Goal: Task Accomplishment & Management: Use online tool/utility

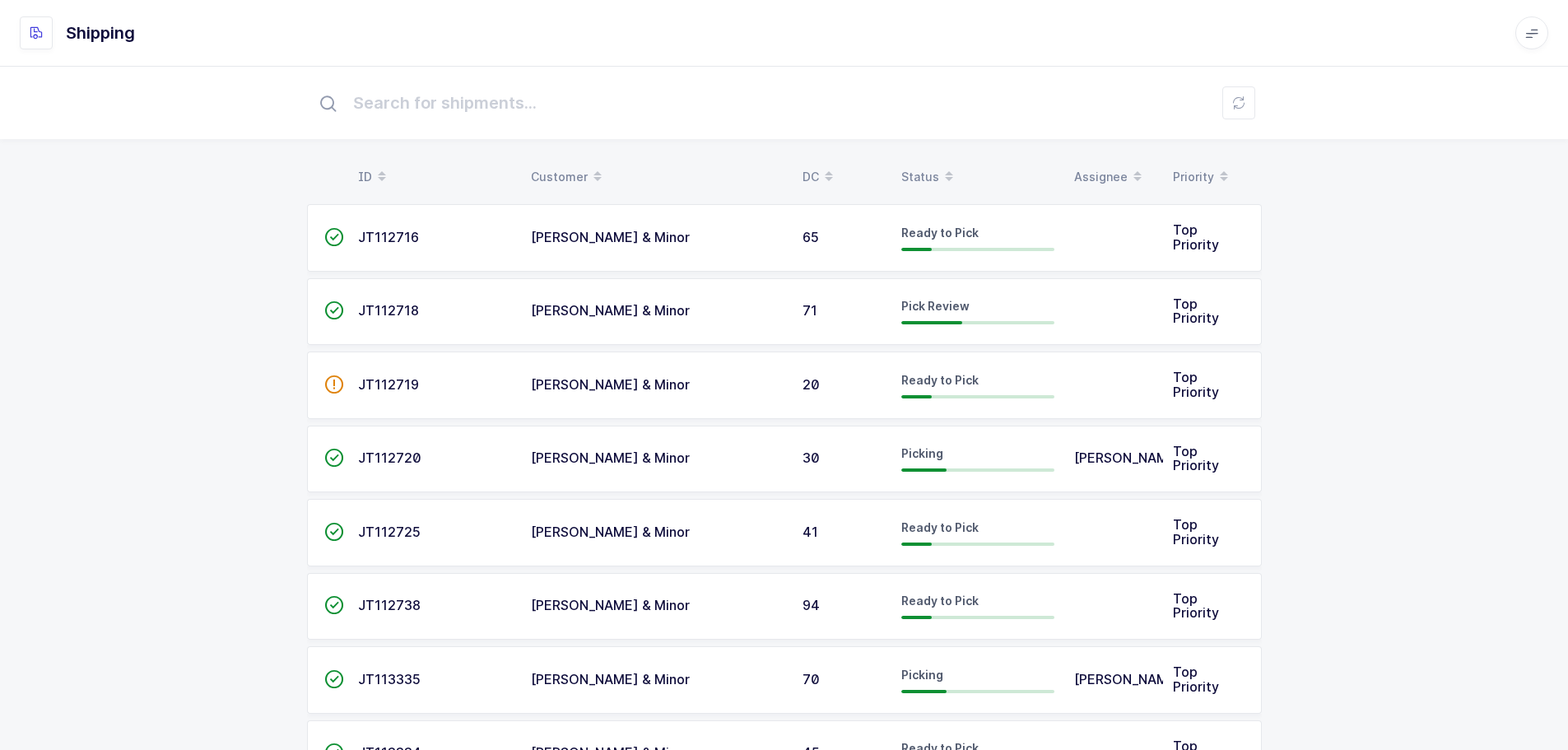
click at [945, 180] on icon at bounding box center [949, 182] width 9 height 9
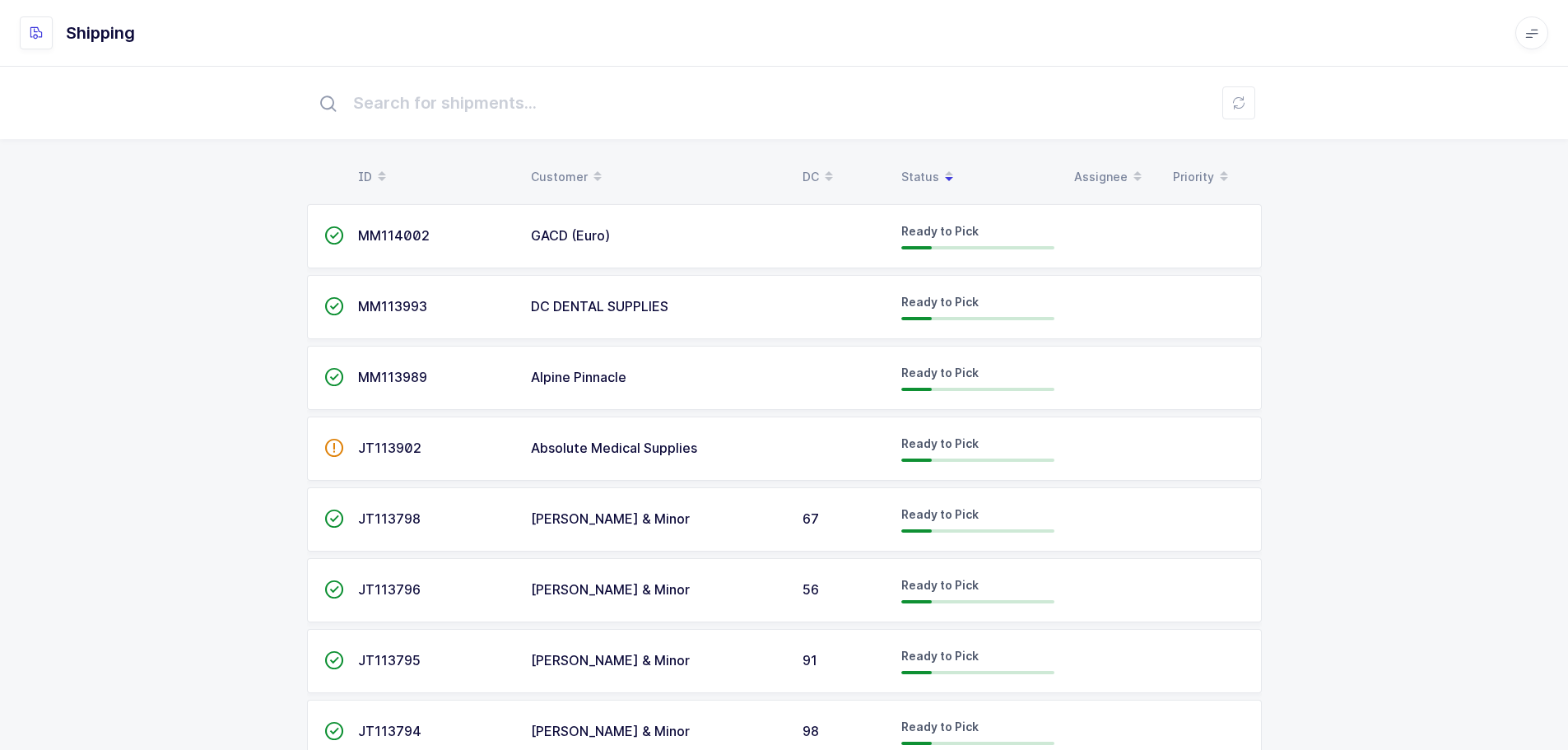
click at [941, 171] on span at bounding box center [949, 177] width 20 height 28
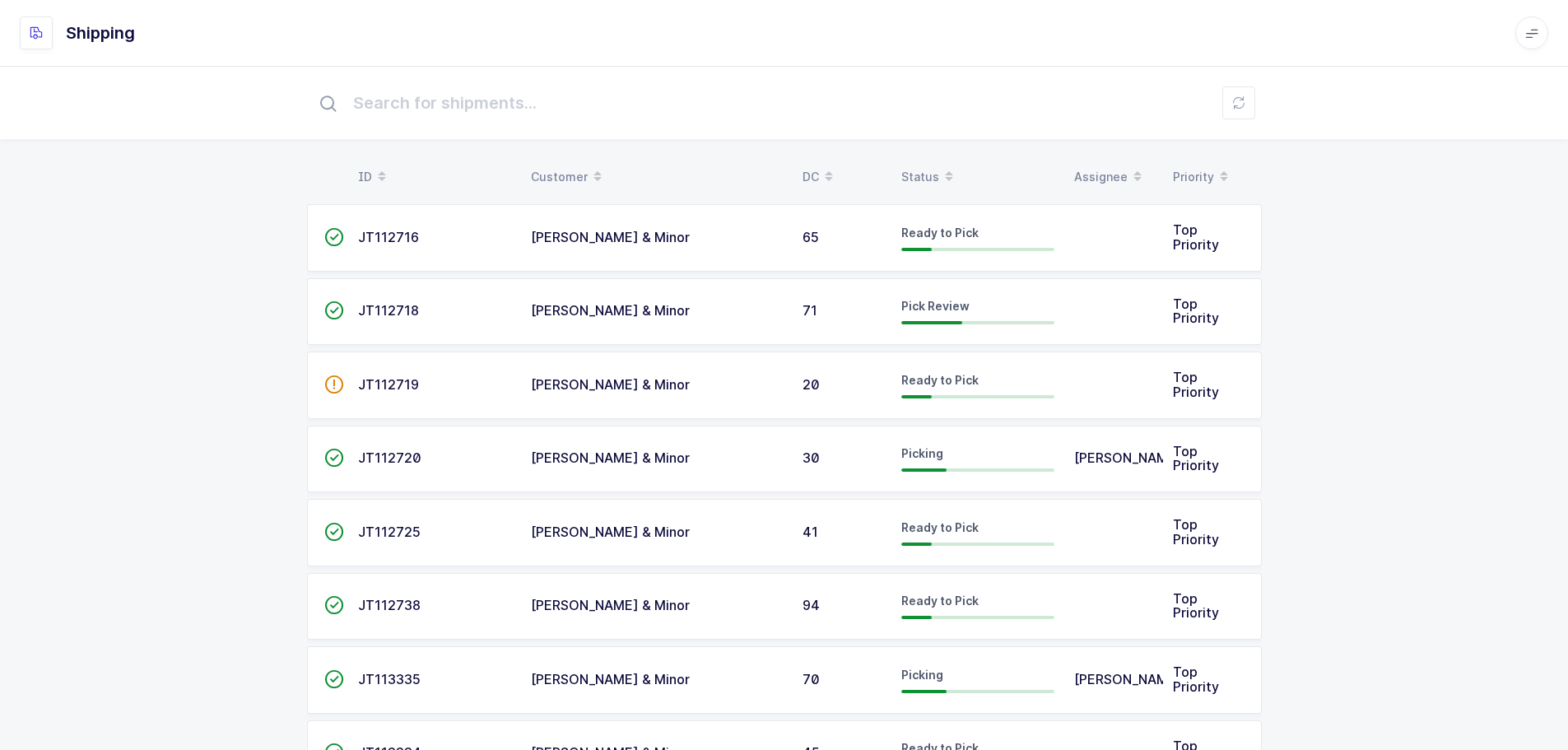
click at [940, 170] on span at bounding box center [949, 177] width 20 height 28
click at [929, 170] on div "Status" at bounding box center [978, 177] width 153 height 28
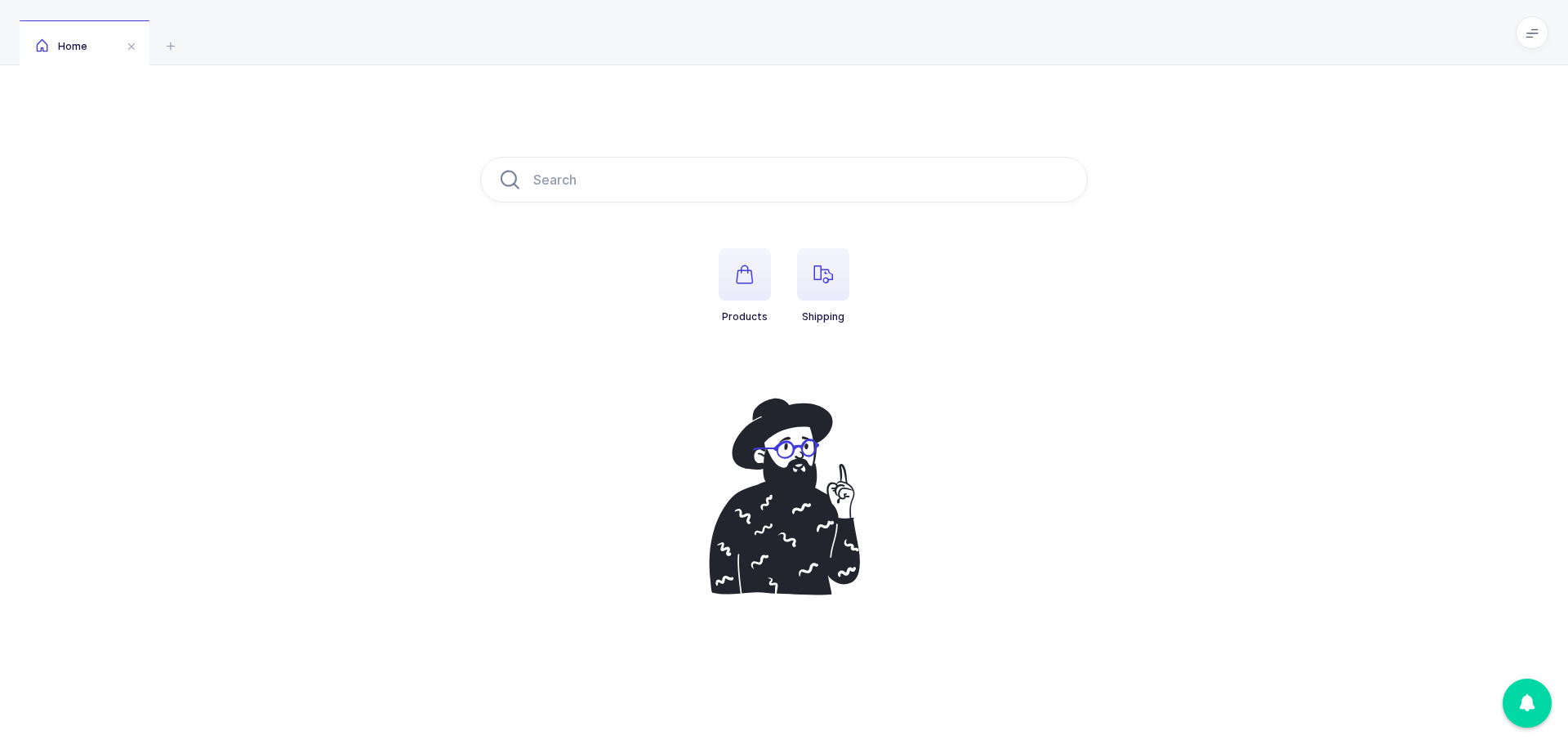
click at [822, 285] on span "button" at bounding box center [823, 274] width 52 height 52
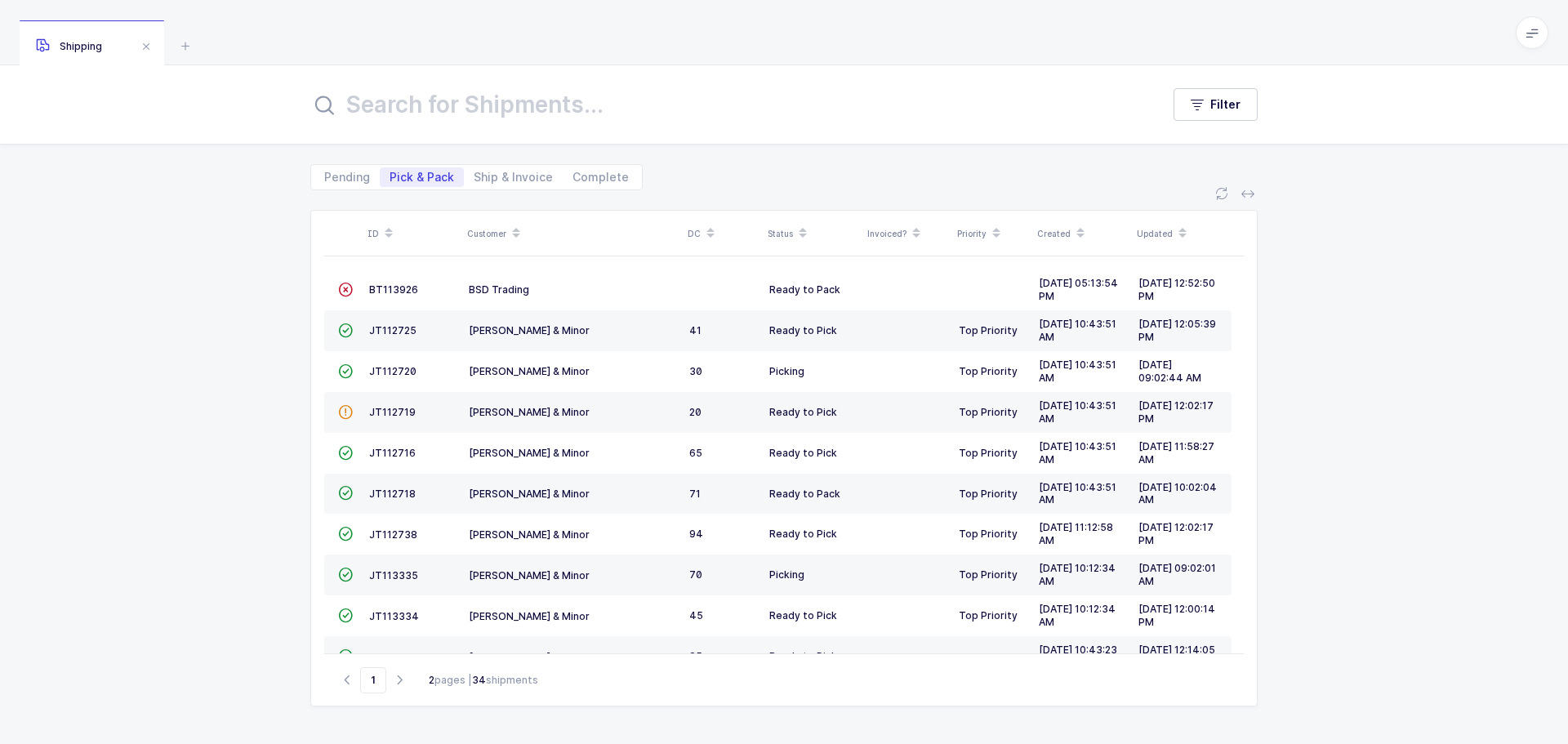
click at [403, 284] on span "BT113926" at bounding box center [393, 290] width 49 height 12
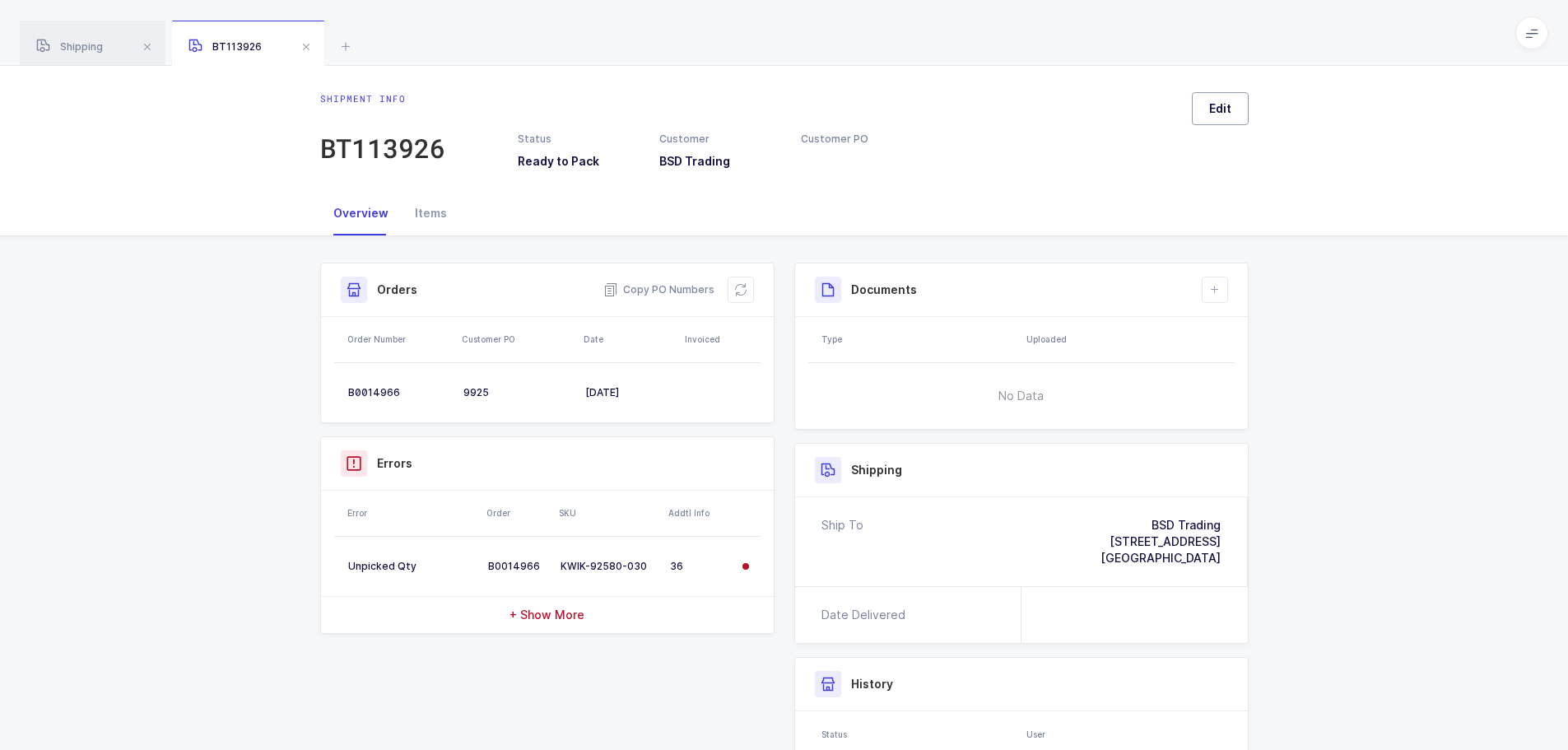
click at [1222, 118] on button "Edit" at bounding box center [1220, 108] width 57 height 33
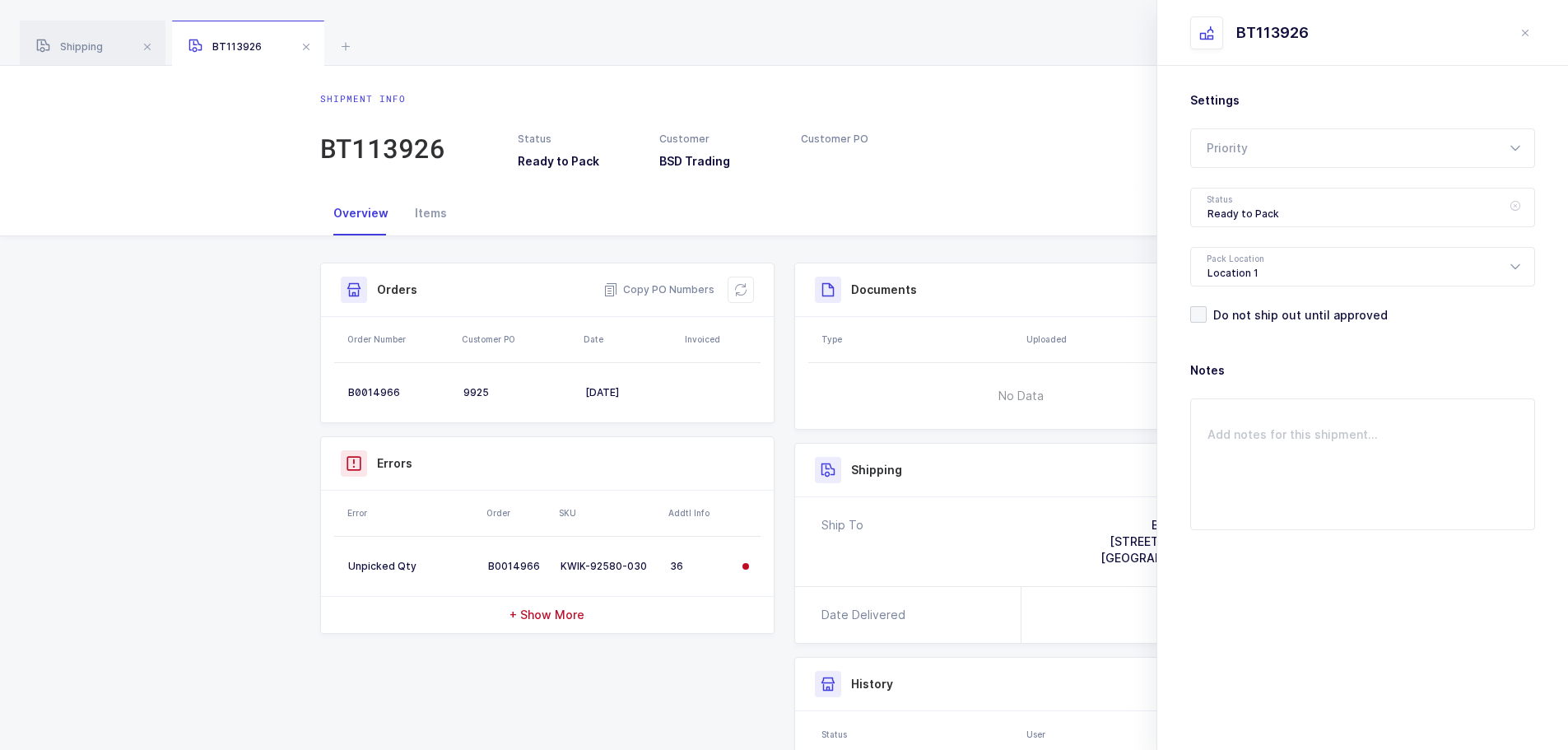
click at [1517, 210] on icon at bounding box center [1515, 208] width 21 height 40
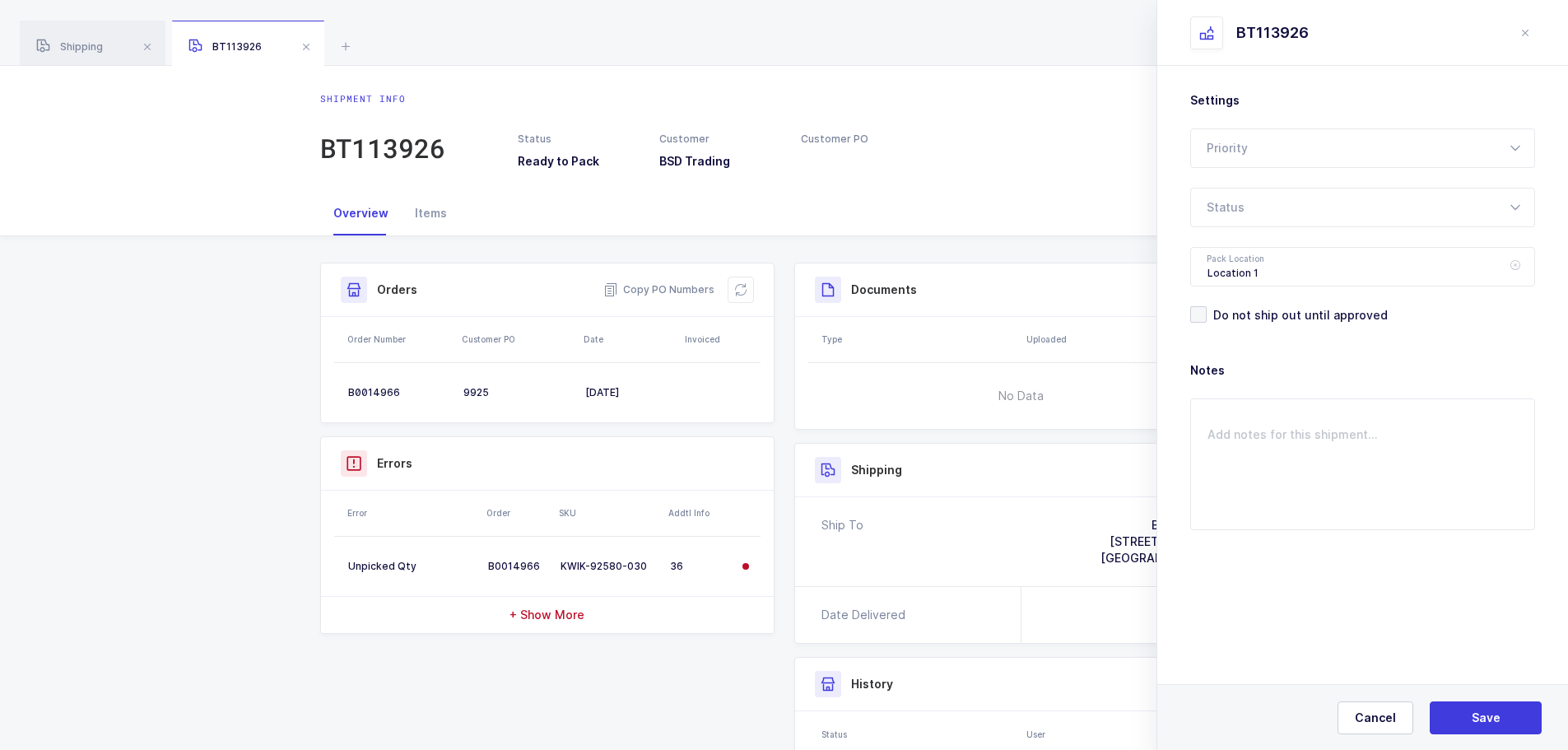
click at [1504, 270] on div "Location 1" at bounding box center [1362, 267] width 345 height 40
click at [1366, 257] on div "Location 1" at bounding box center [1362, 267] width 345 height 40
click at [1518, 209] on icon at bounding box center [1515, 208] width 21 height 40
click at [1247, 312] on span "Picking" at bounding box center [1228, 312] width 41 height 14
type input "Picking"
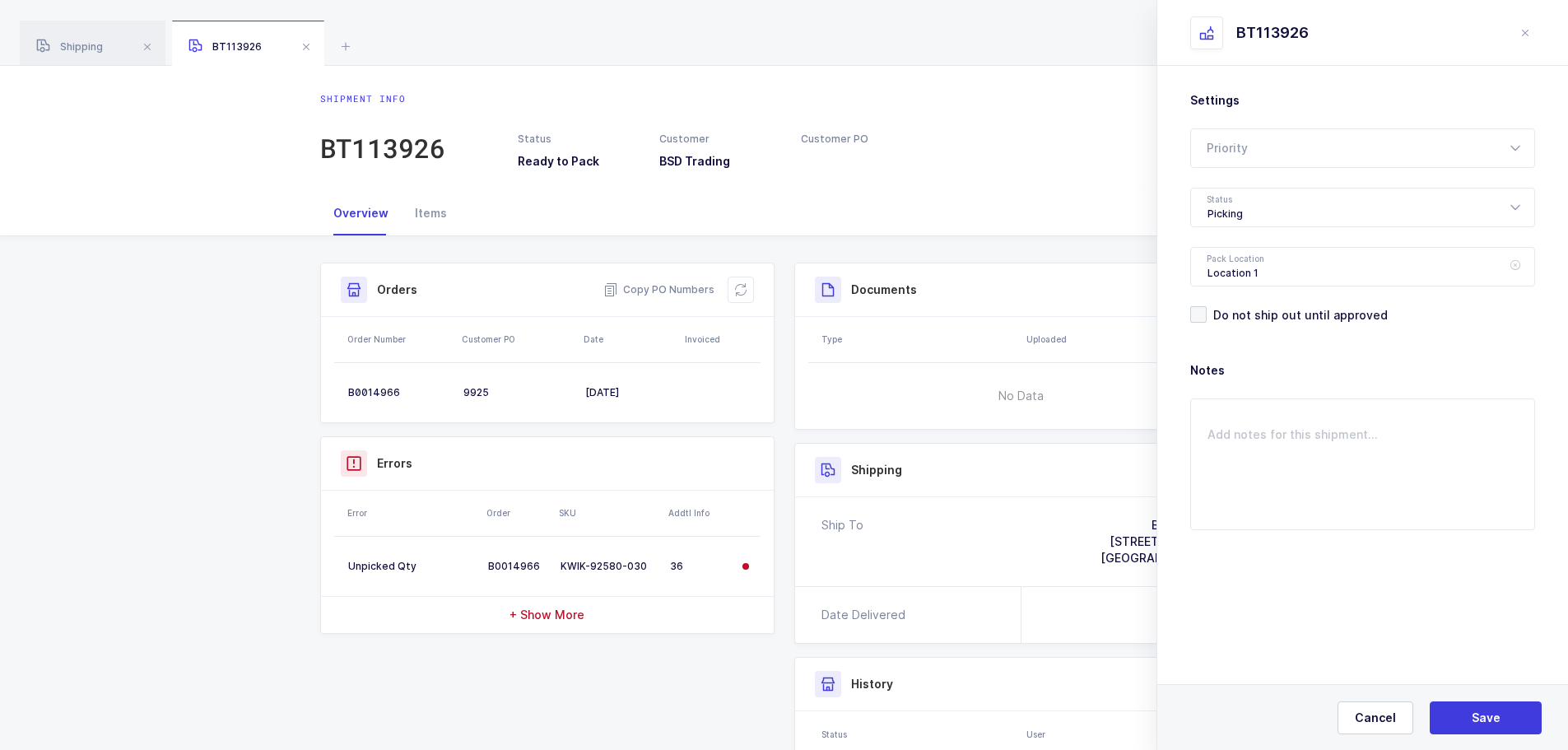
click at [1510, 270] on icon at bounding box center [1515, 267] width 21 height 40
click at [1516, 205] on icon at bounding box center [1515, 208] width 21 height 40
click at [1515, 205] on icon at bounding box center [1515, 208] width 21 height 40
click at [1515, 209] on icon at bounding box center [1515, 208] width 21 height 40
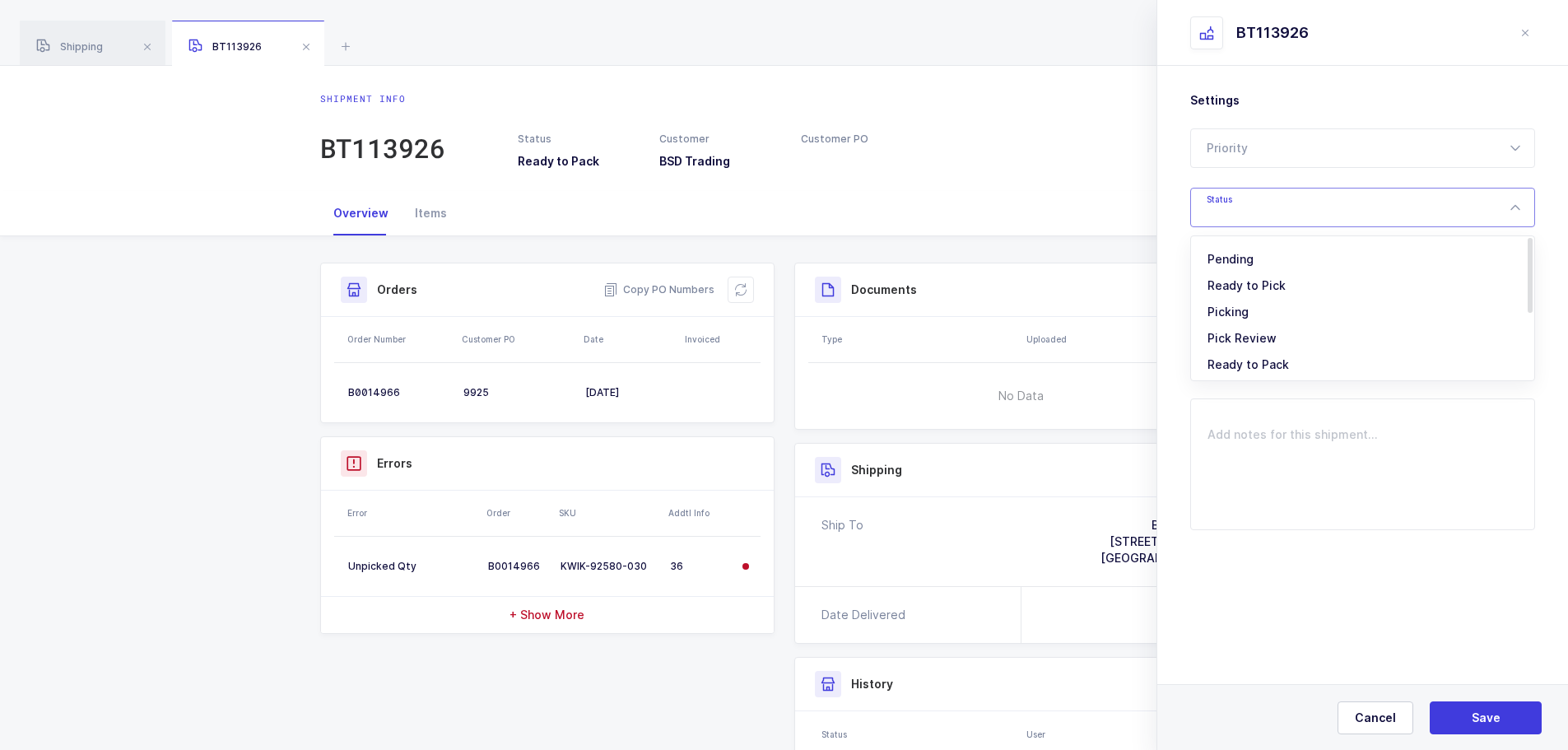
click at [1243, 336] on span "Pick Review" at bounding box center [1242, 338] width 69 height 14
type input "Pick Review"
click at [1496, 716] on span "Save" at bounding box center [1485, 717] width 28 height 16
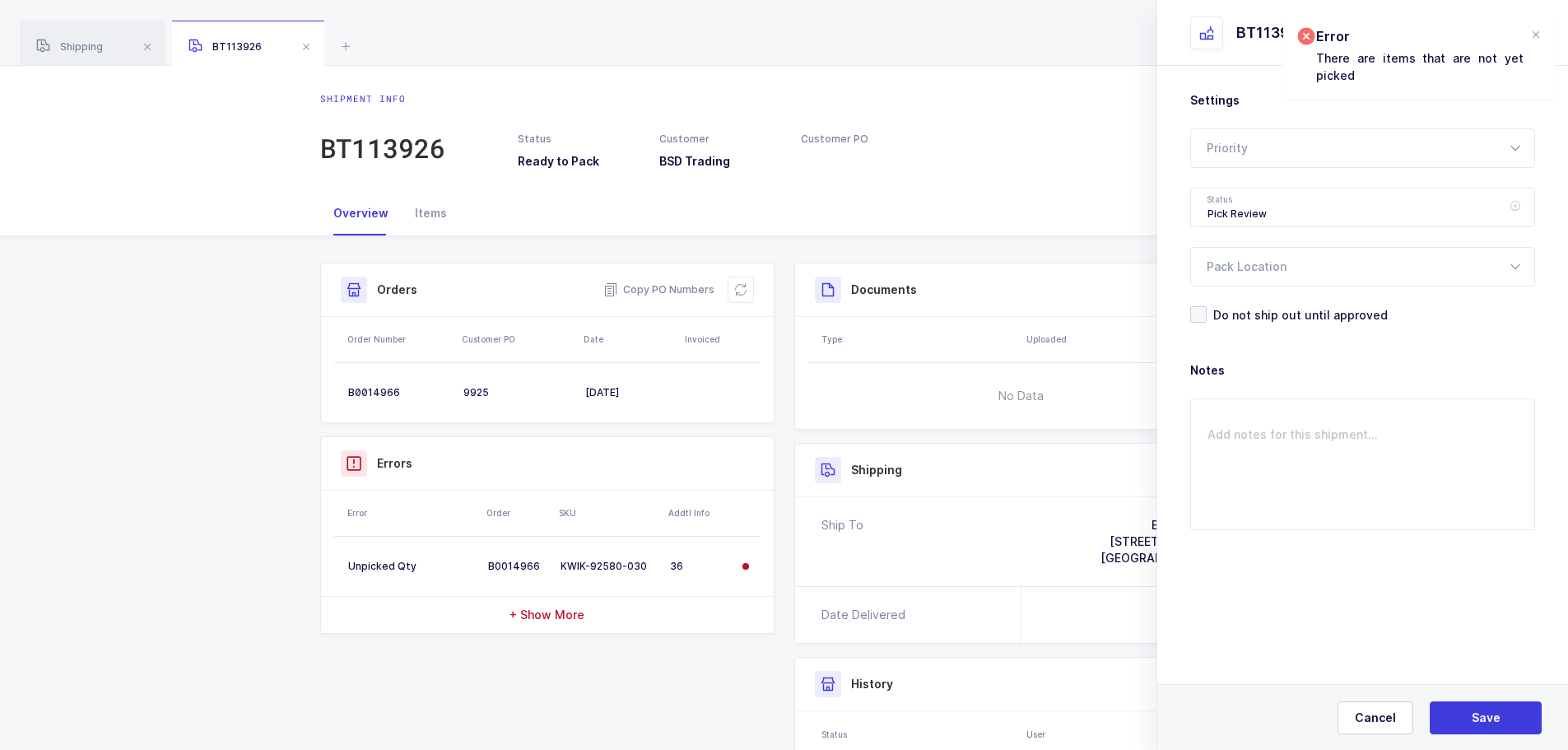
click at [1511, 208] on icon at bounding box center [1515, 208] width 21 height 40
click at [1235, 308] on span "Picking" at bounding box center [1228, 312] width 41 height 14
type input "Picking"
click at [1491, 721] on span "Save" at bounding box center [1485, 717] width 28 height 16
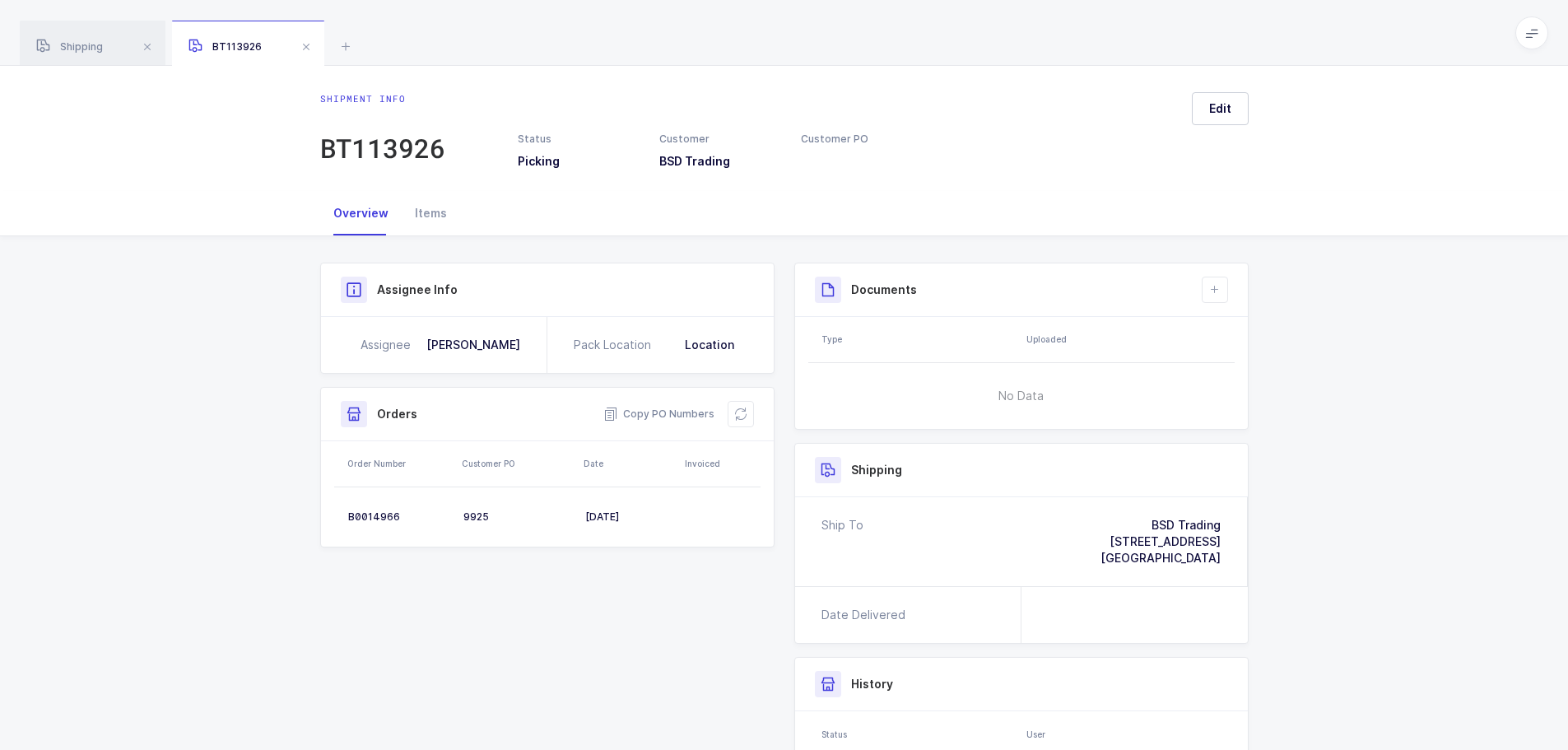
click at [334, 41] on div "Shipping BT113926" at bounding box center [784, 33] width 1568 height 65
click at [338, 41] on icon at bounding box center [345, 46] width 20 height 20
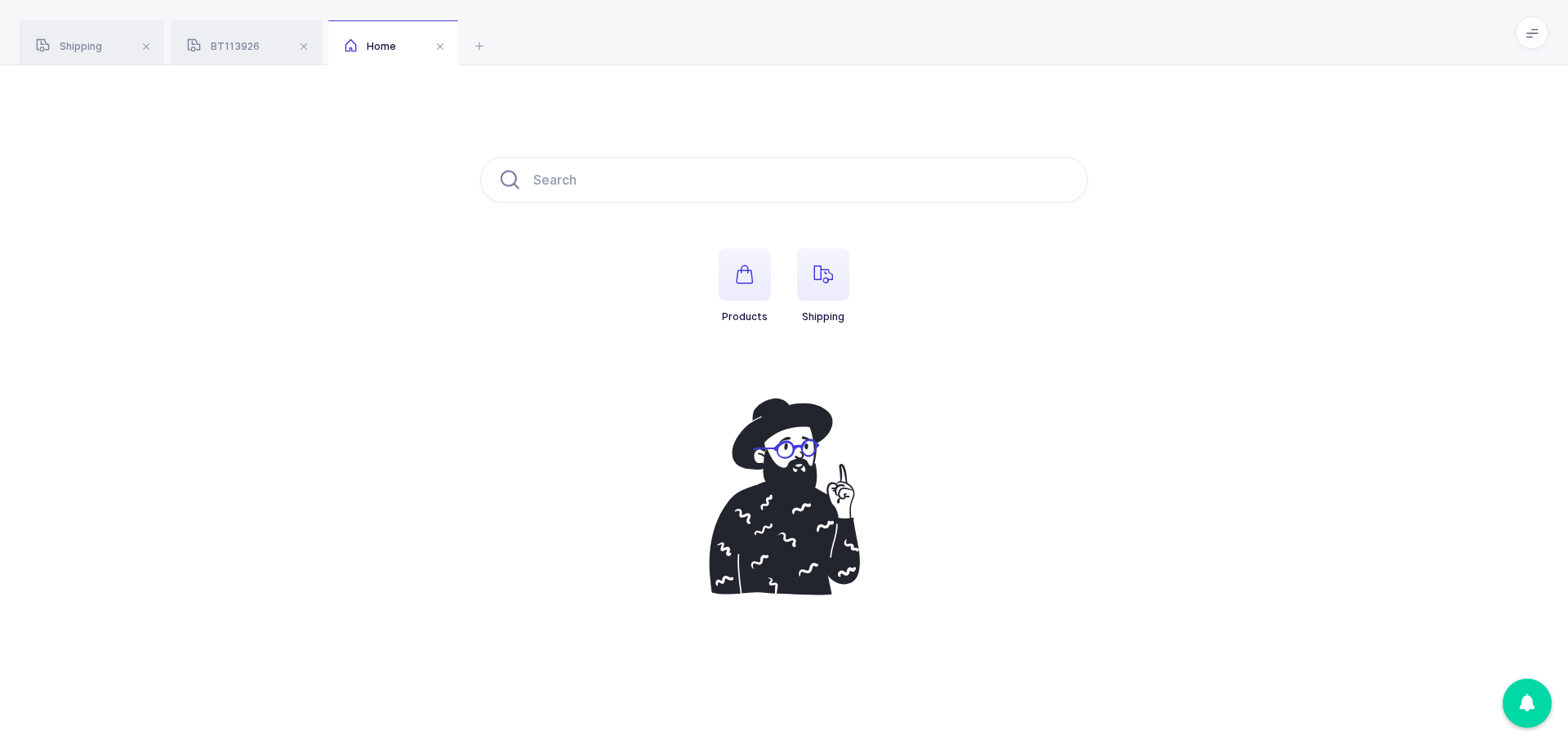
click at [827, 286] on span "button" at bounding box center [823, 274] width 52 height 52
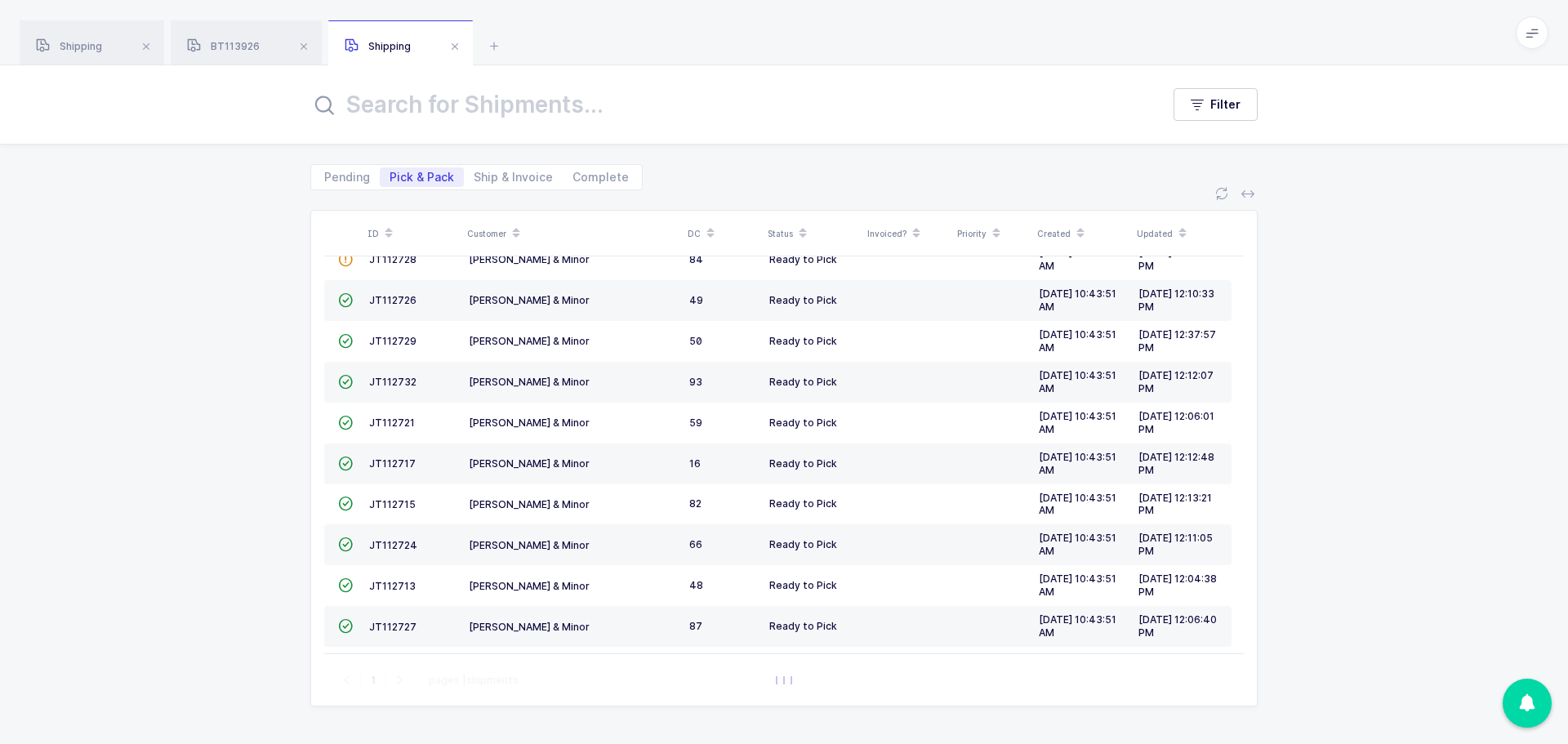
scroll to position [444, 0]
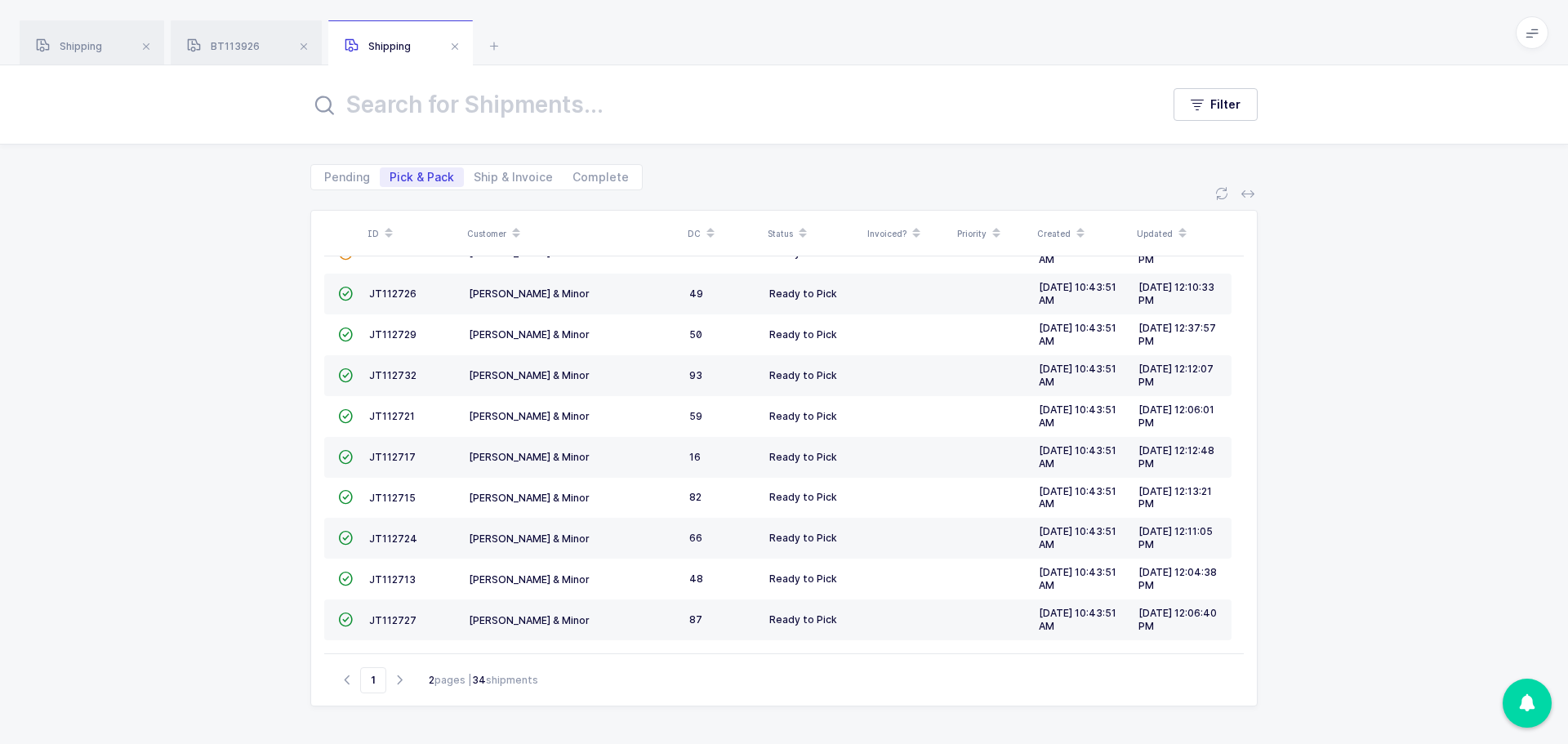
click at [403, 676] on icon "button" at bounding box center [399, 680] width 20 height 12
type input "2"
click at [373, 533] on span "MM113989" at bounding box center [396, 537] width 54 height 12
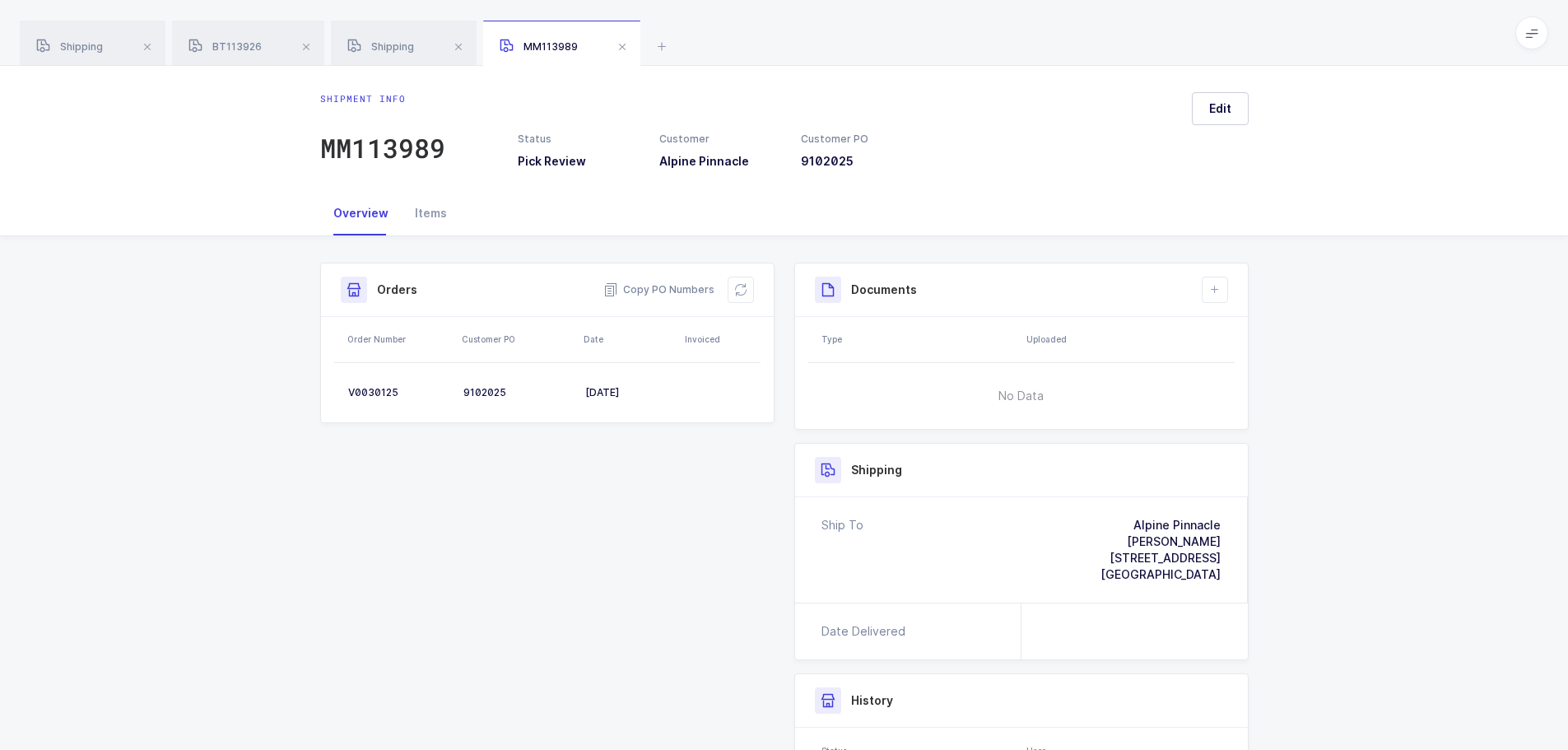
click at [743, 294] on icon at bounding box center [741, 289] width 13 height 13
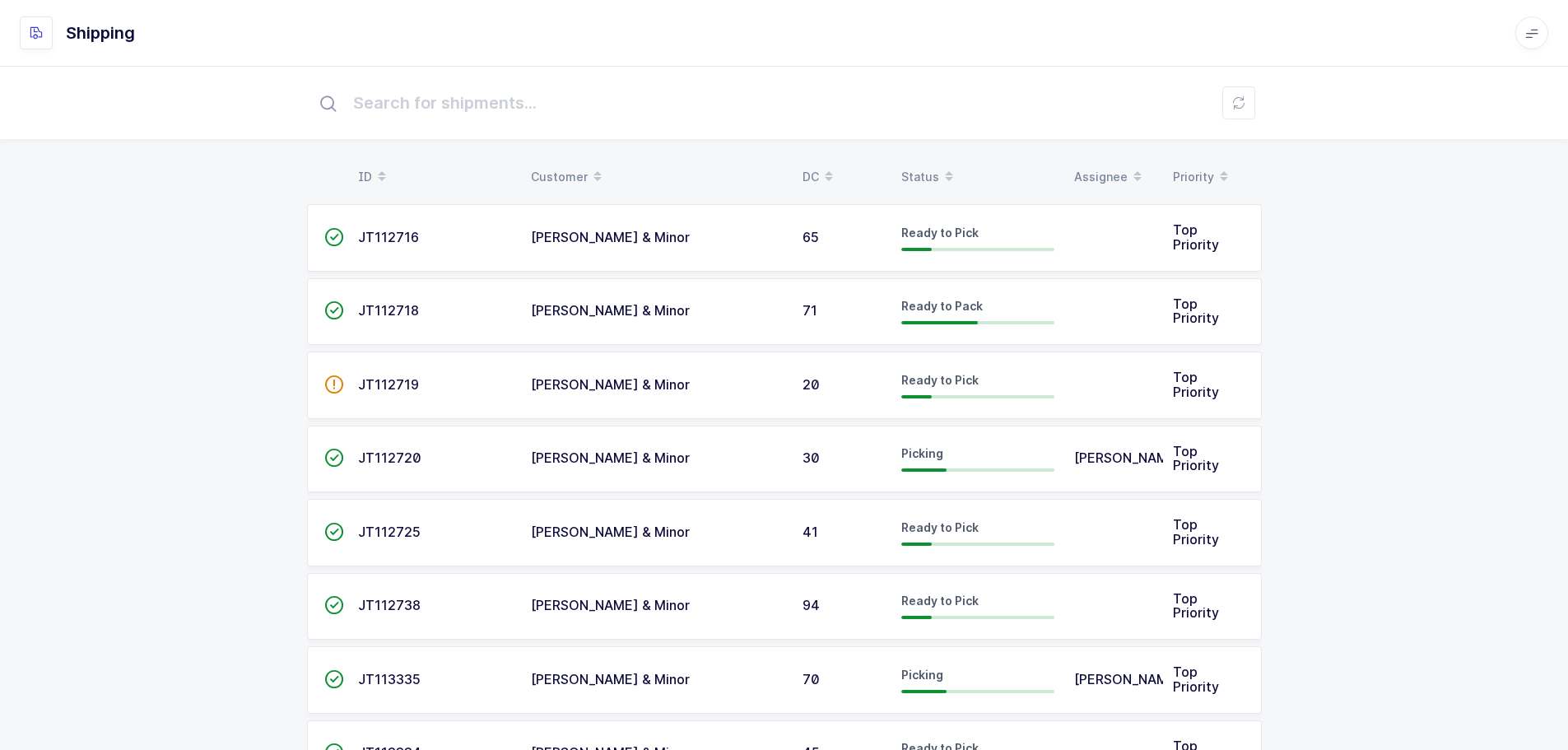
click at [922, 171] on div "Status" at bounding box center [978, 177] width 153 height 28
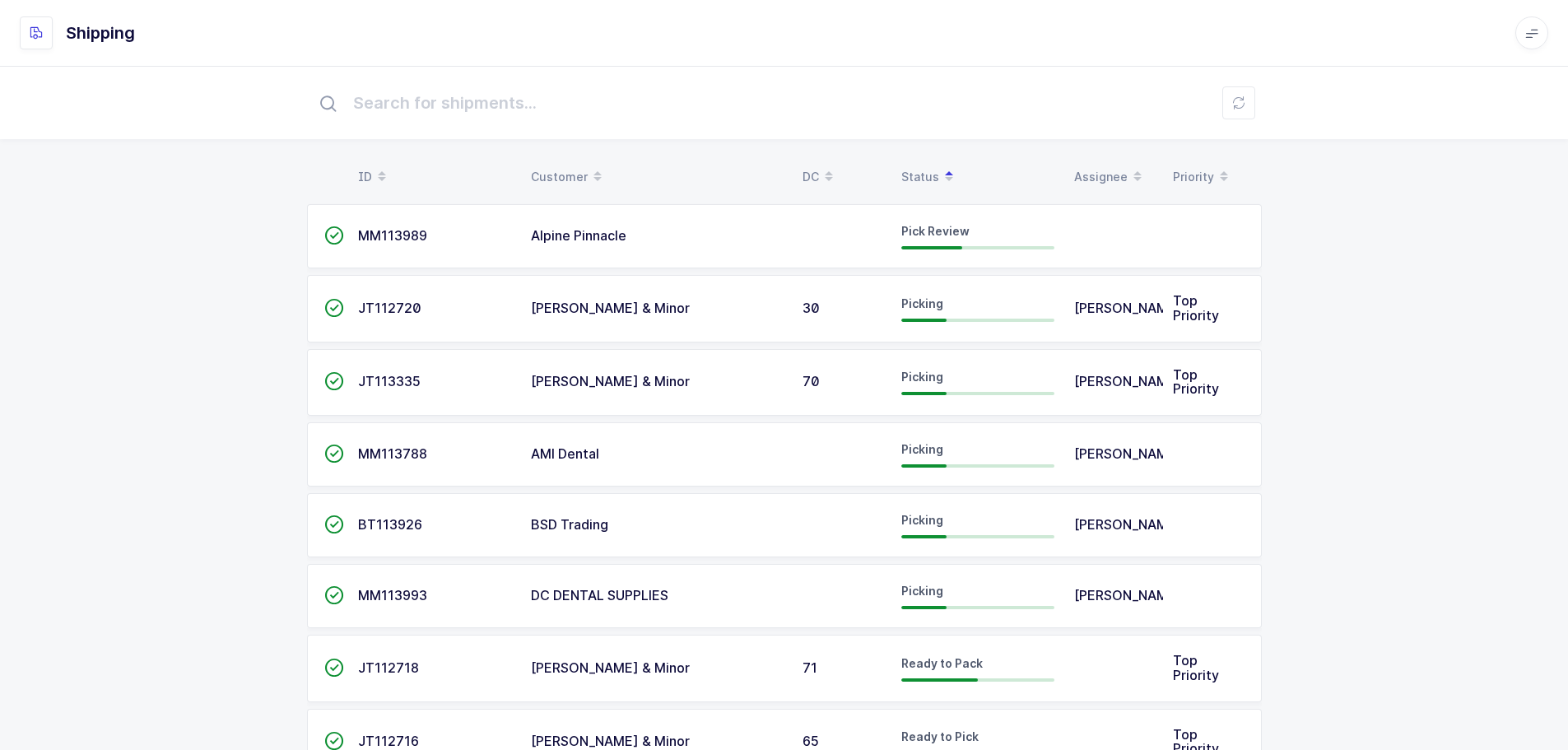
click at [369, 523] on span "BT113926" at bounding box center [390, 524] width 65 height 16
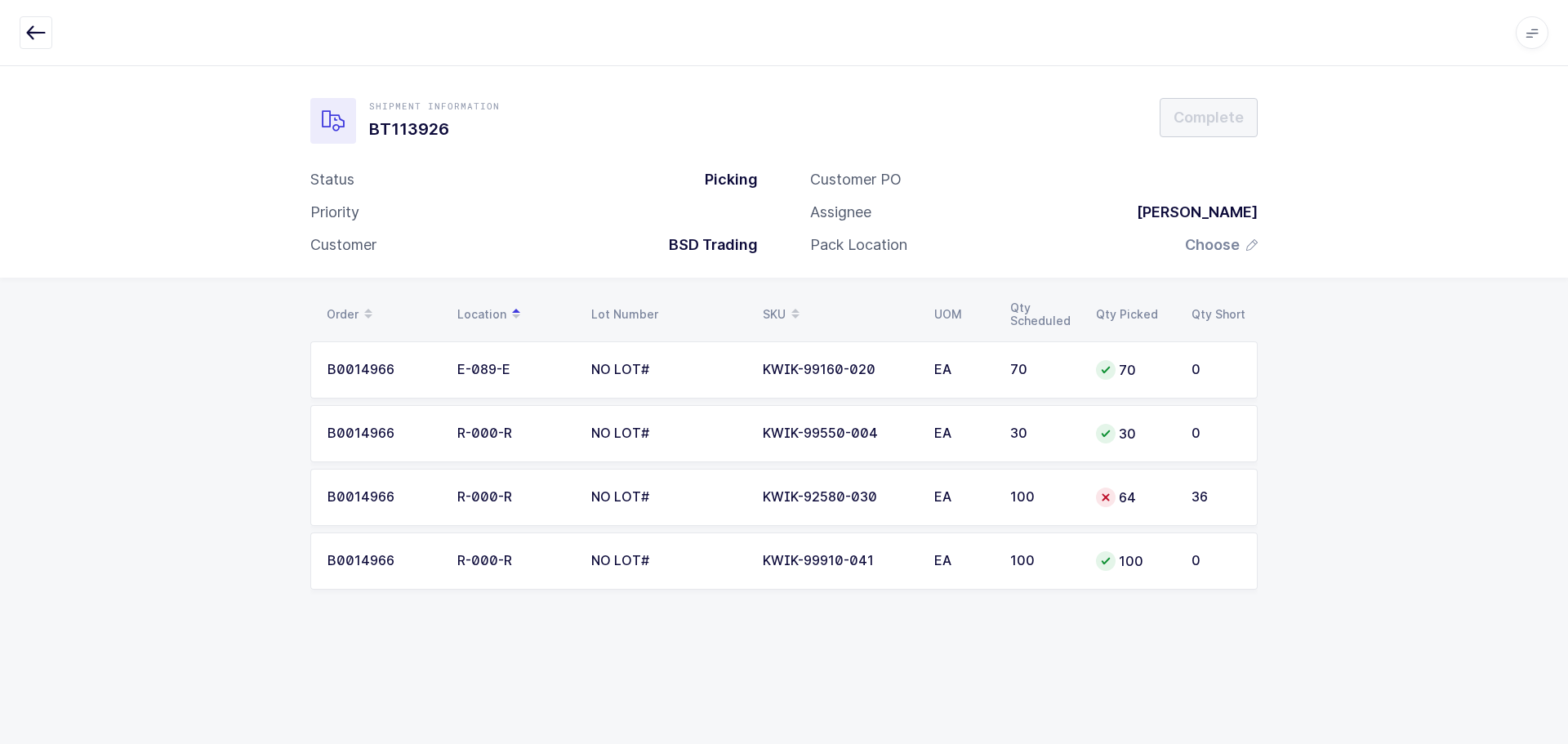
click at [28, 24] on icon "button" at bounding box center [36, 32] width 20 height 20
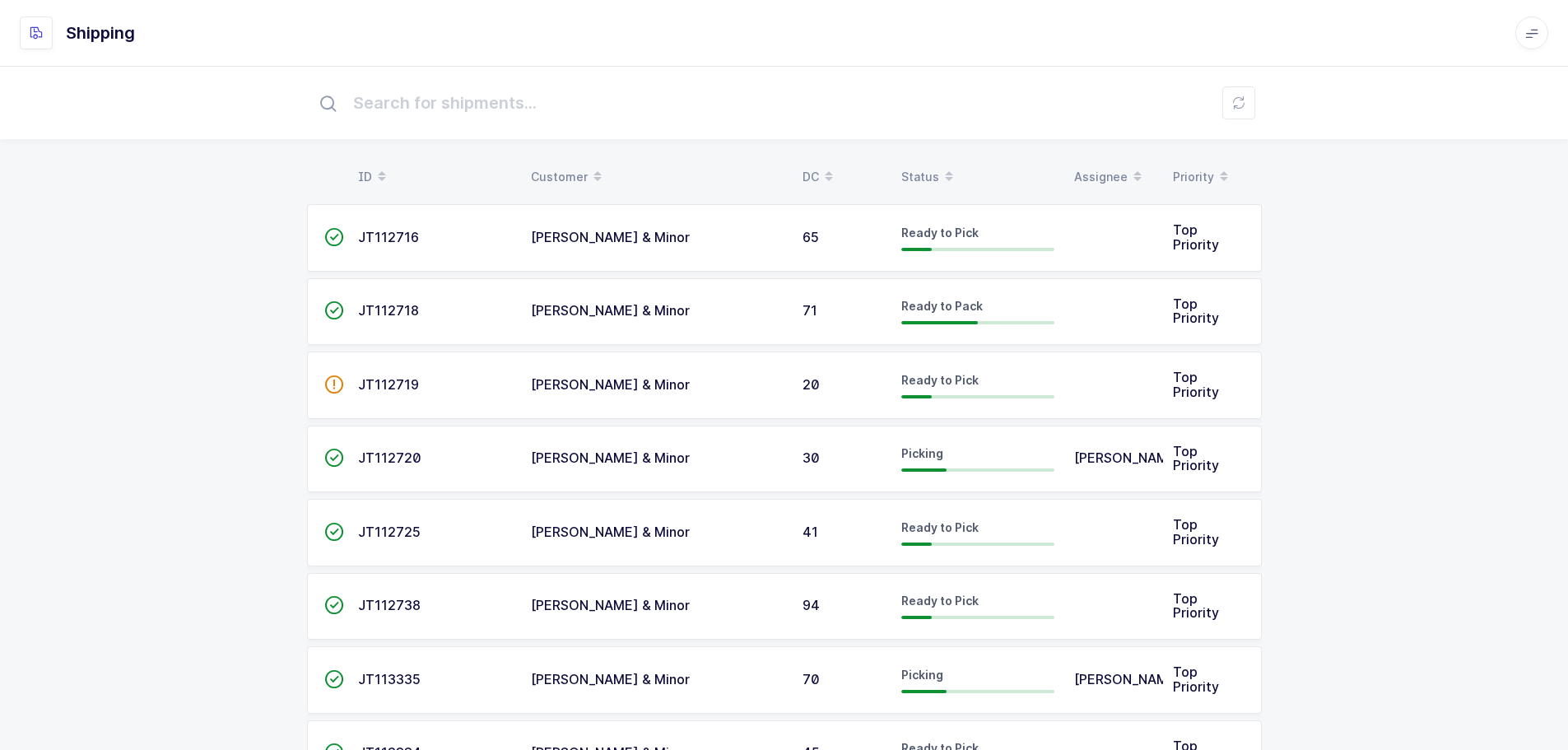
click at [908, 170] on div "Status" at bounding box center [978, 177] width 153 height 28
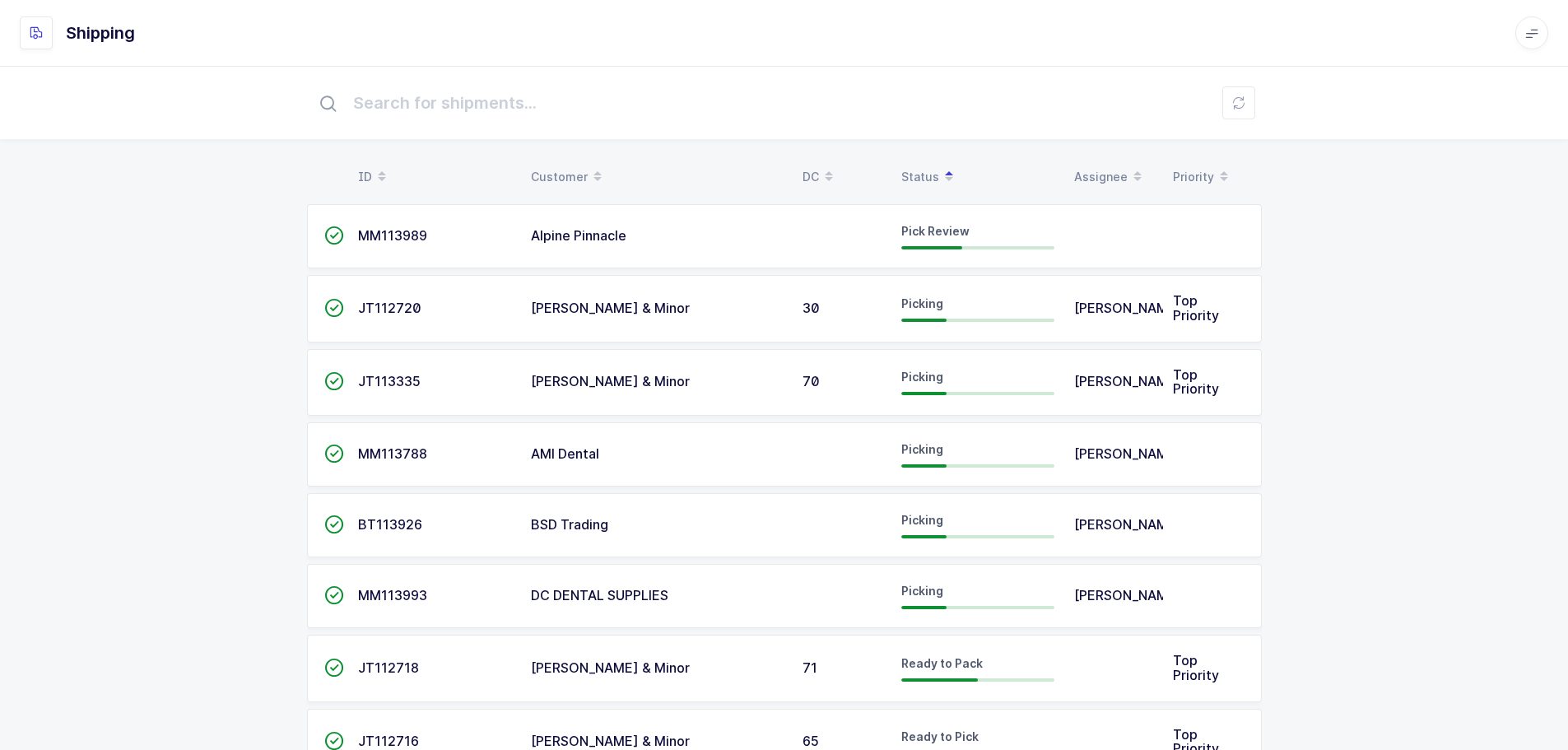
click at [432, 239] on div "MM113989" at bounding box center [435, 236] width 153 height 15
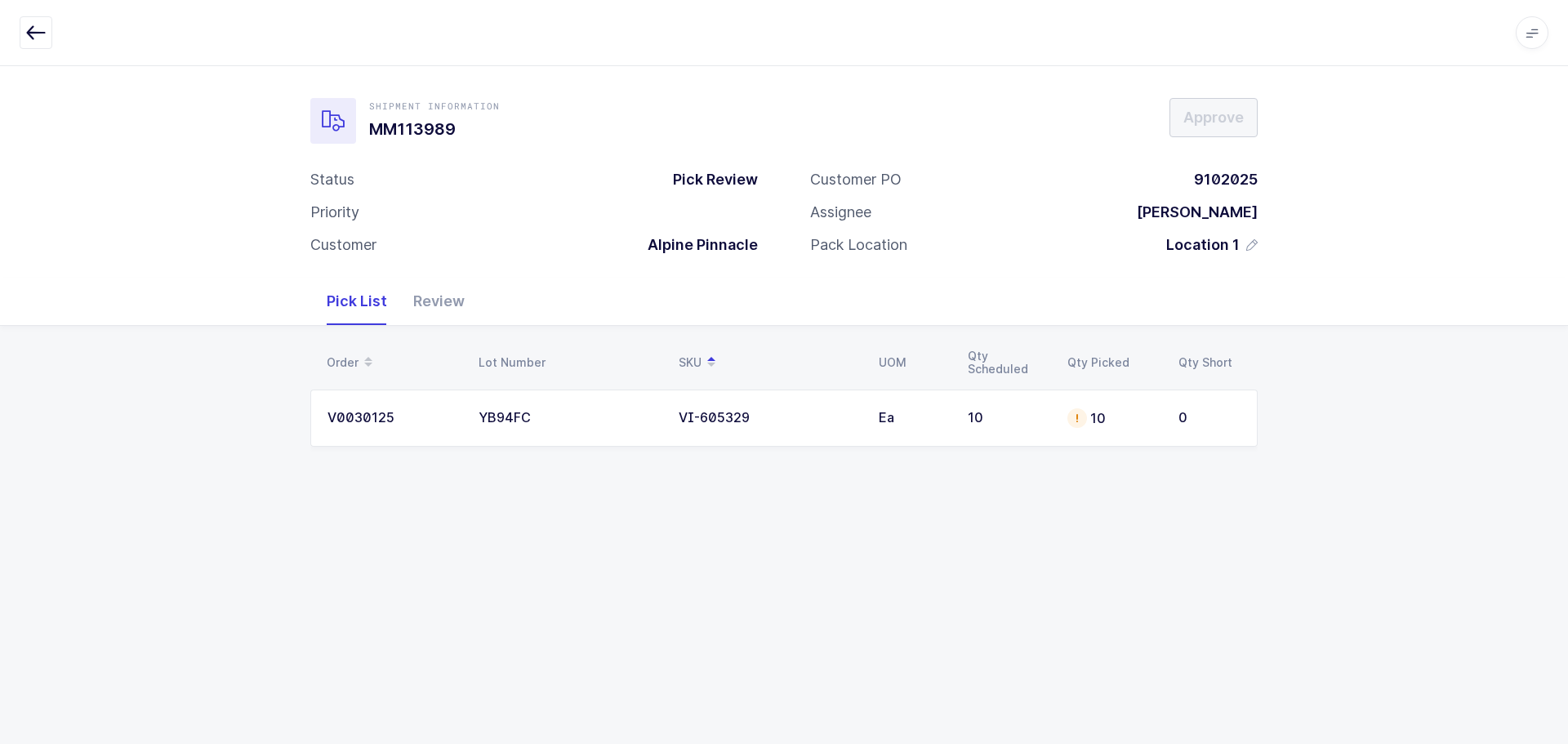
click at [37, 39] on icon "button" at bounding box center [36, 32] width 20 height 20
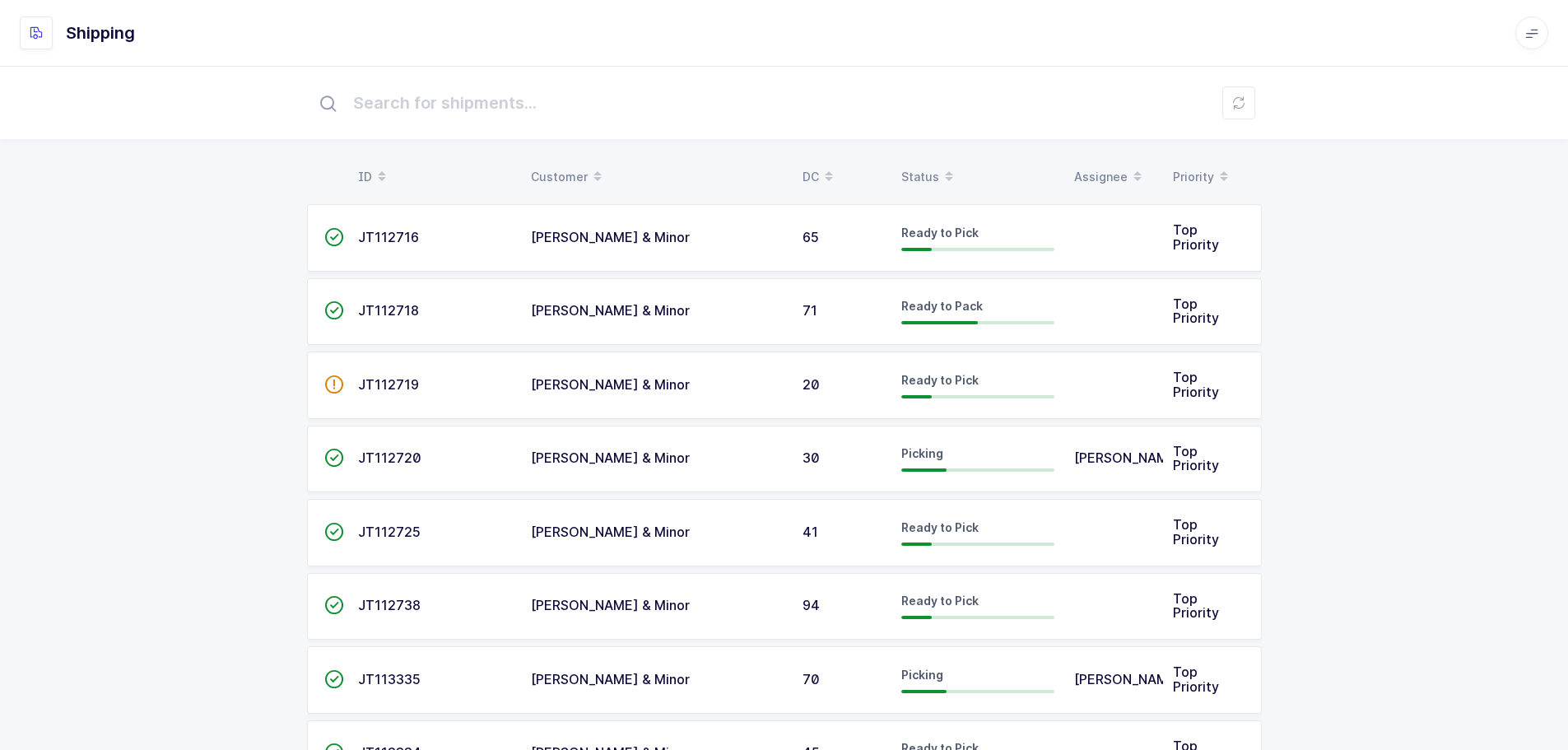
click at [911, 177] on div "Status" at bounding box center [978, 177] width 153 height 28
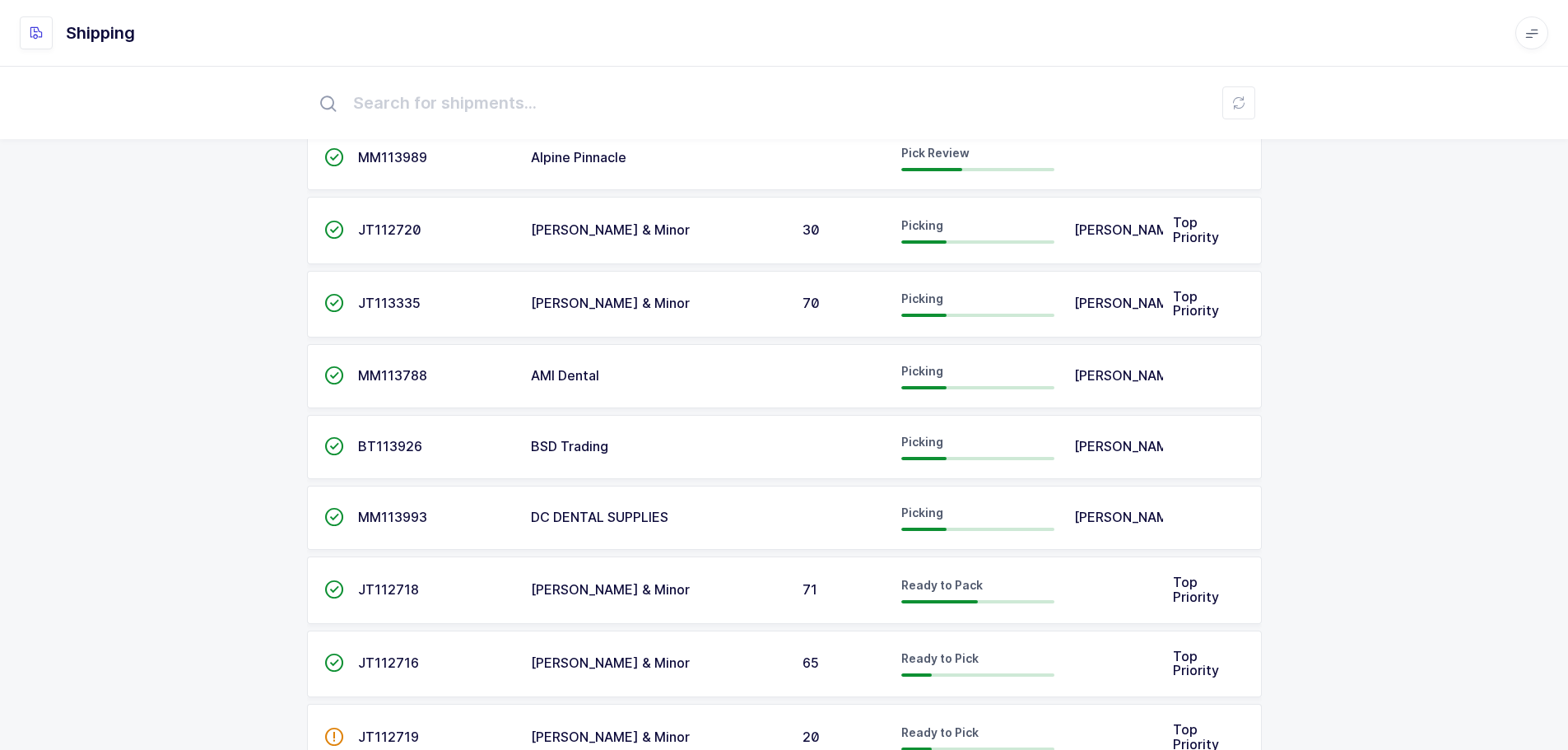
scroll to position [83, 0]
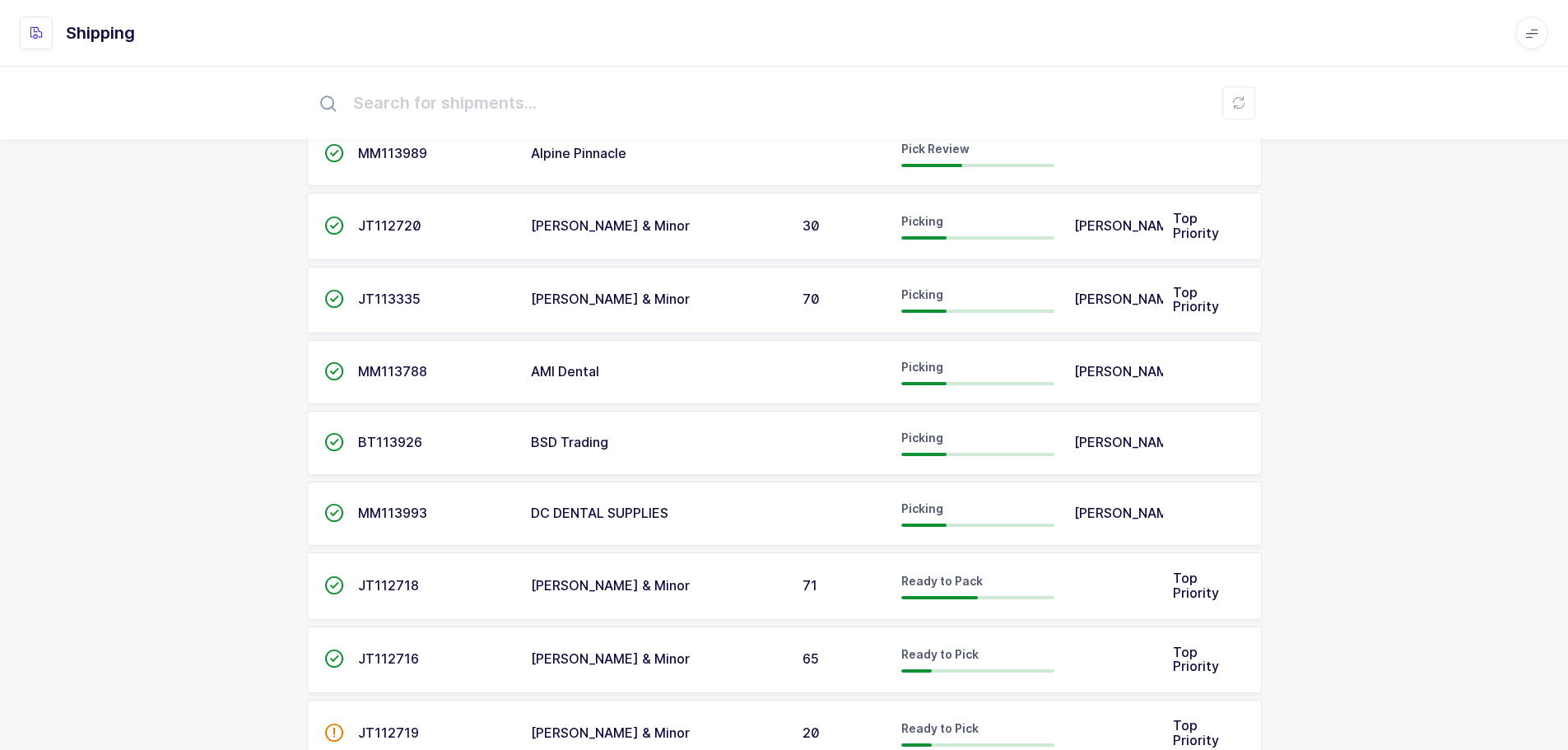
click at [600, 444] on span "BSD Trading" at bounding box center [570, 442] width 77 height 16
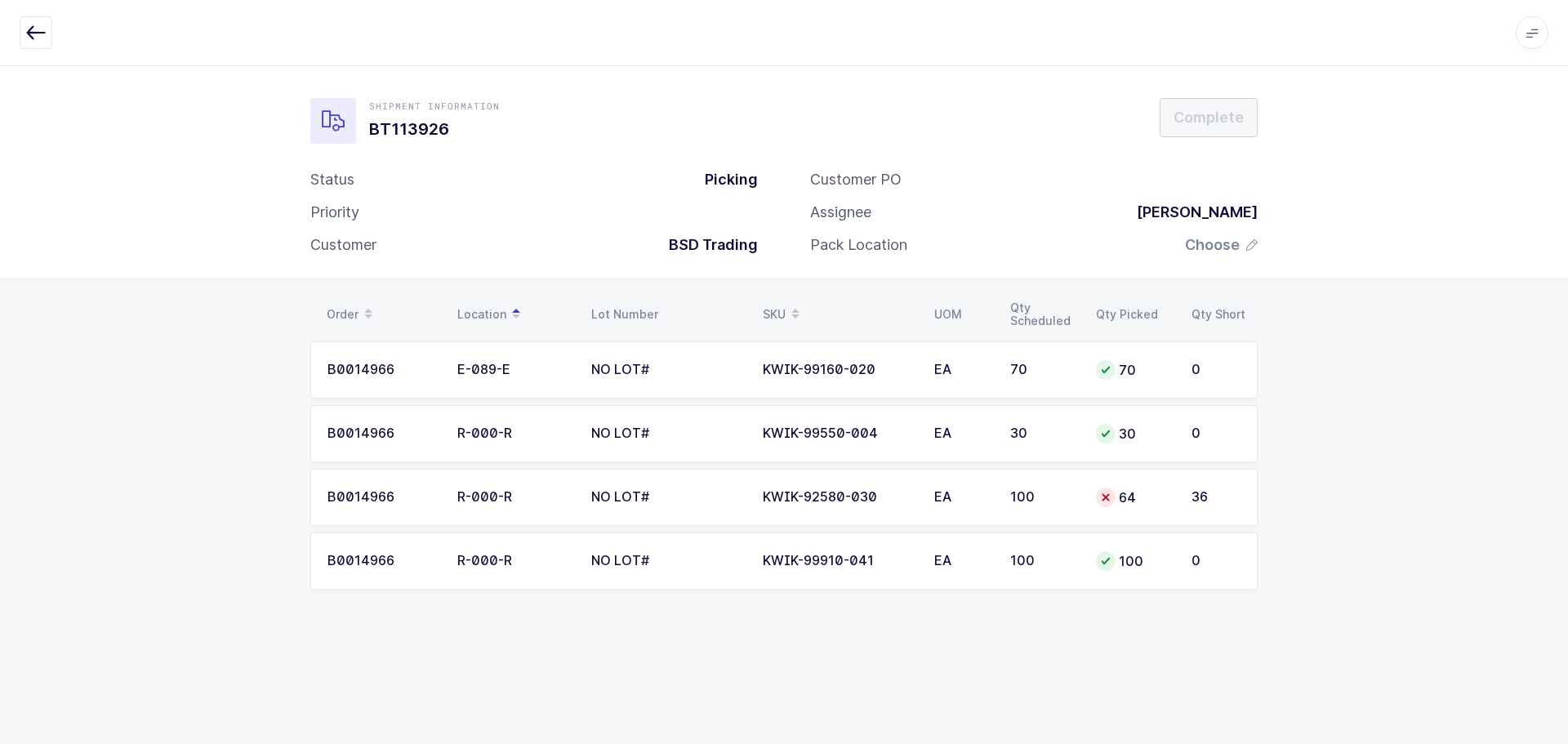
click at [34, 34] on icon "button" at bounding box center [36, 32] width 20 height 20
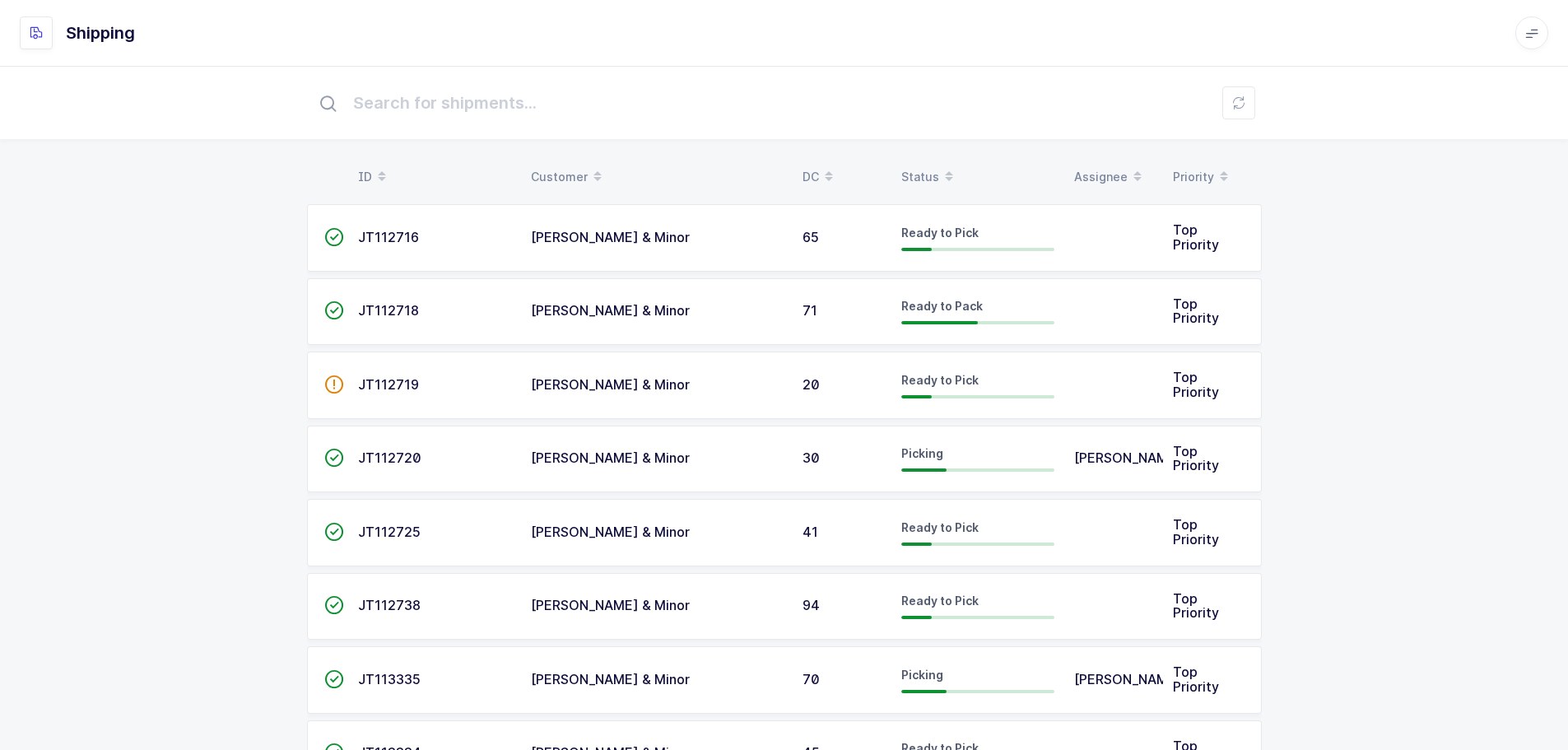
click at [902, 167] on div "Status" at bounding box center [978, 177] width 153 height 28
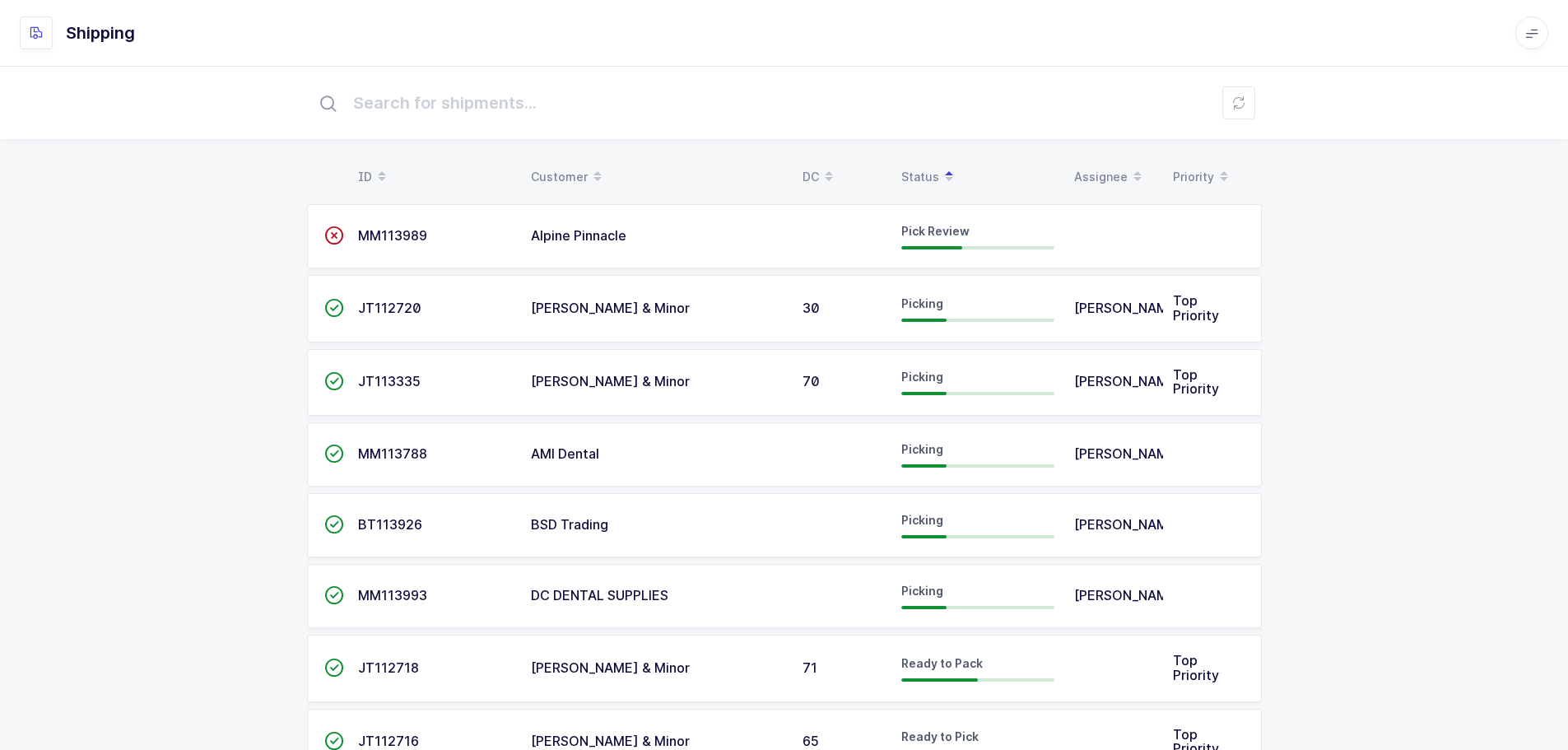
click at [403, 229] on span "MM113989" at bounding box center [393, 235] width 69 height 16
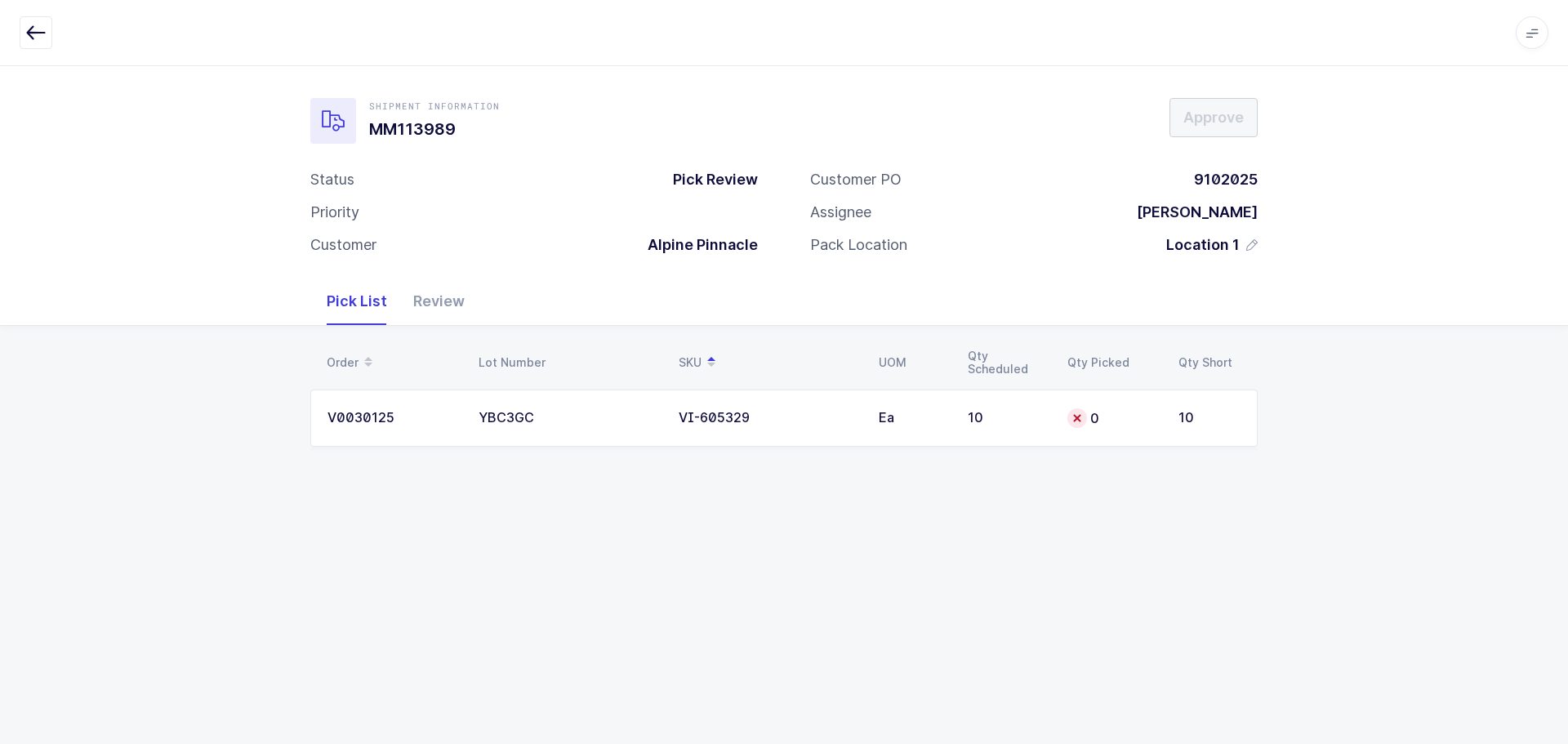
click at [447, 301] on div "Review" at bounding box center [438, 301] width 78 height 47
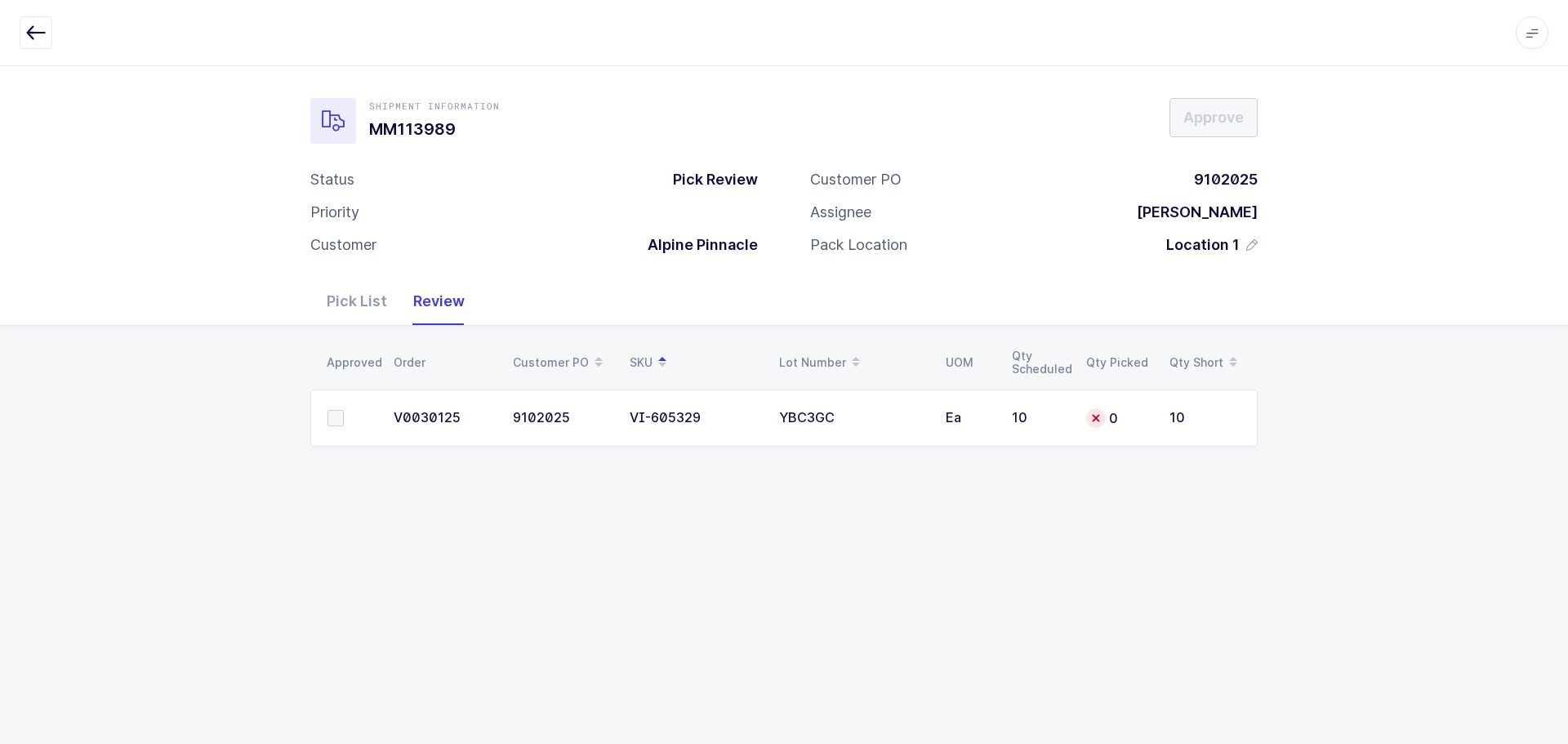
click at [364, 305] on div "Pick List" at bounding box center [356, 301] width 86 height 47
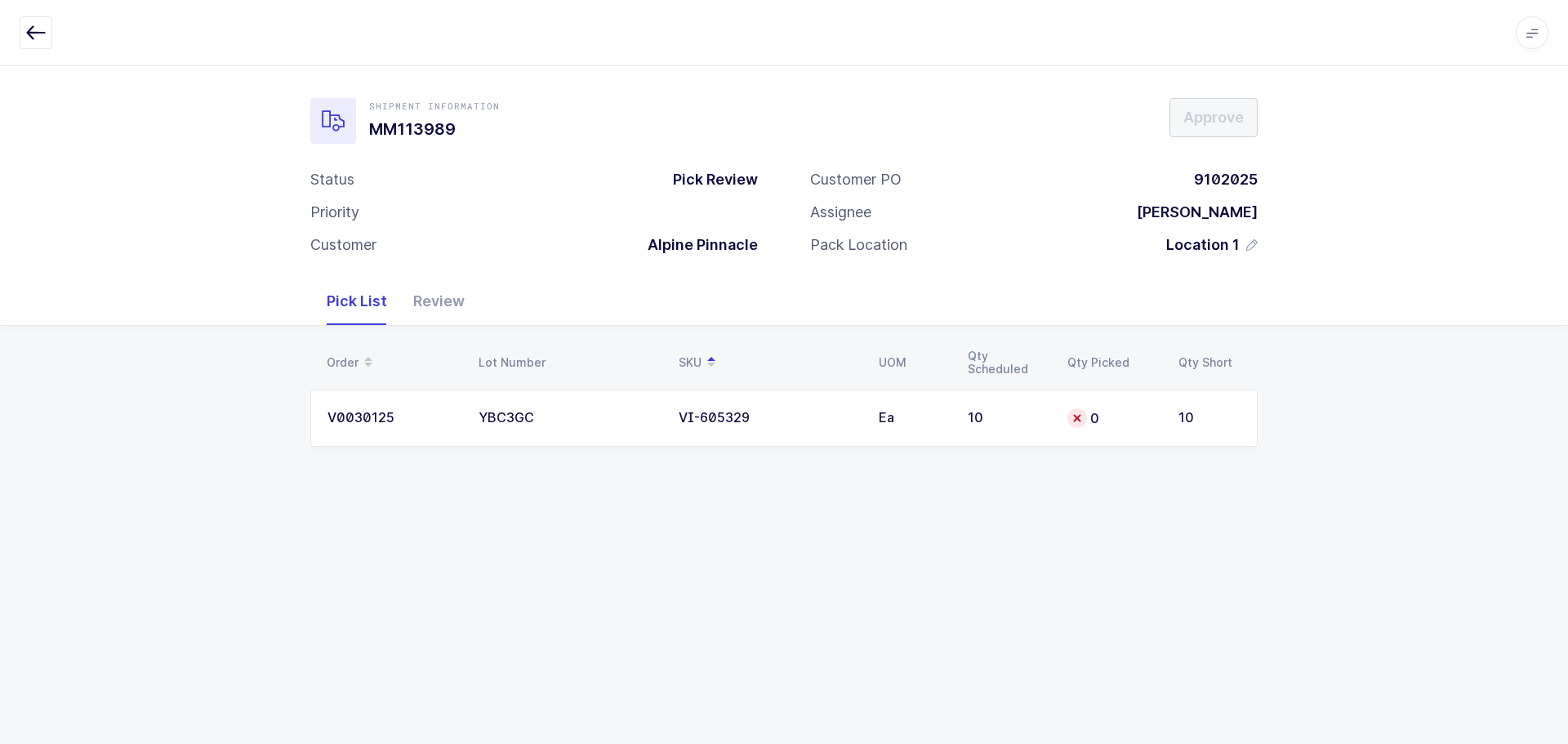
click at [1054, 435] on td "10" at bounding box center [1007, 418] width 100 height 57
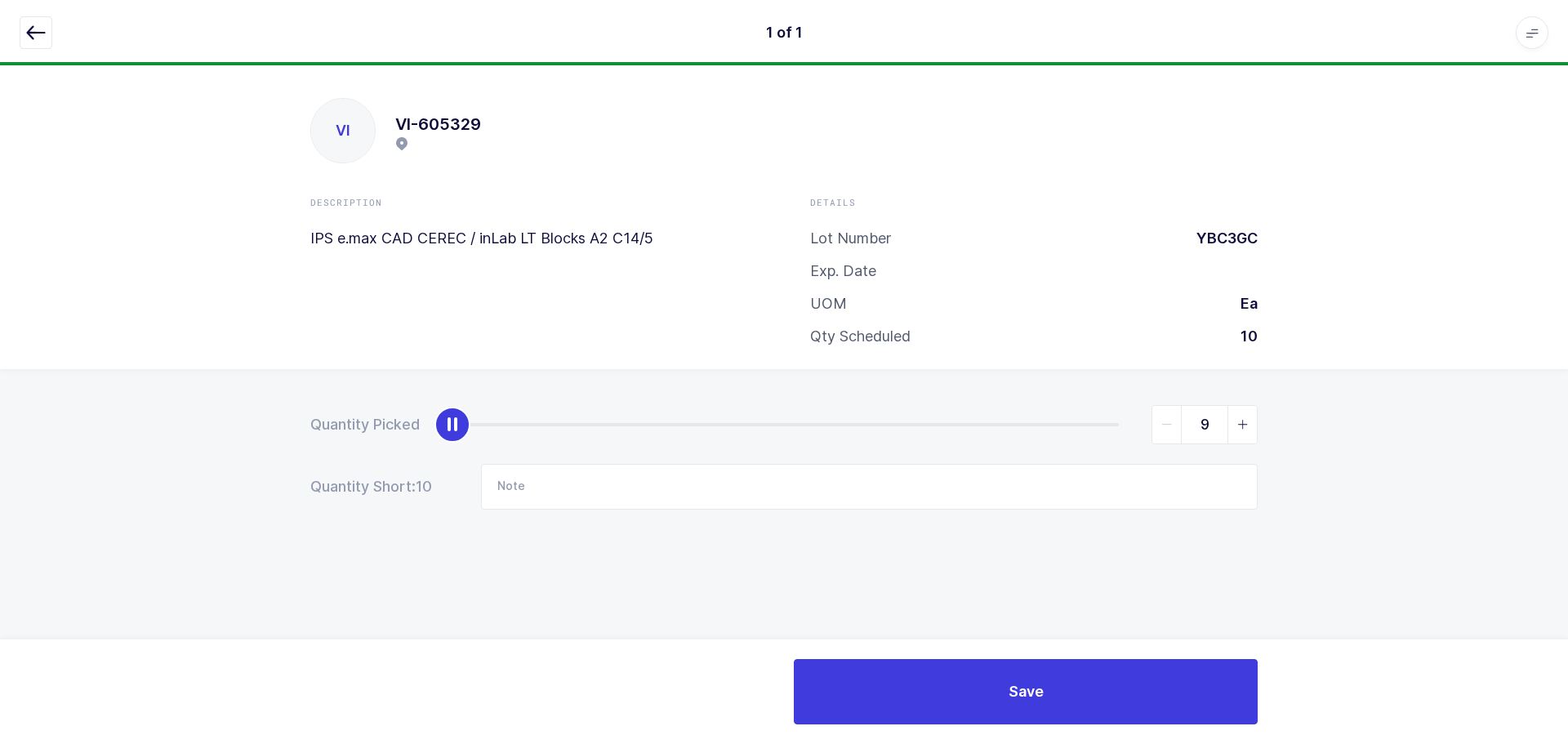
type input "10"
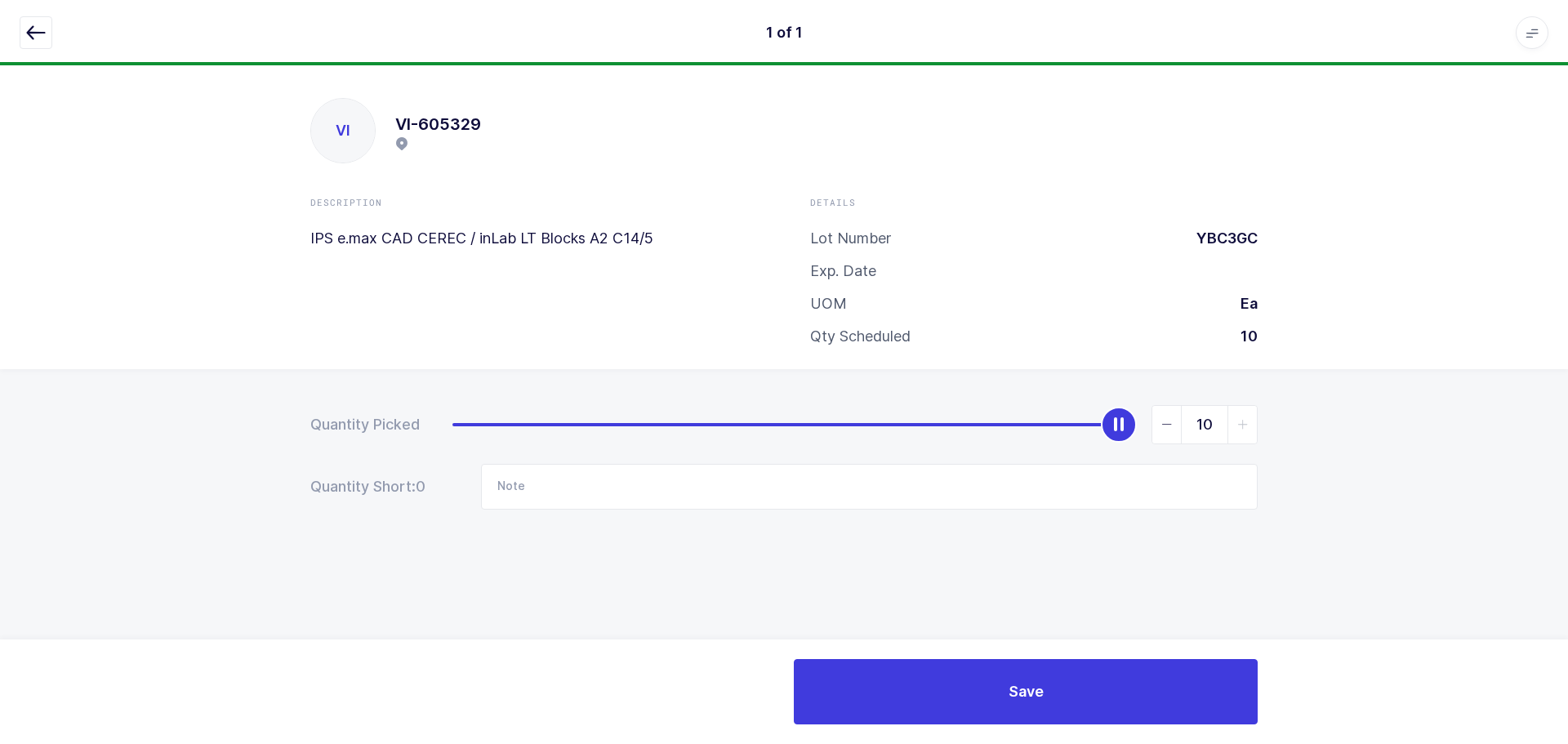
drag, startPoint x: 450, startPoint y: 424, endPoint x: 1394, endPoint y: 407, distance: 944.2
click at [1394, 407] on div "Quantity Picked 10 Quantity Short: 0 Note" at bounding box center [784, 514] width 1568 height 290
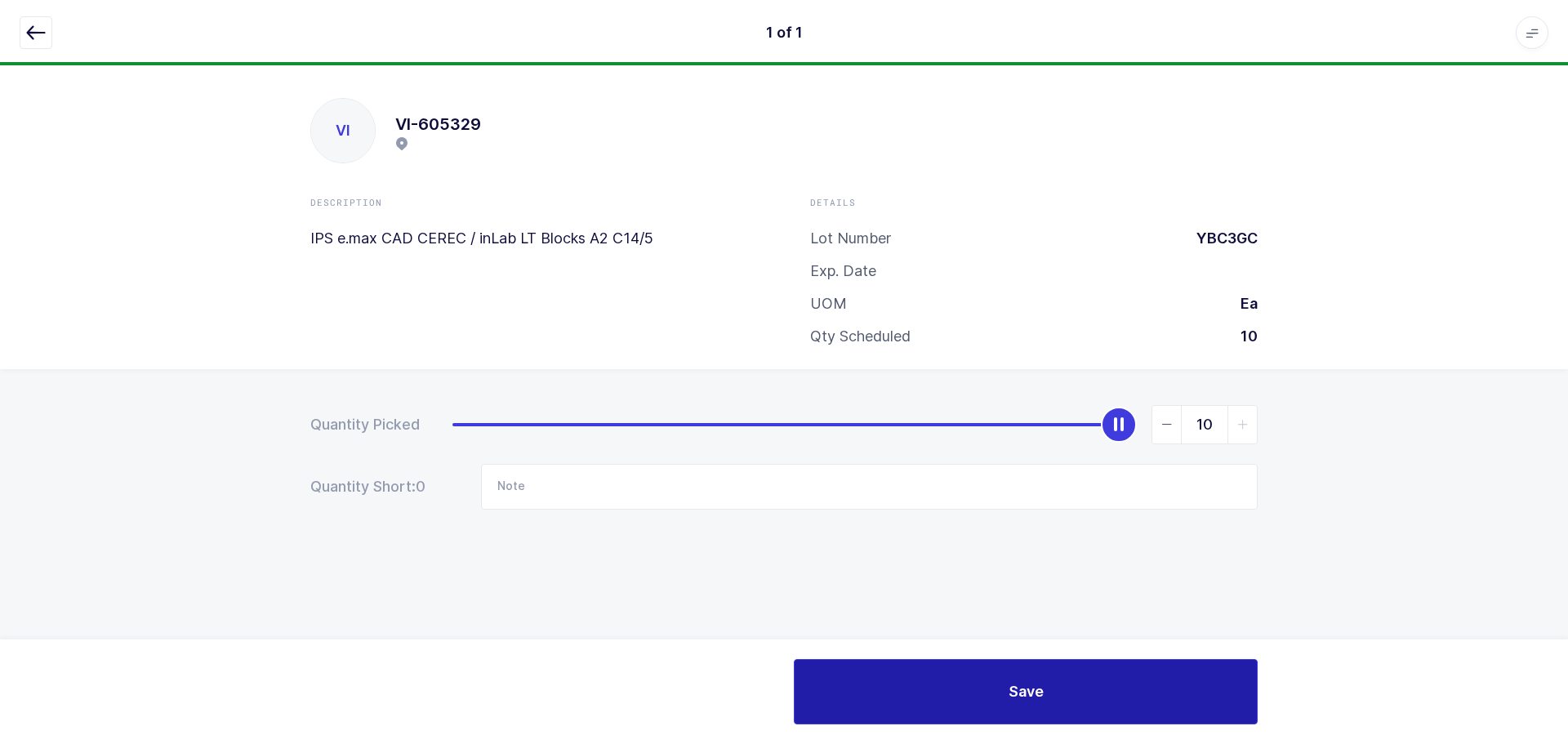
click at [975, 673] on button "Save" at bounding box center [1025, 691] width 464 height 65
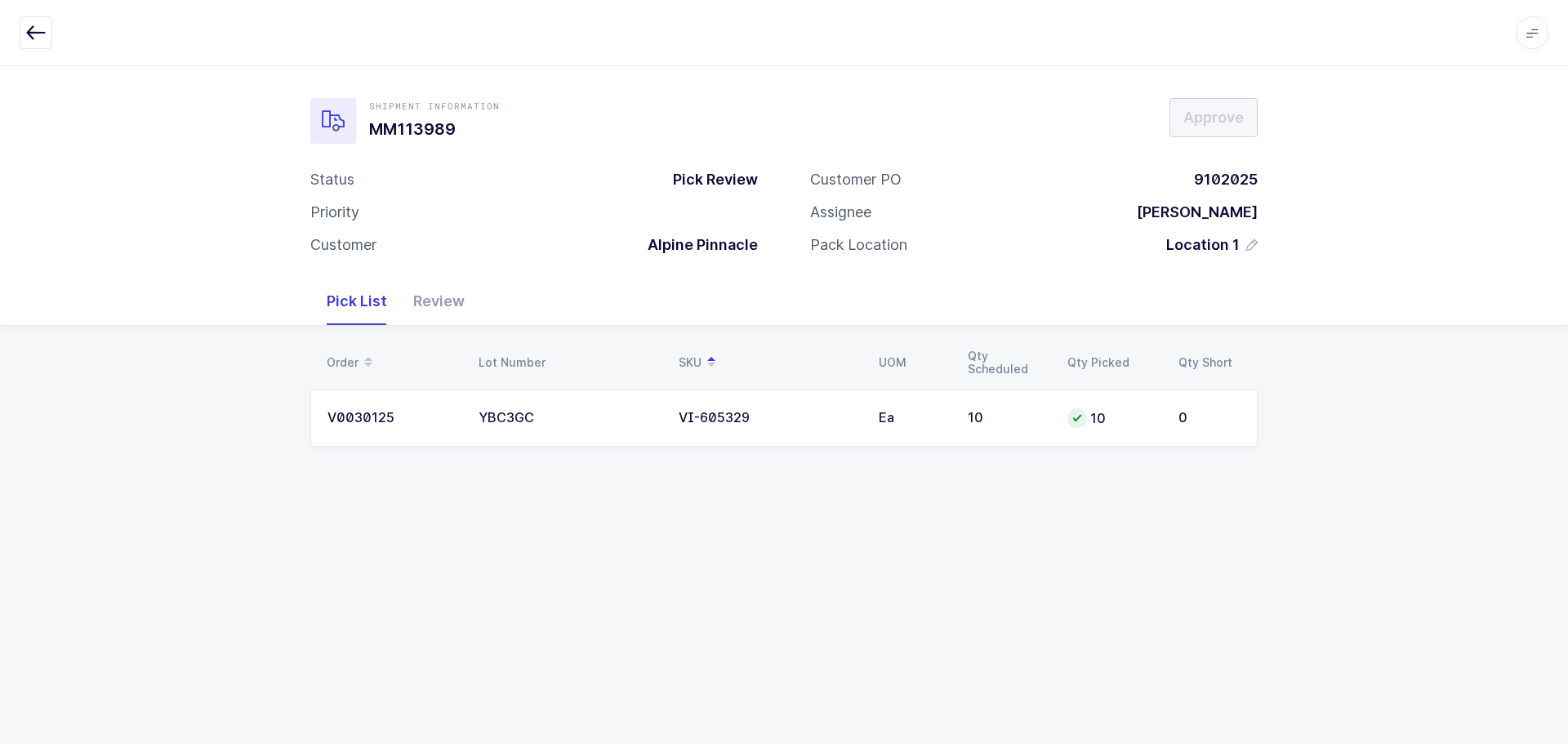
click at [443, 312] on div "Review" at bounding box center [438, 301] width 78 height 47
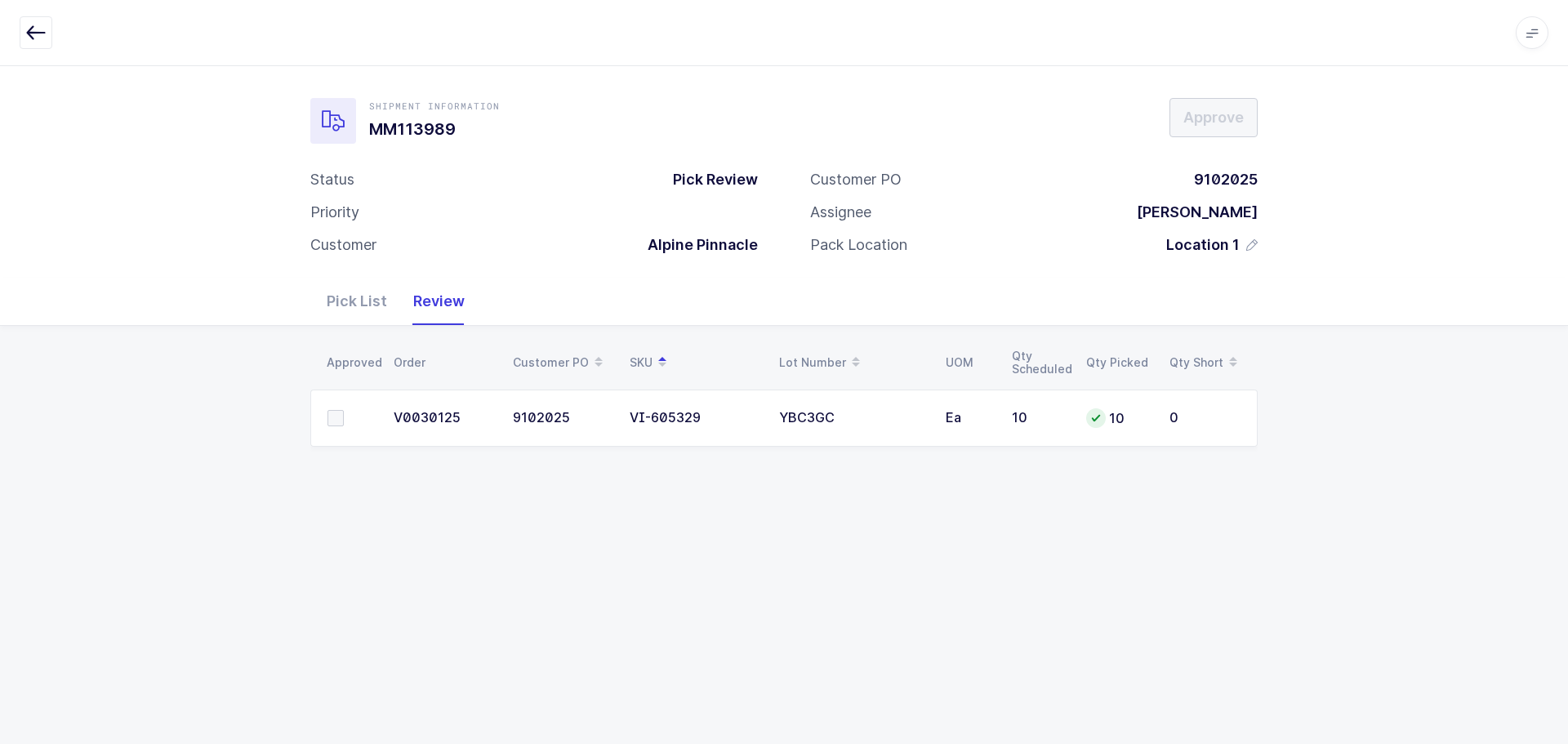
click at [337, 423] on span at bounding box center [335, 418] width 16 height 16
click at [344, 410] on input "checkbox" at bounding box center [344, 410] width 0 height 0
click at [1193, 122] on span "Approve" at bounding box center [1213, 117] width 61 height 21
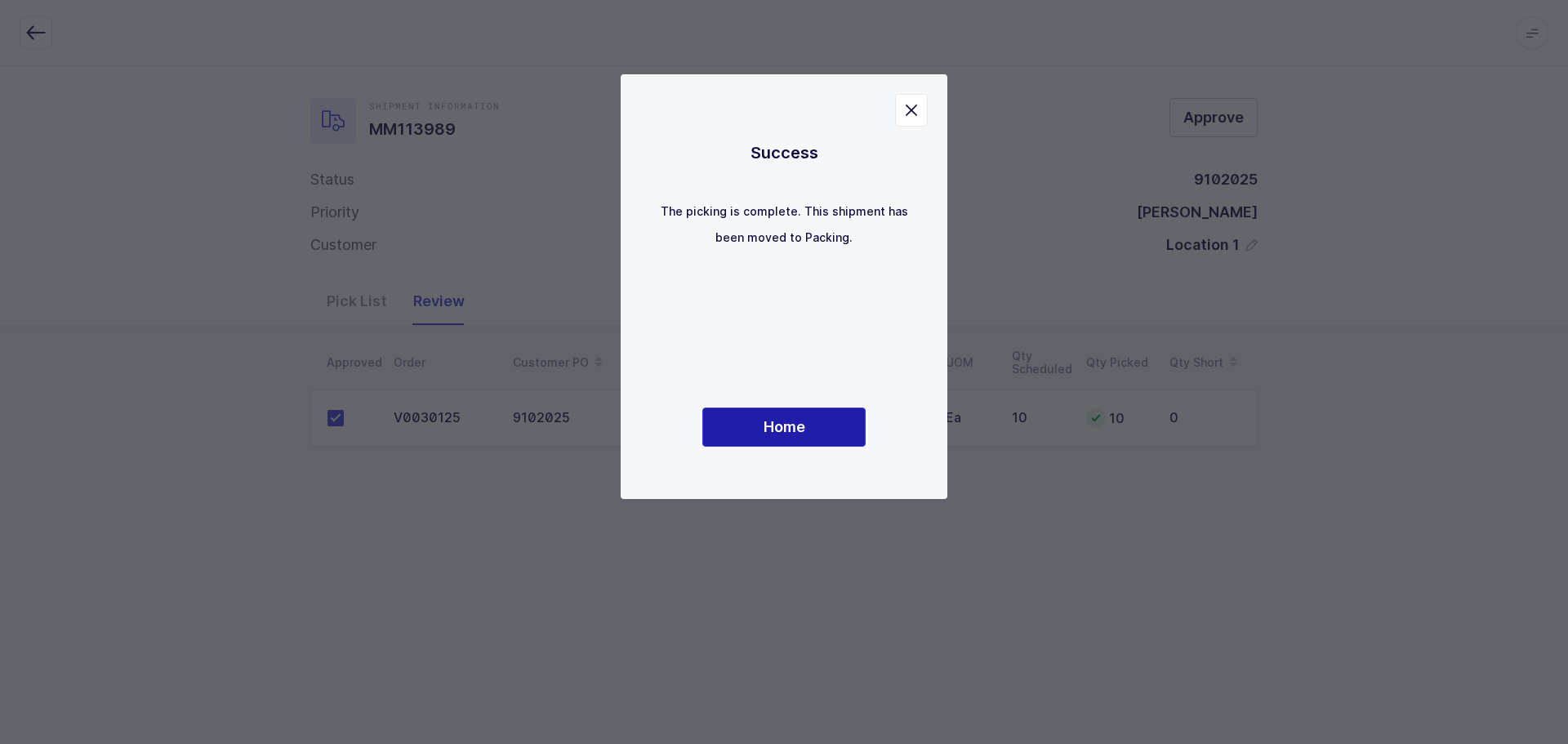
click at [795, 436] on span "Home" at bounding box center [784, 427] width 42 height 21
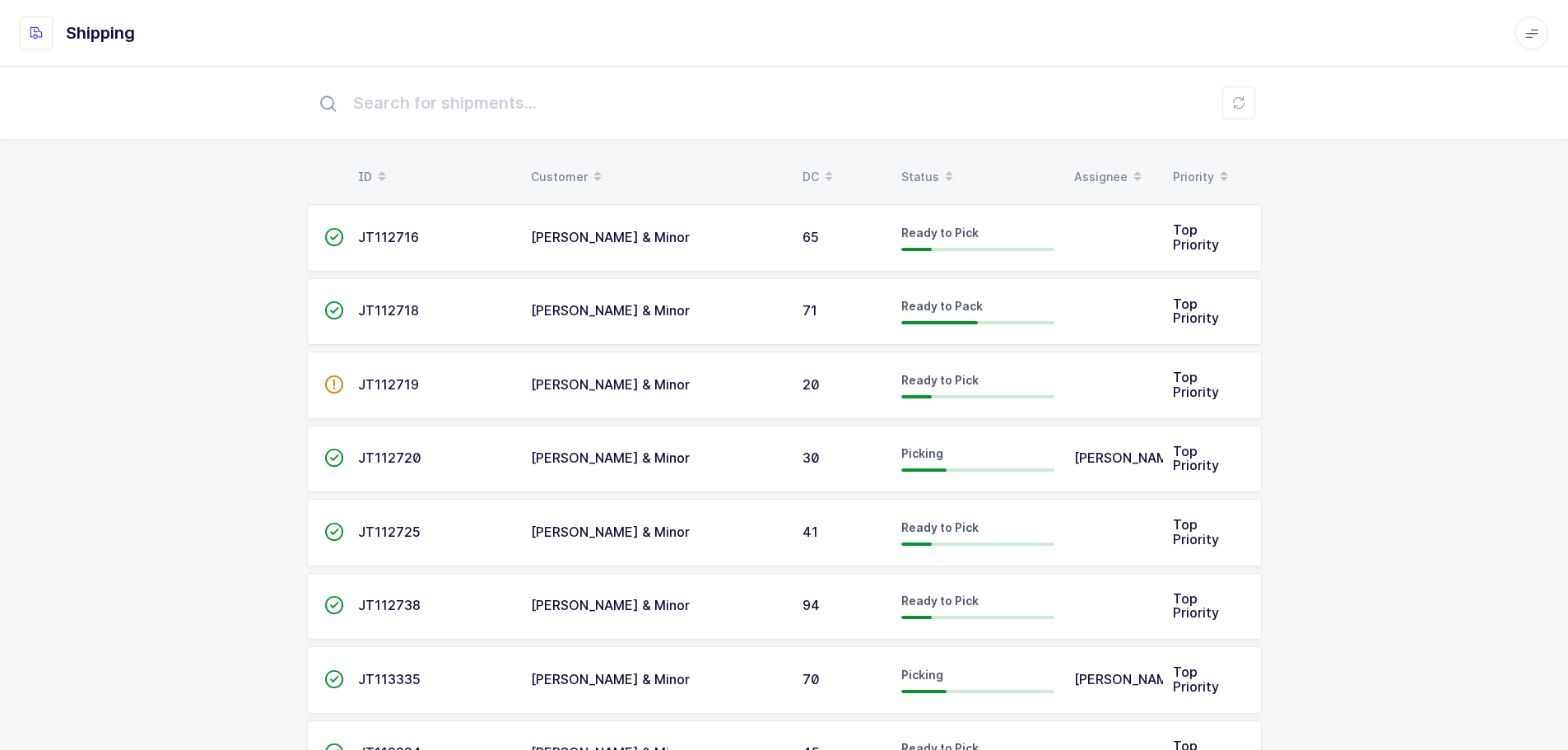
click at [930, 169] on div "Status" at bounding box center [978, 177] width 153 height 28
click at [928, 175] on div "Status" at bounding box center [978, 177] width 153 height 28
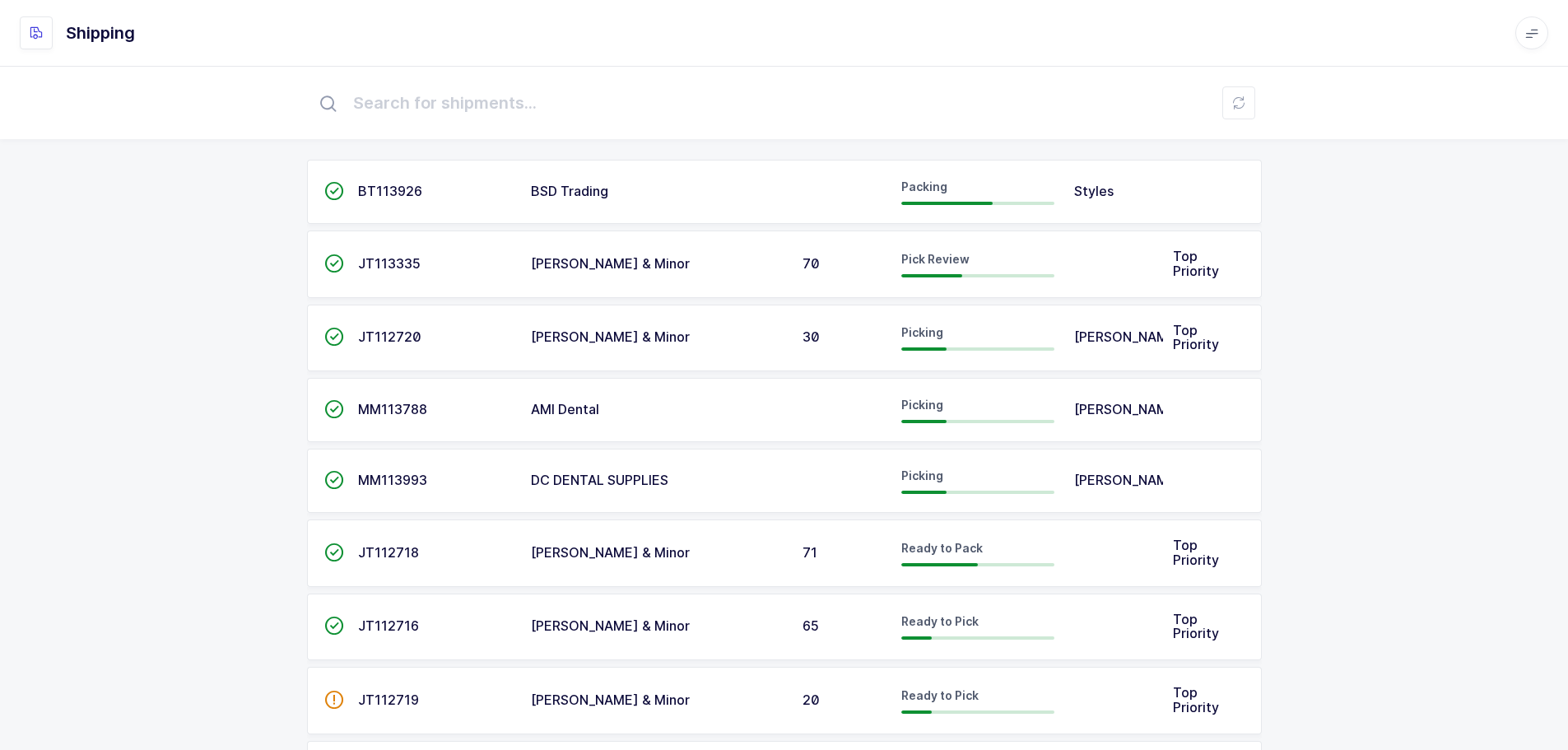
scroll to position [83, 0]
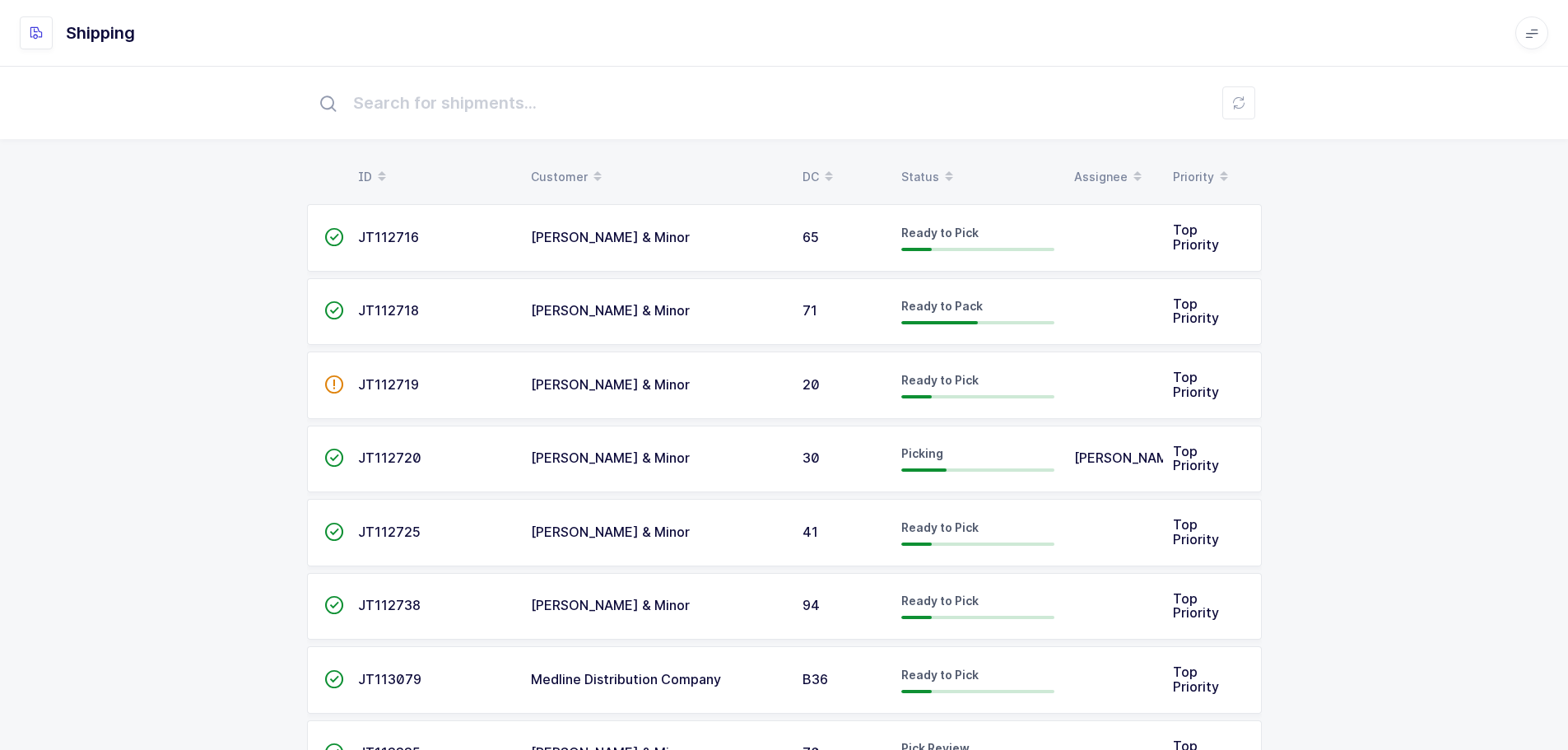
click at [917, 170] on div "Status" at bounding box center [978, 177] width 153 height 28
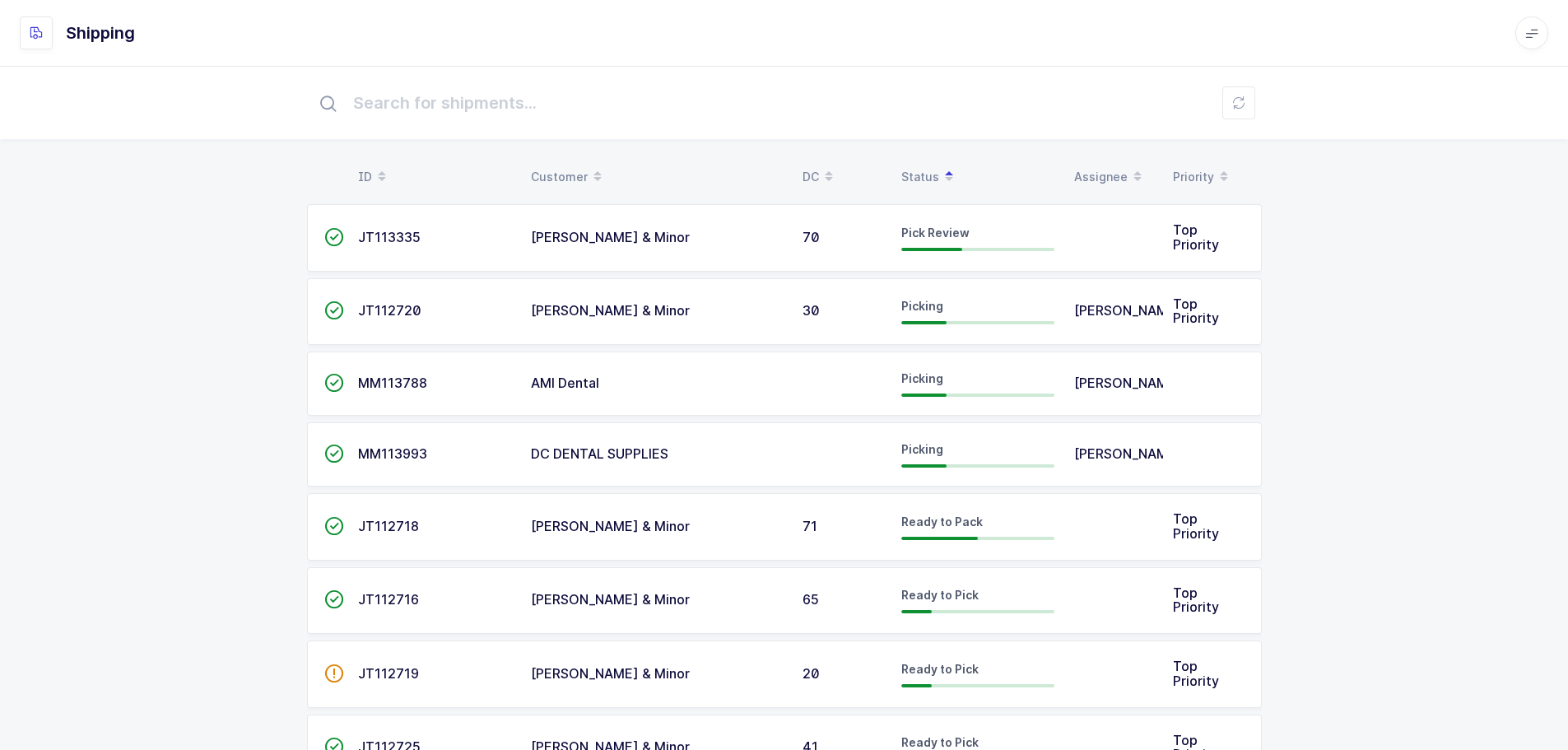
click at [414, 245] on span "JT113335" at bounding box center [389, 237] width 63 height 16
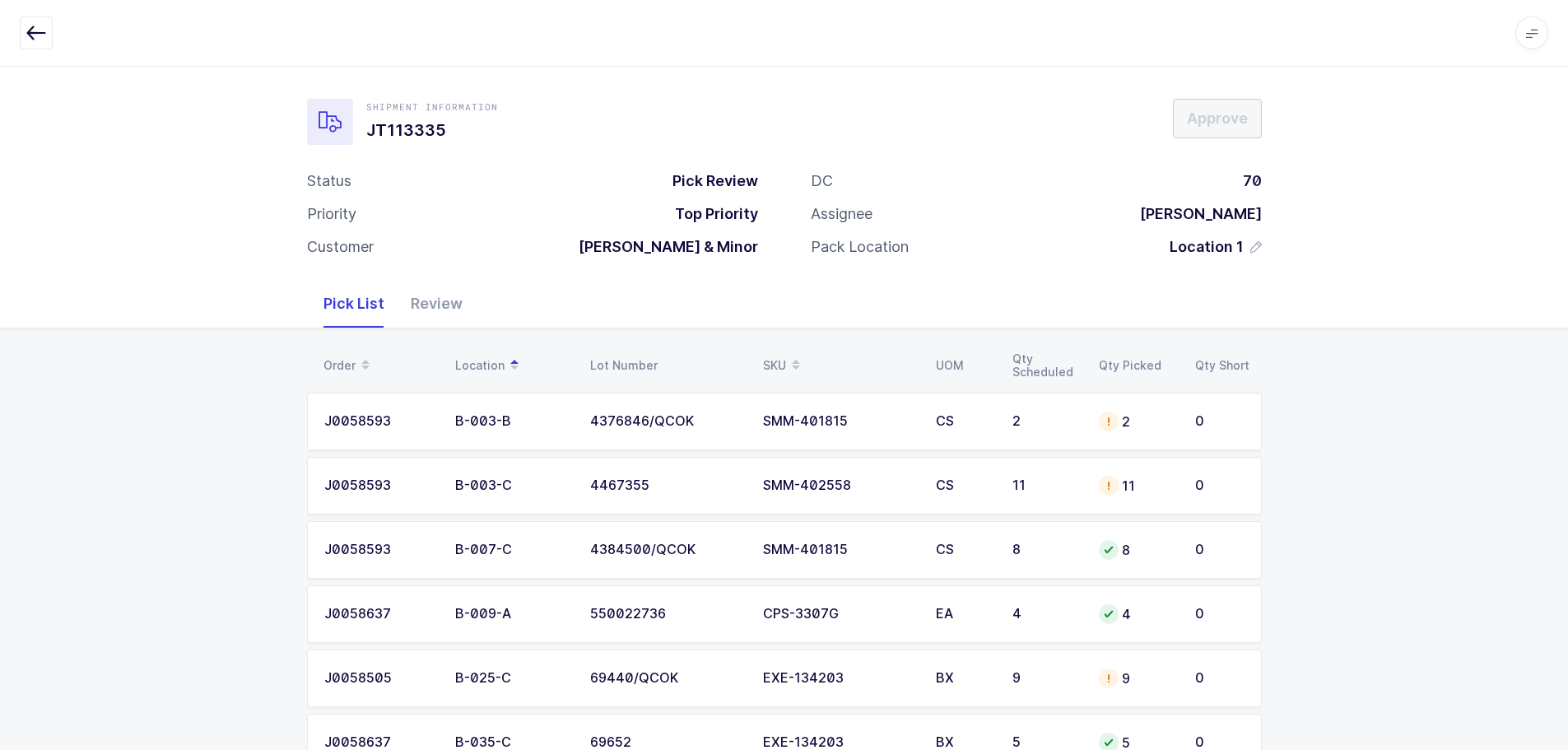
click at [834, 423] on div "SMM-401815" at bounding box center [840, 421] width 153 height 15
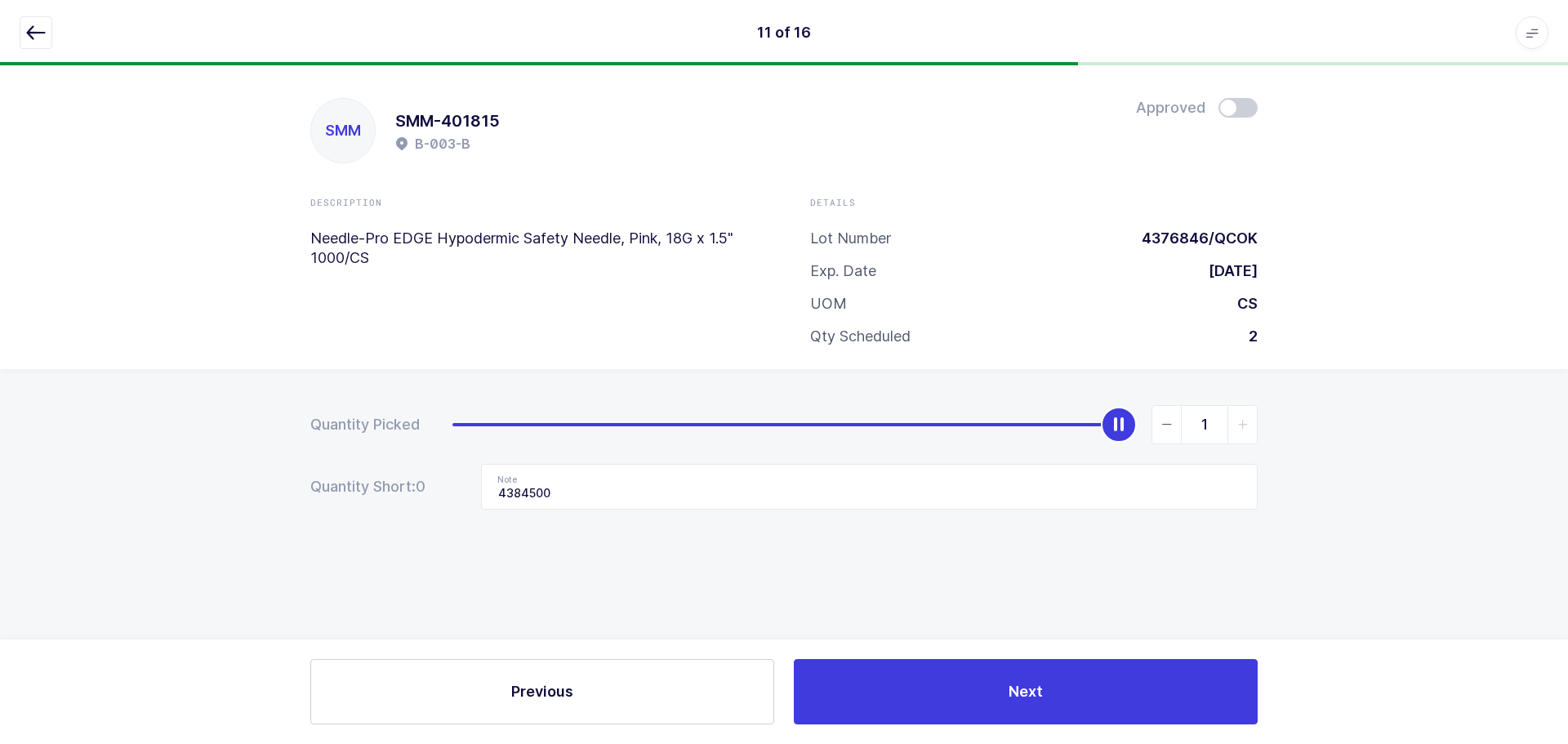
type input "0"
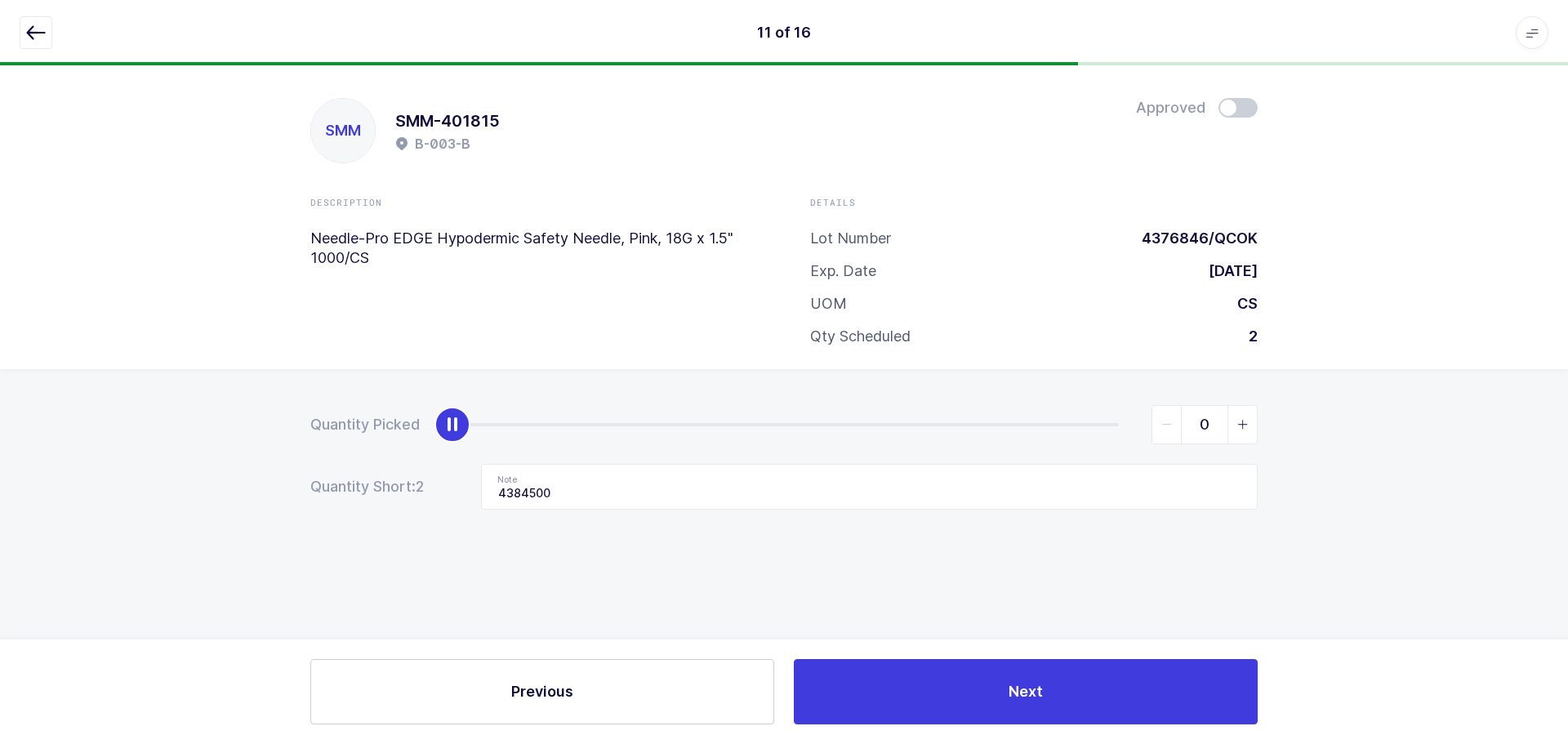
drag, startPoint x: 1113, startPoint y: 428, endPoint x: 250, endPoint y: 381, distance: 864.3
click at [250, 383] on div "Quantity Picked 0 Quantity Short: 2 Note 4384500" at bounding box center [784, 514] width 1568 height 290
drag, startPoint x: 560, startPoint y: 491, endPoint x: 435, endPoint y: 495, distance: 125.1
click at [435, 495] on div "Quantity Short: 2 Note 4384500" at bounding box center [784, 487] width 948 height 46
click at [9, 24] on div "11 of 16 Apps Core Warehouse Admin Mission Control Purchasing Baltazar N. Logou…" at bounding box center [784, 32] width 1568 height 65
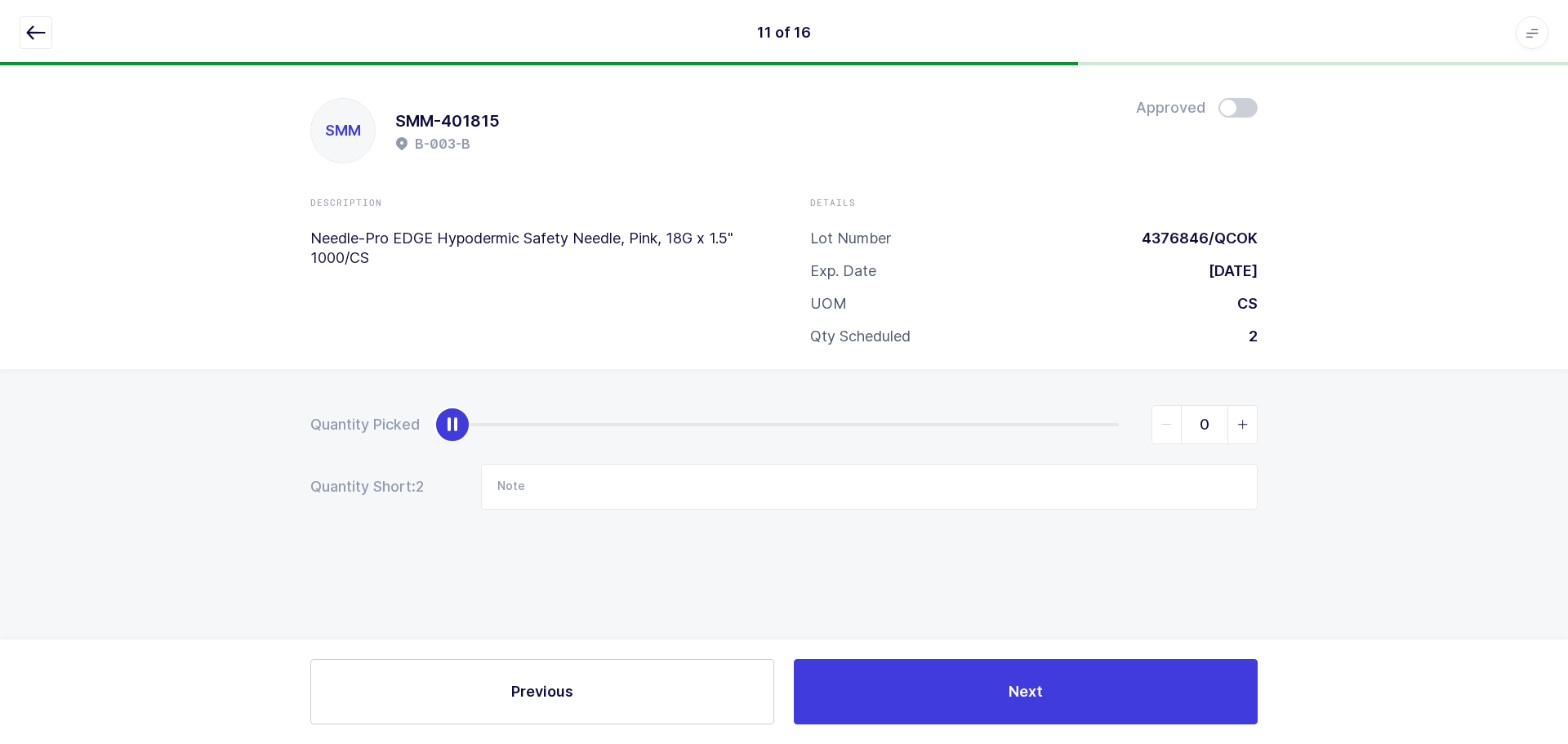
click at [23, 29] on button "button" at bounding box center [36, 32] width 32 height 32
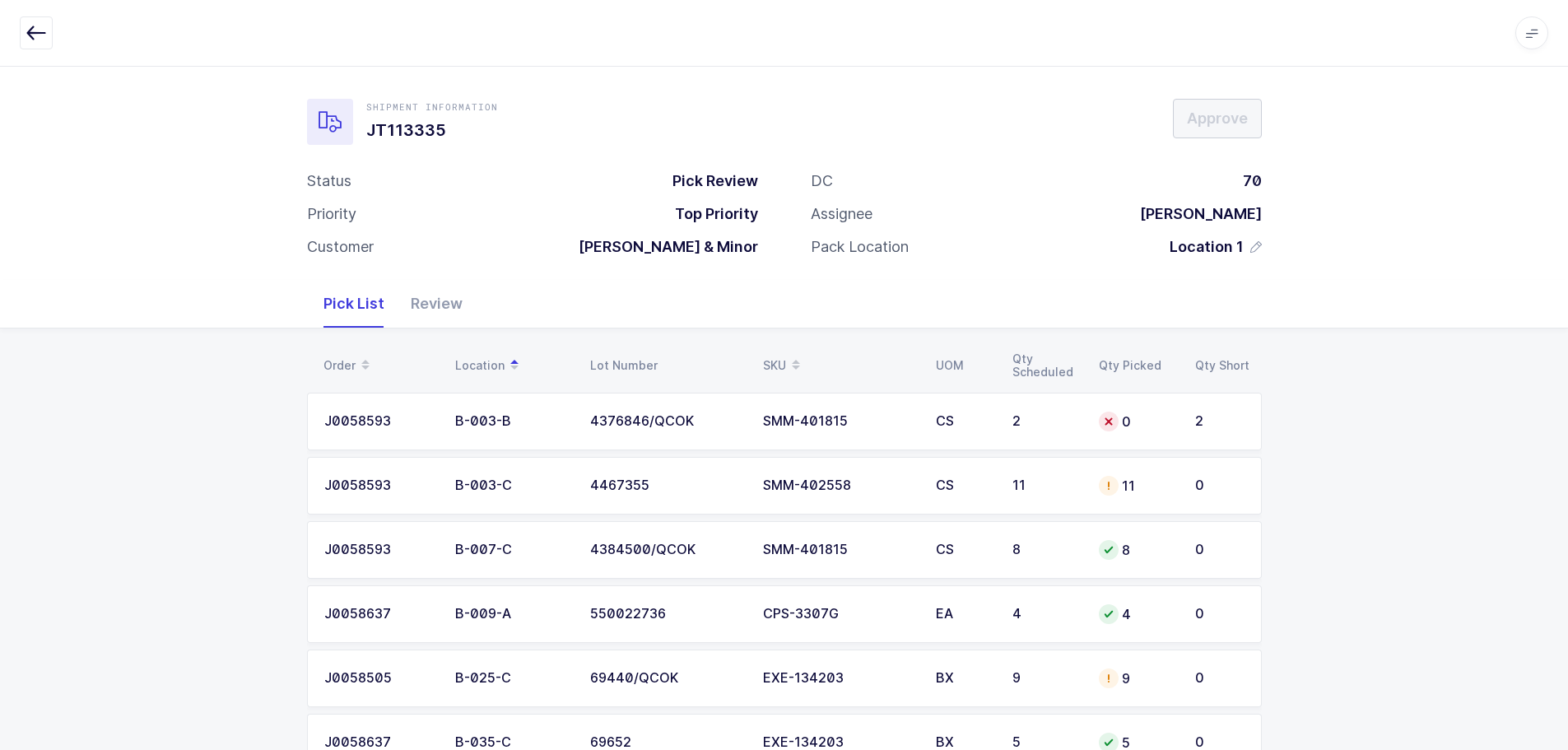
click at [880, 482] on div "SMM-402558" at bounding box center [840, 485] width 153 height 15
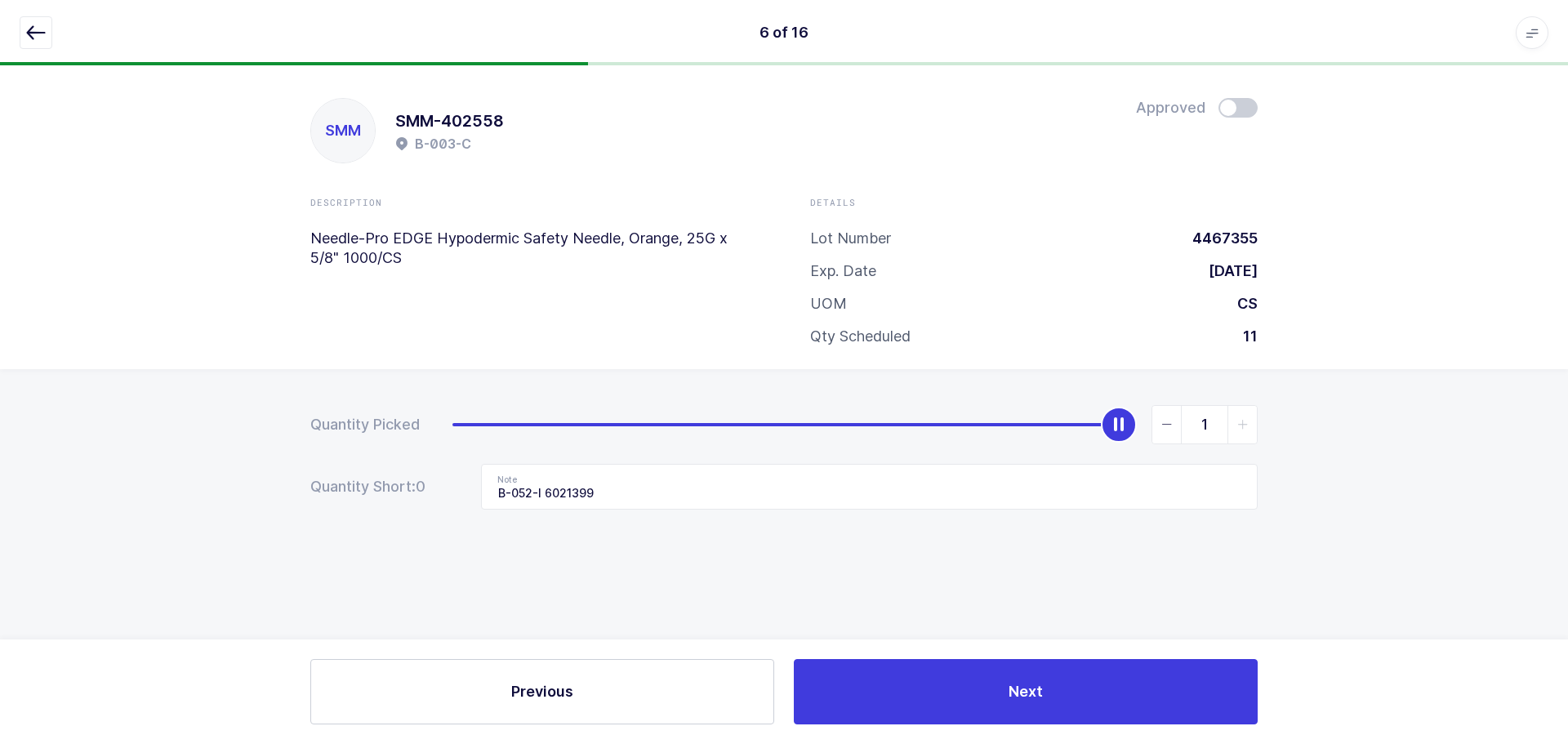
type input "0"
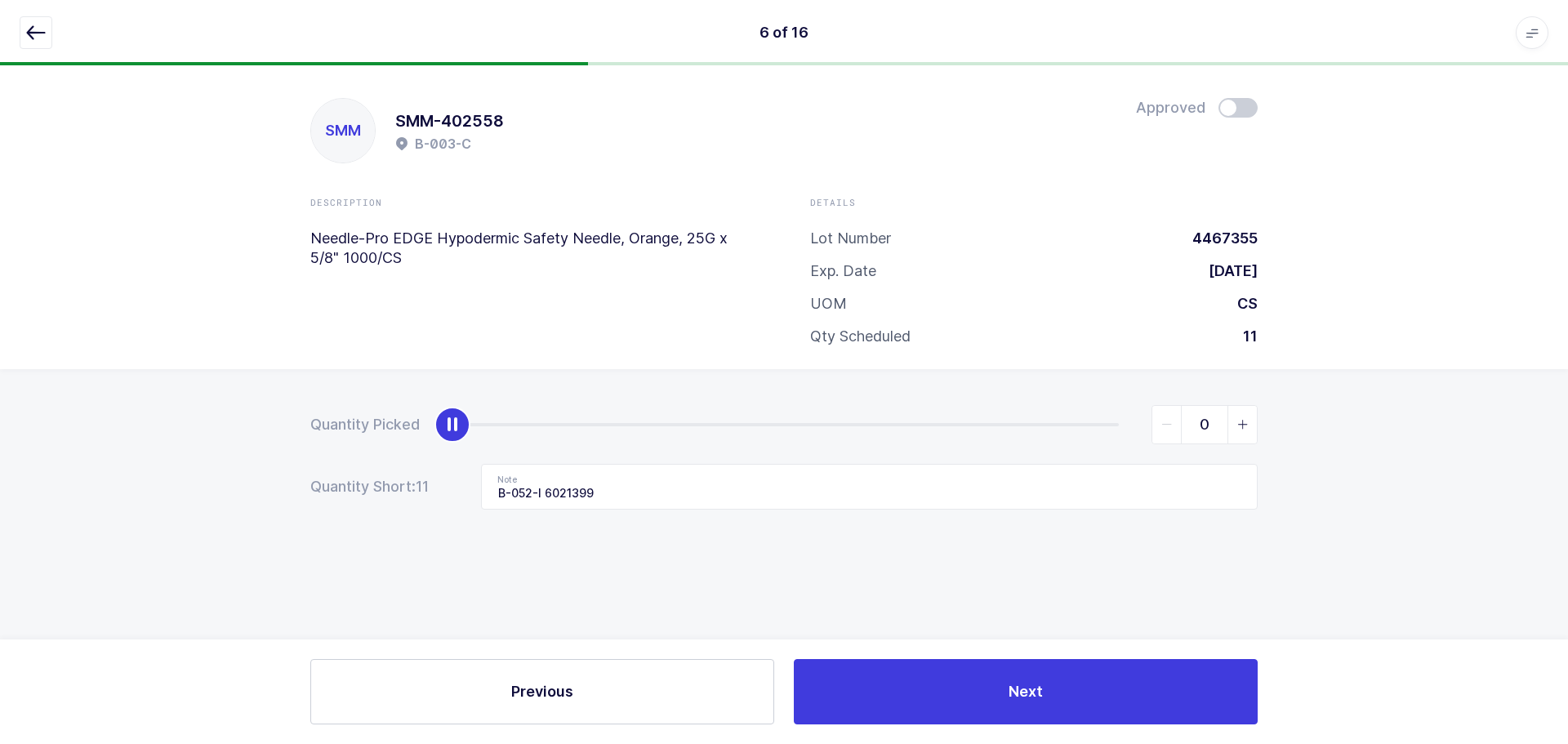
drag, startPoint x: 1123, startPoint y: 425, endPoint x: 214, endPoint y: 407, distance: 909.2
click at [209, 410] on div "Quantity Picked 0 Quantity Short: 11 Note B-052-I 6021399" at bounding box center [784, 514] width 1568 height 290
drag, startPoint x: 614, startPoint y: 502, endPoint x: 381, endPoint y: 490, distance: 233.3
click at [381, 490] on div "Quantity Short: 11 Note B-052-I 6021399" at bounding box center [784, 487] width 948 height 46
click at [17, 16] on div "6 of 16 Apps Core Warehouse Admin Mission Control Purchasing Baltazar N. Logout…" at bounding box center [784, 32] width 1568 height 65
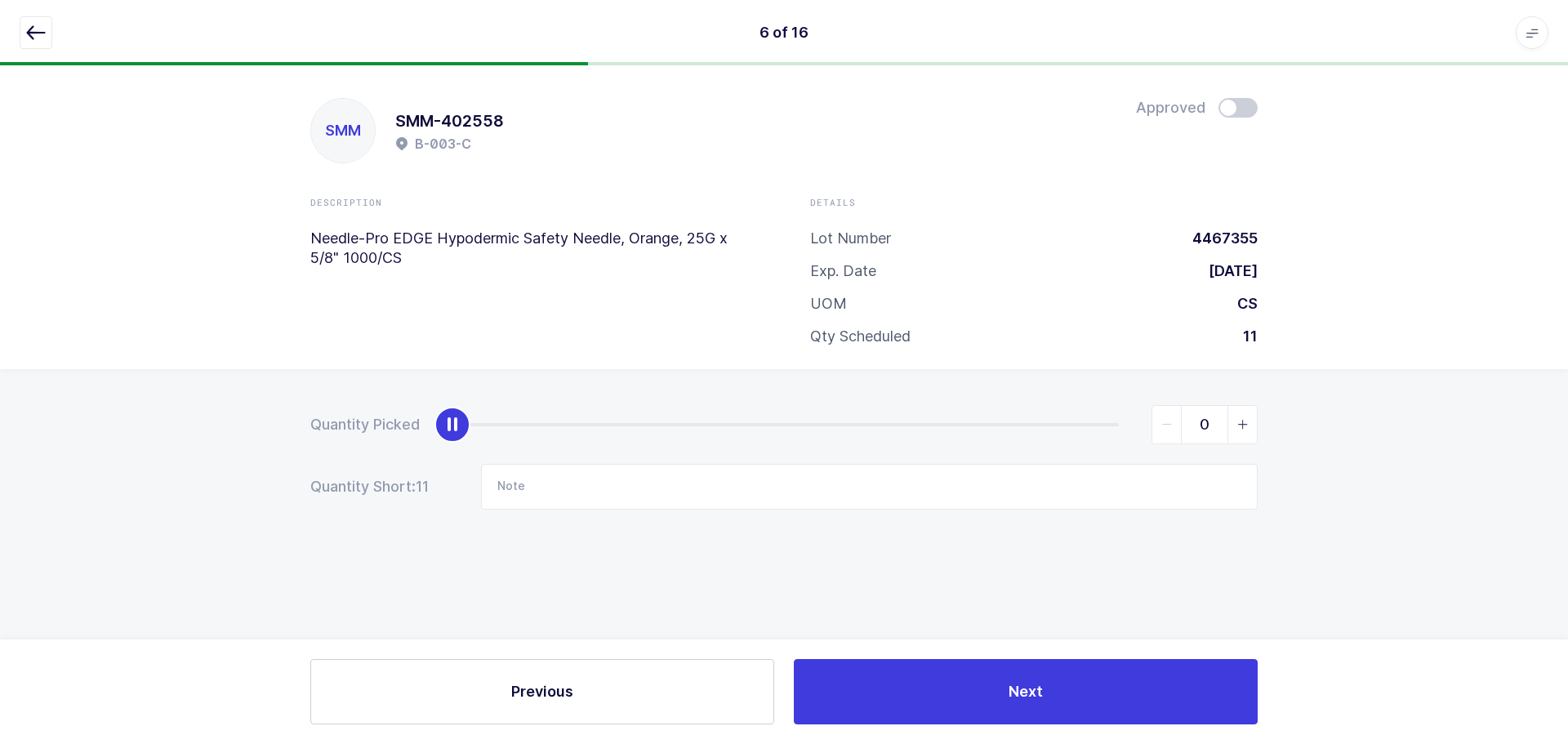
click at [35, 28] on icon "button" at bounding box center [36, 32] width 20 height 20
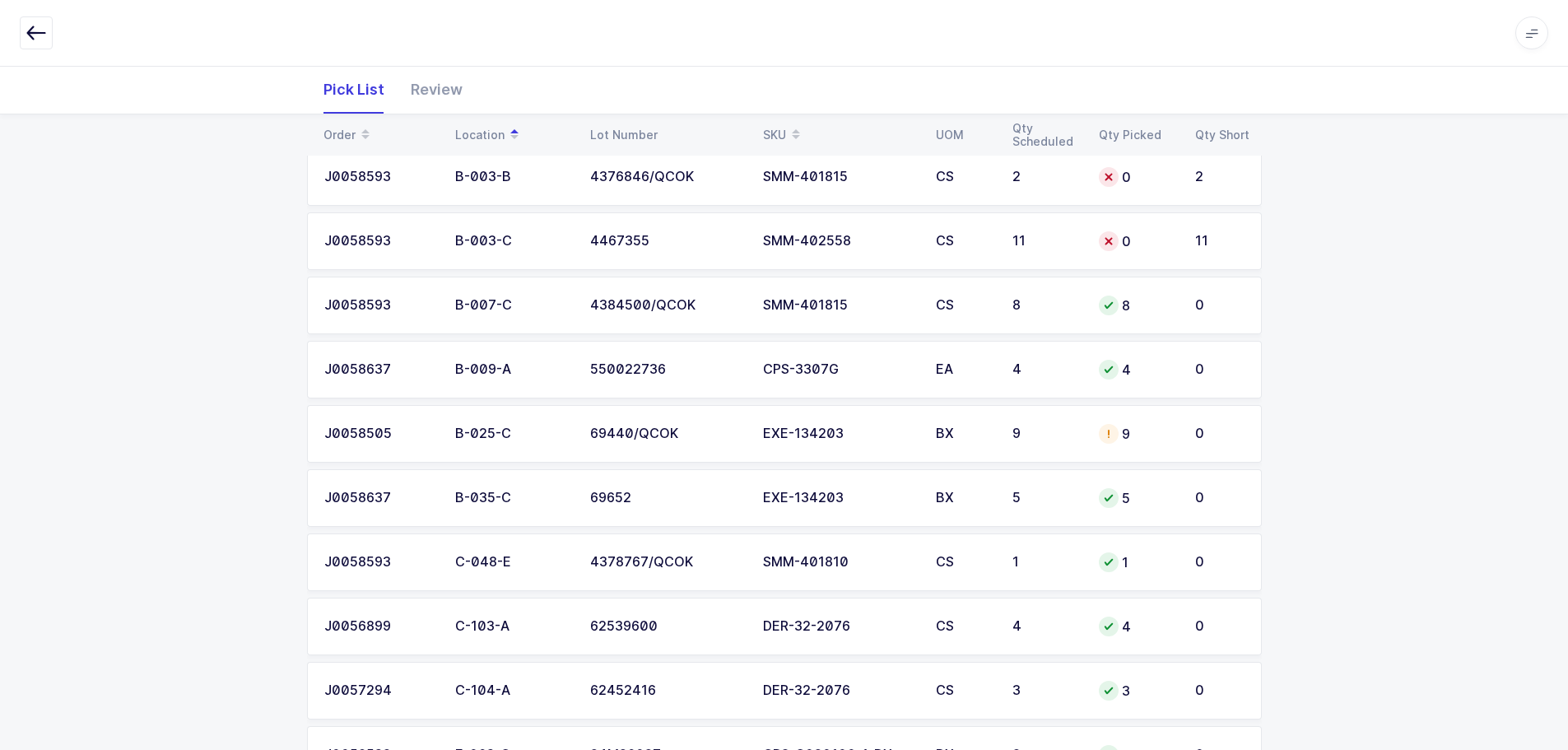
scroll to position [247, 0]
click at [911, 439] on td "EXE-134203" at bounding box center [840, 431] width 173 height 58
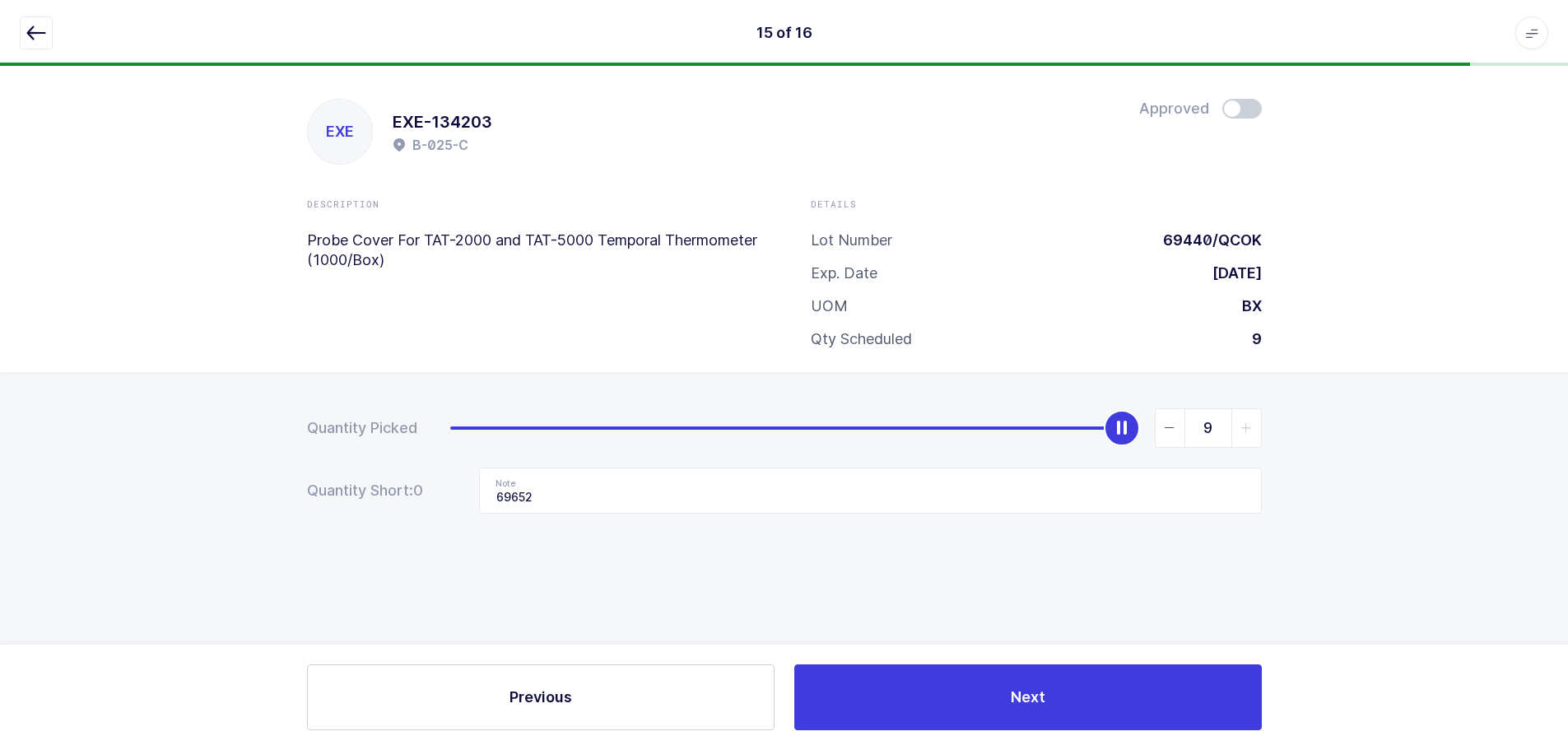
scroll to position [0, 0]
type input "0"
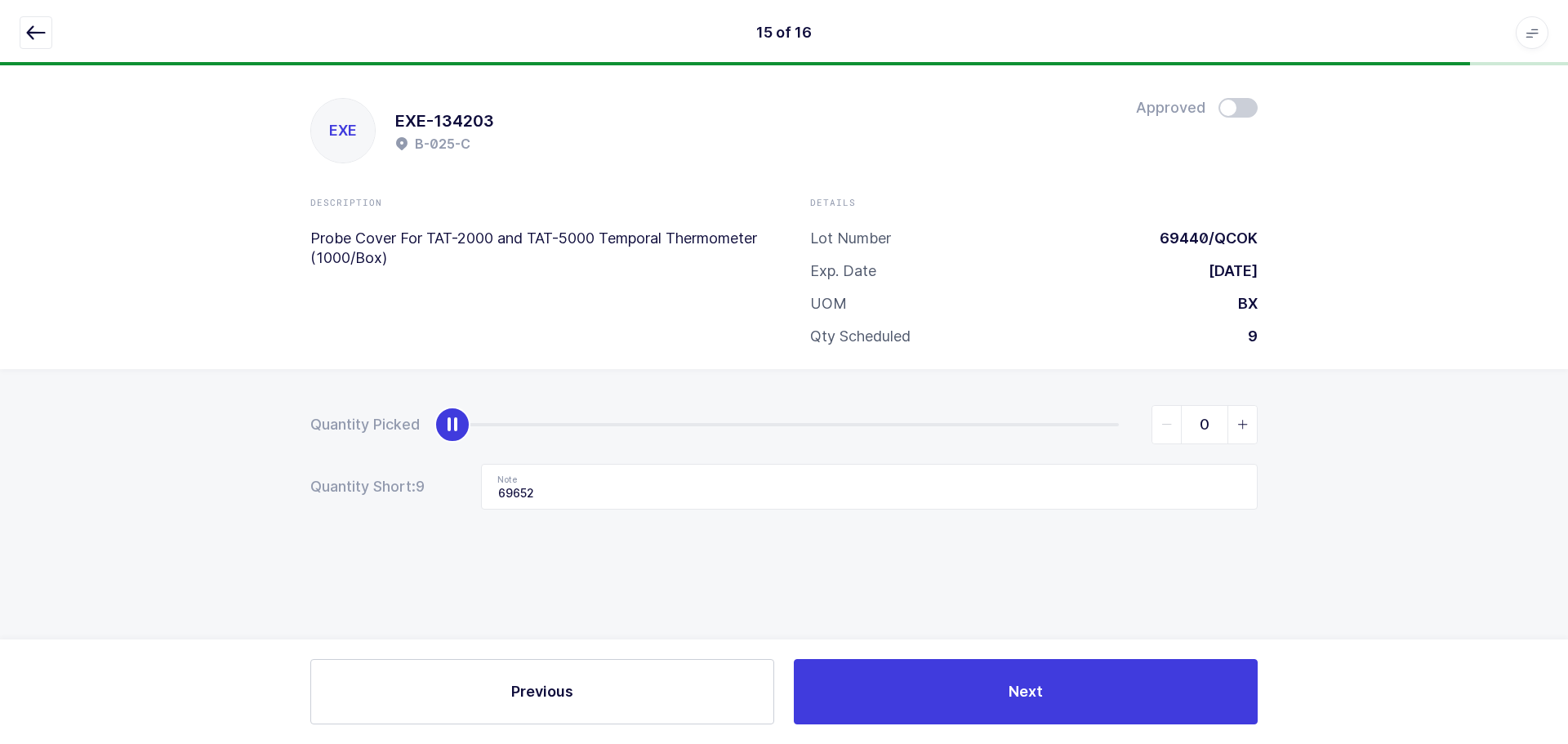
drag, startPoint x: 1109, startPoint y: 427, endPoint x: 267, endPoint y: 430, distance: 842.0
click at [199, 431] on div "Quantity Picked 0 Quantity Short: 9 Note 69652" at bounding box center [784, 514] width 1568 height 290
drag, startPoint x: 587, startPoint y: 493, endPoint x: 395, endPoint y: 484, distance: 192.2
click at [395, 484] on div "Quantity Short: 9 Note 69652" at bounding box center [784, 487] width 948 height 46
click at [39, 30] on icon "button" at bounding box center [36, 32] width 20 height 20
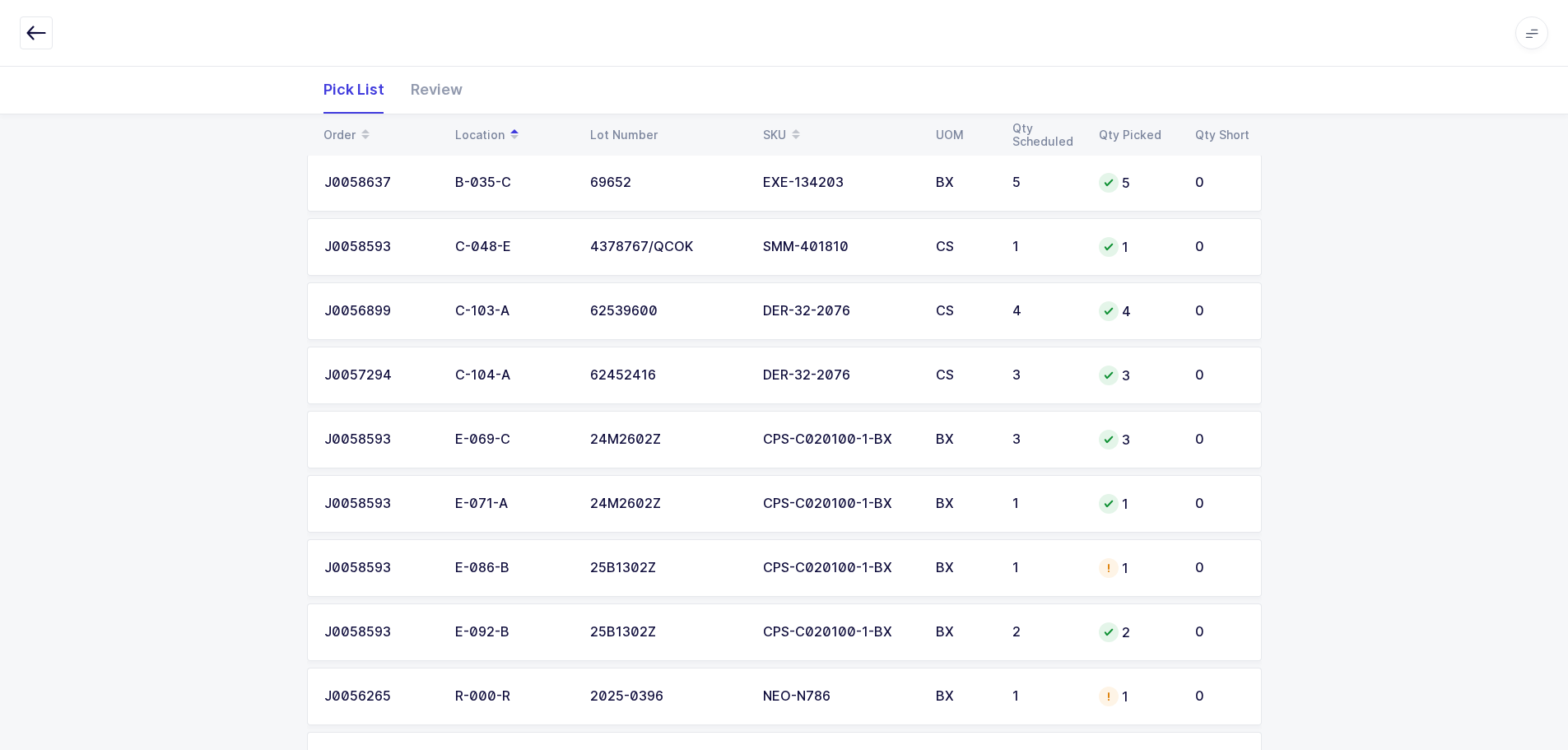
scroll to position [659, 0]
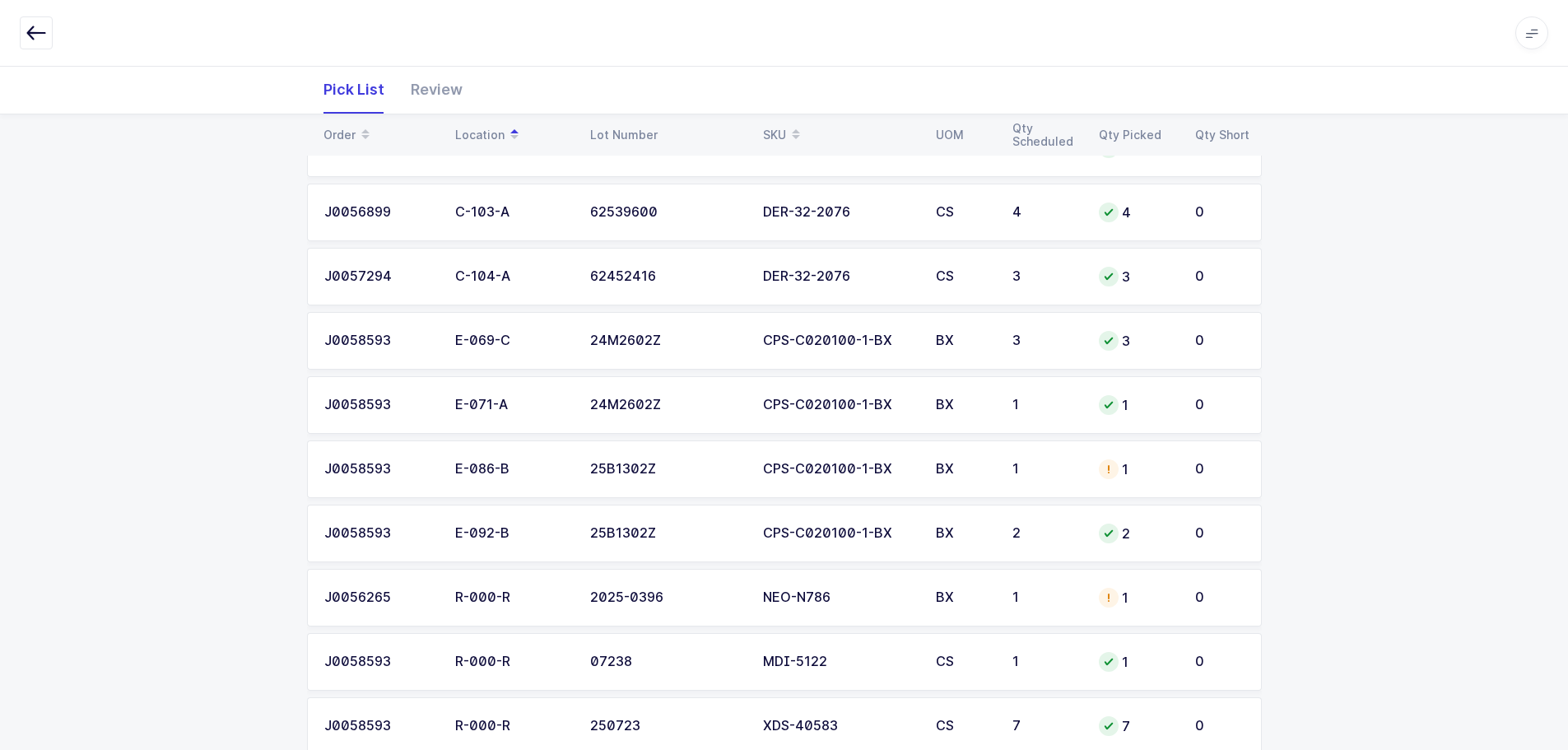
click at [936, 475] on div "BX" at bounding box center [964, 468] width 57 height 15
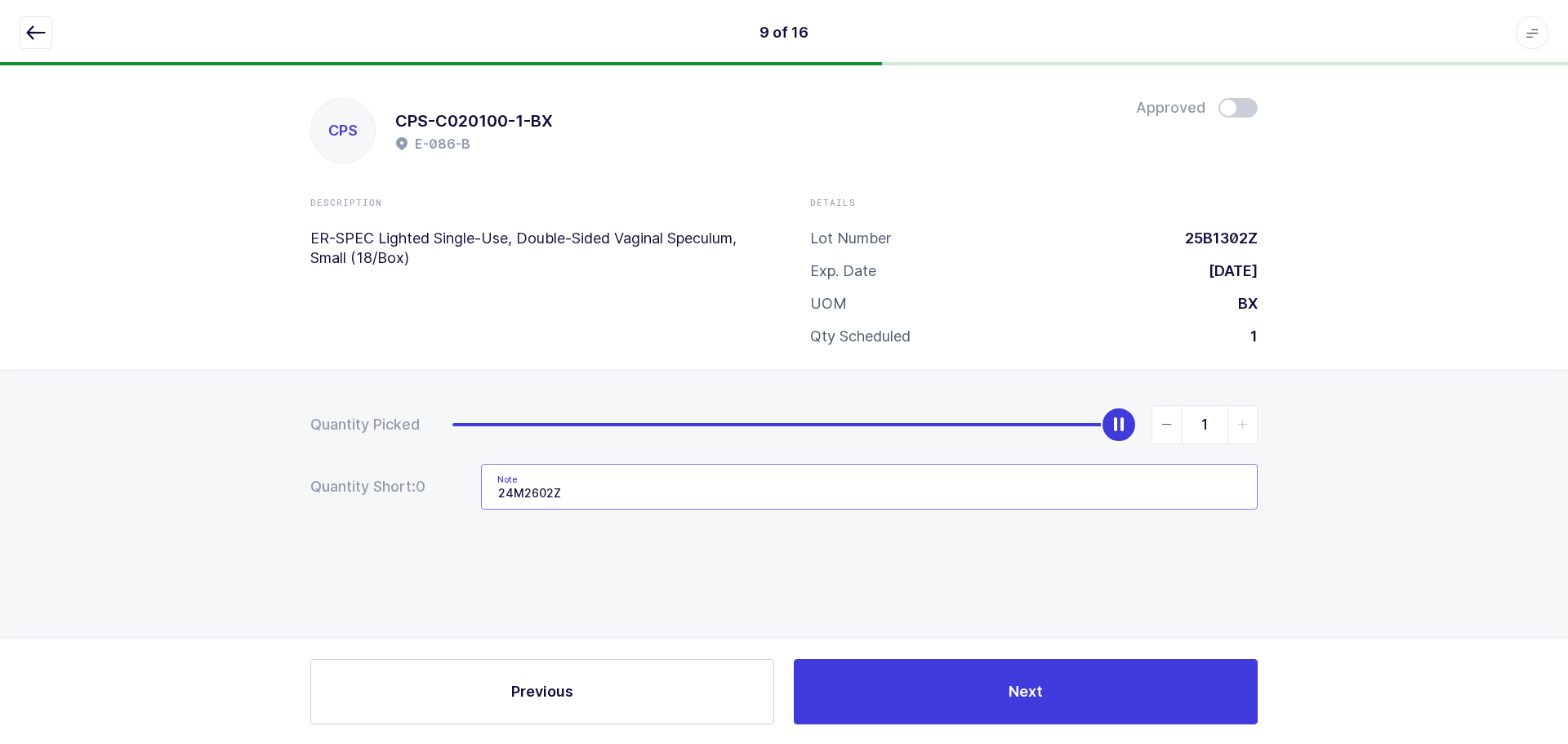
click at [573, 495] on input "24M2602Z" at bounding box center [869, 487] width 777 height 46
type input "0"
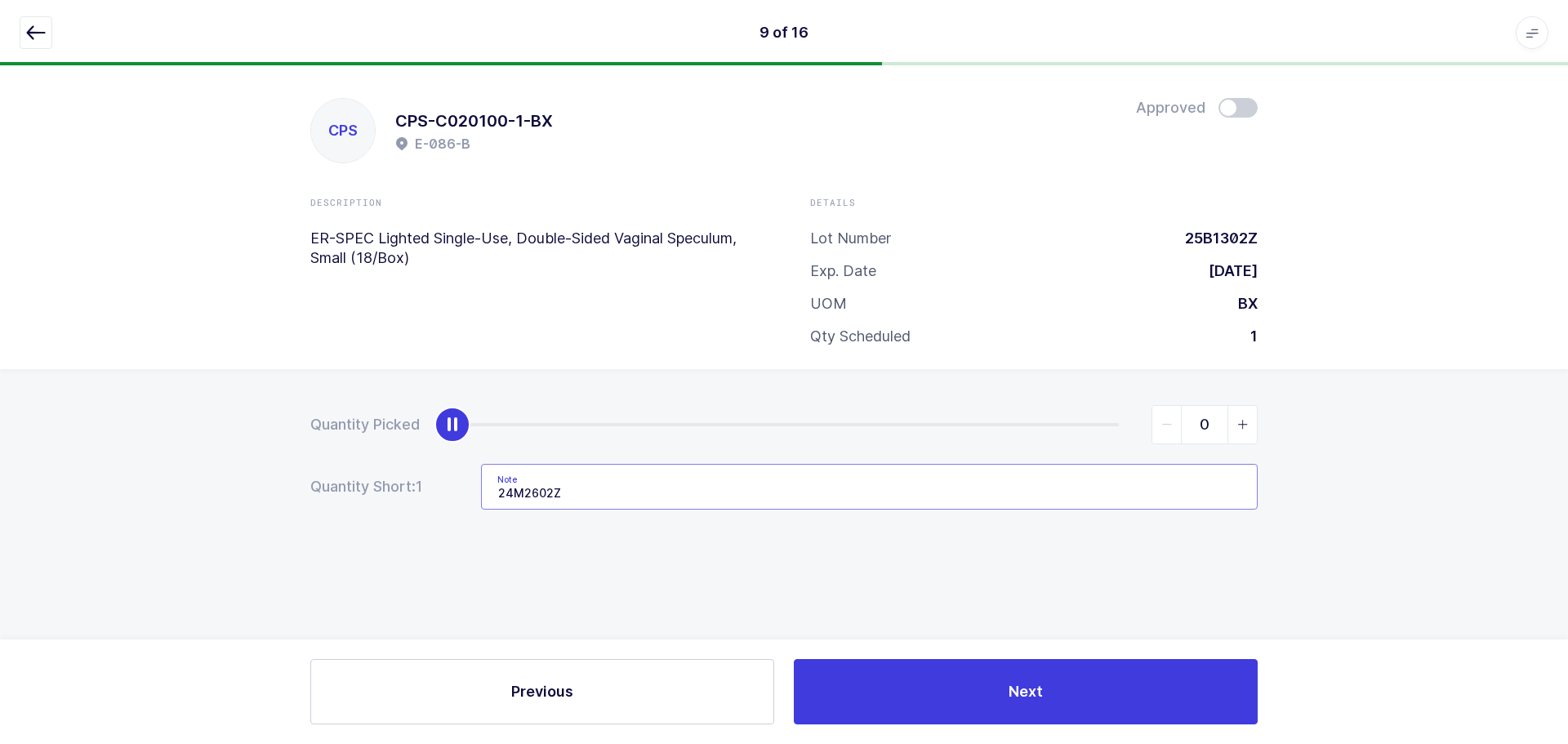
drag, startPoint x: 1108, startPoint y: 423, endPoint x: 299, endPoint y: 487, distance: 811.5
click at [299, 487] on div "Quantity Picked 0 Quantity Short: 1 Note 24M2602Z" at bounding box center [784, 514] width 1568 height 290
drag, startPoint x: 612, startPoint y: 490, endPoint x: 289, endPoint y: 503, distance: 323.3
click at [289, 503] on div "Quantity Picked 0 Quantity Short: 1 Note 24M2602Z" at bounding box center [784, 514] width 1568 height 290
click at [39, 30] on icon "button" at bounding box center [36, 32] width 20 height 20
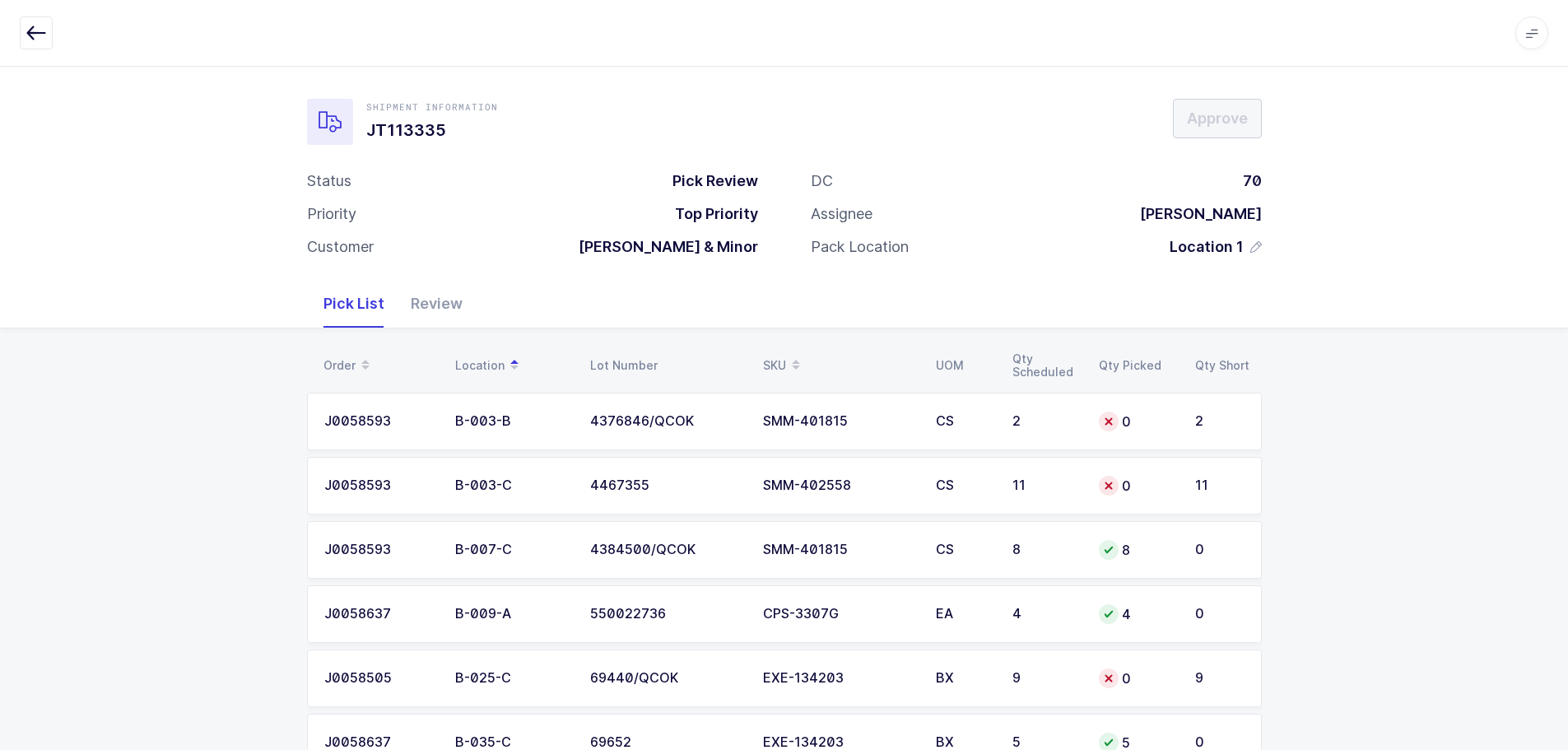
click at [778, 354] on div "SKU" at bounding box center [840, 365] width 153 height 28
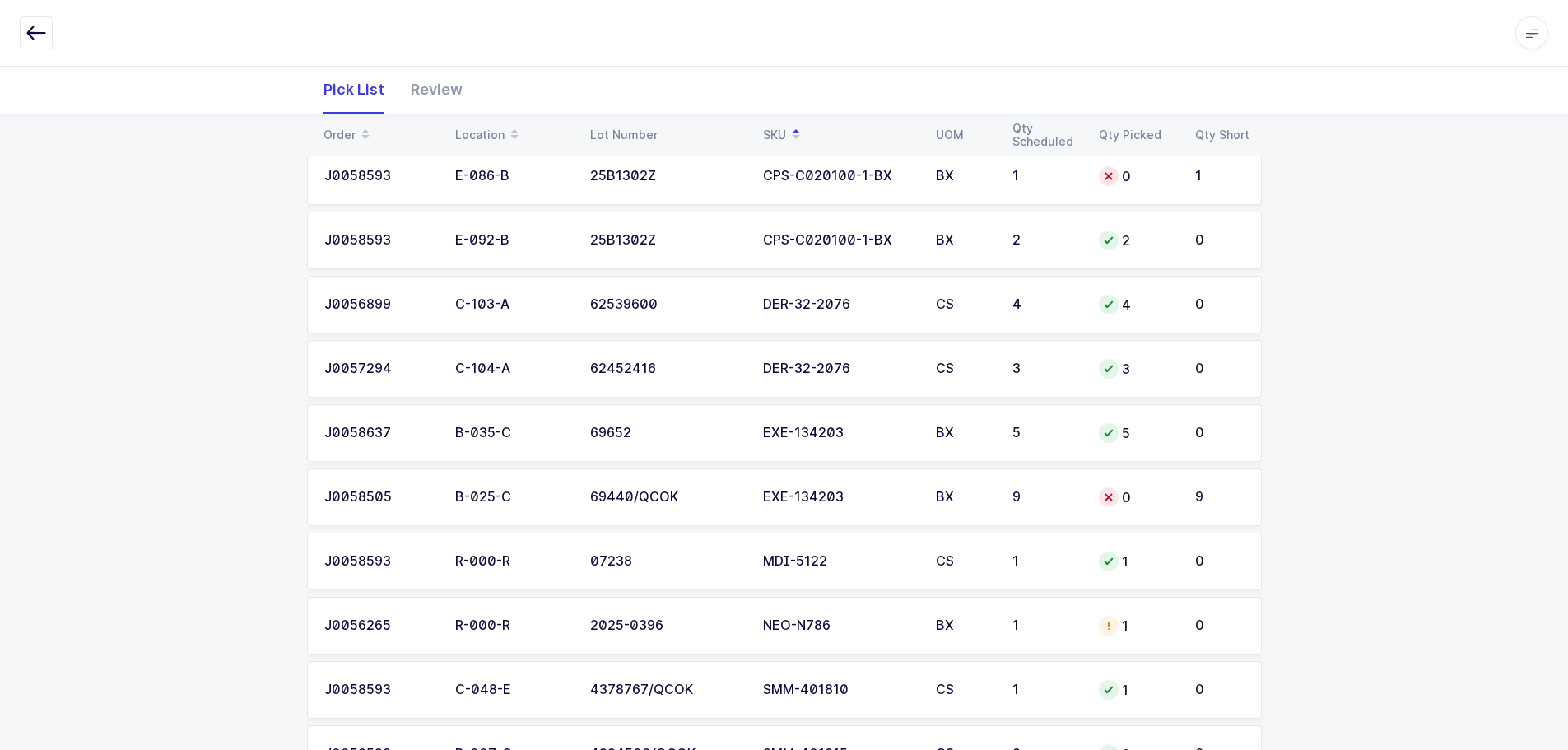
scroll to position [412, 0]
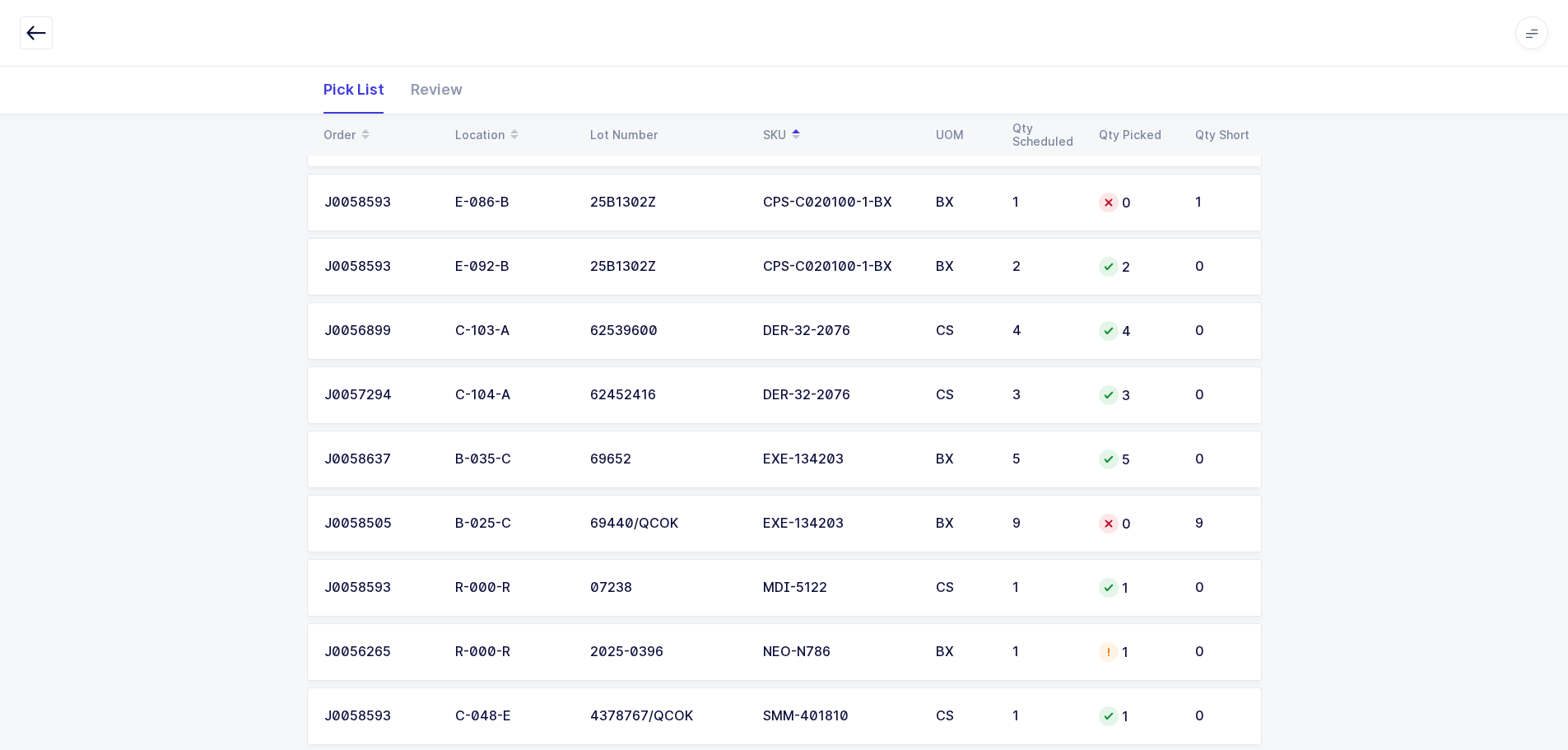
click at [888, 534] on td "EXE-134203" at bounding box center [840, 524] width 173 height 58
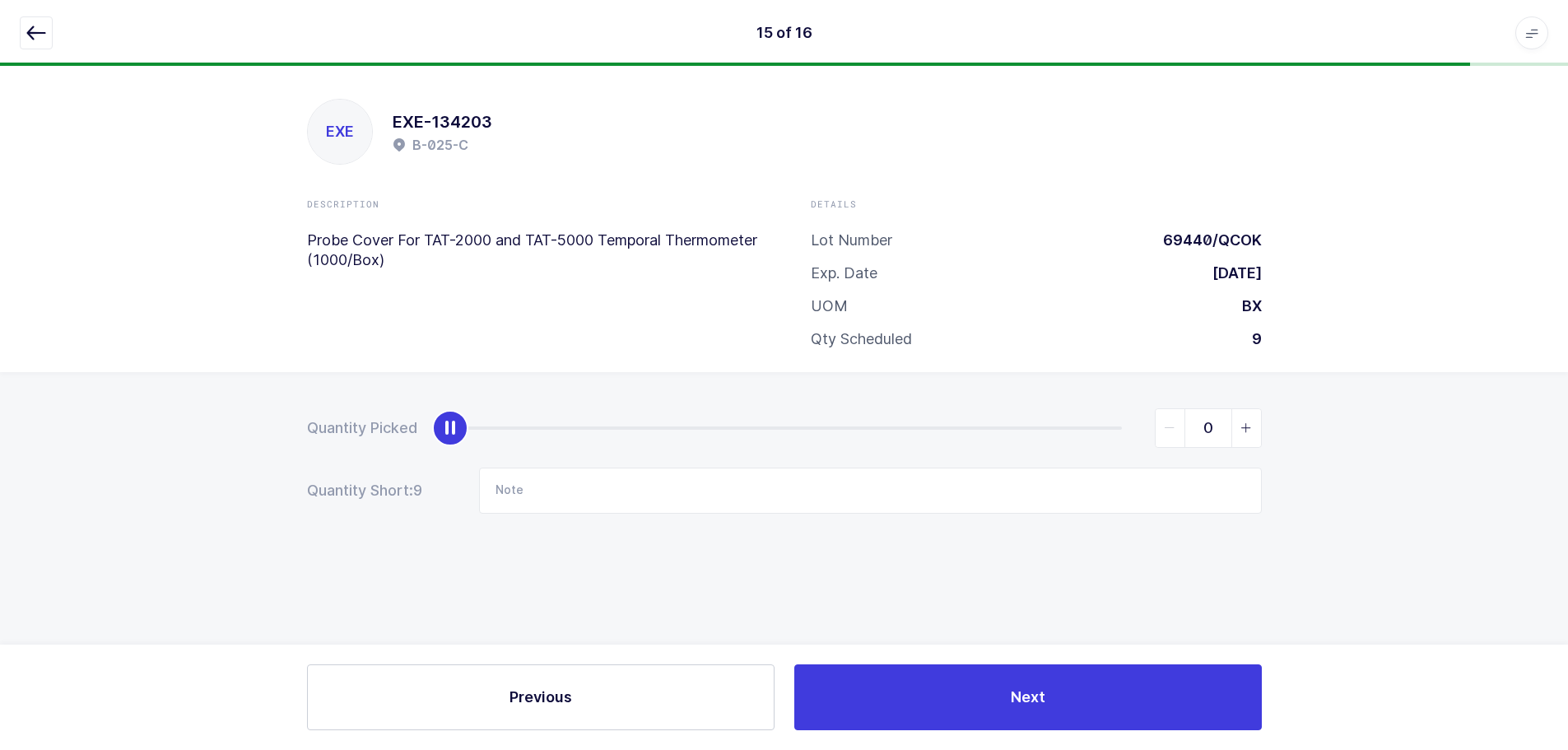
scroll to position [0, 0]
click at [28, 31] on icon "button" at bounding box center [36, 33] width 20 height 20
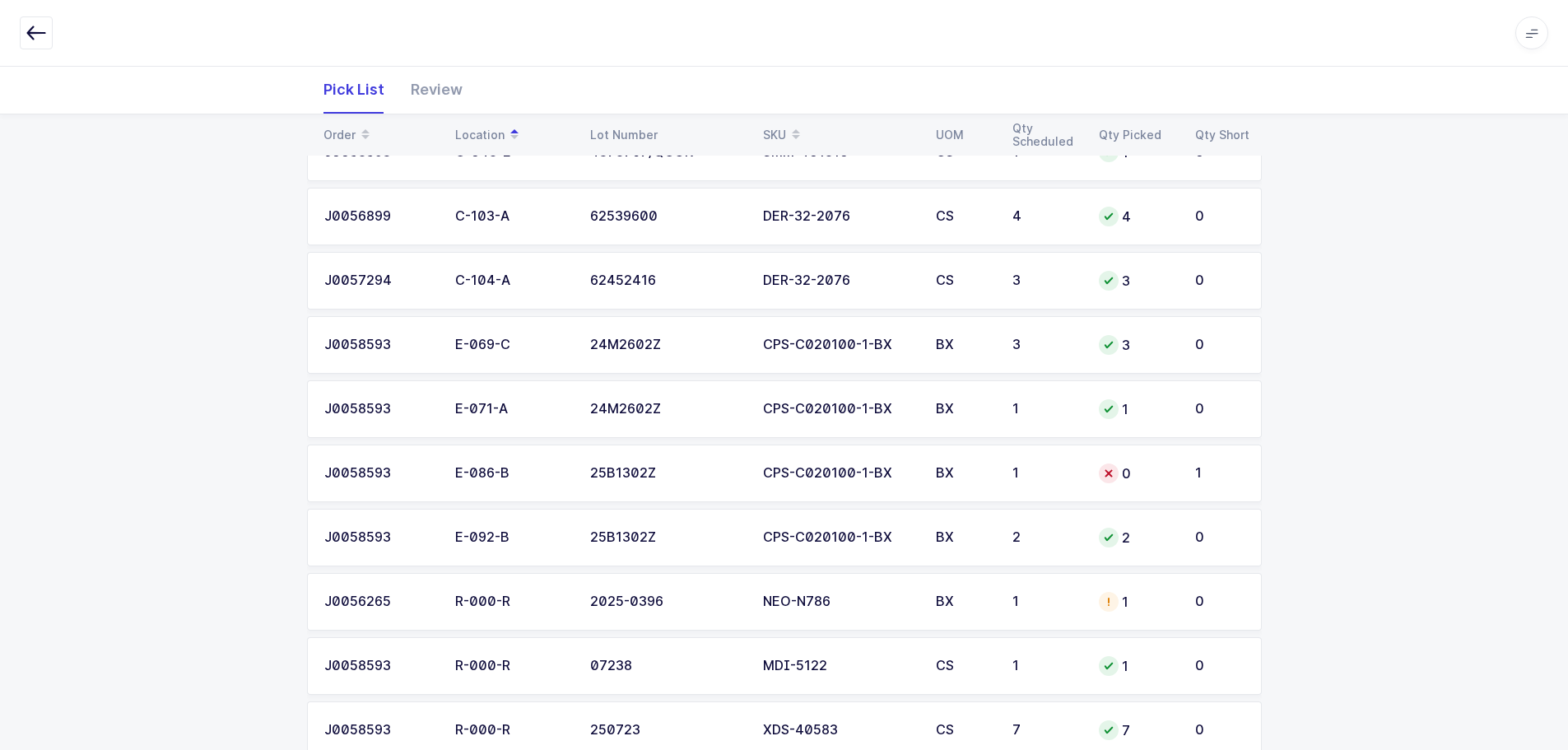
scroll to position [703, 0]
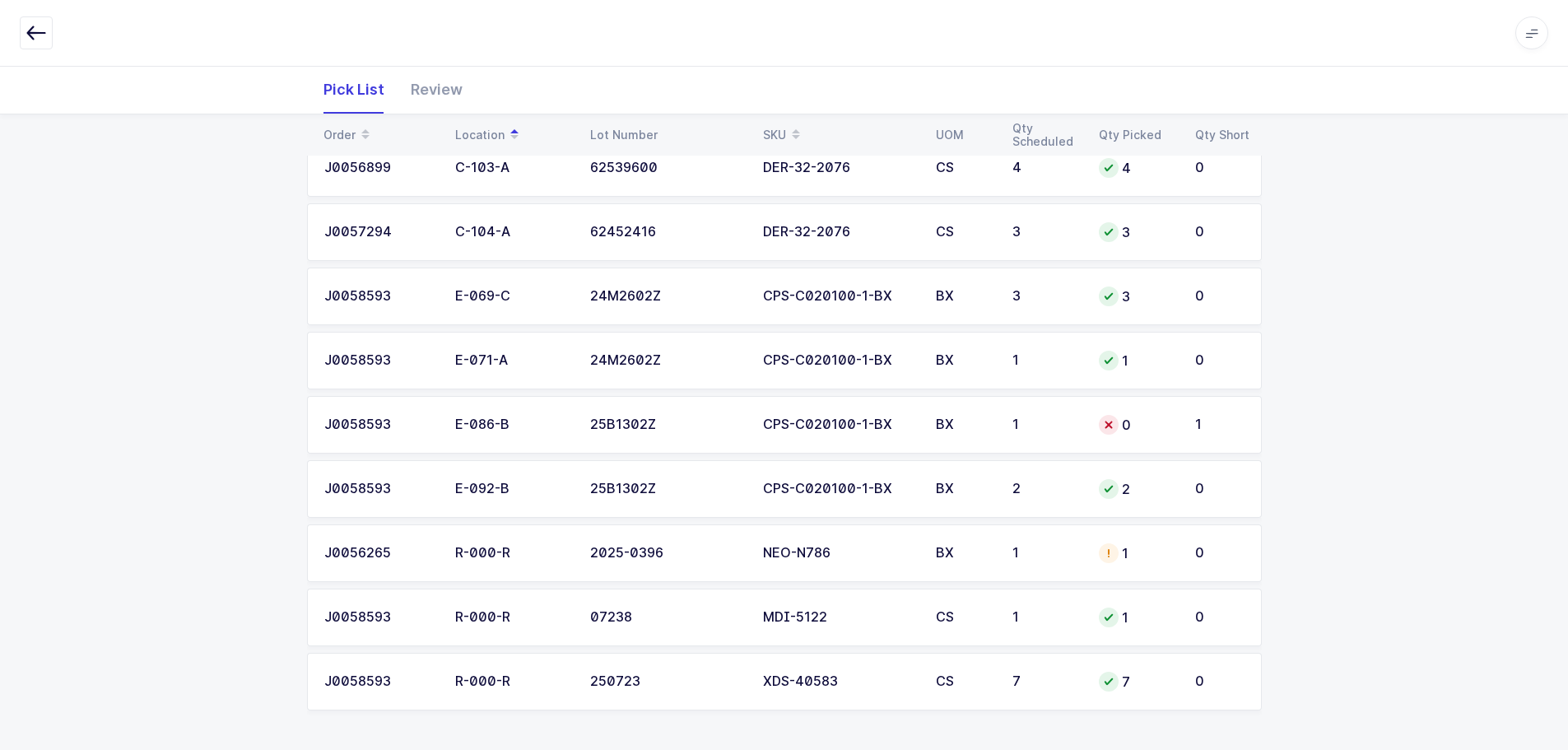
click at [685, 558] on div "2025-0396" at bounding box center [666, 553] width 153 height 15
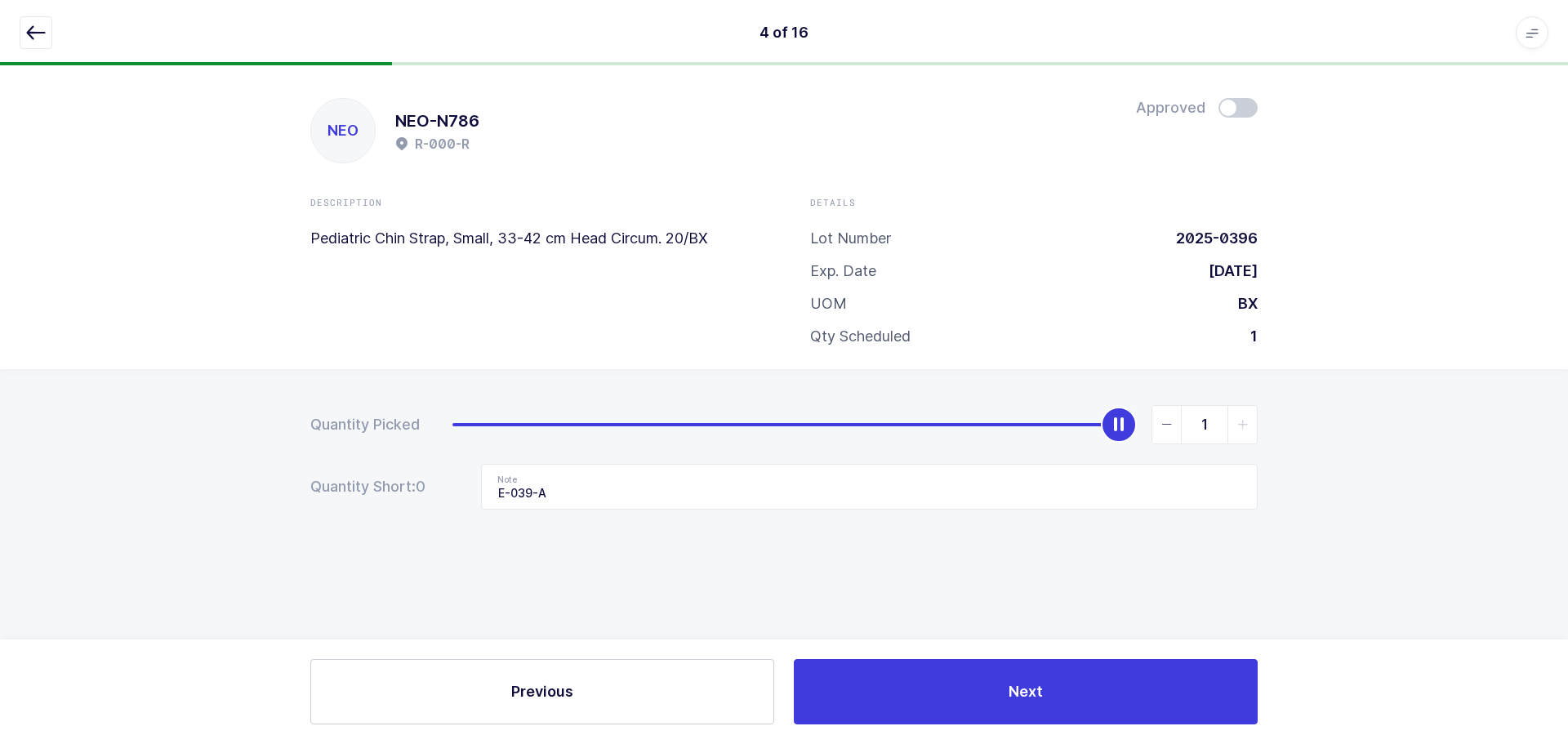
click at [1245, 111] on span at bounding box center [1238, 108] width 39 height 20
click at [30, 35] on icon "button" at bounding box center [36, 32] width 20 height 20
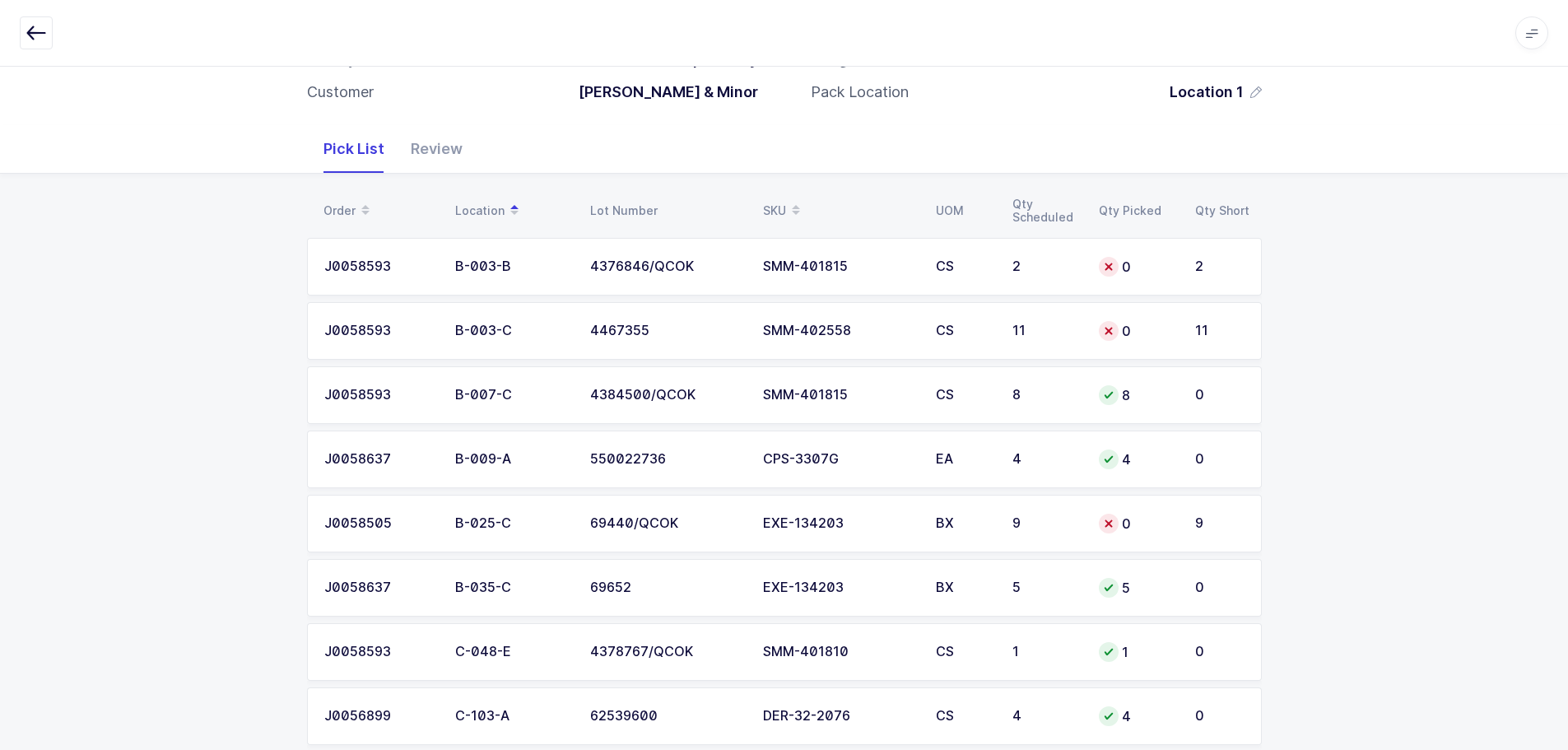
scroll to position [164, 0]
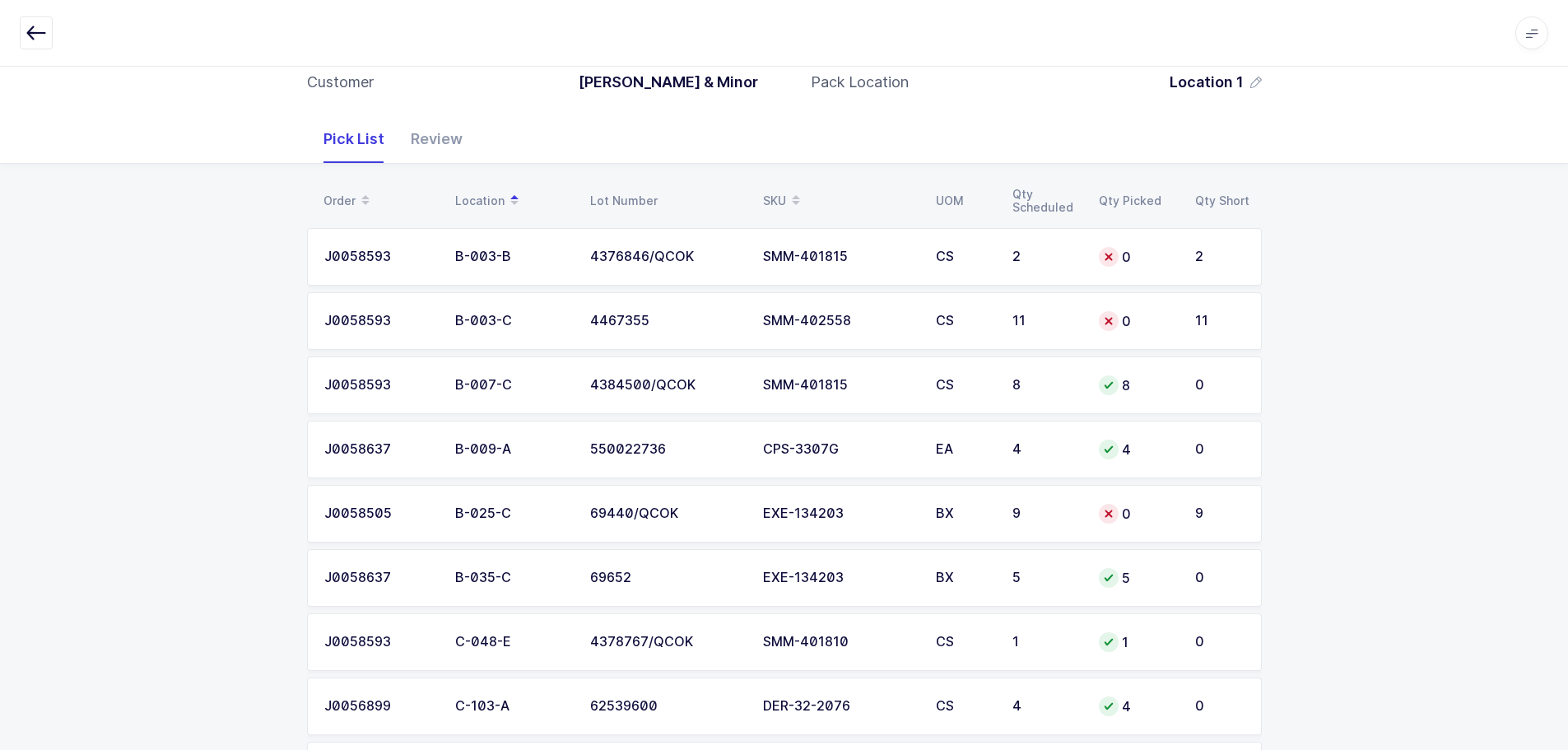
click at [1044, 520] on div "9" at bounding box center [1045, 513] width 66 height 15
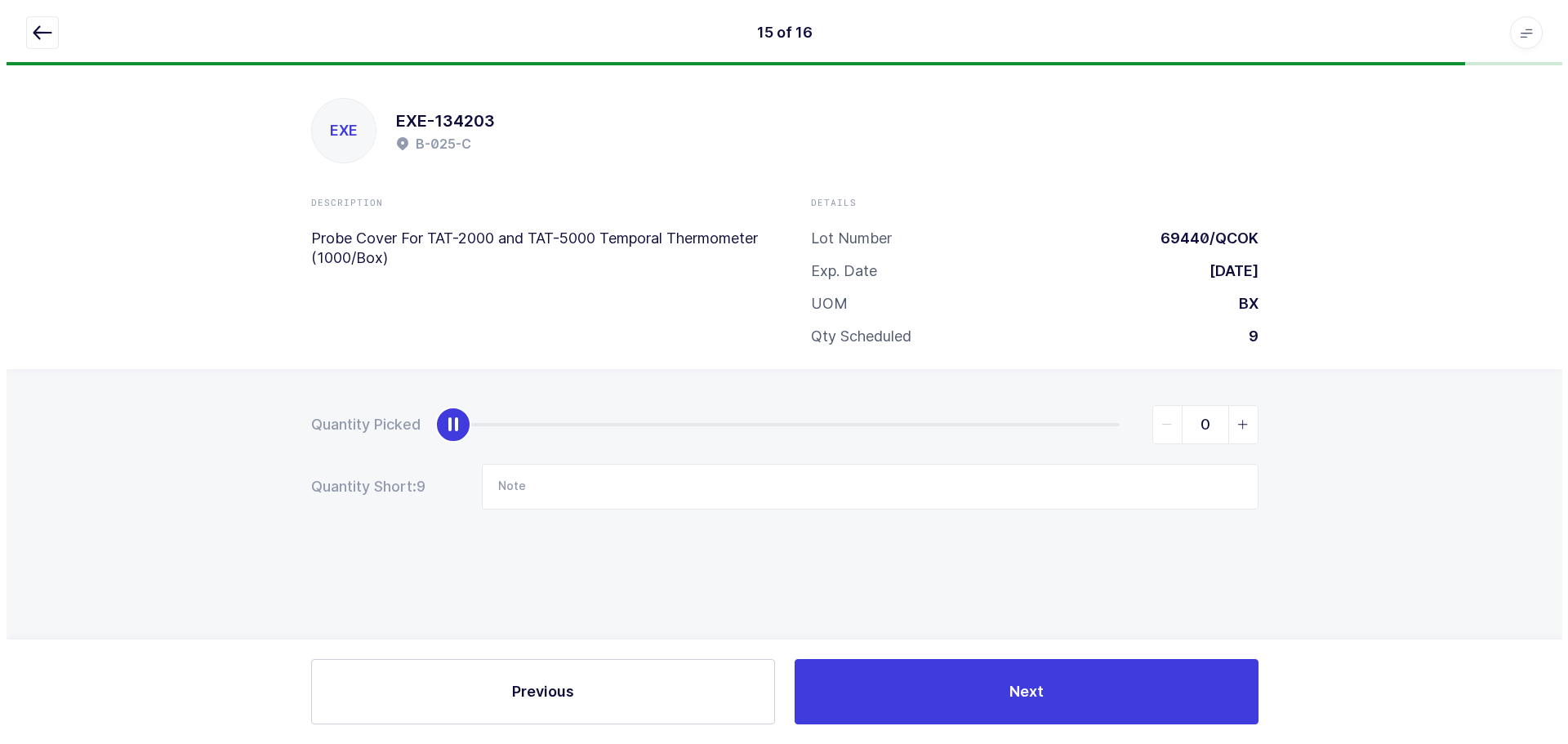
scroll to position [0, 0]
type input "9"
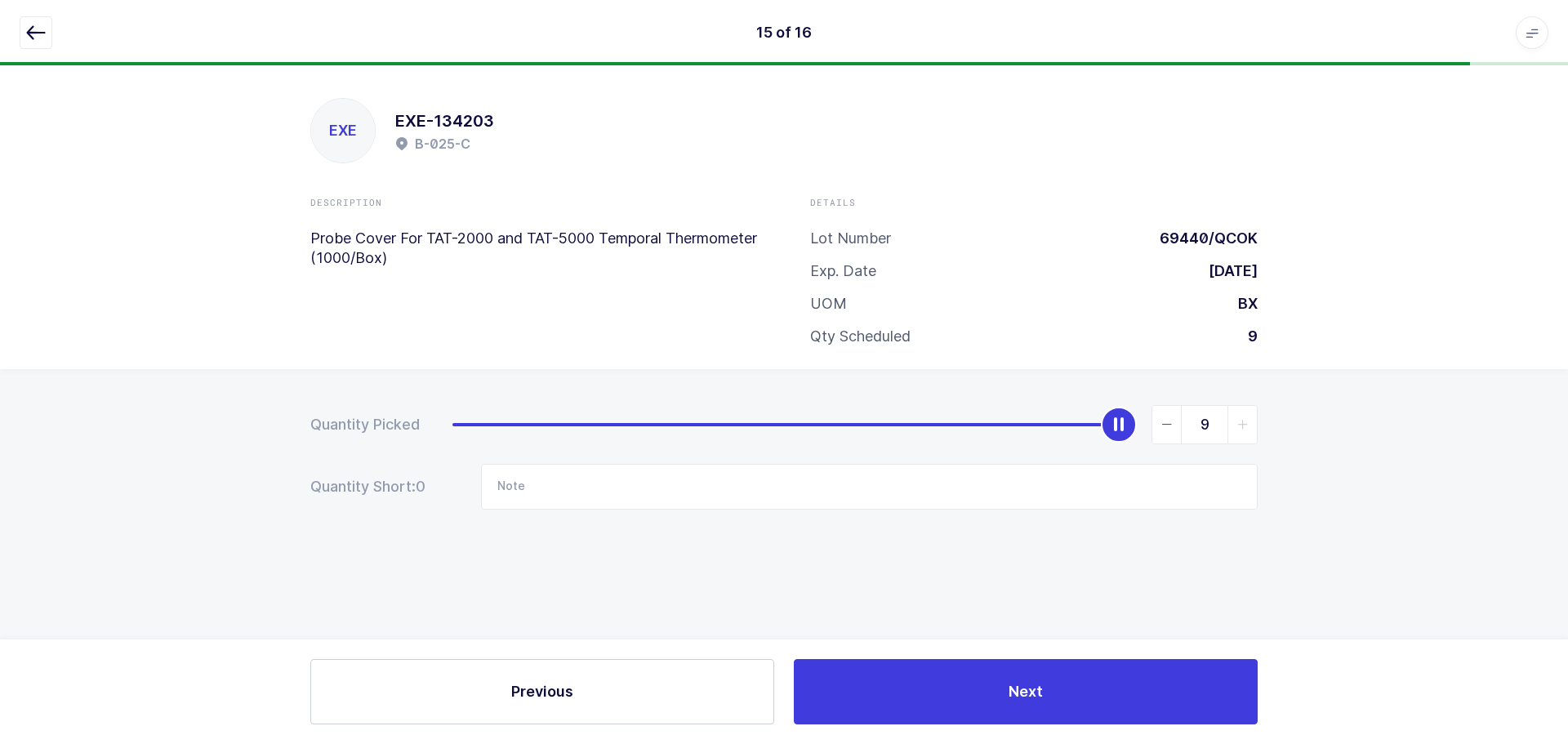
drag, startPoint x: 455, startPoint y: 426, endPoint x: 1136, endPoint y: 401, distance: 681.5
click at [1130, 402] on div "Quantity Picked 9 Quantity Short: 0 Note" at bounding box center [784, 514] width 1568 height 290
click at [26, 17] on button "button" at bounding box center [36, 32] width 32 height 32
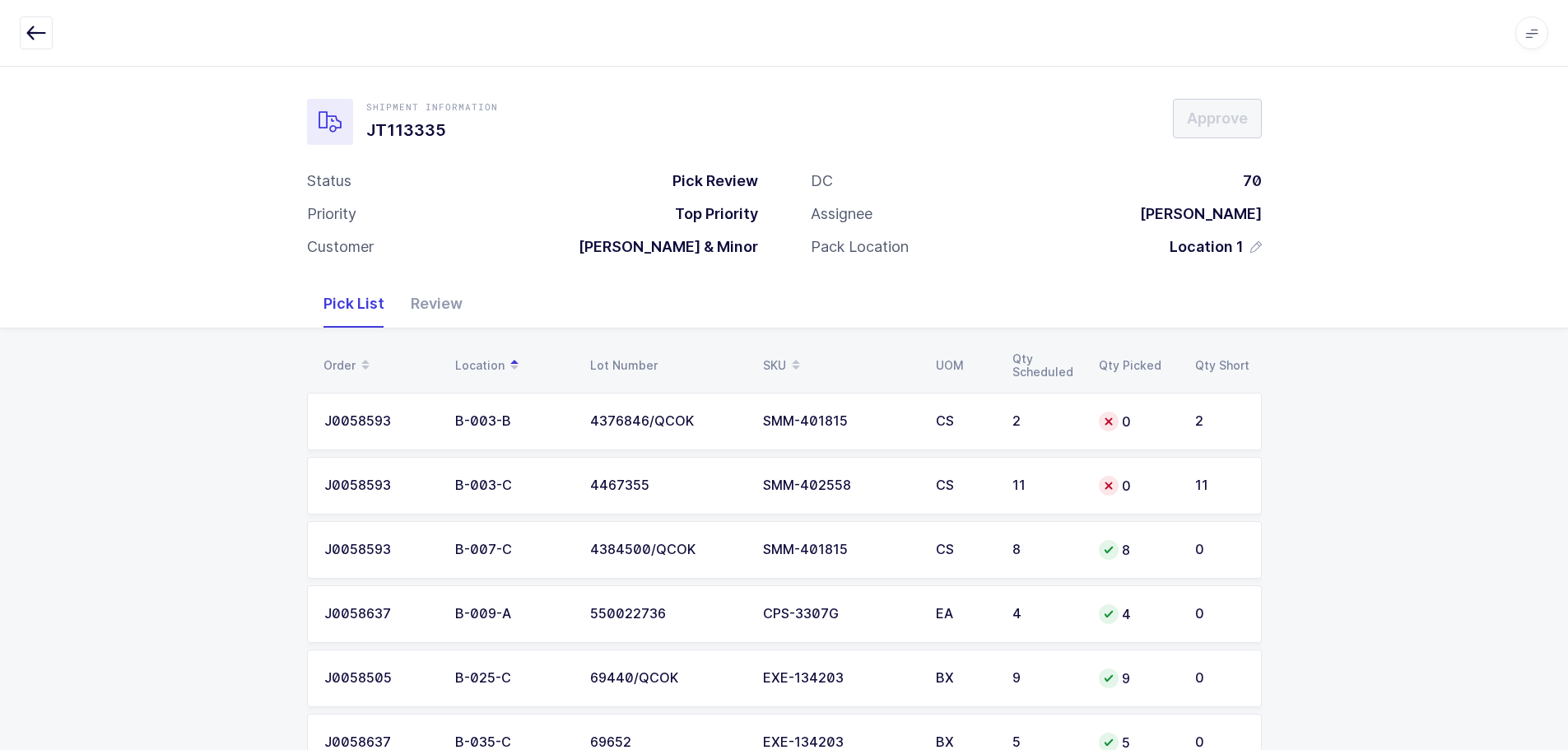
click at [775, 359] on div "SKU" at bounding box center [840, 365] width 153 height 28
click at [1131, 613] on div "0" at bounding box center [1137, 614] width 77 height 20
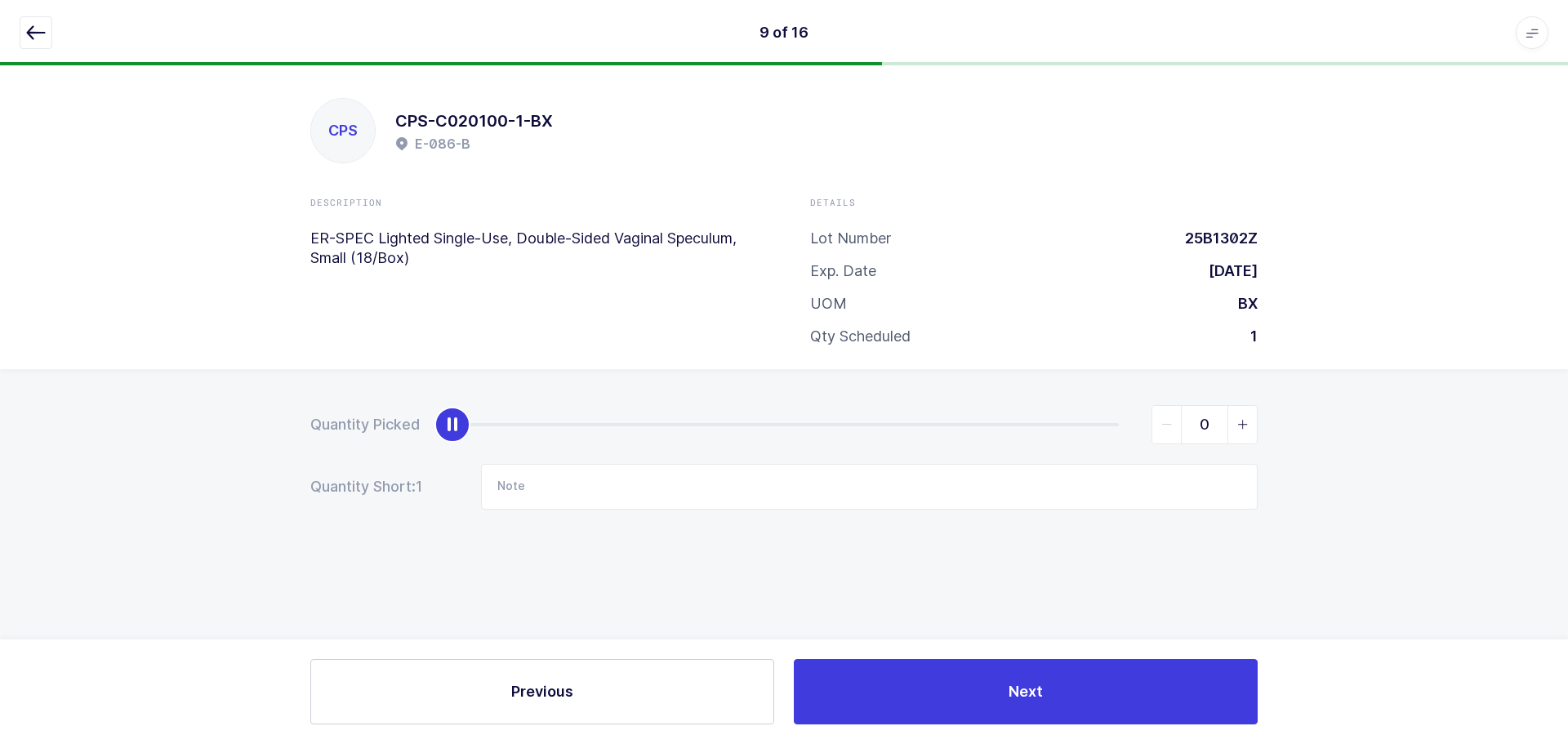
click at [1237, 400] on div "Quantity Picked 0 Quantity Short: 1 Note" at bounding box center [784, 514] width 1568 height 290
click at [1236, 424] on span "slider between 0 and 1" at bounding box center [1242, 425] width 29 height 38
type input "1"
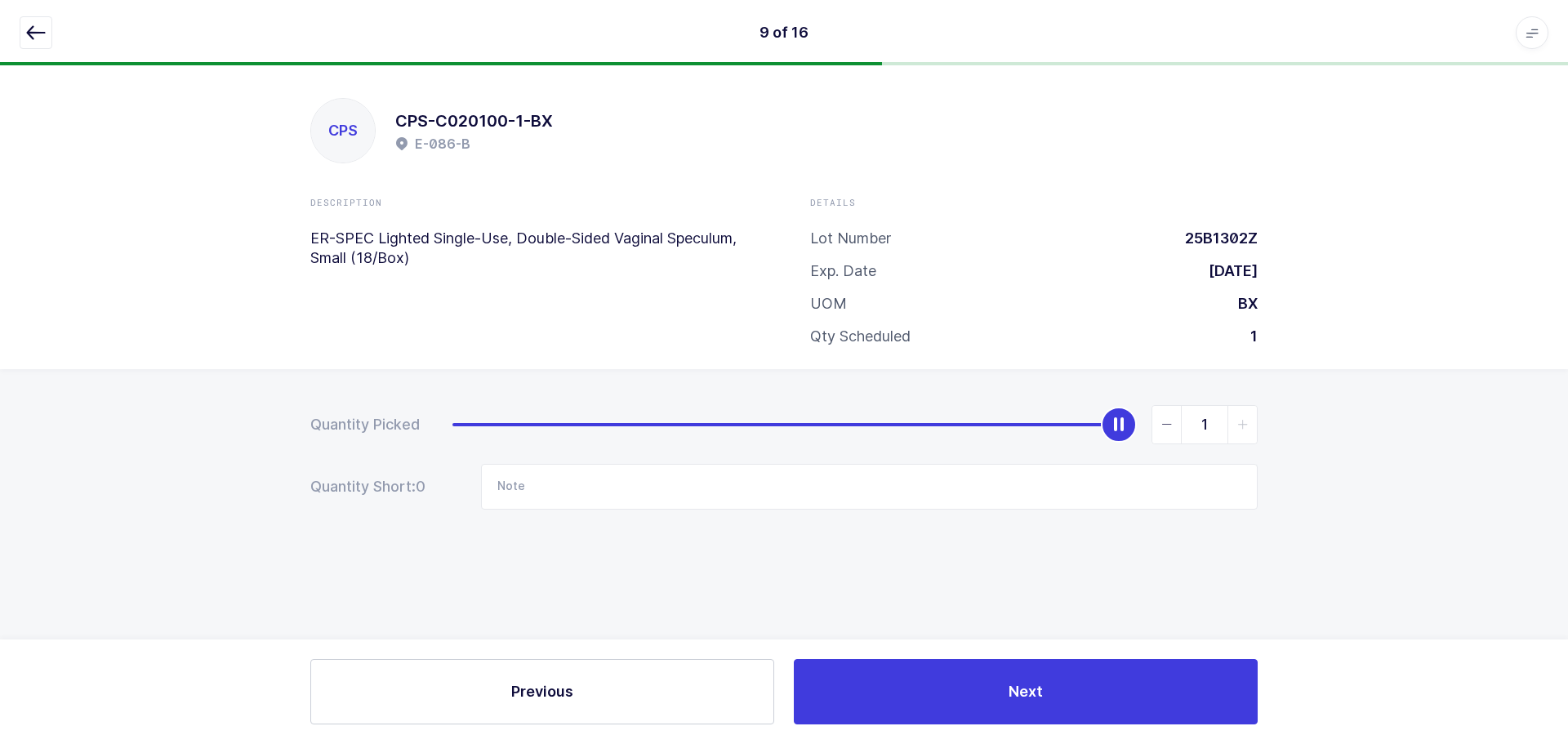
click at [42, 25] on icon "button" at bounding box center [36, 32] width 20 height 20
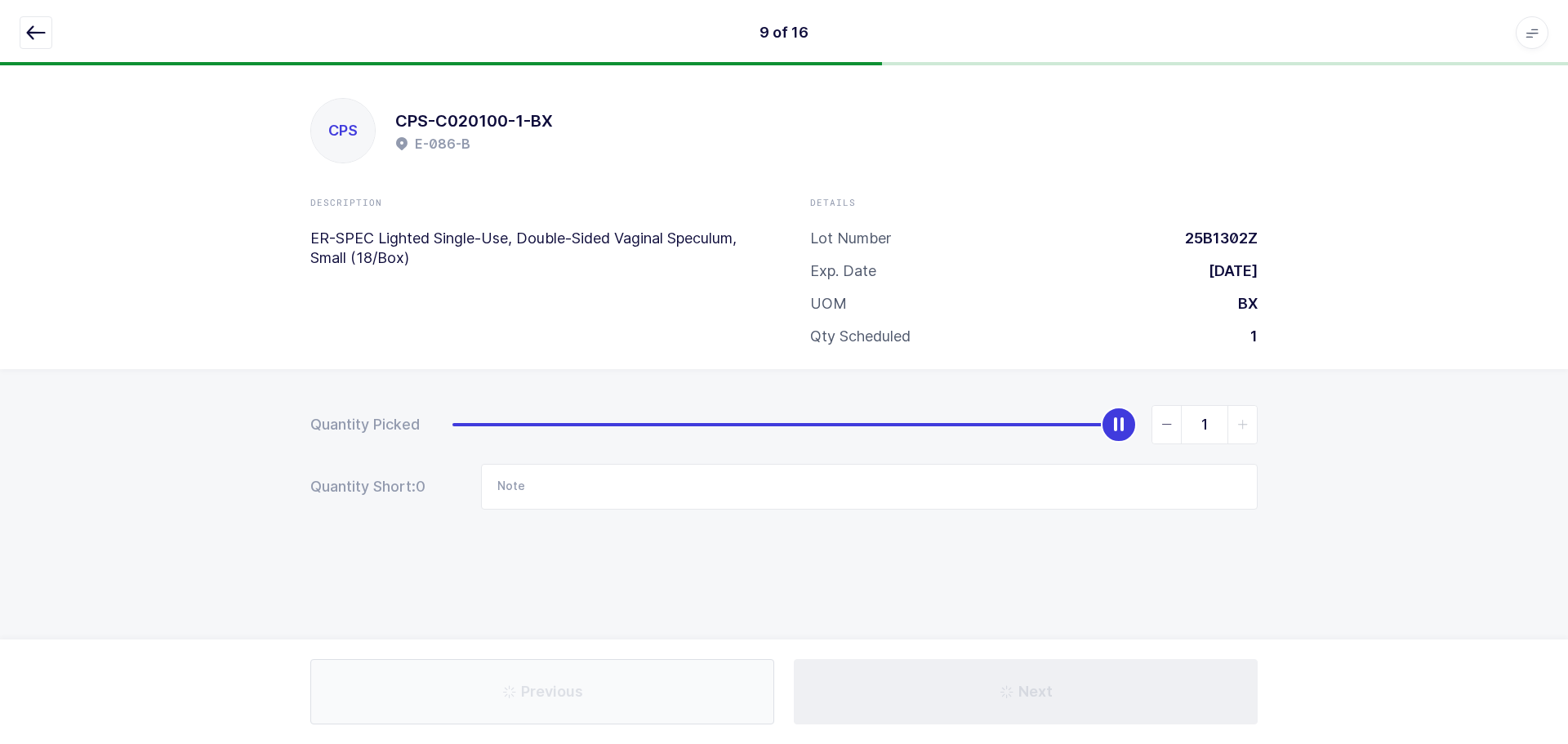
drag, startPoint x: 38, startPoint y: 25, endPoint x: 97, endPoint y: 32, distance: 59.4
click at [38, 24] on icon "button" at bounding box center [36, 32] width 20 height 20
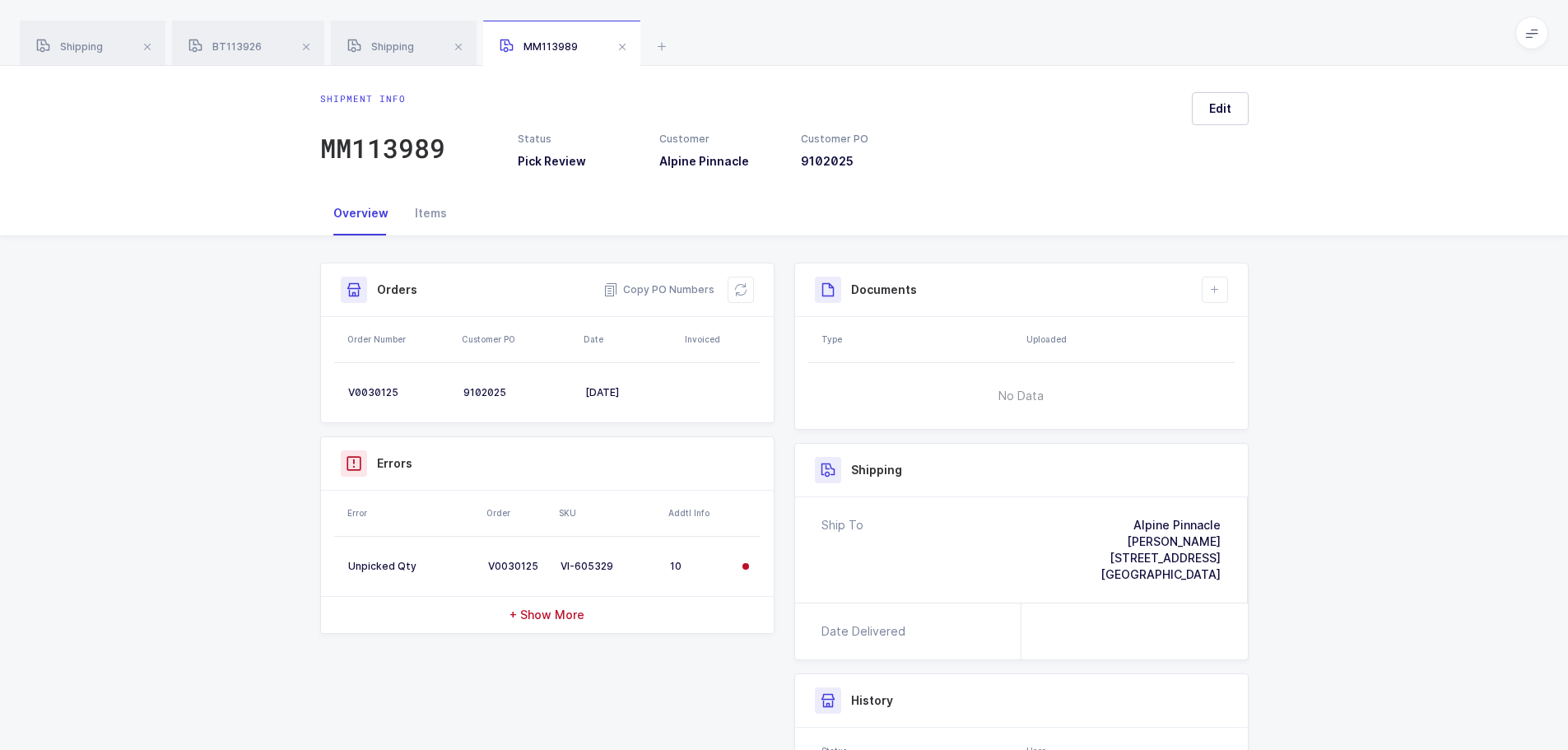
click at [139, 43] on span at bounding box center [147, 46] width 20 height 20
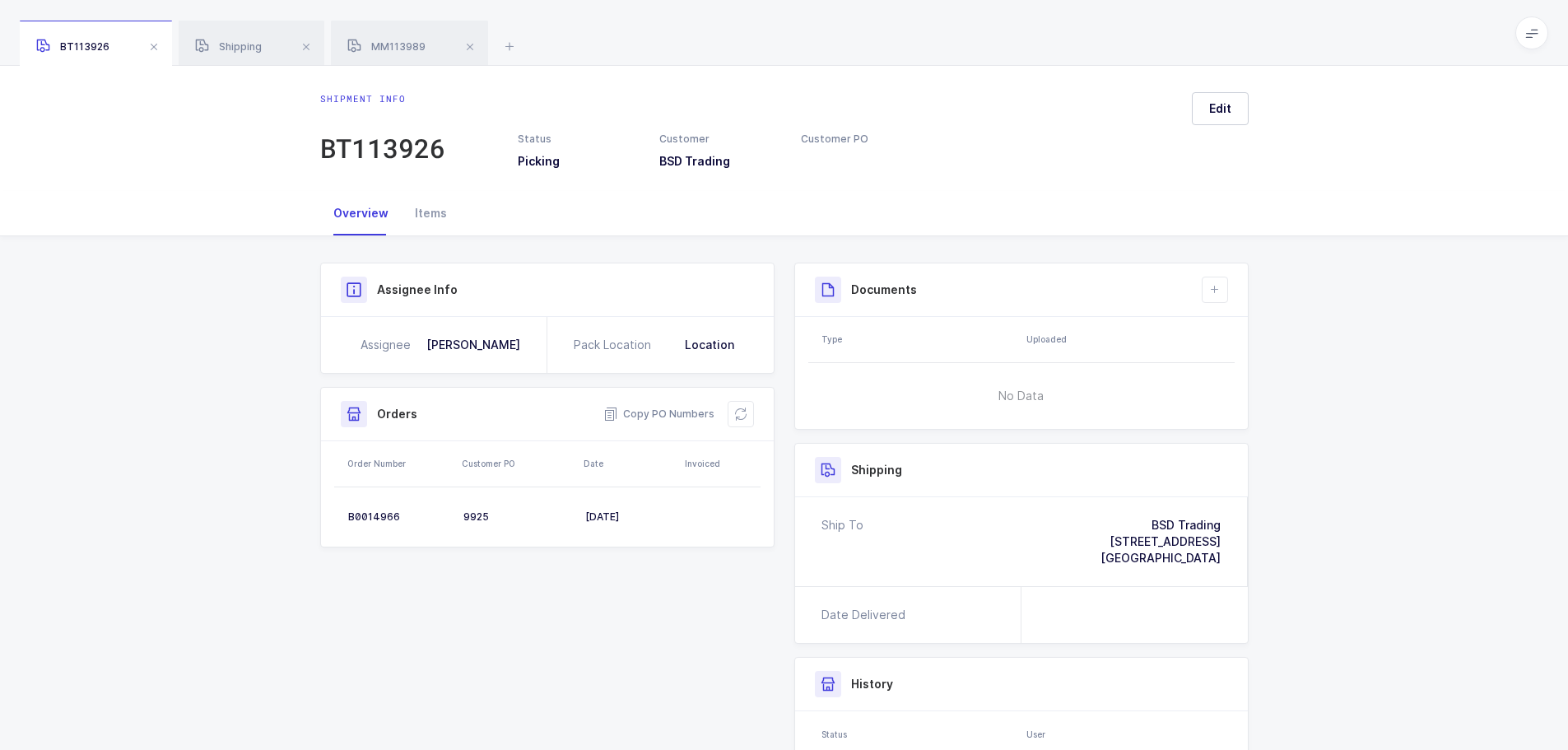
click at [139, 46] on div "BT113926" at bounding box center [96, 44] width 152 height 46
click at [150, 48] on span at bounding box center [153, 46] width 20 height 20
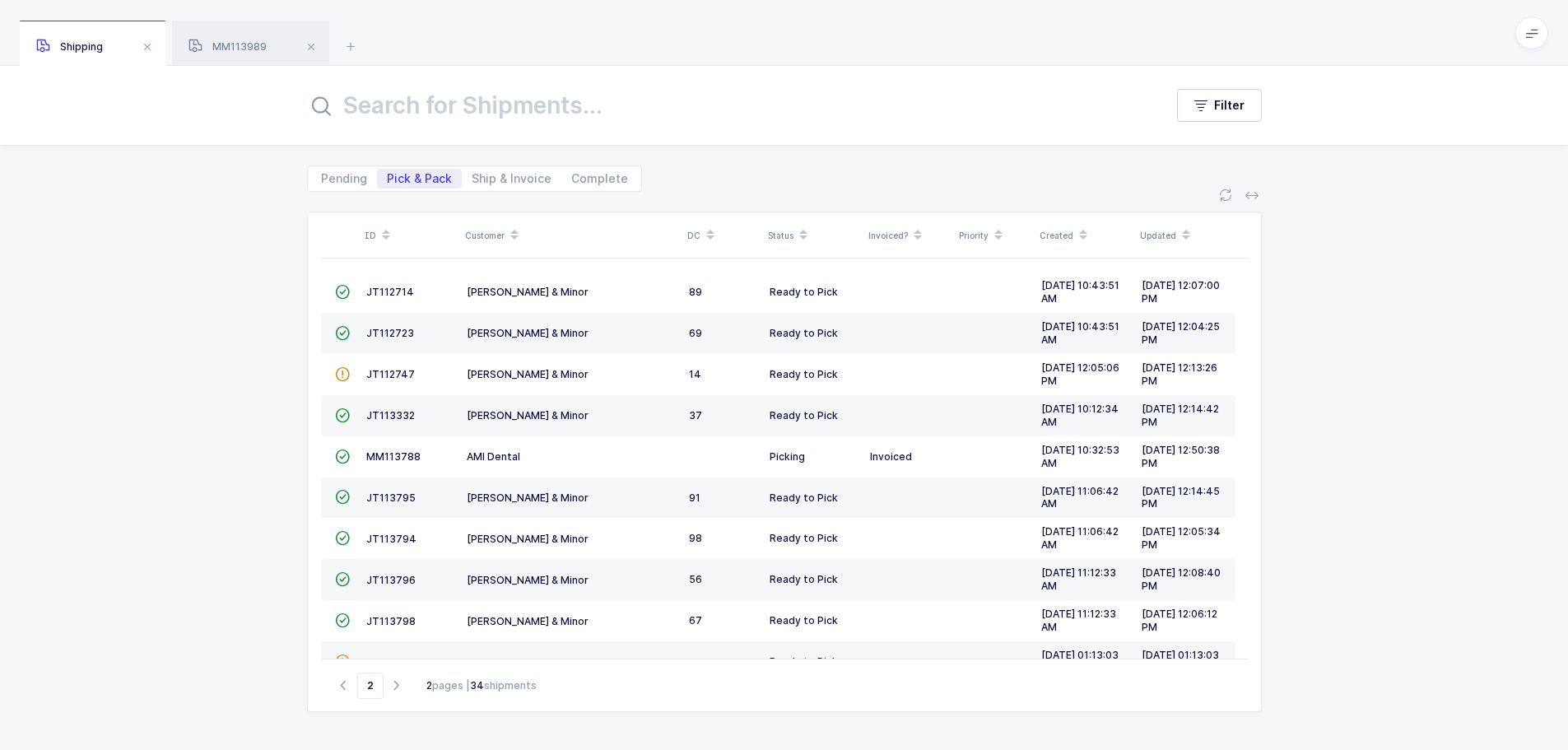
scroll to position [156, 0]
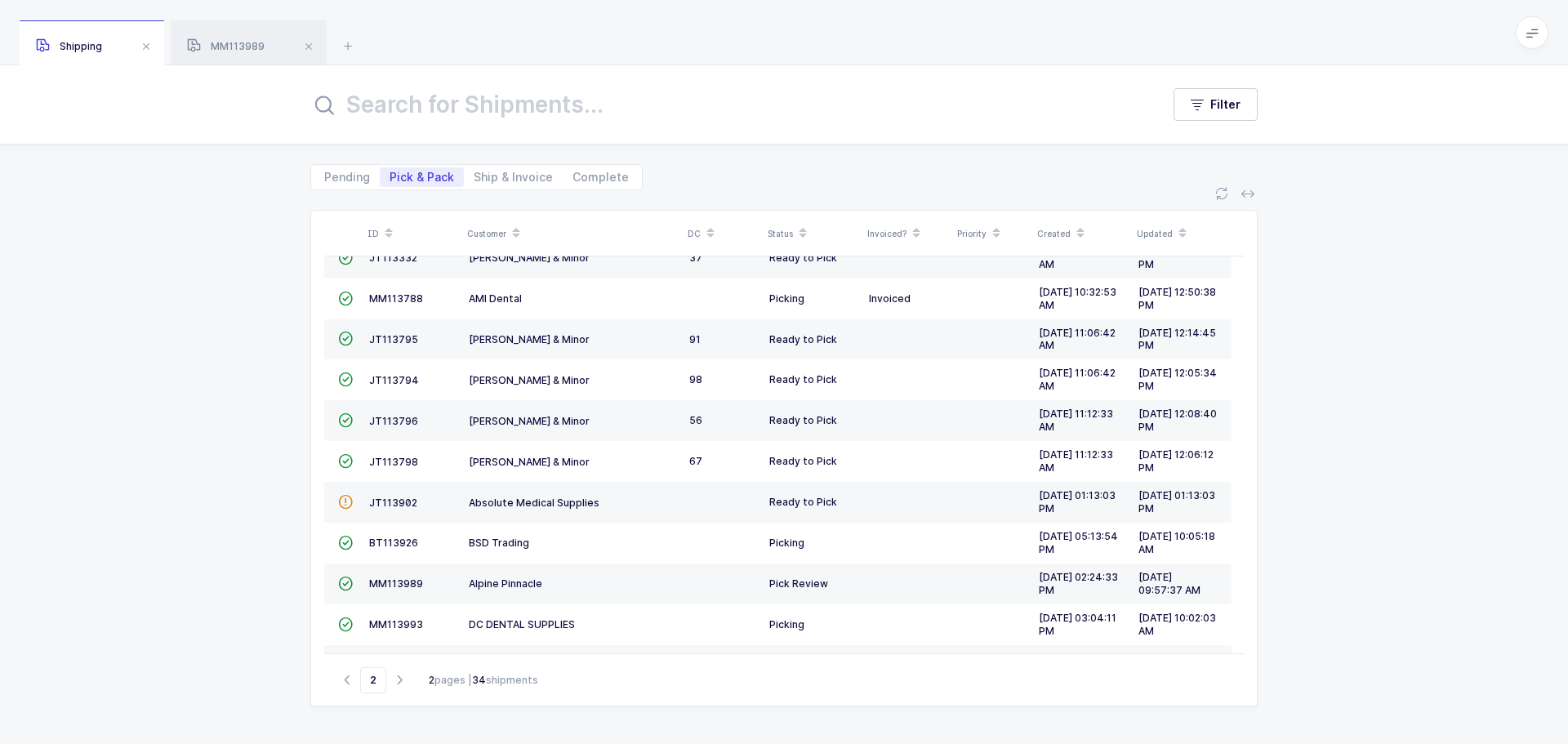
click at [149, 48] on span at bounding box center [146, 46] width 20 height 20
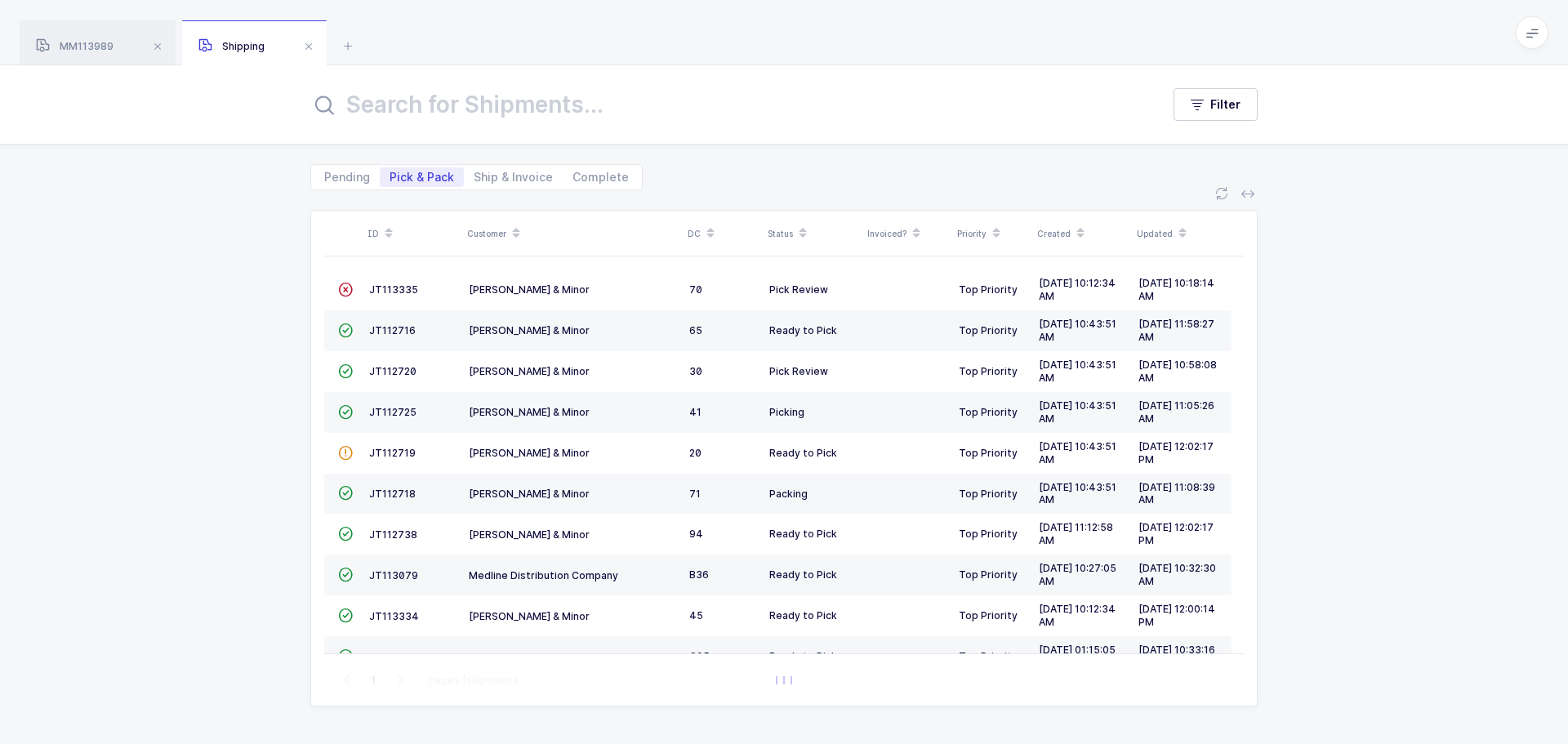
click at [383, 286] on span "JT113335" at bounding box center [393, 290] width 49 height 12
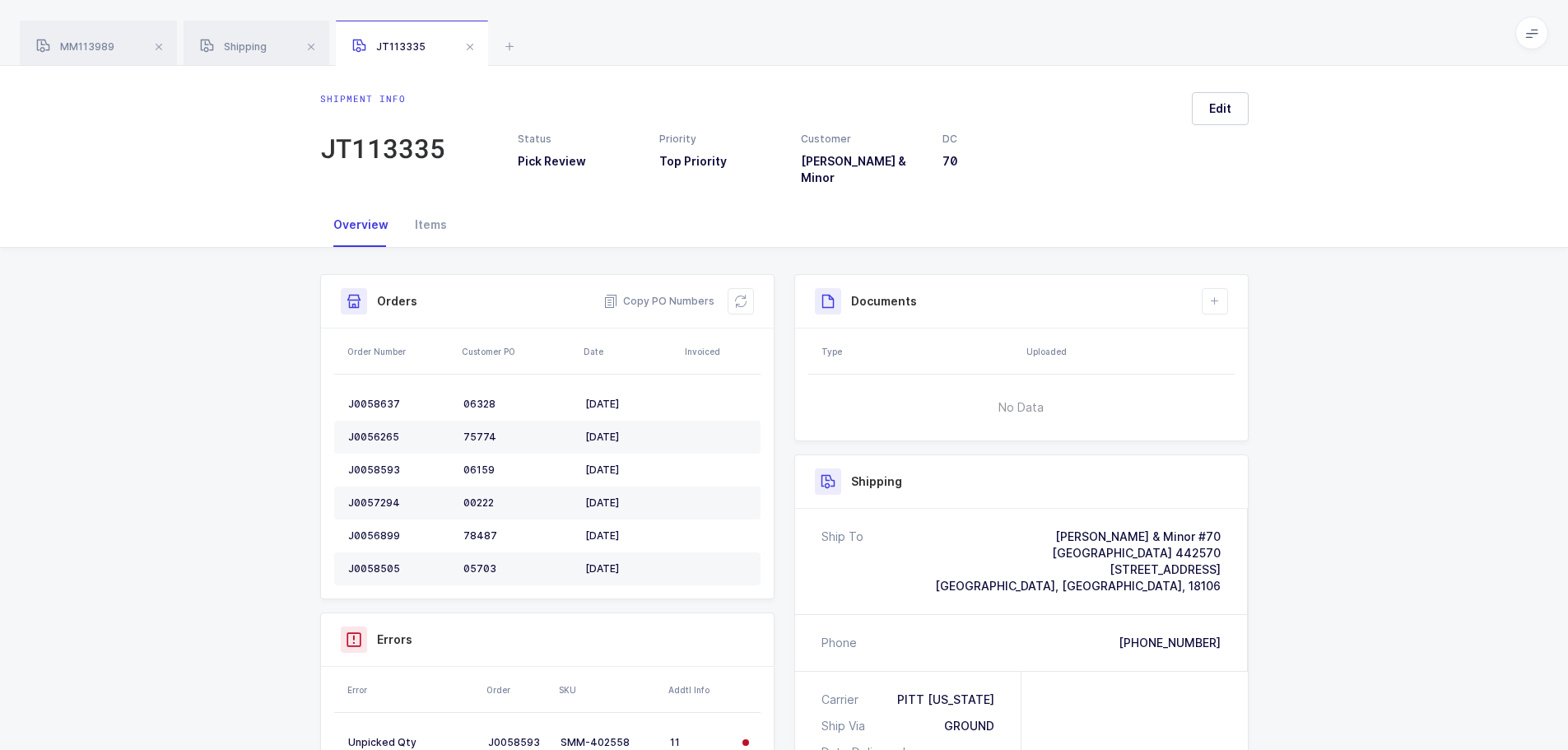
click at [731, 294] on button at bounding box center [741, 301] width 27 height 27
click at [461, 38] on div "JT113335" at bounding box center [412, 44] width 152 height 46
click at [471, 45] on span at bounding box center [469, 46] width 20 height 20
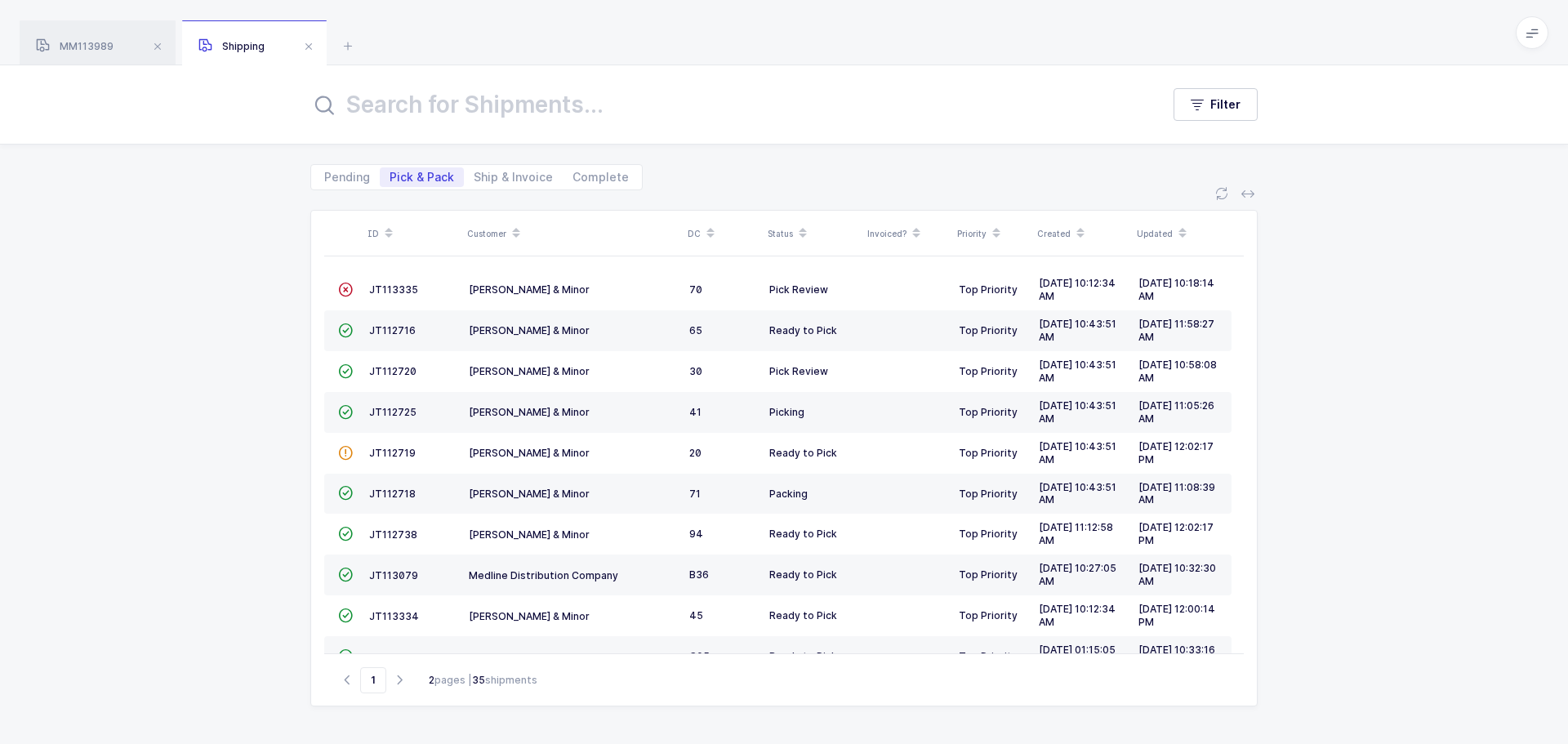
click at [390, 372] on span "JT112720" at bounding box center [392, 371] width 47 height 12
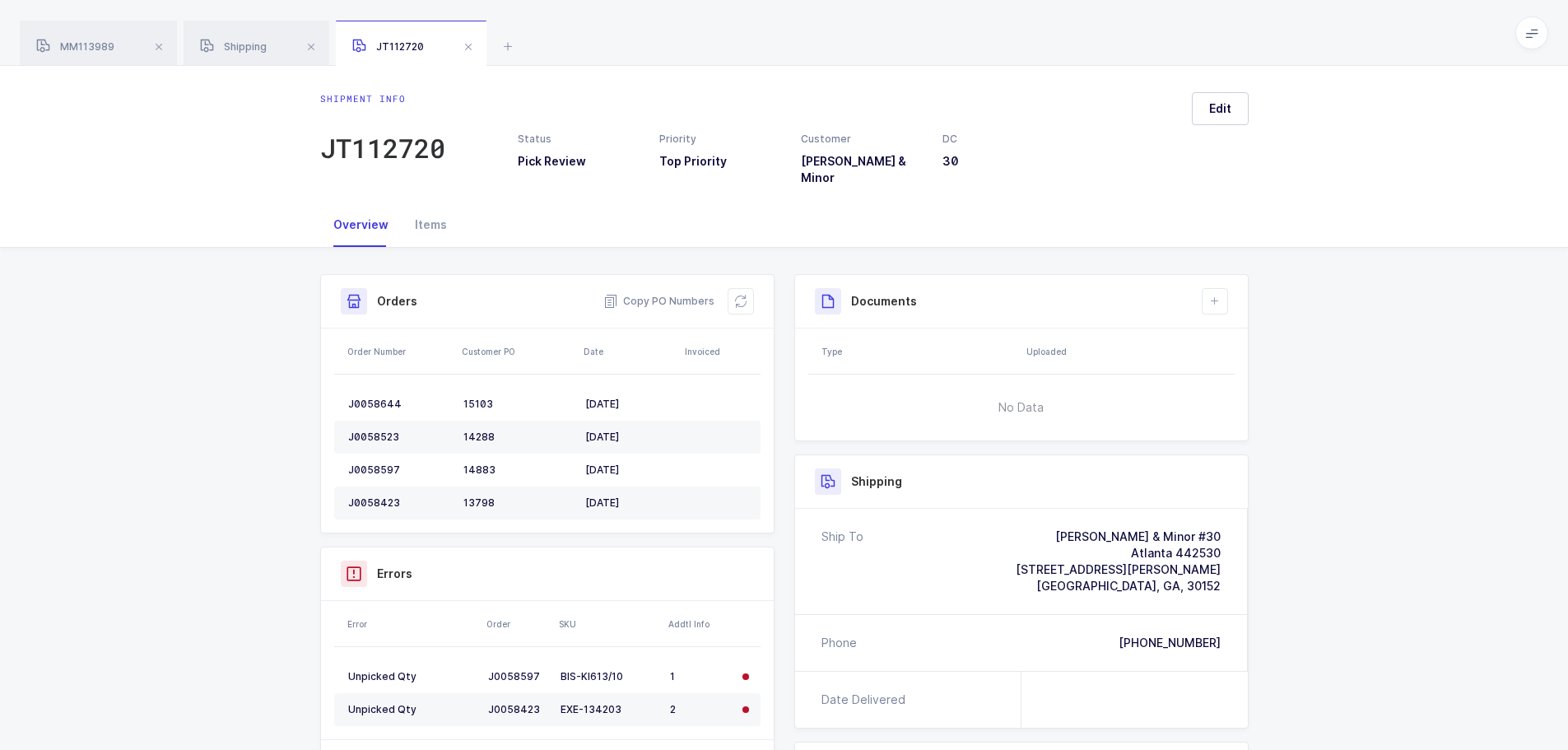
click at [737, 294] on icon at bounding box center [741, 301] width 13 height 13
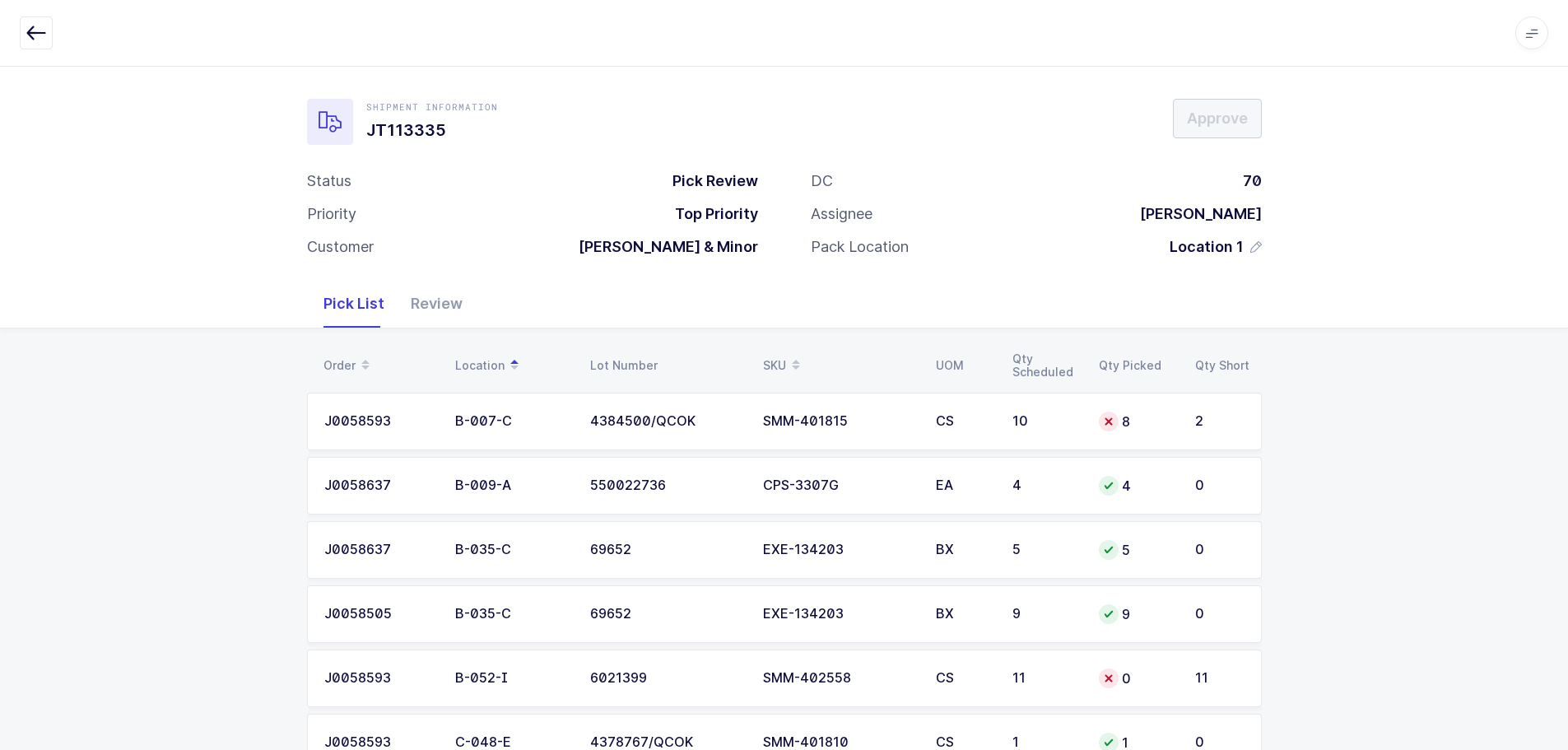
drag, startPoint x: 431, startPoint y: 300, endPoint x: 423, endPoint y: 306, distance: 10.0
click at [431, 307] on div "Review" at bounding box center [437, 303] width 78 height 47
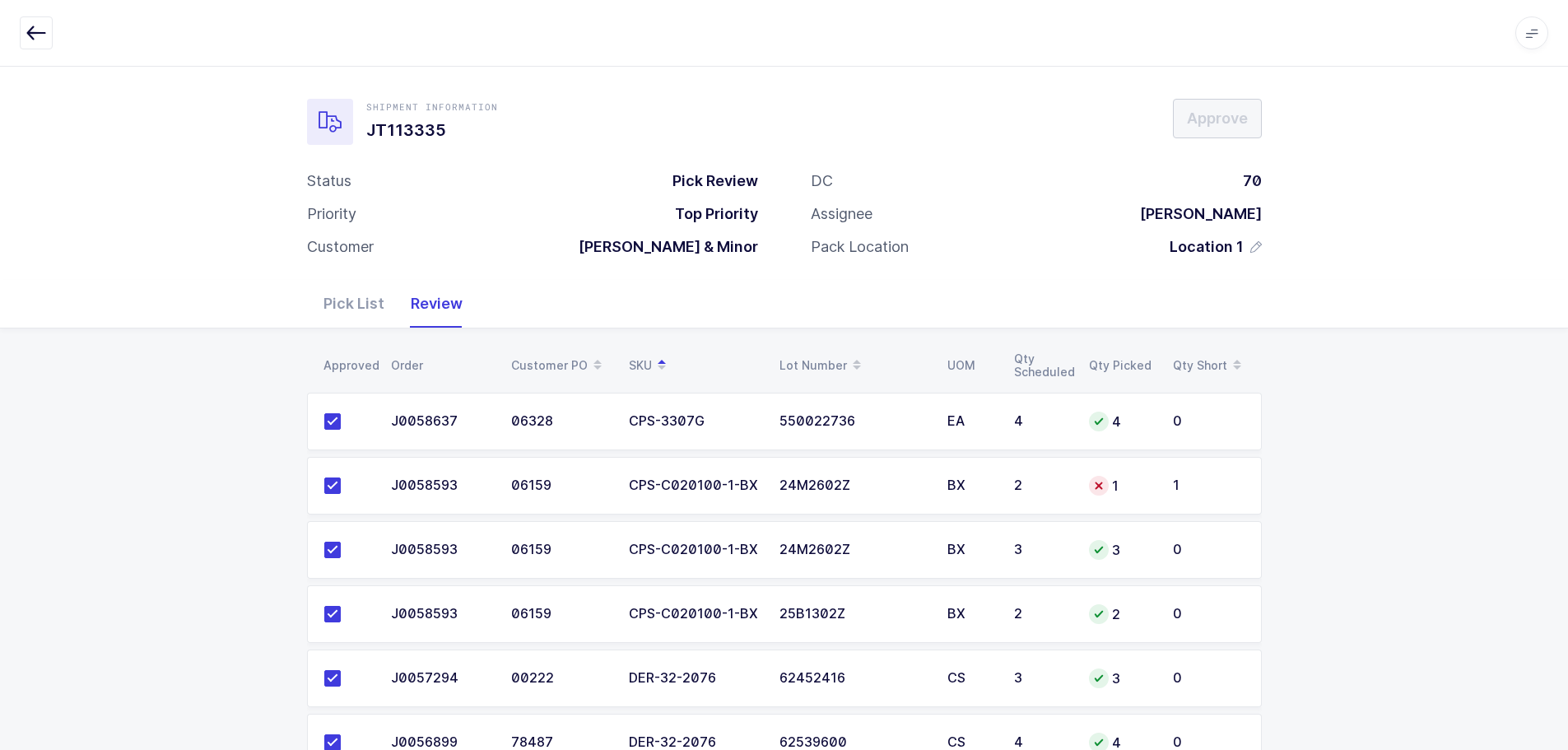
click at [1101, 482] on icon at bounding box center [1099, 485] width 13 height 13
click at [1143, 487] on div "1" at bounding box center [1121, 486] width 65 height 20
click at [328, 297] on div "Pick List" at bounding box center [353, 303] width 87 height 47
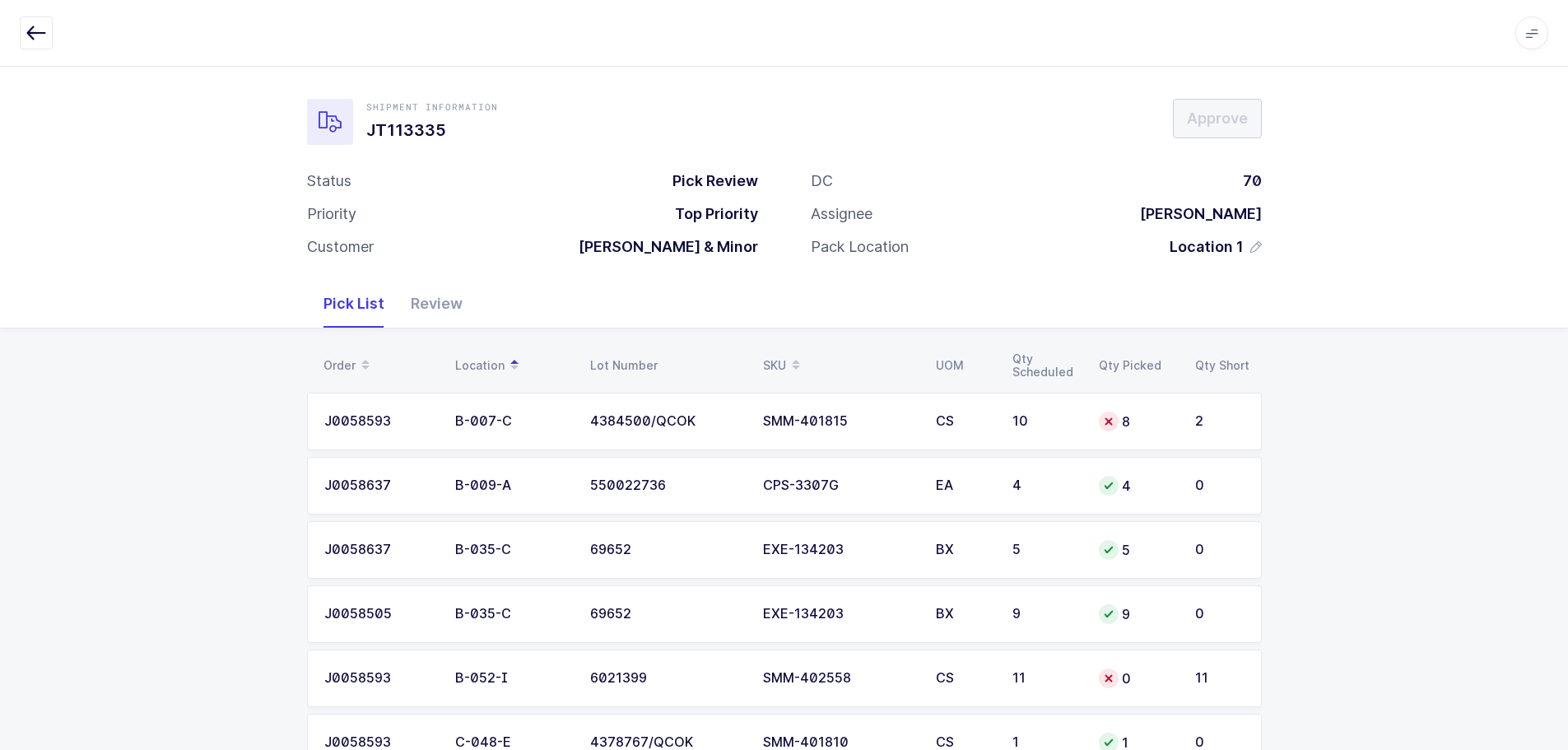
click at [1014, 423] on div "10" at bounding box center [1045, 421] width 66 height 15
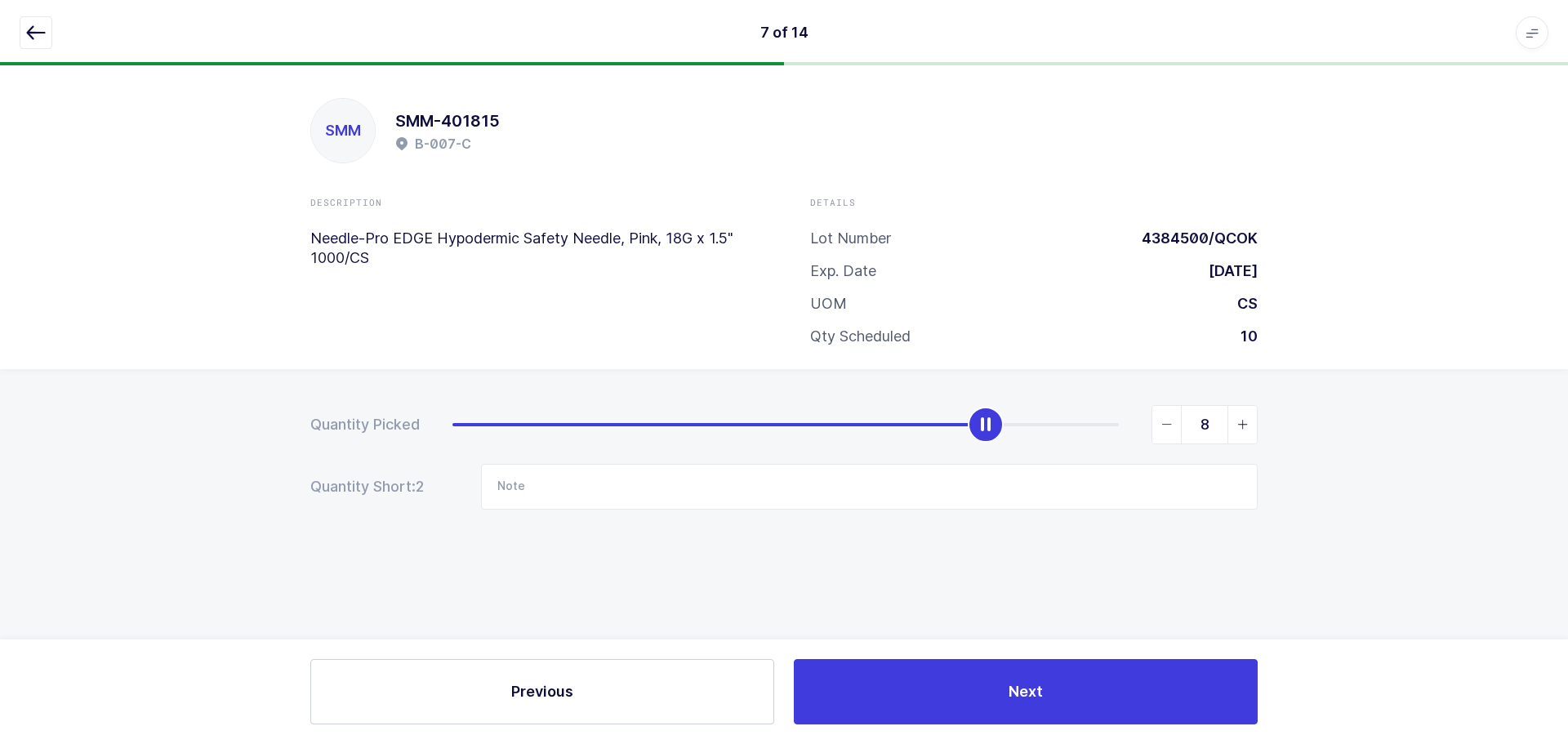
click at [996, 428] on div "slider between 0 and 10" at bounding box center [986, 425] width 36 height 36
type input "10"
drag, startPoint x: 994, startPoint y: 422, endPoint x: 1407, endPoint y: 419, distance: 413.0
click at [1407, 419] on div "Quantity Picked 10 Quantity Short: 0 Note" at bounding box center [784, 514] width 1568 height 290
click at [21, 25] on button "button" at bounding box center [36, 32] width 32 height 32
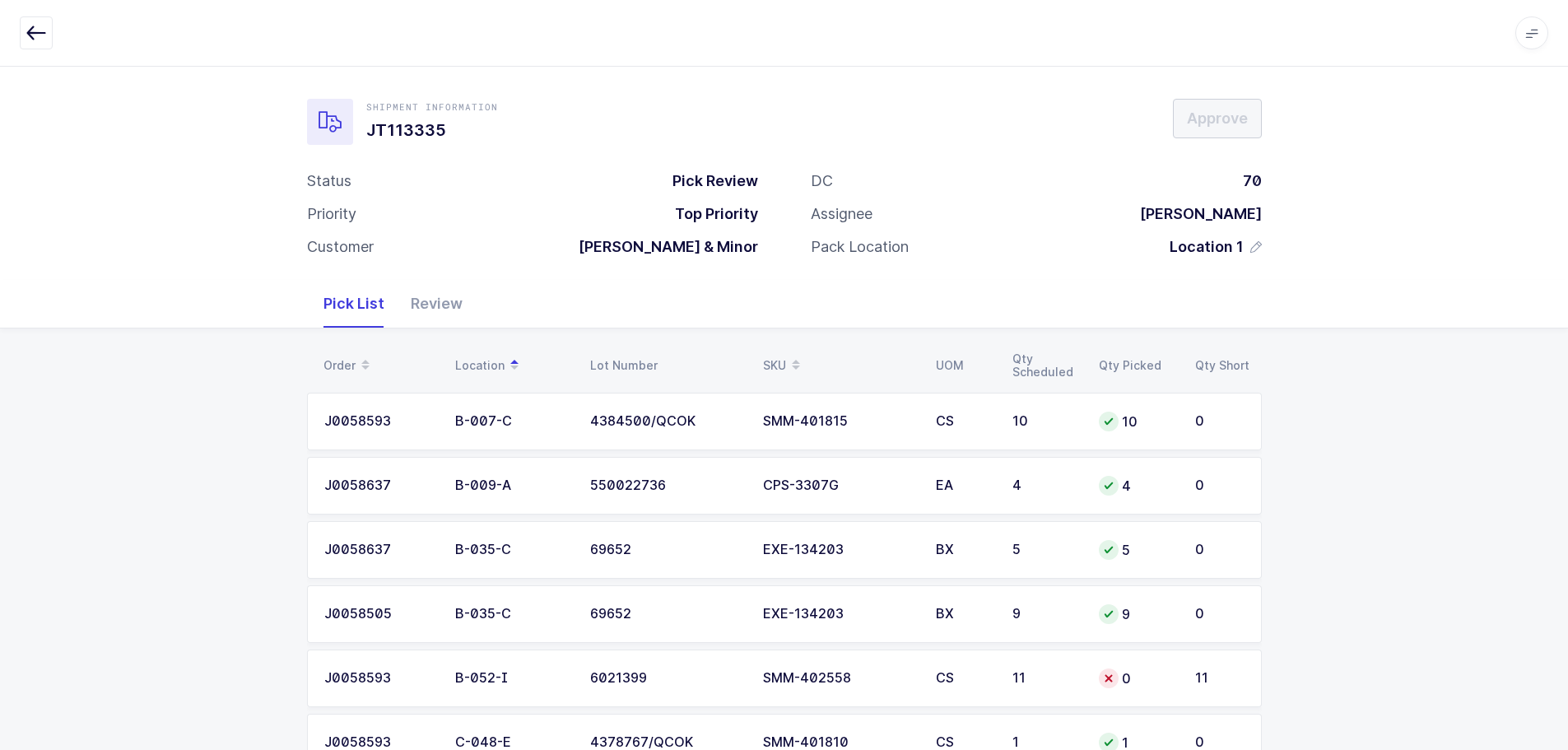
click at [774, 361] on div "SKU" at bounding box center [840, 365] width 153 height 28
click at [992, 495] on td "BX" at bounding box center [964, 486] width 77 height 58
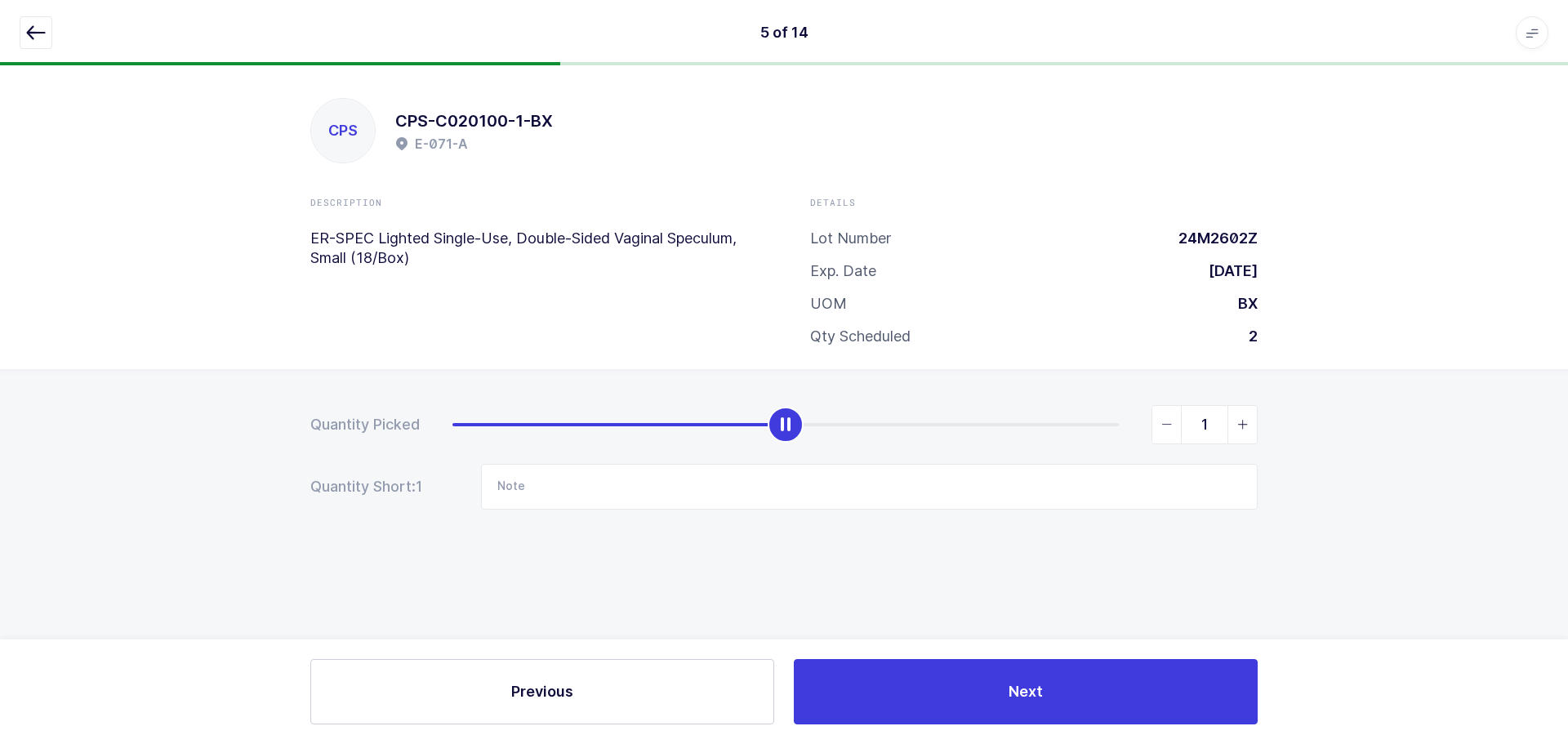
click at [1253, 427] on span "slider between 0 and 2" at bounding box center [1242, 425] width 29 height 38
type input "2"
click at [40, 38] on icon "button" at bounding box center [36, 32] width 20 height 20
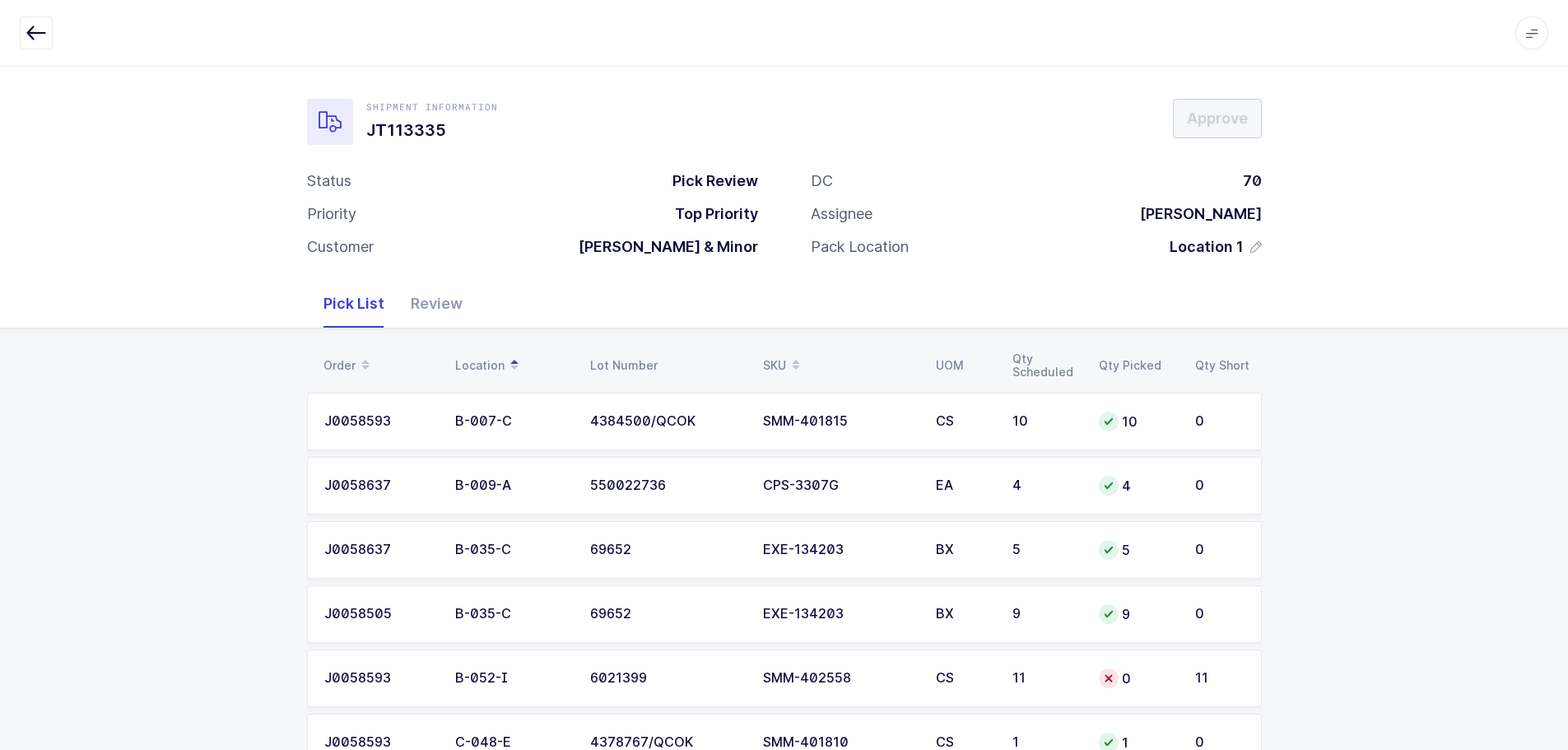
click at [778, 356] on div "SKU" at bounding box center [840, 365] width 153 height 28
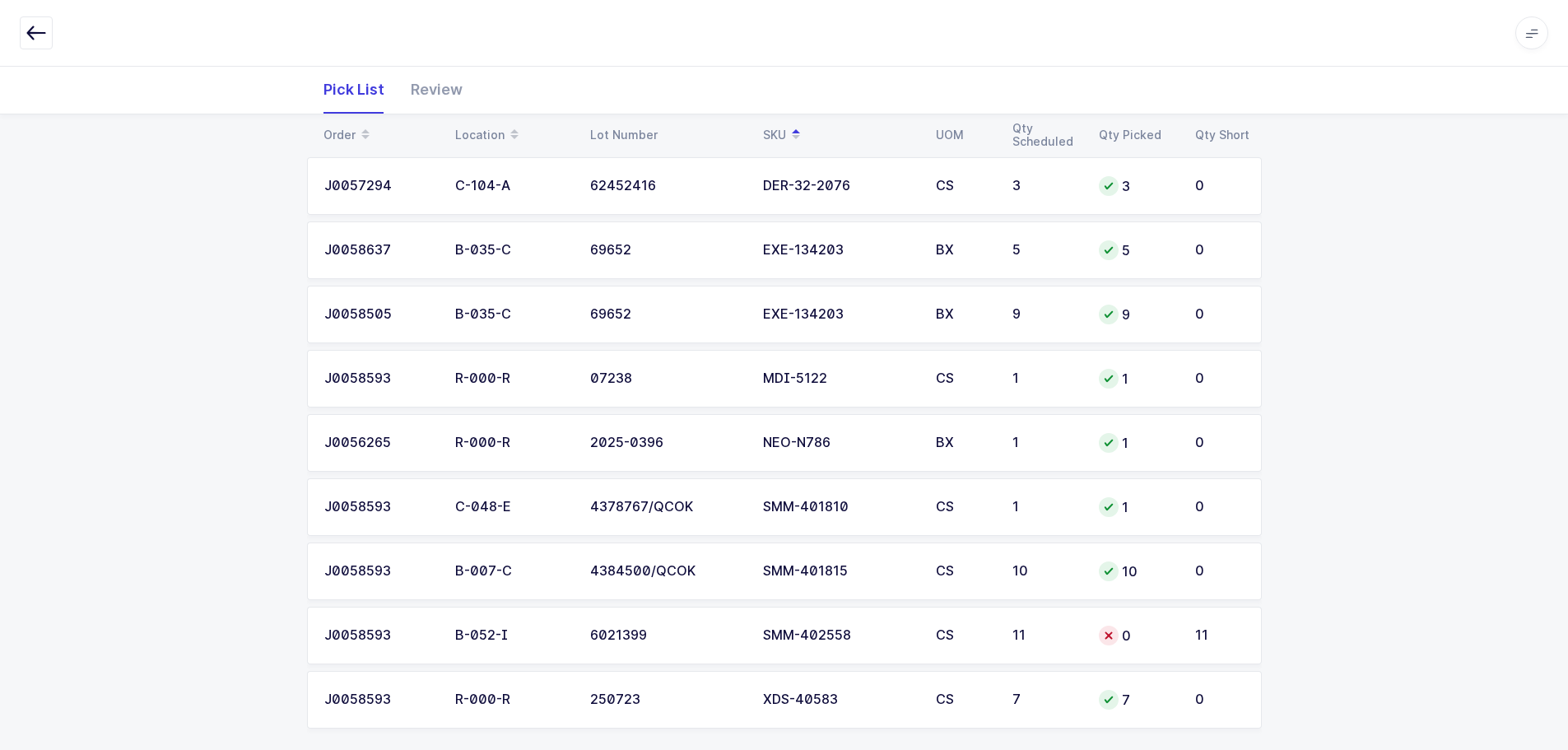
scroll to position [574, 0]
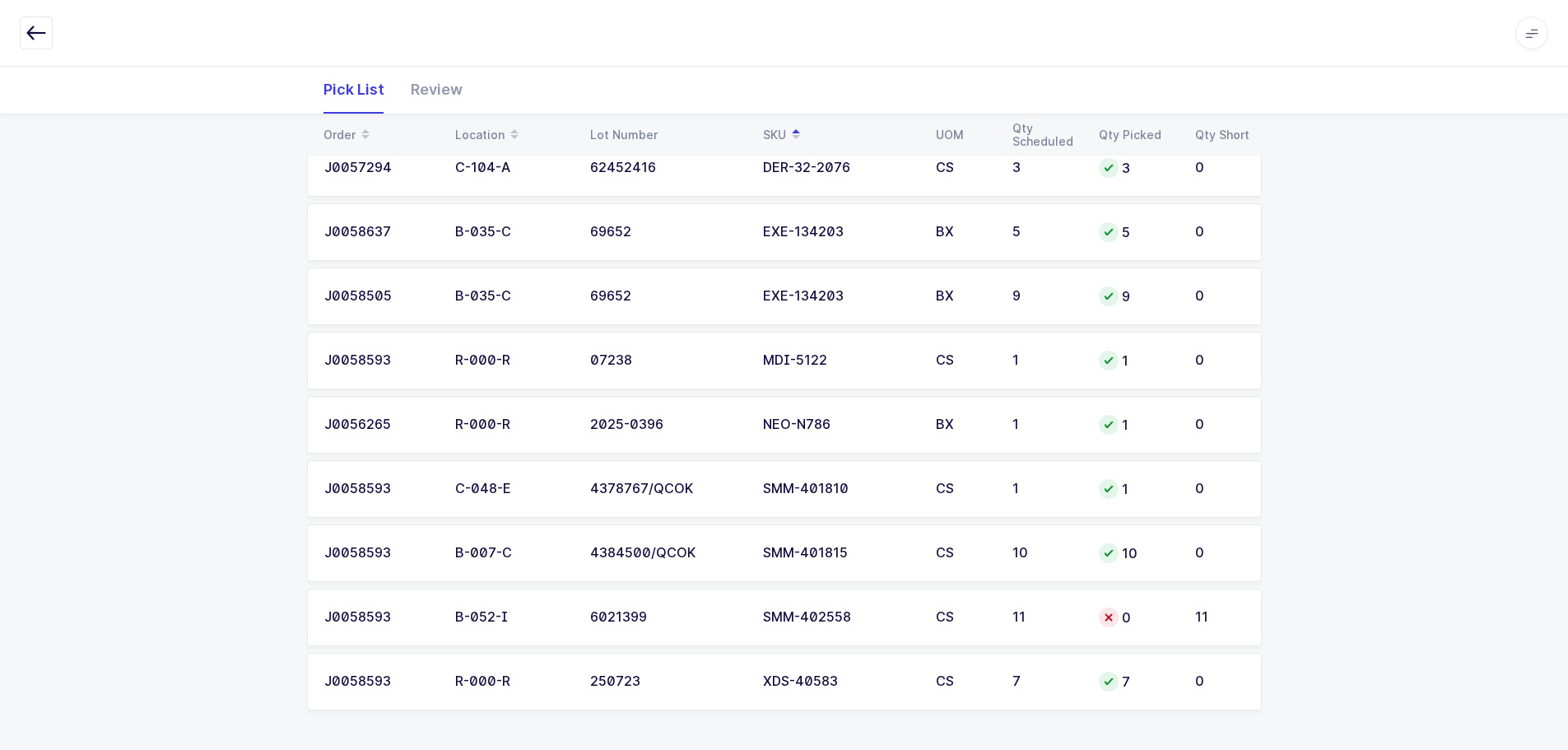
click at [1183, 616] on td "0" at bounding box center [1137, 617] width 96 height 58
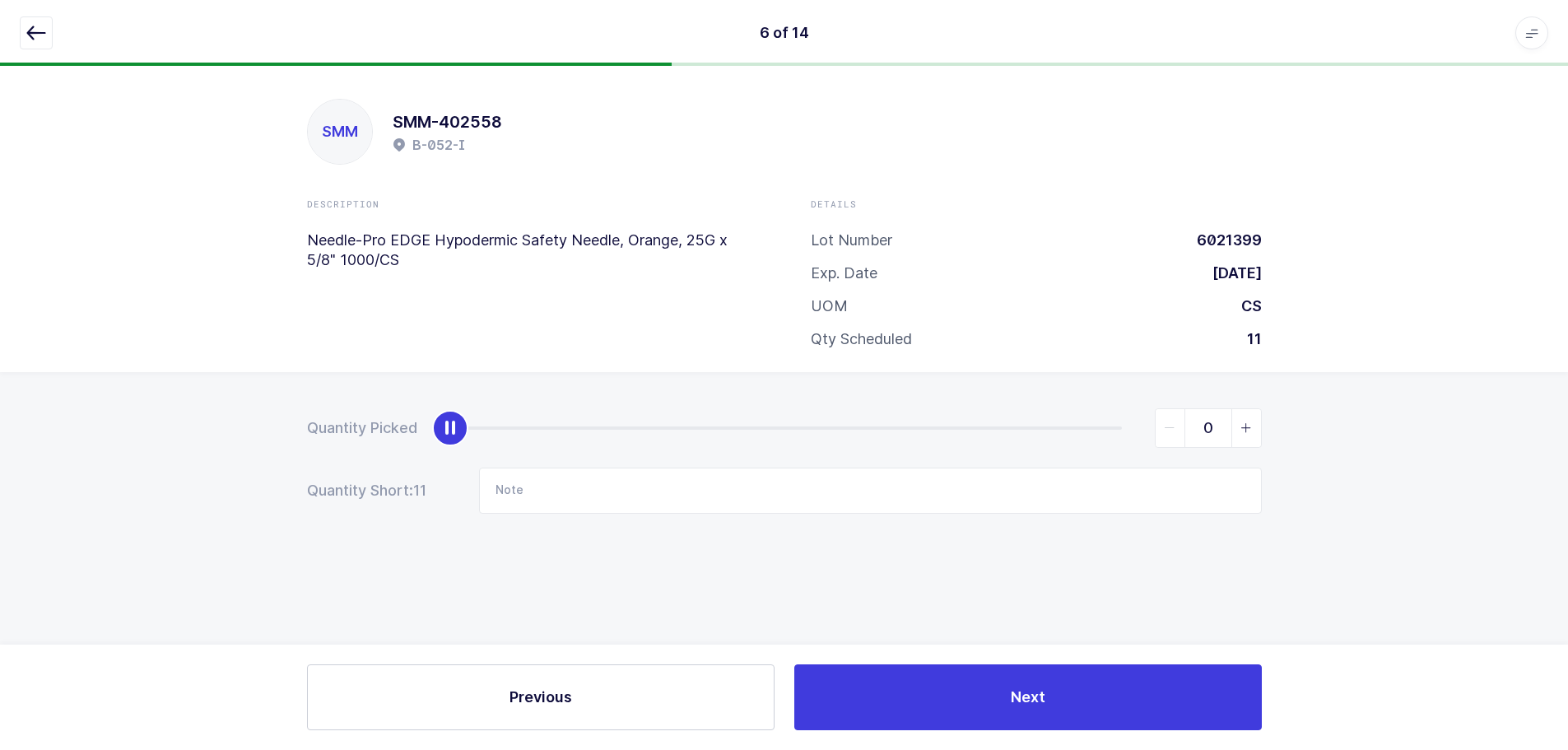
scroll to position [0, 0]
type input "11"
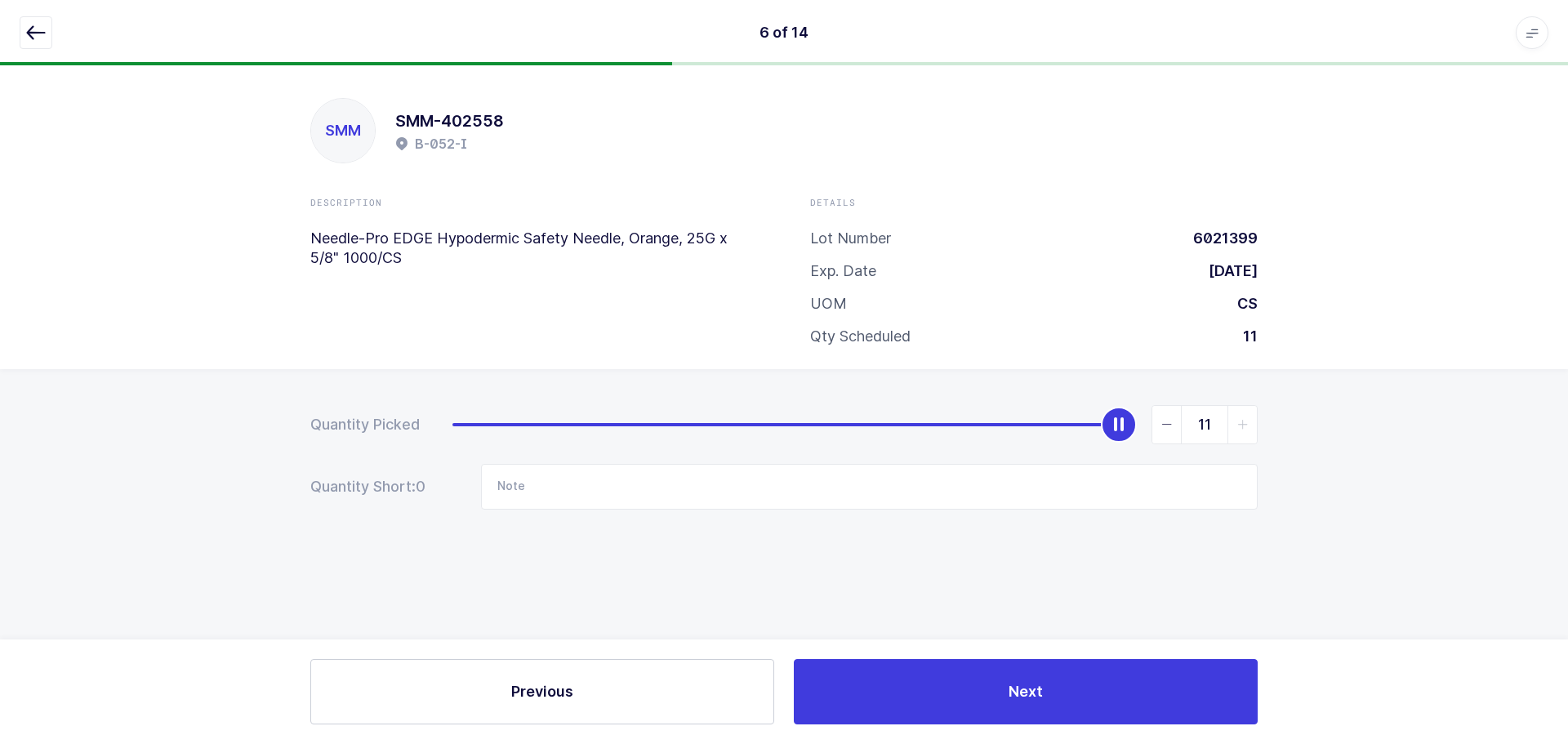
drag, startPoint x: 457, startPoint y: 422, endPoint x: 906, endPoint y: 257, distance: 478.4
click at [1234, 296] on div "SMM SMM-402558 B-052-I Description Needle-Pro EDGE Hypodermic Safety Needle, Or…" at bounding box center [784, 404] width 1568 height 678
click at [30, 33] on icon "button" at bounding box center [36, 32] width 20 height 20
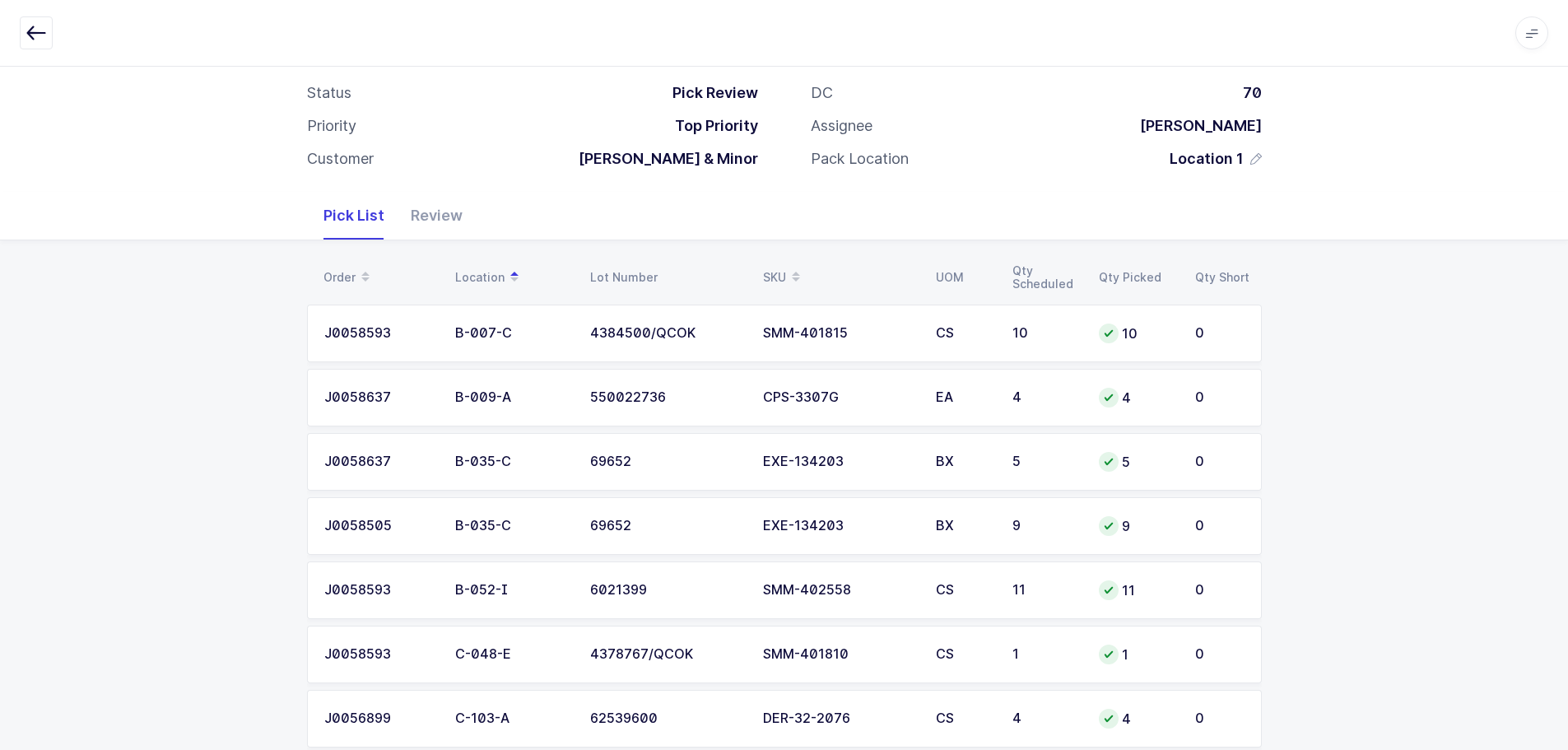
scroll to position [81, 0]
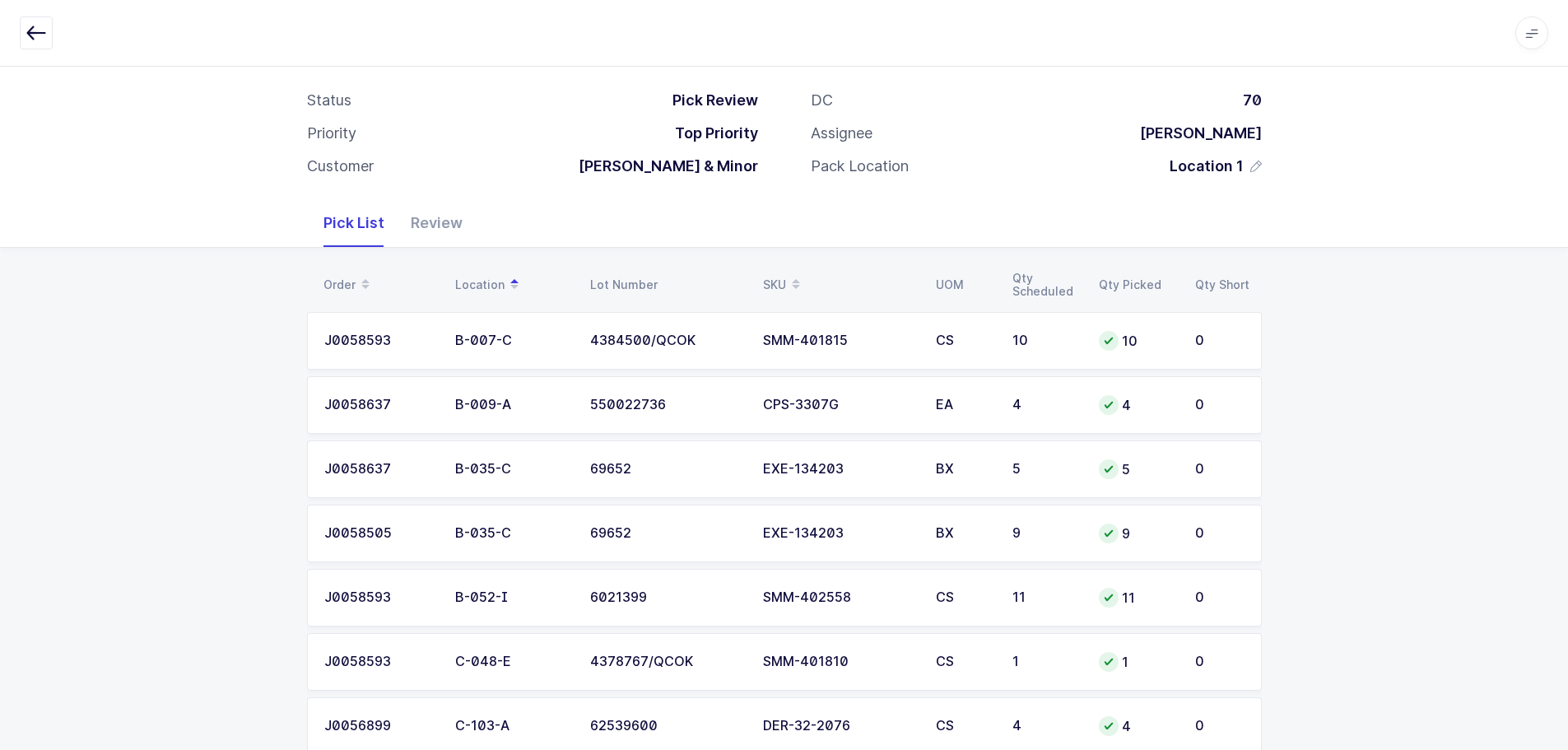
click at [427, 221] on div "Review" at bounding box center [437, 222] width 78 height 47
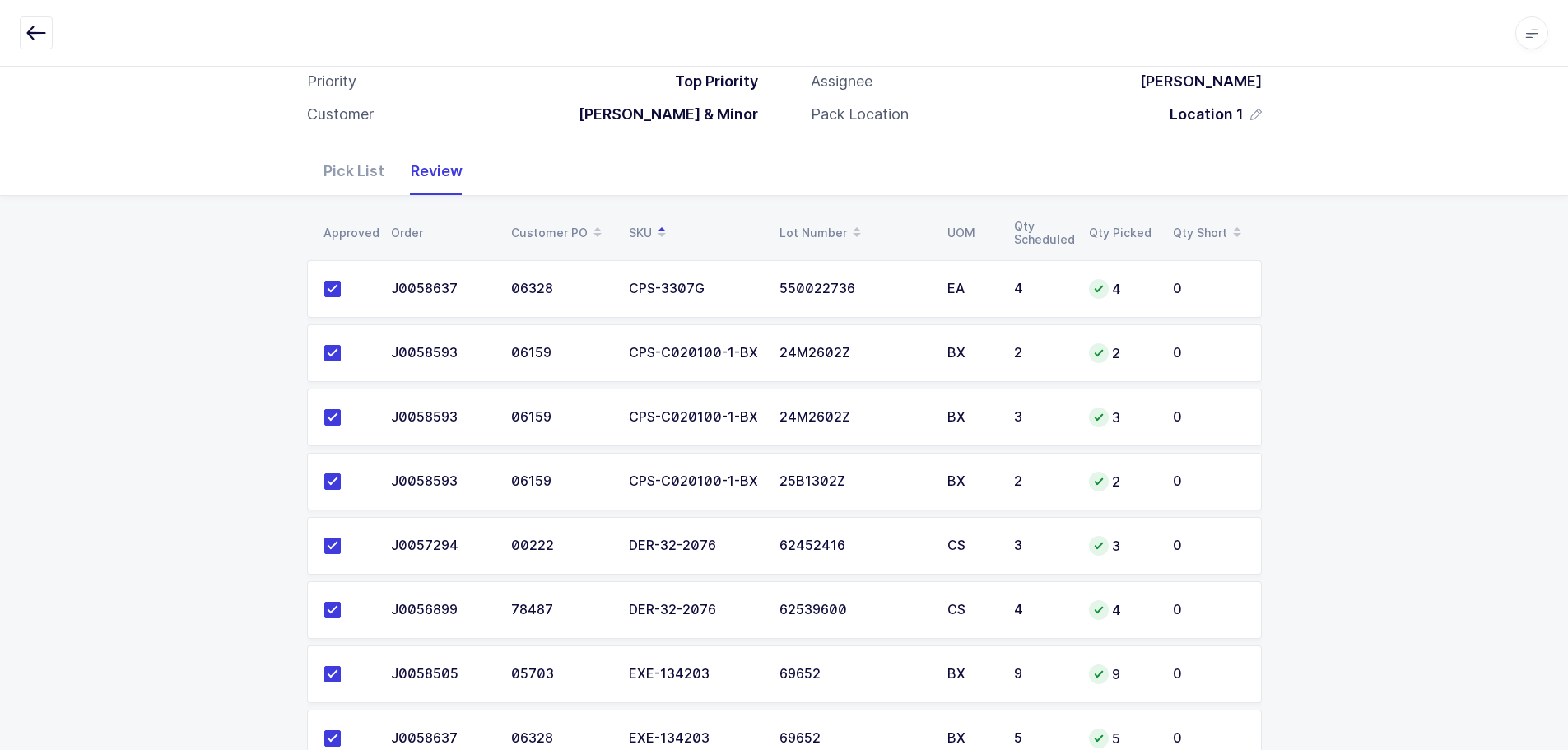
scroll to position [0, 0]
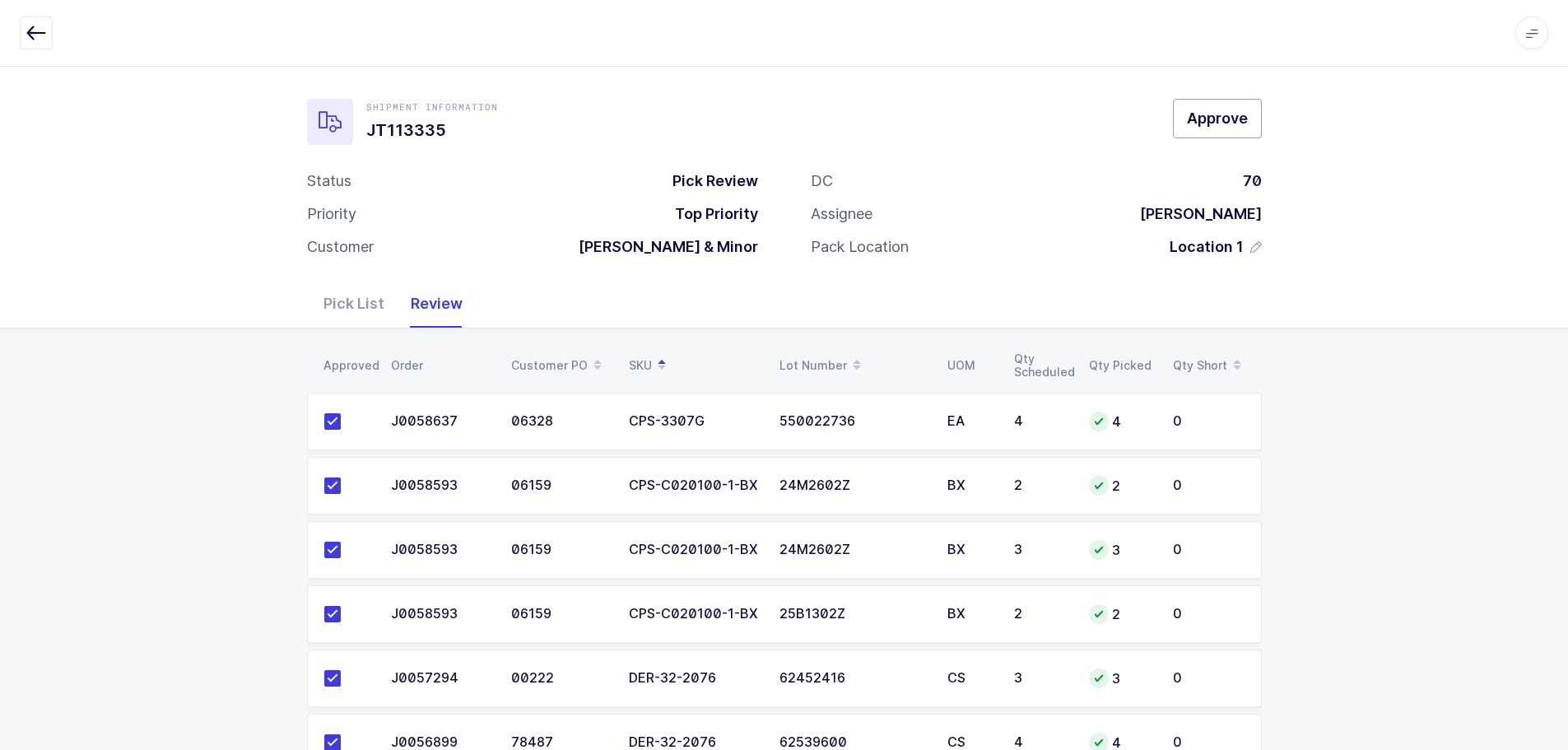
click at [1216, 124] on span "Approve" at bounding box center [1218, 118] width 61 height 21
click at [40, 36] on button "button" at bounding box center [36, 33] width 33 height 33
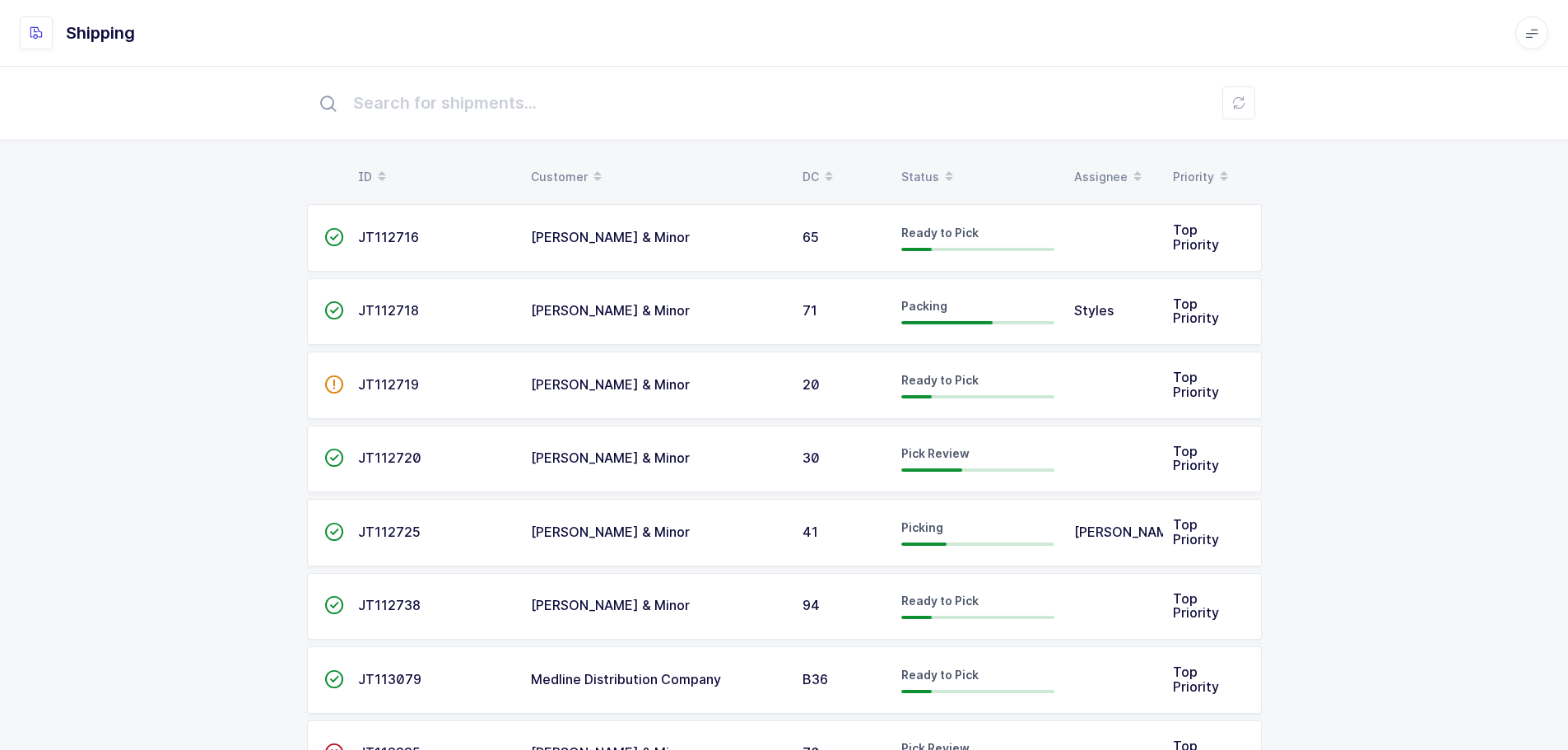
click at [908, 177] on div "Status" at bounding box center [978, 177] width 153 height 28
click at [906, 174] on div "Status" at bounding box center [978, 177] width 153 height 28
click at [933, 171] on div "Status" at bounding box center [978, 177] width 153 height 28
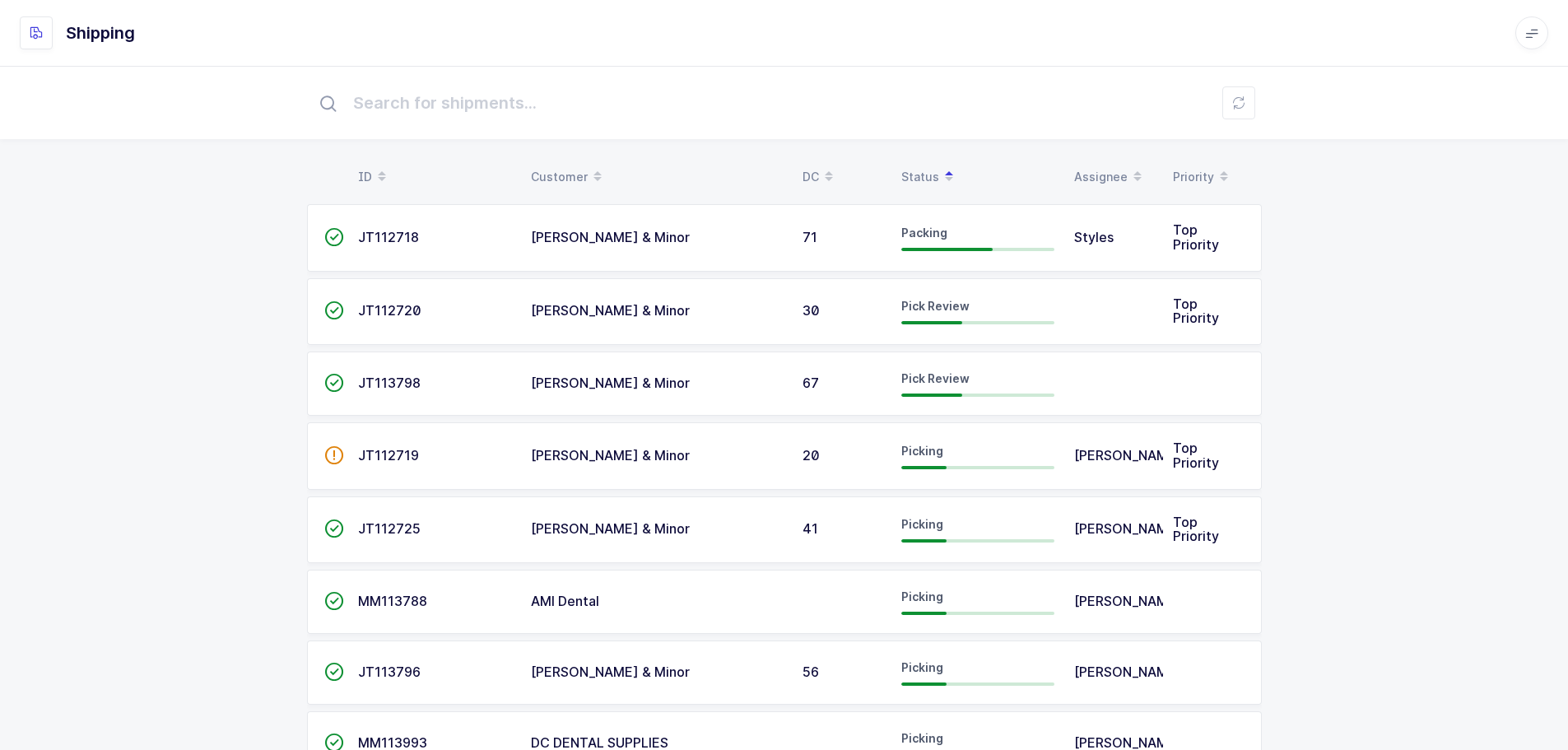
click at [788, 318] on td "[PERSON_NAME] & Minor" at bounding box center [656, 312] width 271 height 67
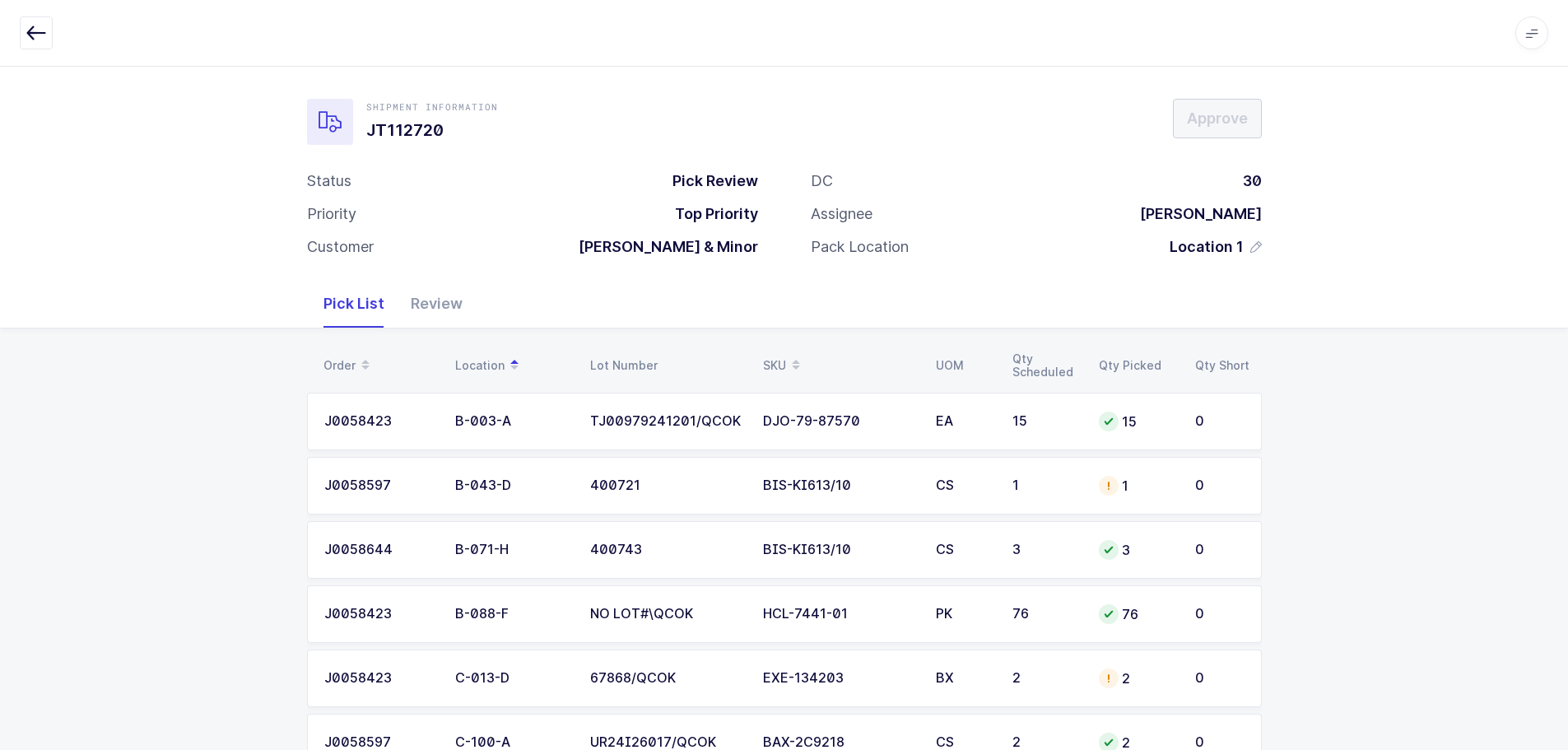
click at [766, 353] on div "SKU" at bounding box center [840, 365] width 153 height 28
click at [1062, 552] on div "1" at bounding box center [1045, 549] width 66 height 15
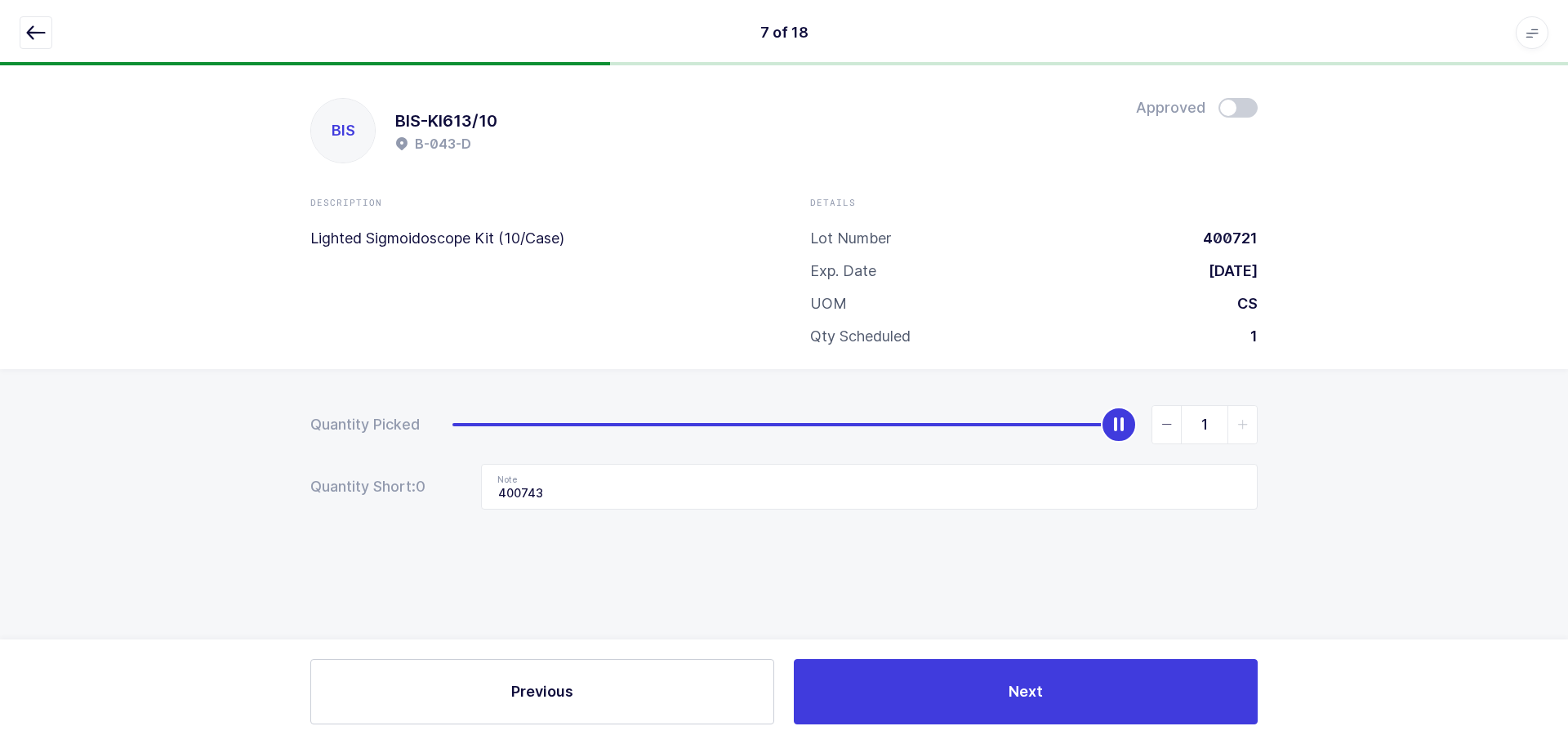
click at [29, 37] on icon "button" at bounding box center [36, 32] width 20 height 20
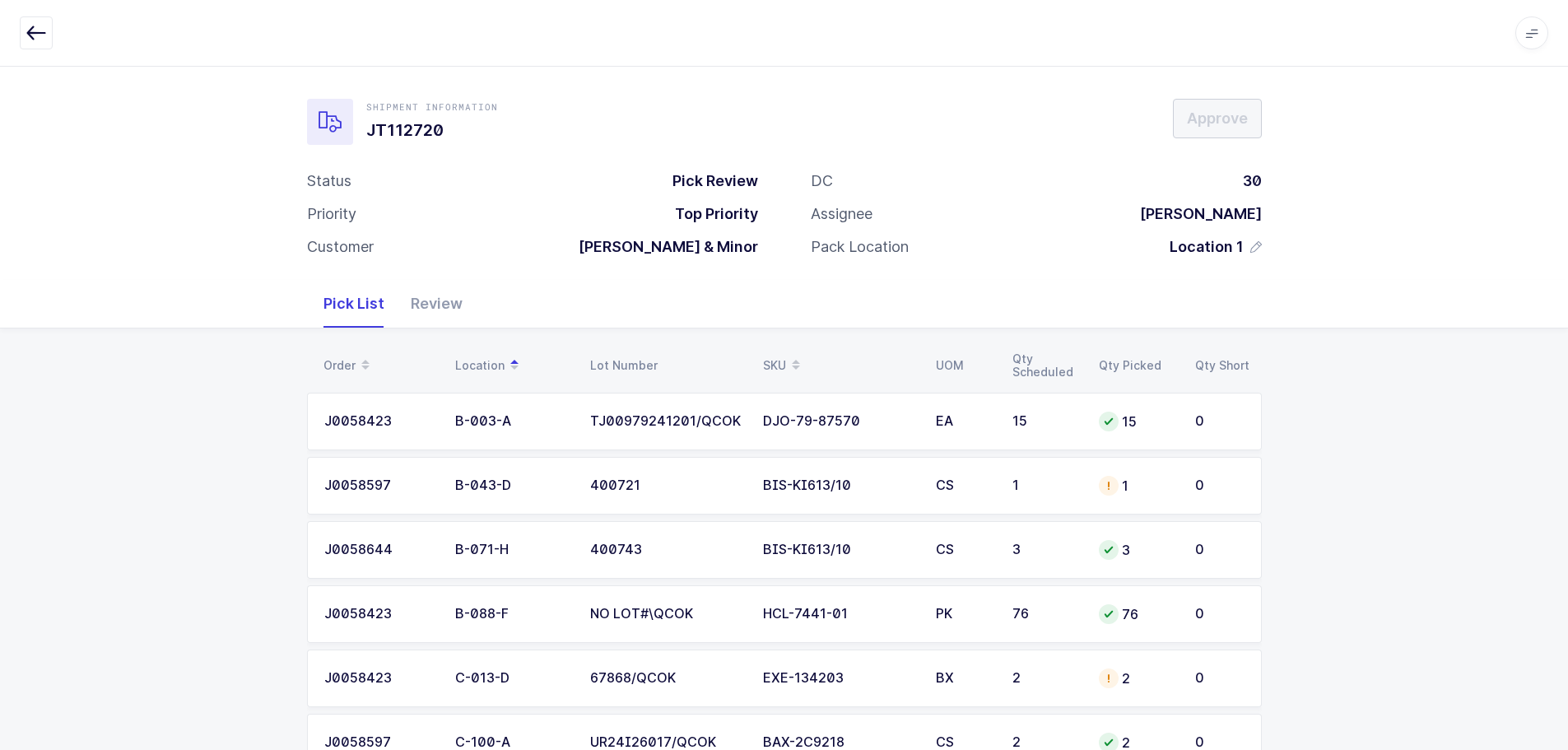
click at [779, 355] on div "SKU" at bounding box center [840, 365] width 153 height 28
click at [508, 533] on td "B-043-D" at bounding box center [512, 549] width 135 height 58
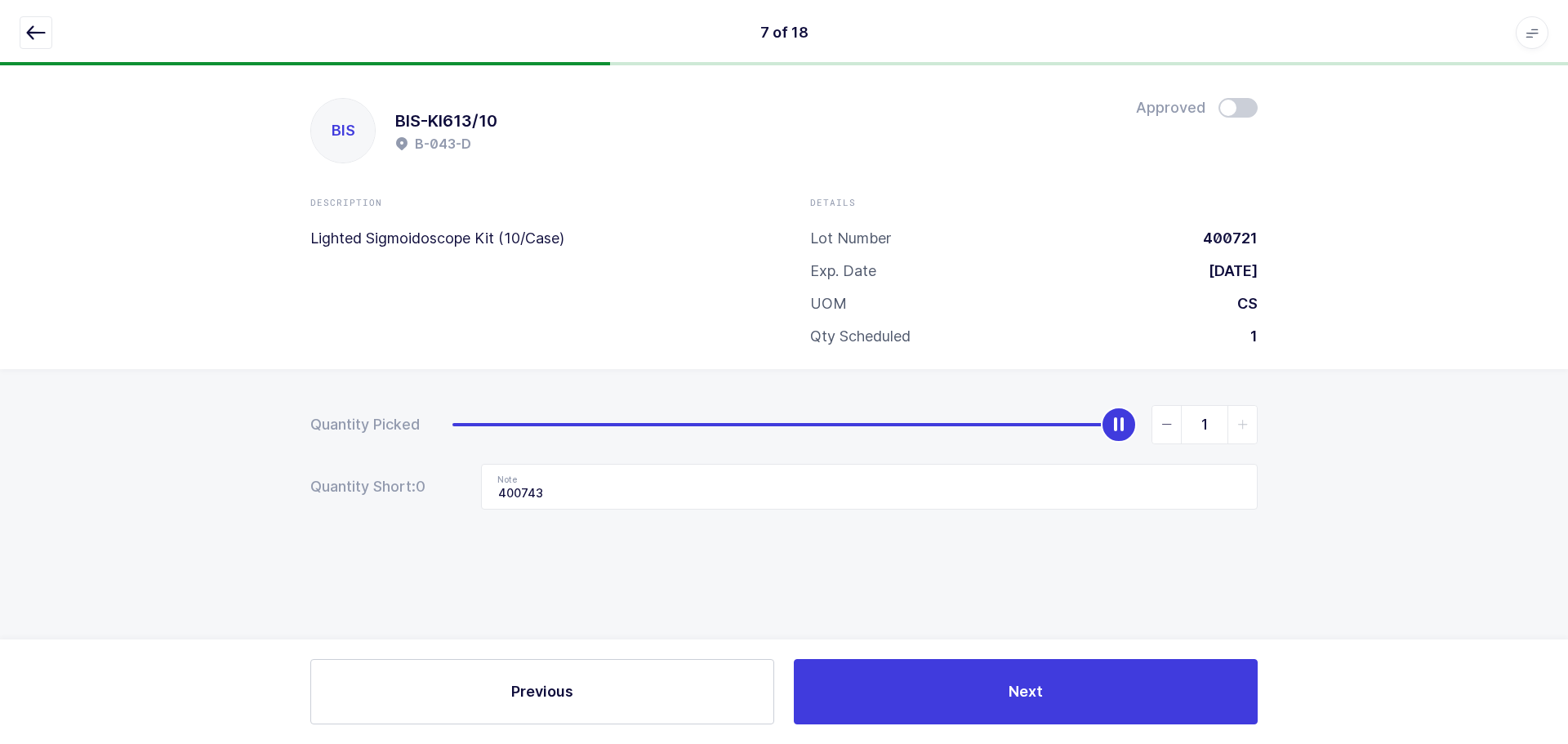
type input "0"
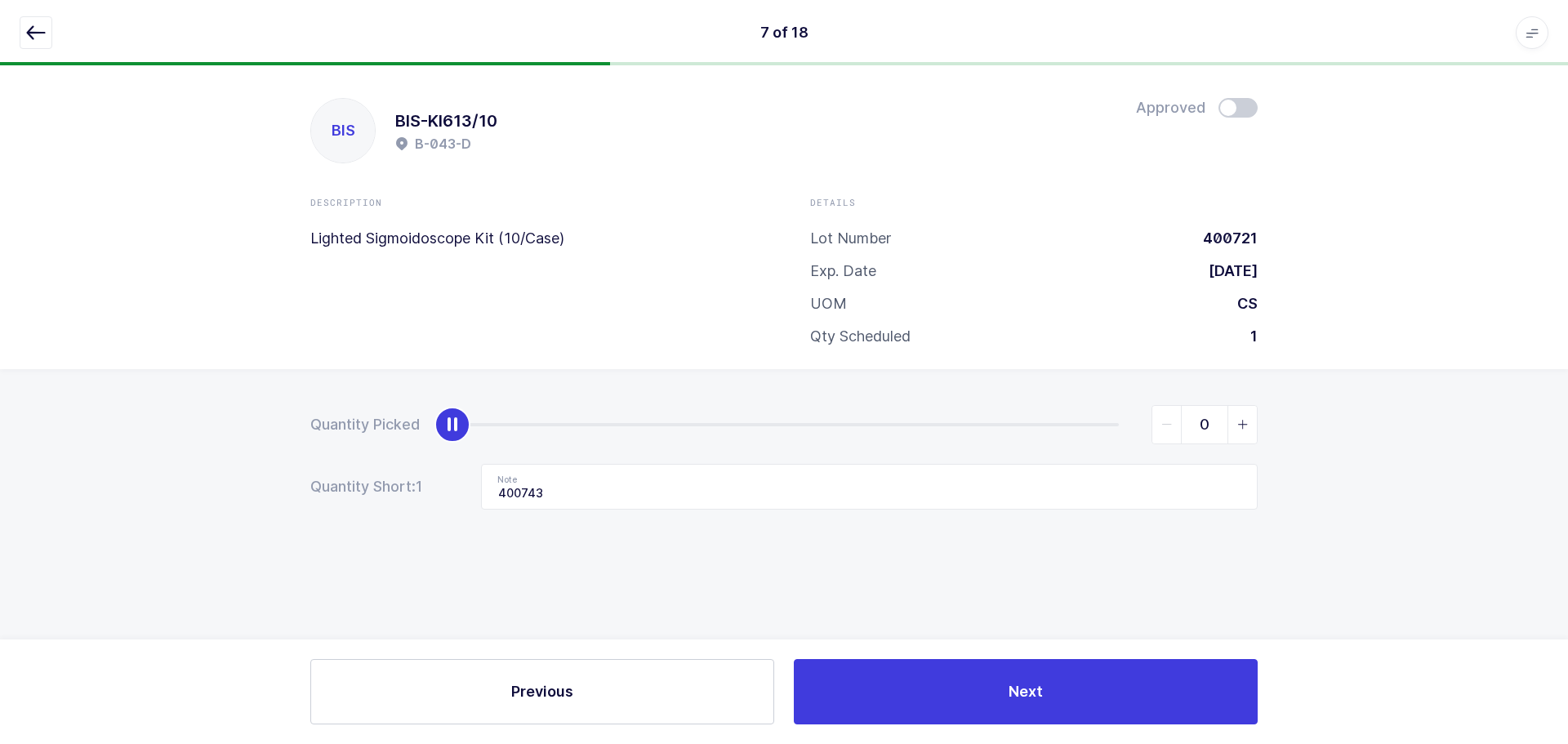
drag, startPoint x: 1115, startPoint y: 433, endPoint x: 203, endPoint y: 418, distance: 912.1
click at [203, 428] on div "Quantity Picked 0 Quantity Short: 1 Note 400743" at bounding box center [784, 514] width 1568 height 290
drag, startPoint x: 586, startPoint y: 483, endPoint x: 455, endPoint y: 483, distance: 131.0
click at [448, 489] on div "Quantity Short: 1 Note 400743" at bounding box center [784, 487] width 948 height 46
click at [33, 24] on icon "button" at bounding box center [36, 32] width 20 height 20
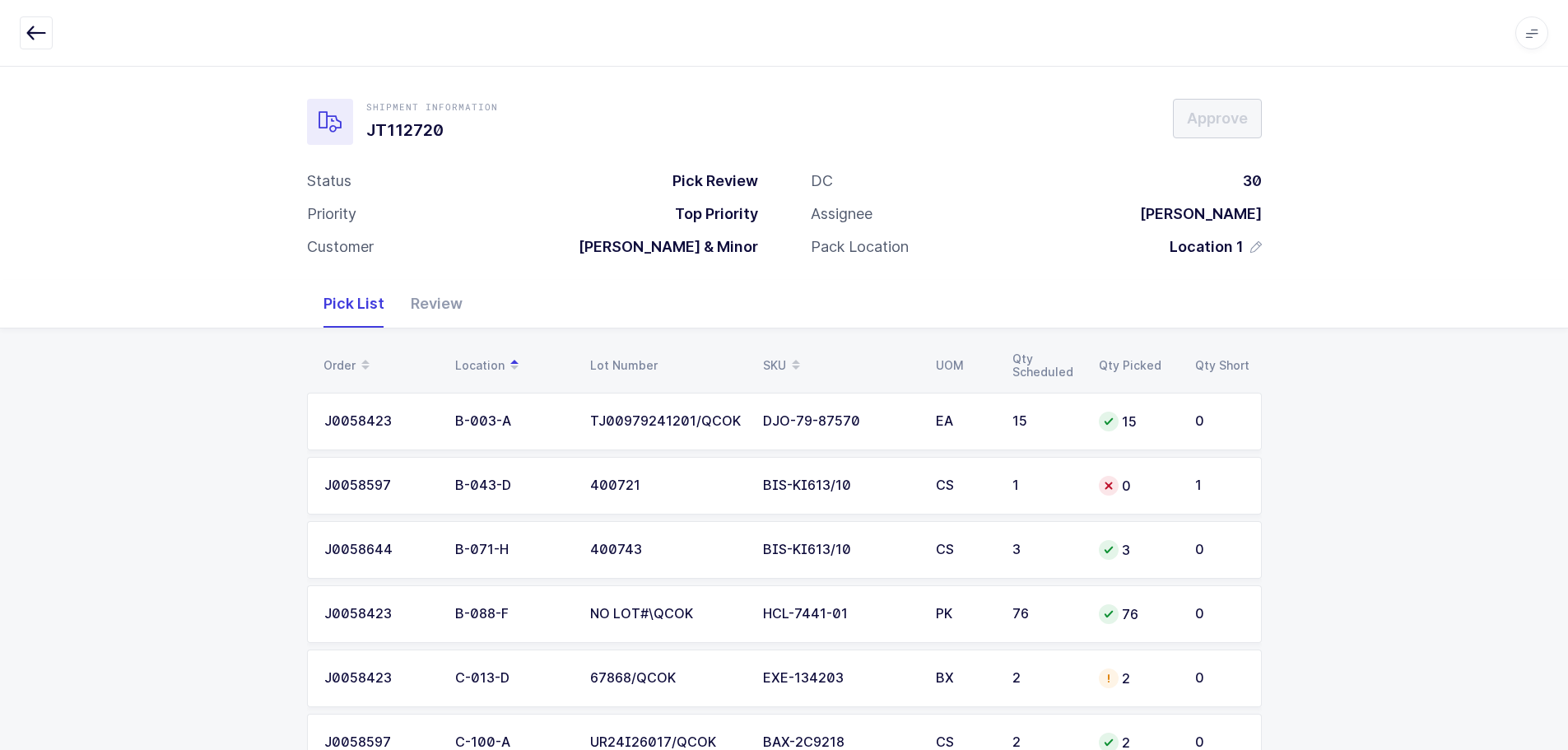
click at [768, 351] on div "SKU" at bounding box center [840, 365] width 153 height 28
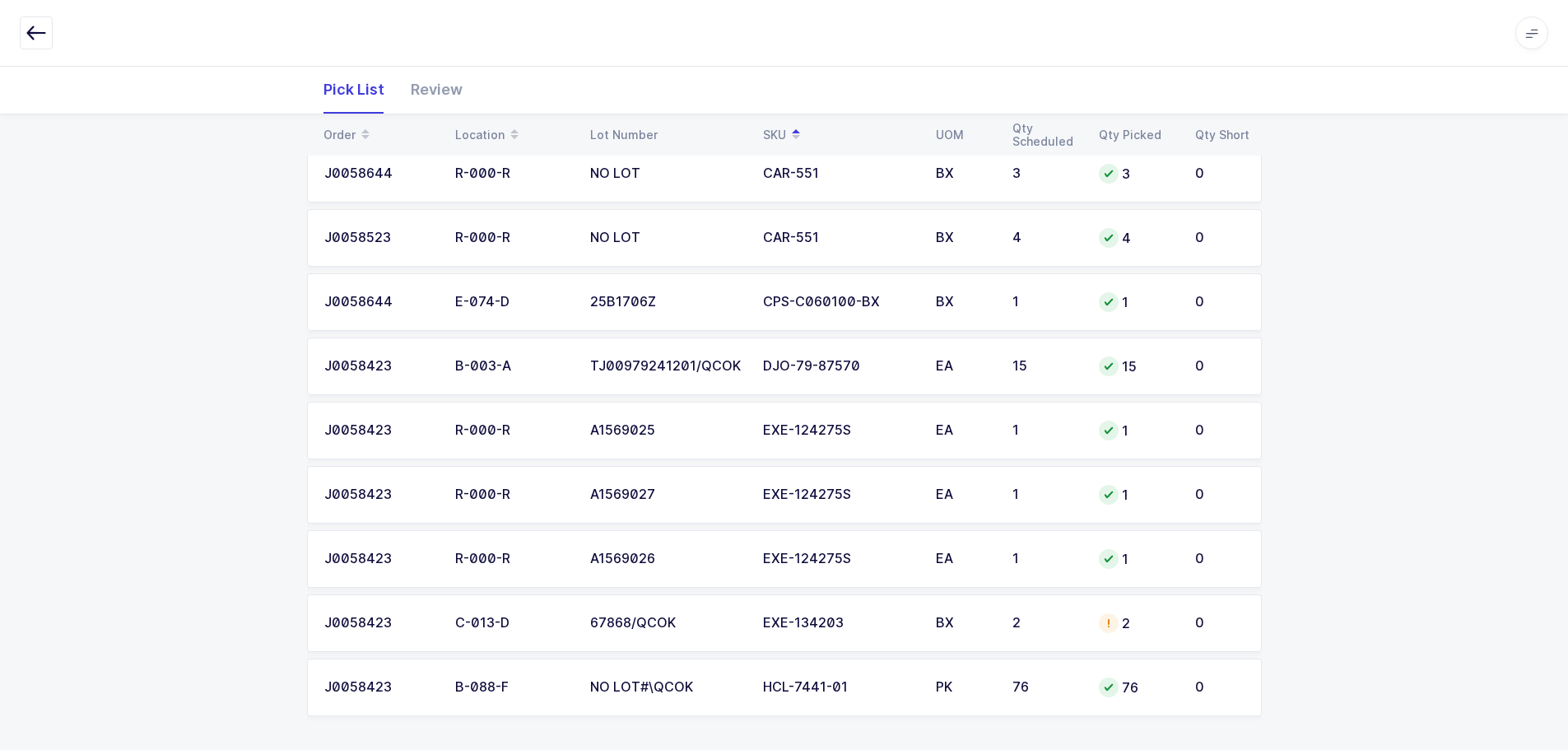
scroll to position [832, 0]
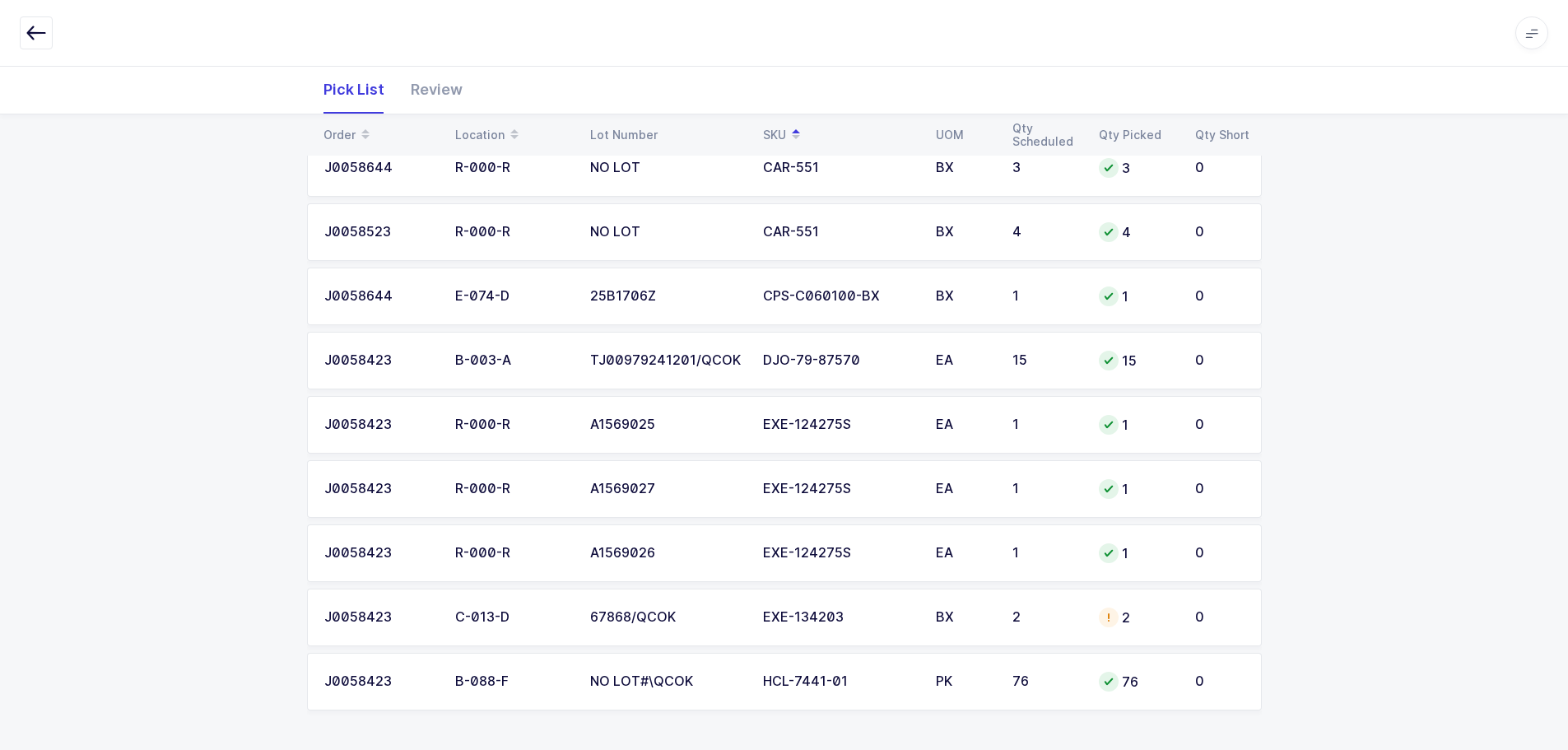
click at [1006, 614] on td "2" at bounding box center [1045, 617] width 86 height 58
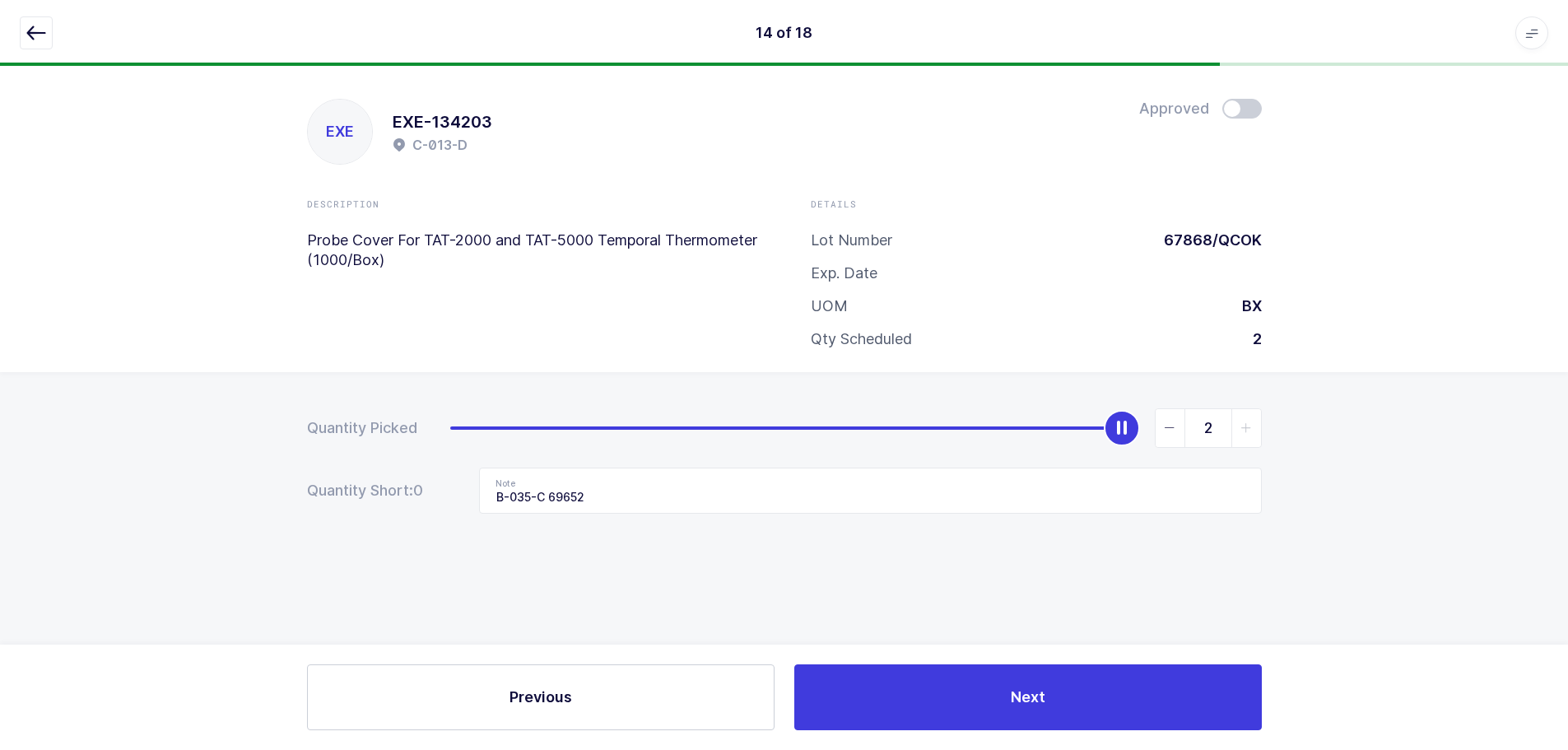
scroll to position [0, 0]
type input "0"
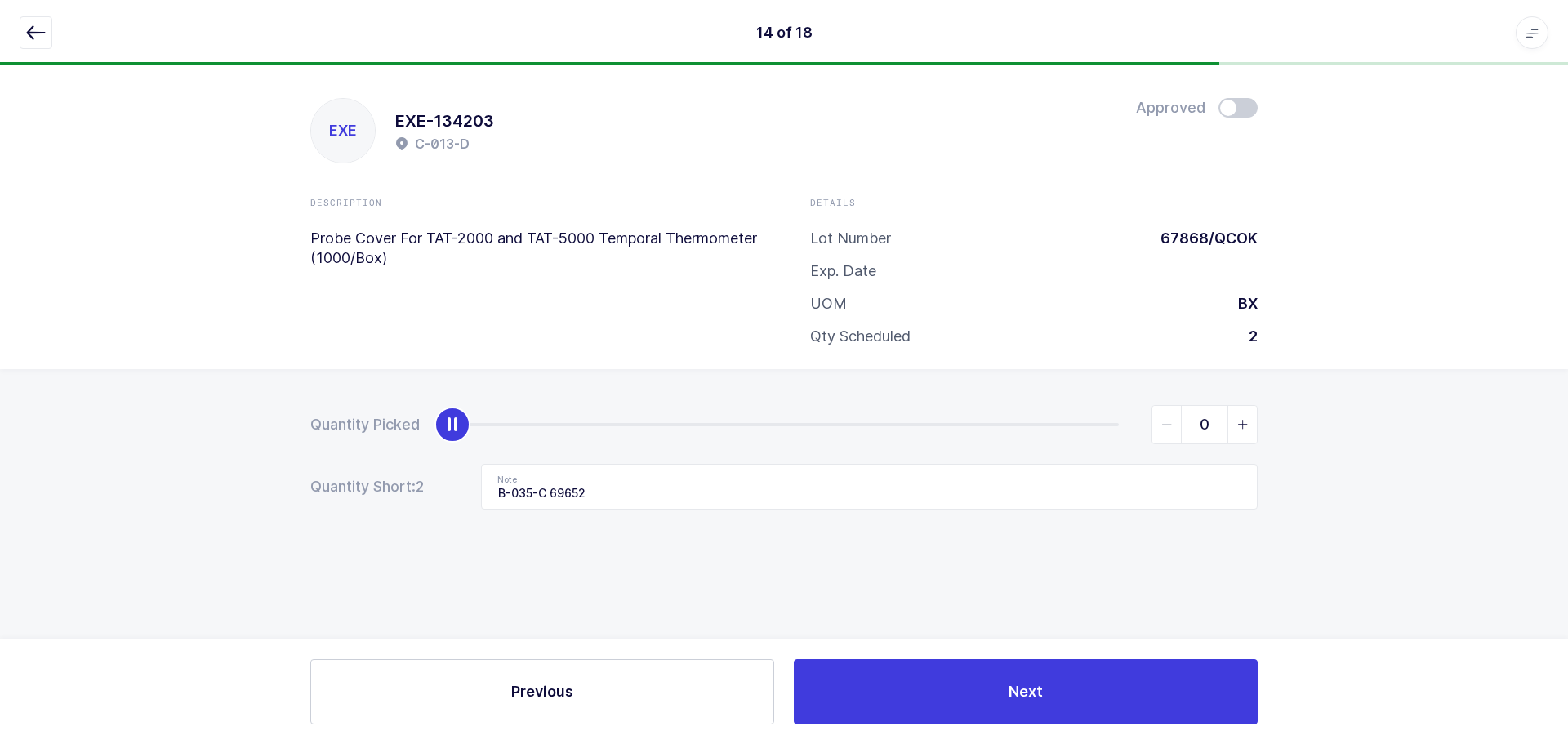
drag, startPoint x: 1130, startPoint y: 429, endPoint x: 339, endPoint y: 398, distance: 791.6
click at [339, 399] on div "Quantity Picked 0 Quantity Short: 2 Note B-035-C 69652" at bounding box center [784, 514] width 1568 height 290
drag, startPoint x: 597, startPoint y: 491, endPoint x: 419, endPoint y: 501, distance: 178.3
click at [419, 501] on div "Quantity Short: 2 Note B-035-C 69652" at bounding box center [784, 487] width 948 height 46
click at [34, 39] on icon "button" at bounding box center [36, 32] width 20 height 20
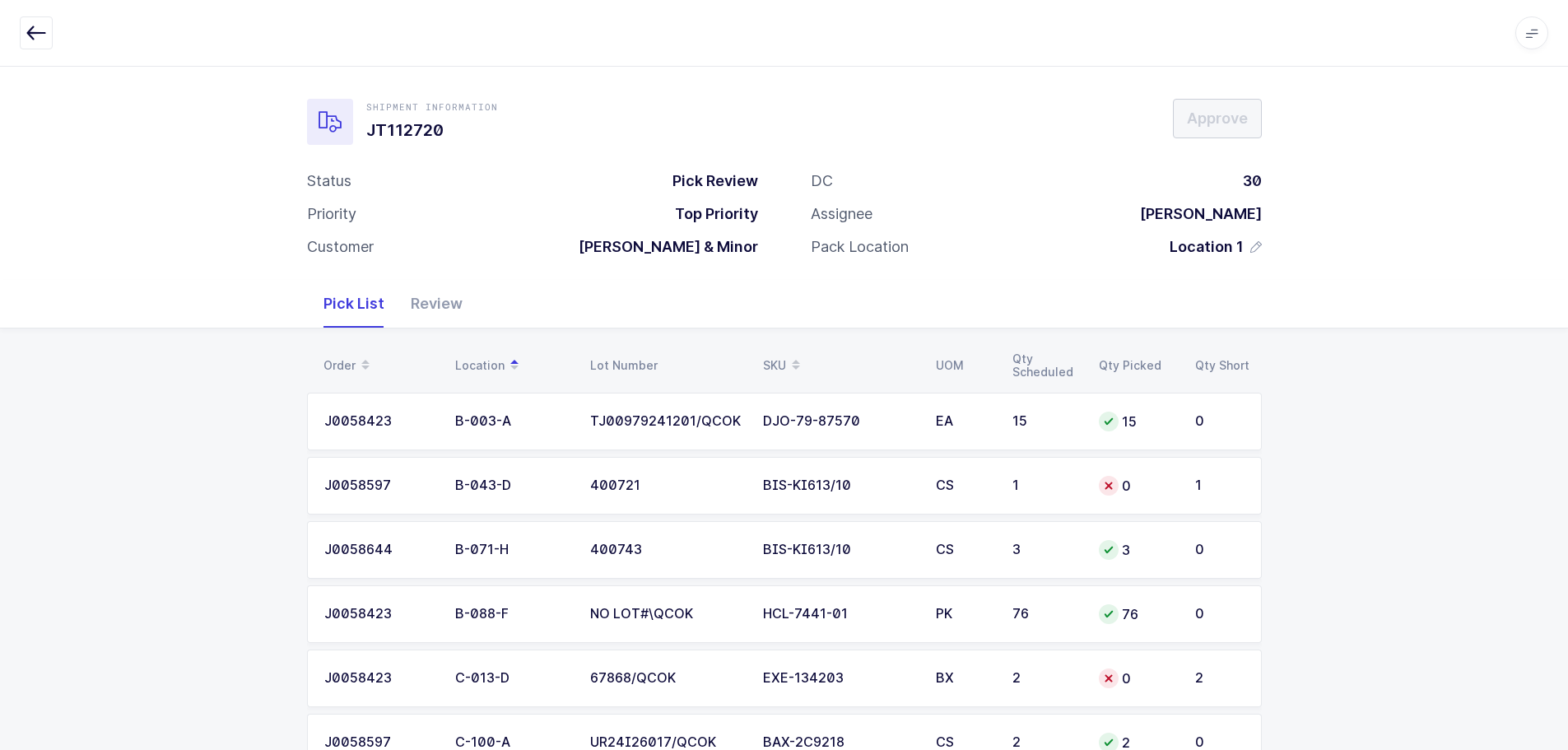
click at [443, 311] on div "Review" at bounding box center [437, 303] width 78 height 47
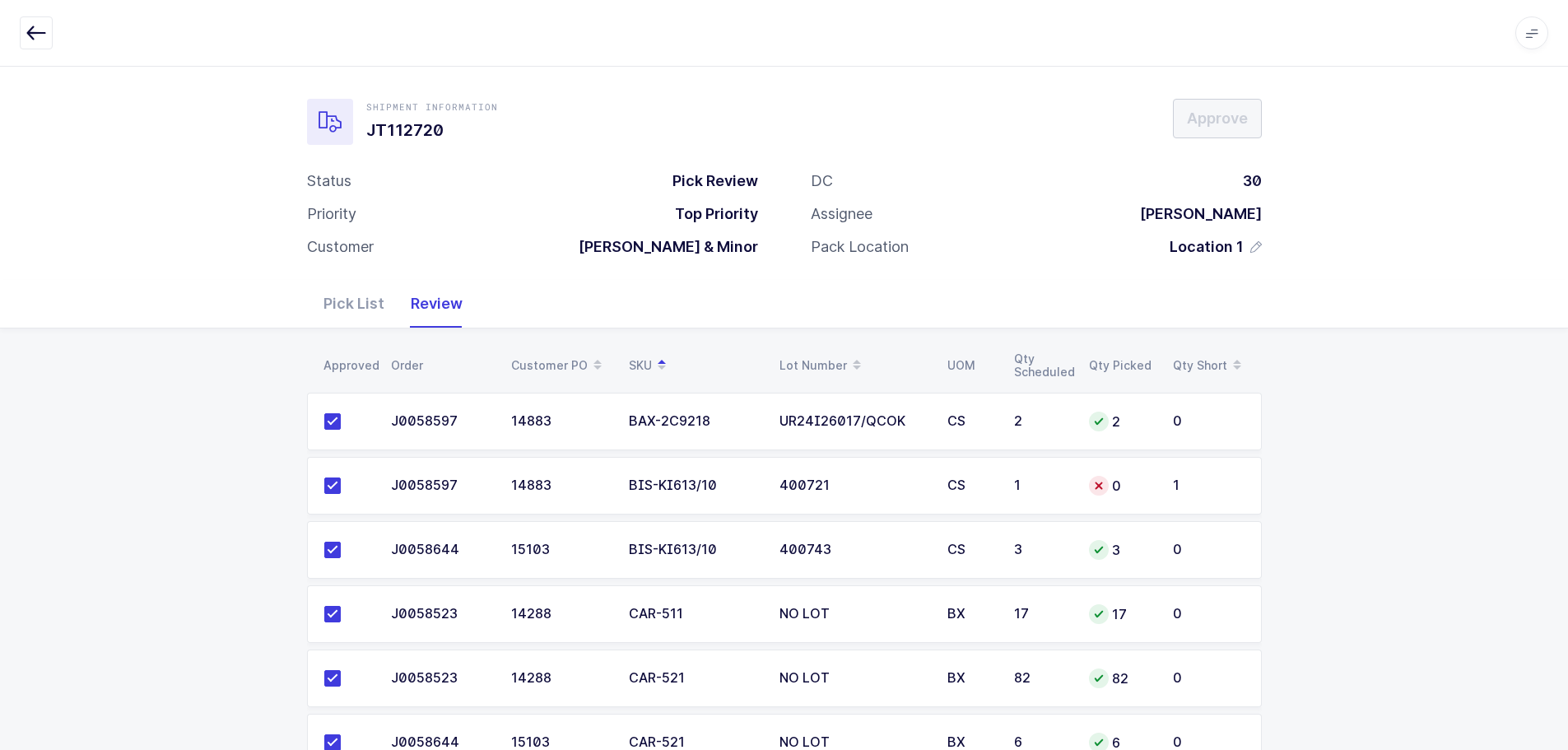
click at [359, 301] on div "Pick List" at bounding box center [353, 303] width 87 height 47
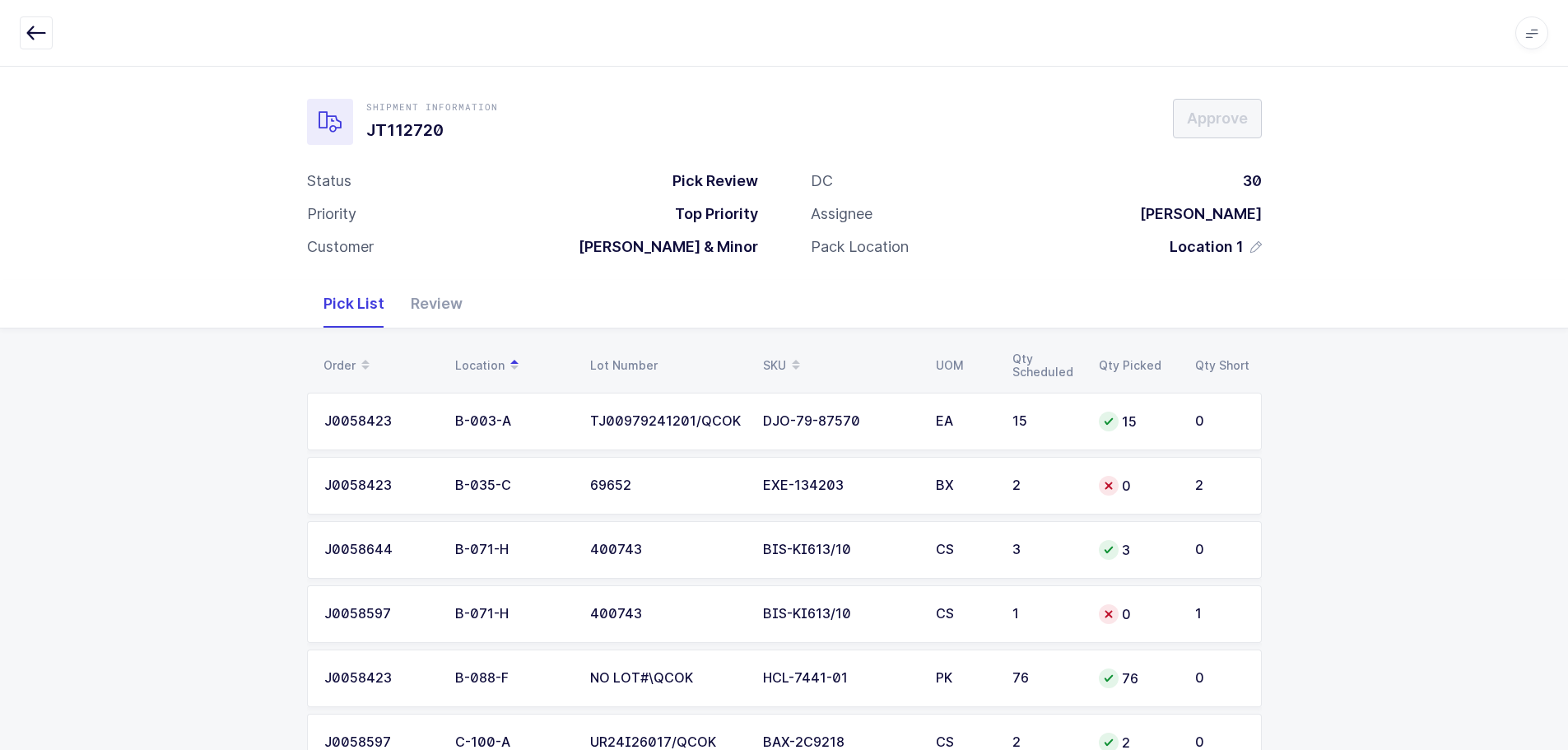
click at [1062, 476] on td "2" at bounding box center [1045, 486] width 86 height 58
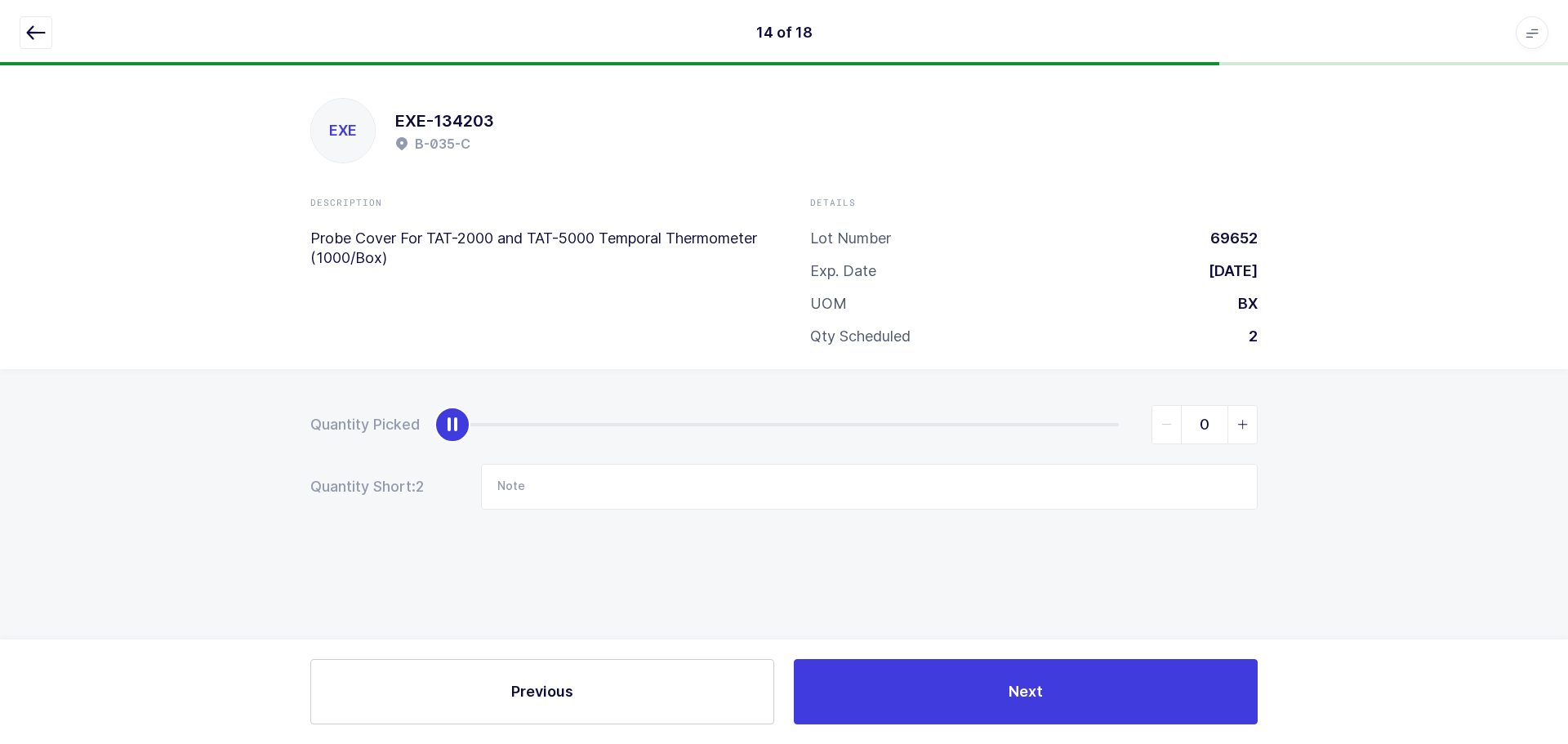
click at [429, 419] on div "Quantity Picked 0" at bounding box center [784, 425] width 948 height 39
type input "2"
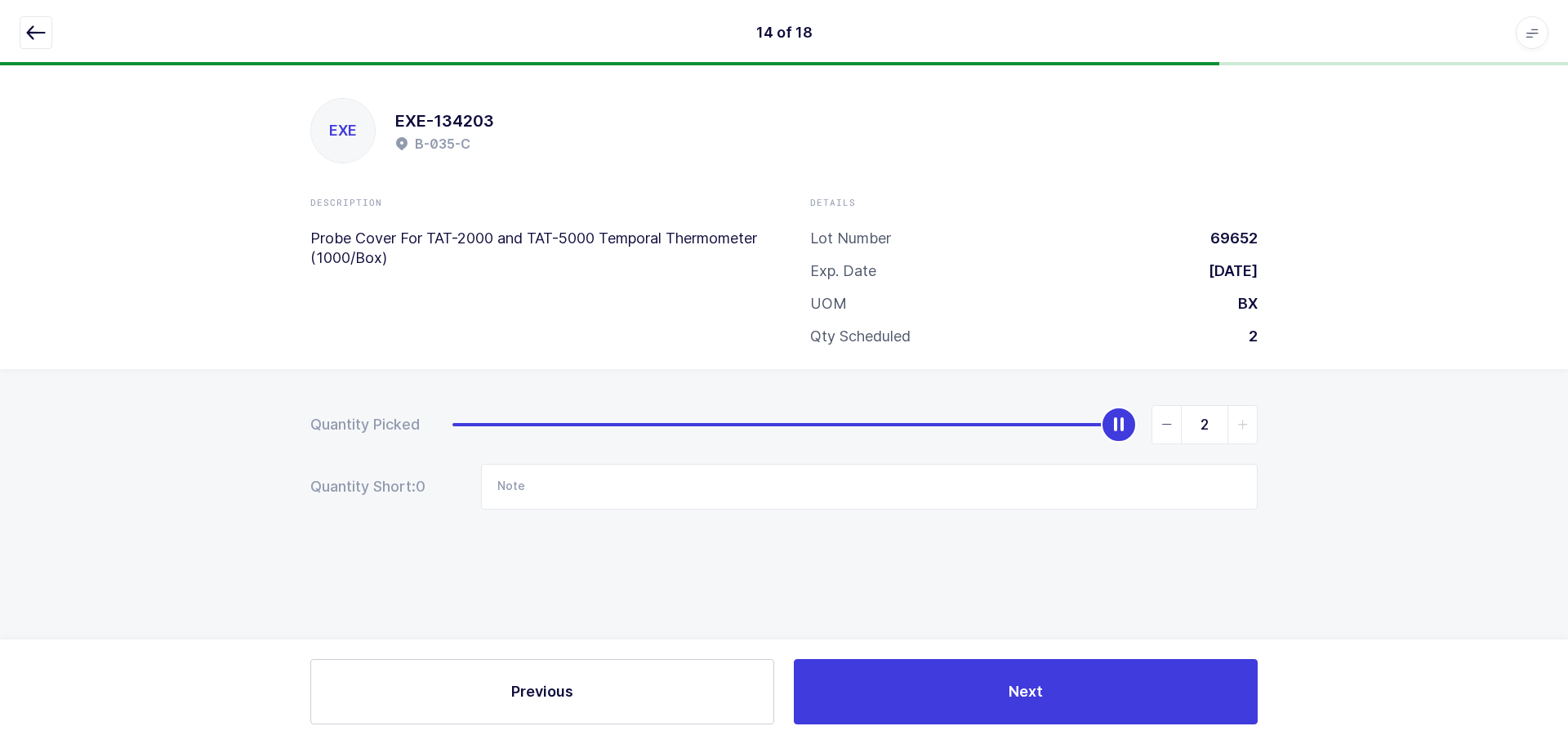
drag, startPoint x: 448, startPoint y: 422, endPoint x: 1310, endPoint y: 431, distance: 862.0
click at [1310, 431] on div "Quantity Picked 2 Quantity Short: 0 Note" at bounding box center [784, 514] width 1568 height 290
click at [43, 38] on icon "button" at bounding box center [36, 32] width 20 height 20
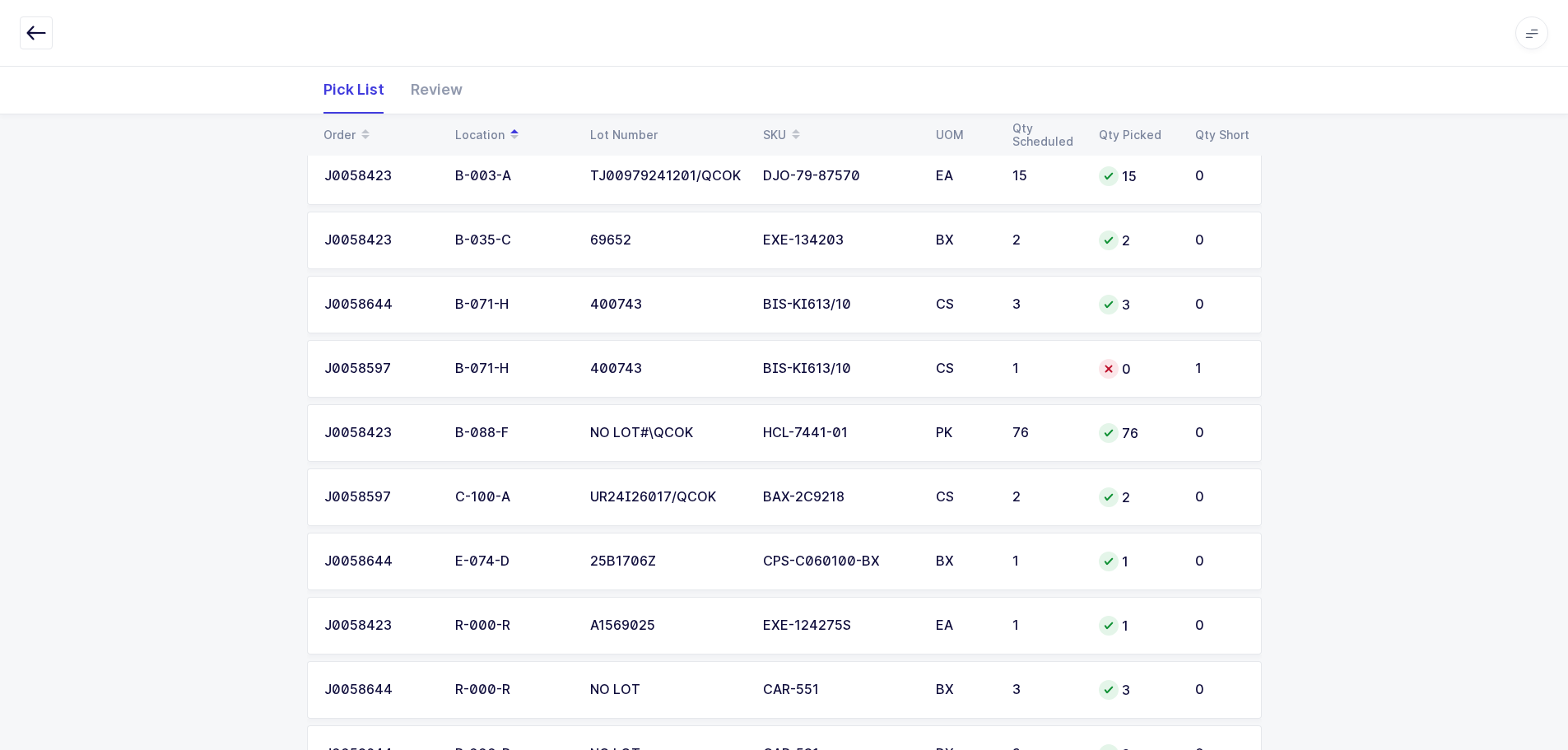
scroll to position [247, 0]
click at [1107, 367] on icon at bounding box center [1108, 367] width 13 height 13
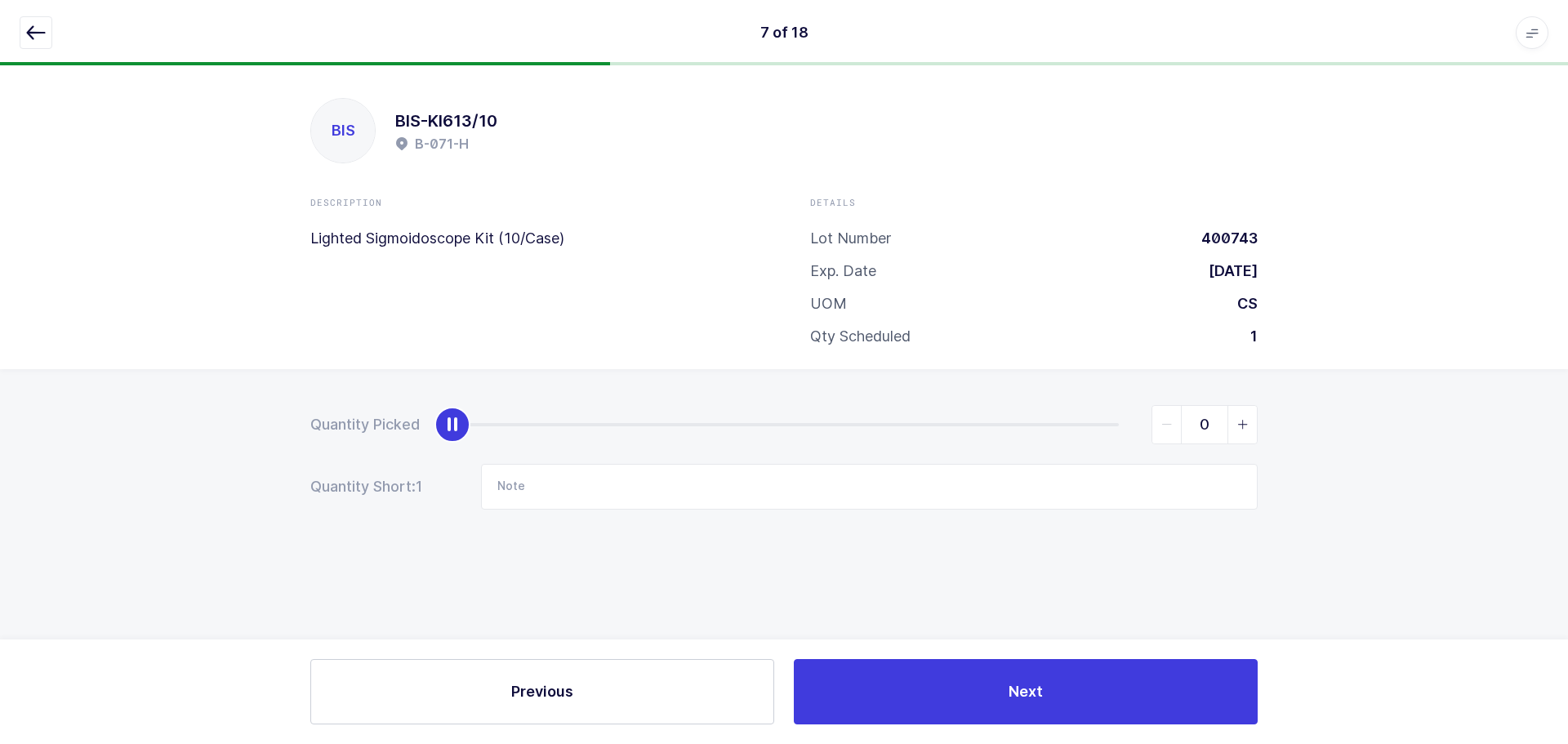
type input "1"
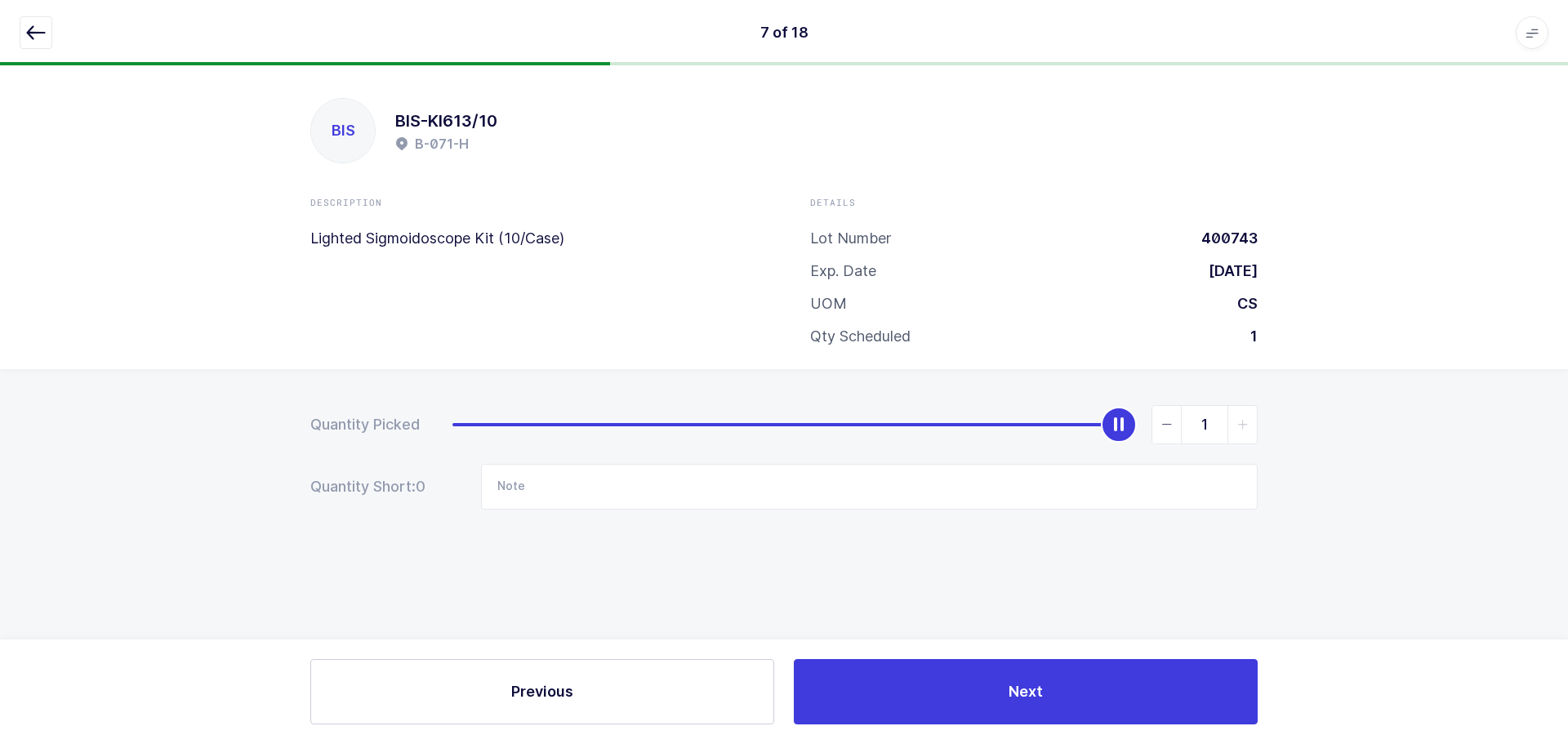
drag, startPoint x: 460, startPoint y: 419, endPoint x: 1157, endPoint y: 431, distance: 697.1
click at [1157, 431] on div "1" at bounding box center [855, 425] width 806 height 39
click at [23, 32] on button "button" at bounding box center [36, 32] width 32 height 32
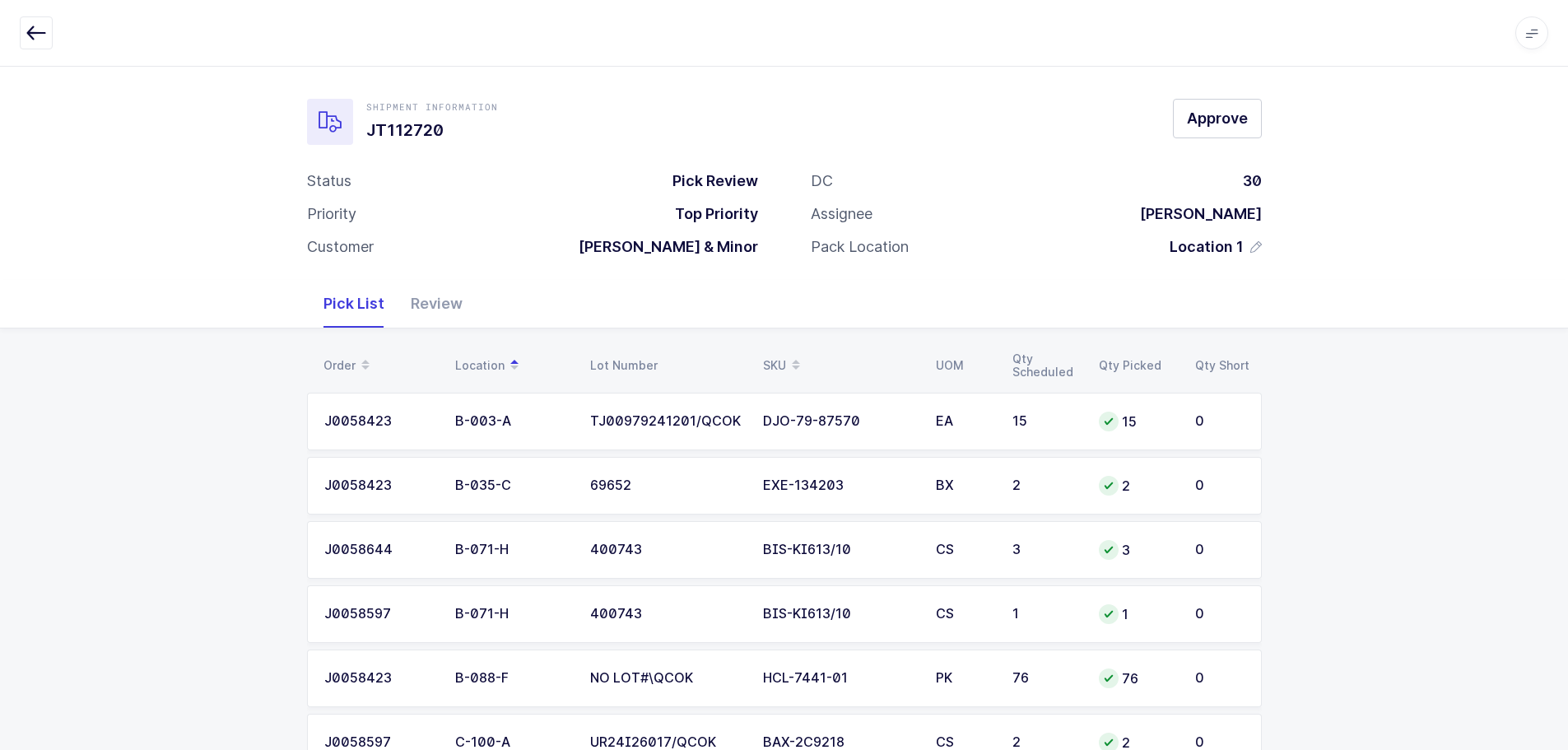
click at [443, 308] on div "Review" at bounding box center [437, 303] width 78 height 47
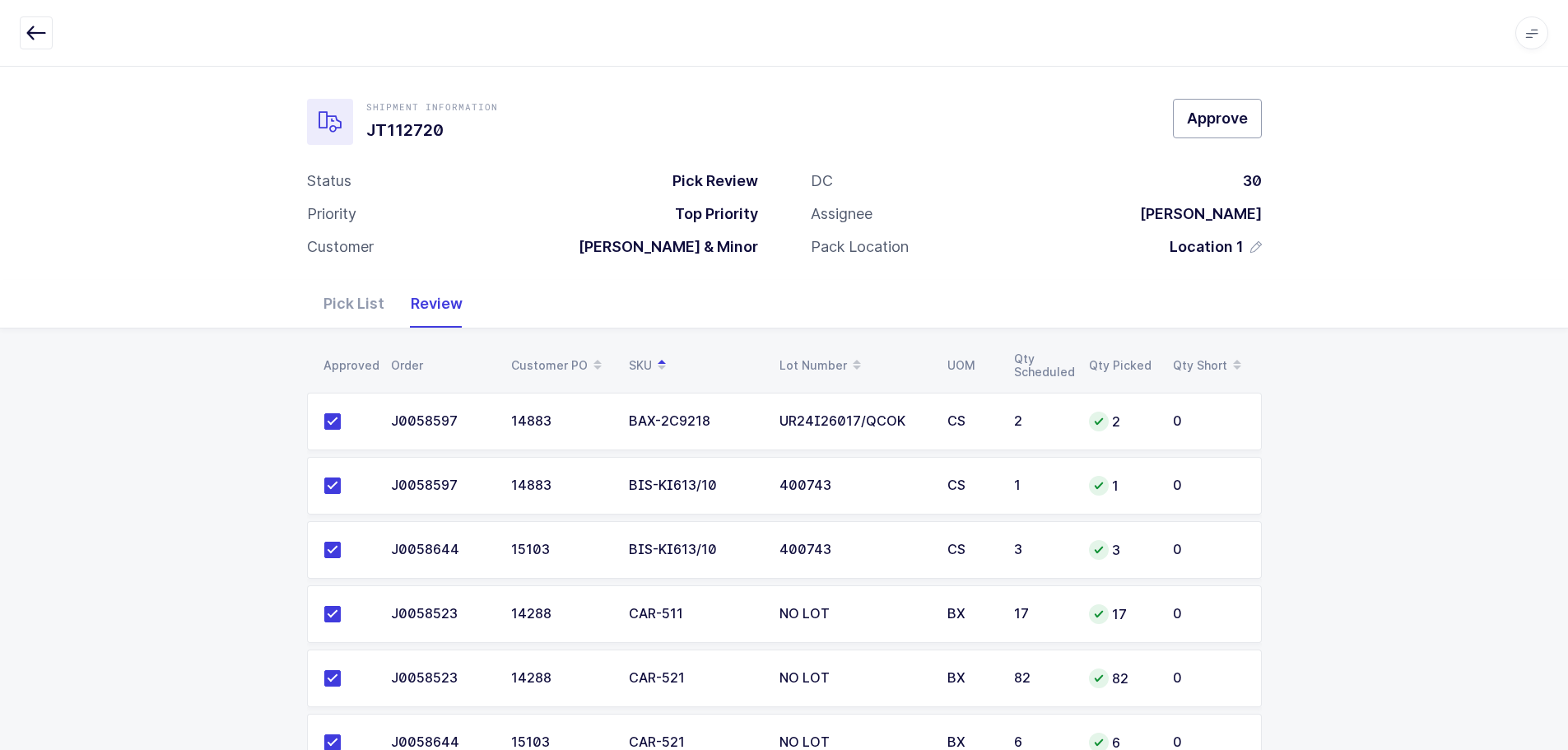
click at [1226, 115] on span "Approve" at bounding box center [1218, 118] width 61 height 21
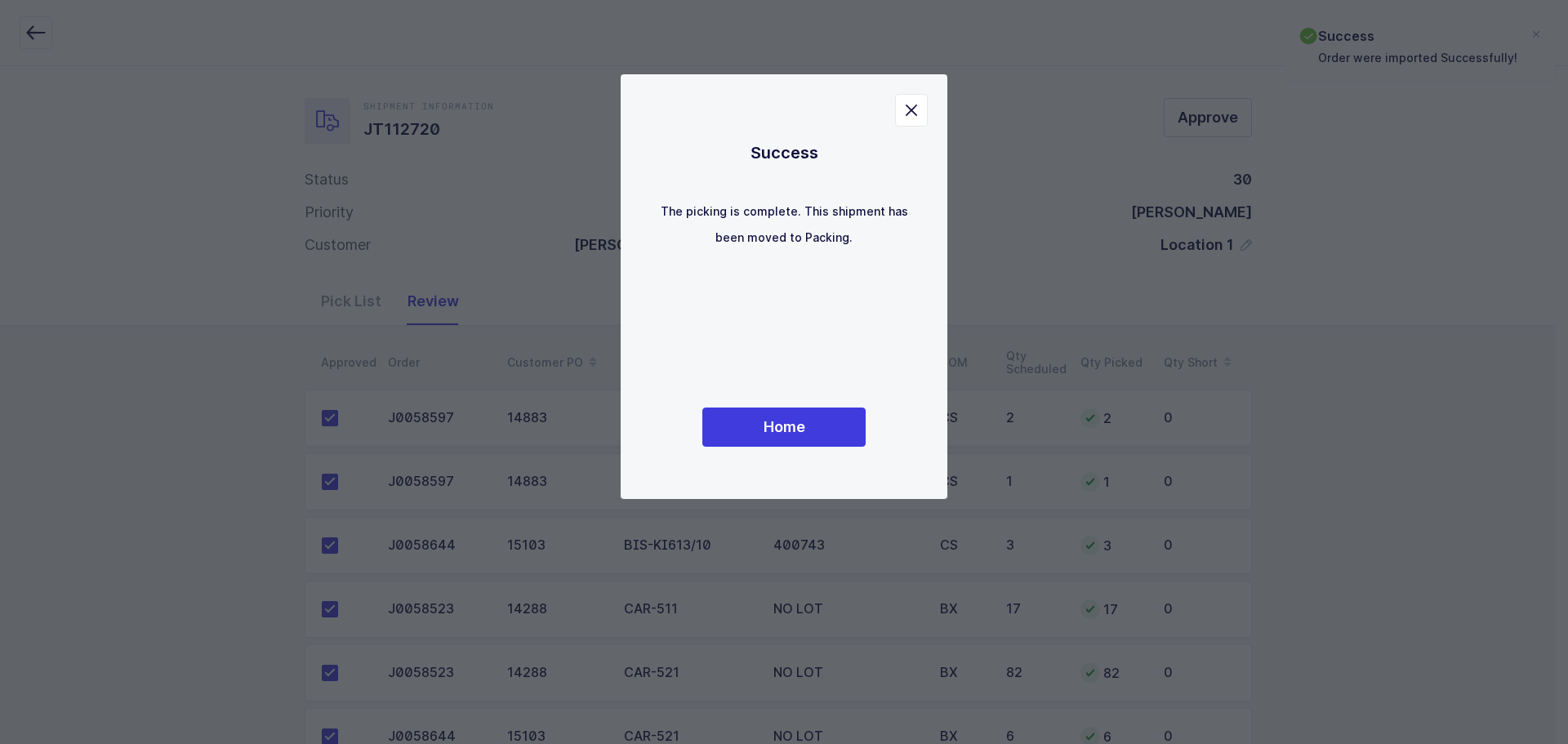
click at [866, 431] on div "Home" at bounding box center [784, 427] width 261 height 39
click at [842, 426] on button "Home" at bounding box center [784, 427] width 163 height 39
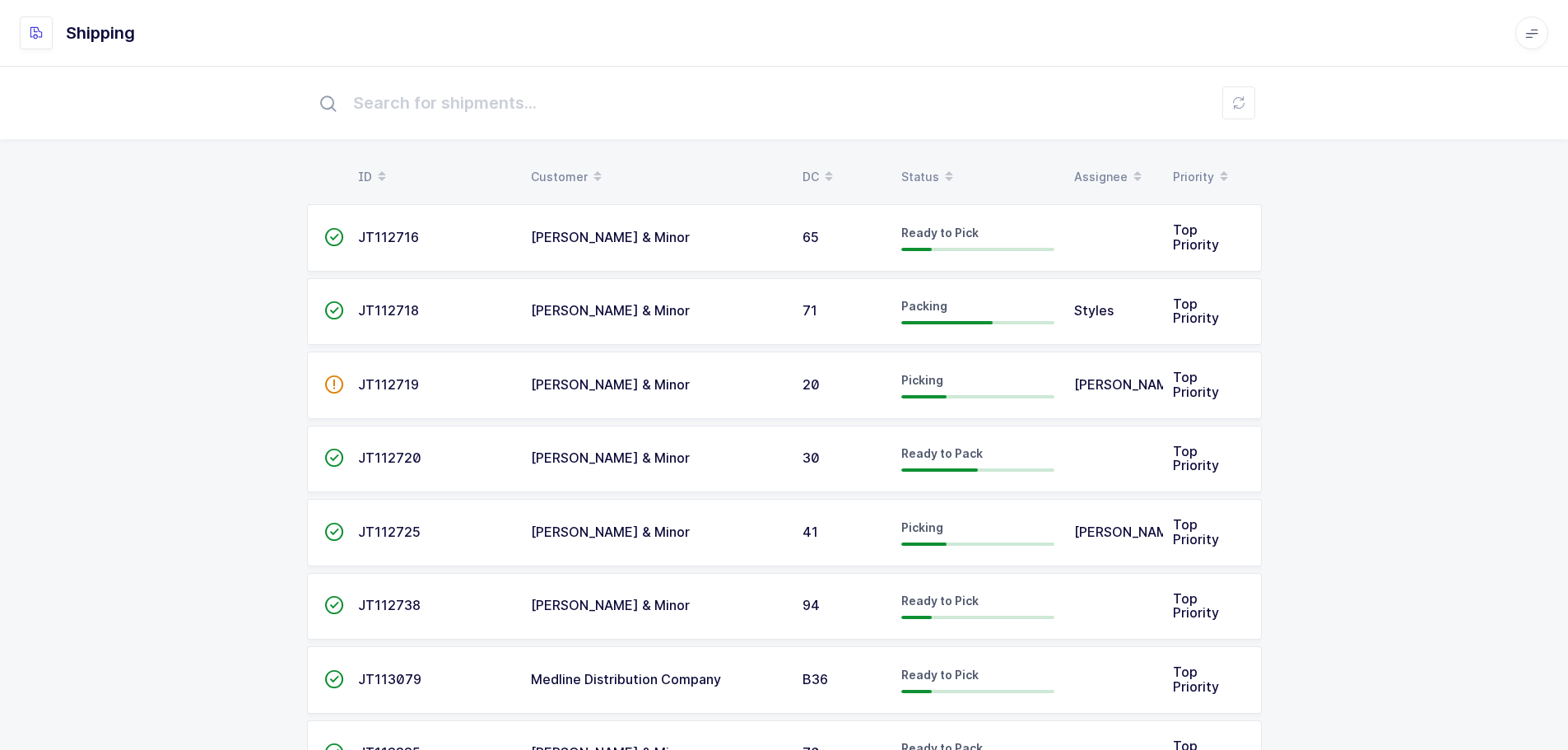
click at [929, 172] on div "Status" at bounding box center [978, 177] width 153 height 28
click at [917, 173] on div "Status" at bounding box center [978, 177] width 153 height 28
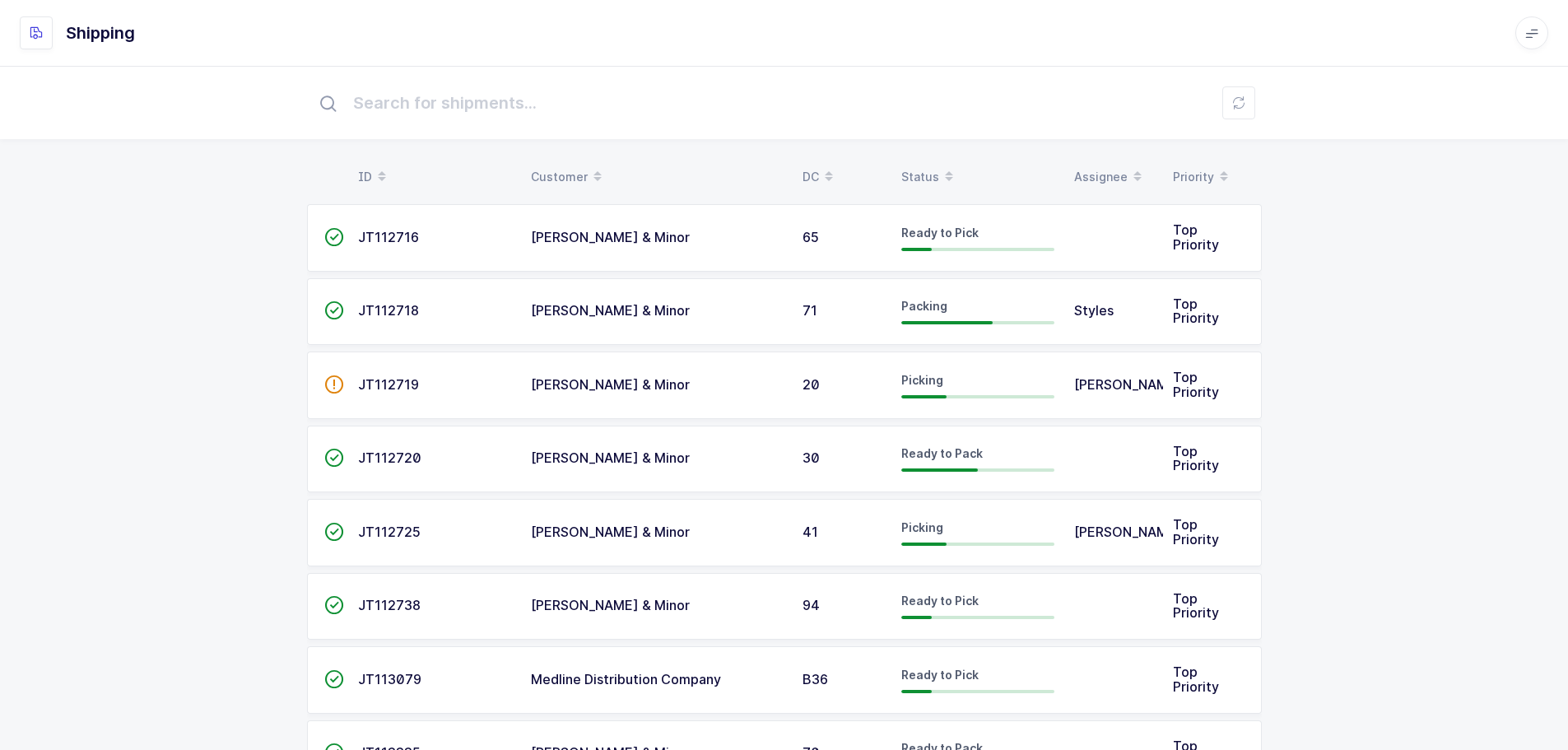
click at [909, 169] on div "Status" at bounding box center [978, 177] width 153 height 28
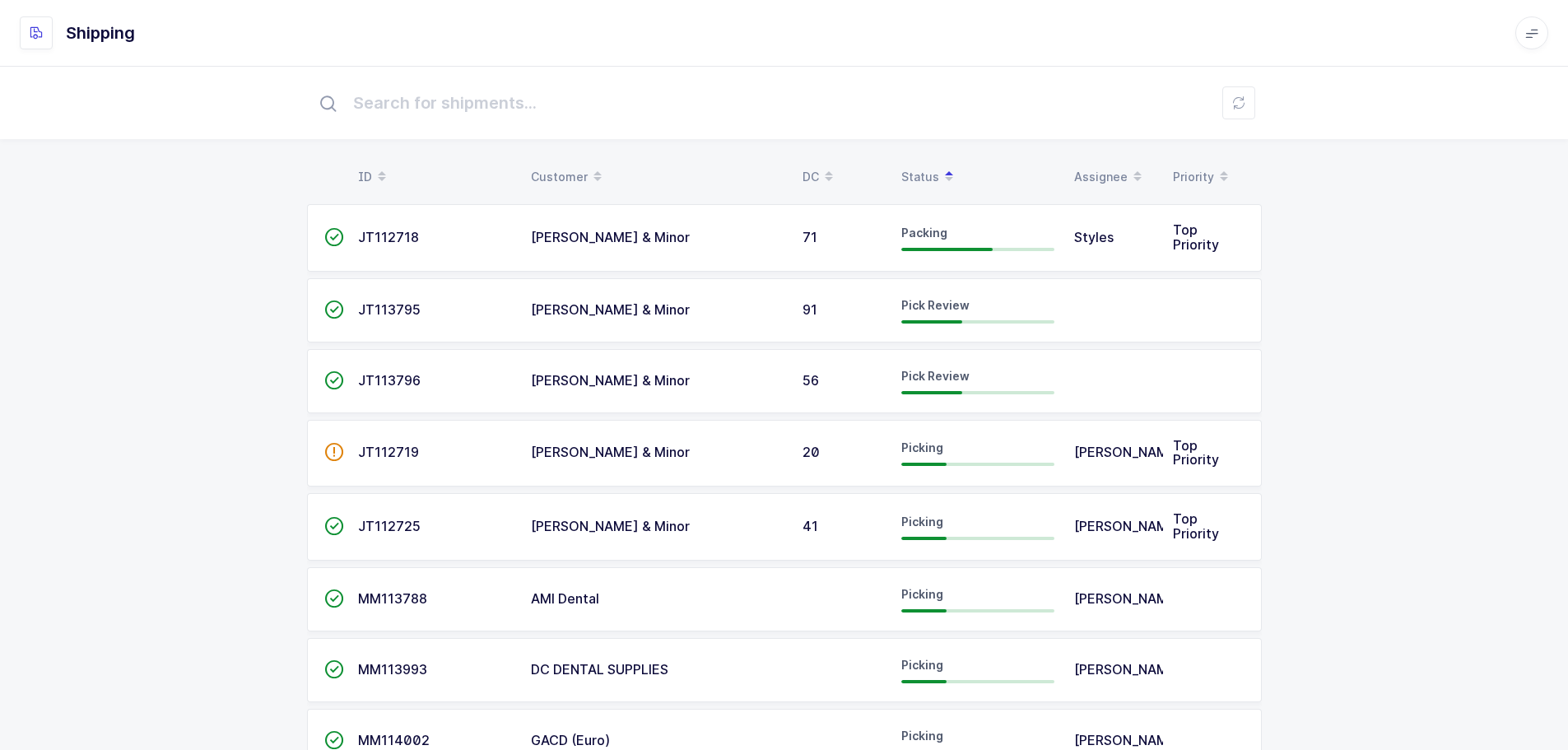
click at [1230, 99] on button at bounding box center [1239, 102] width 33 height 33
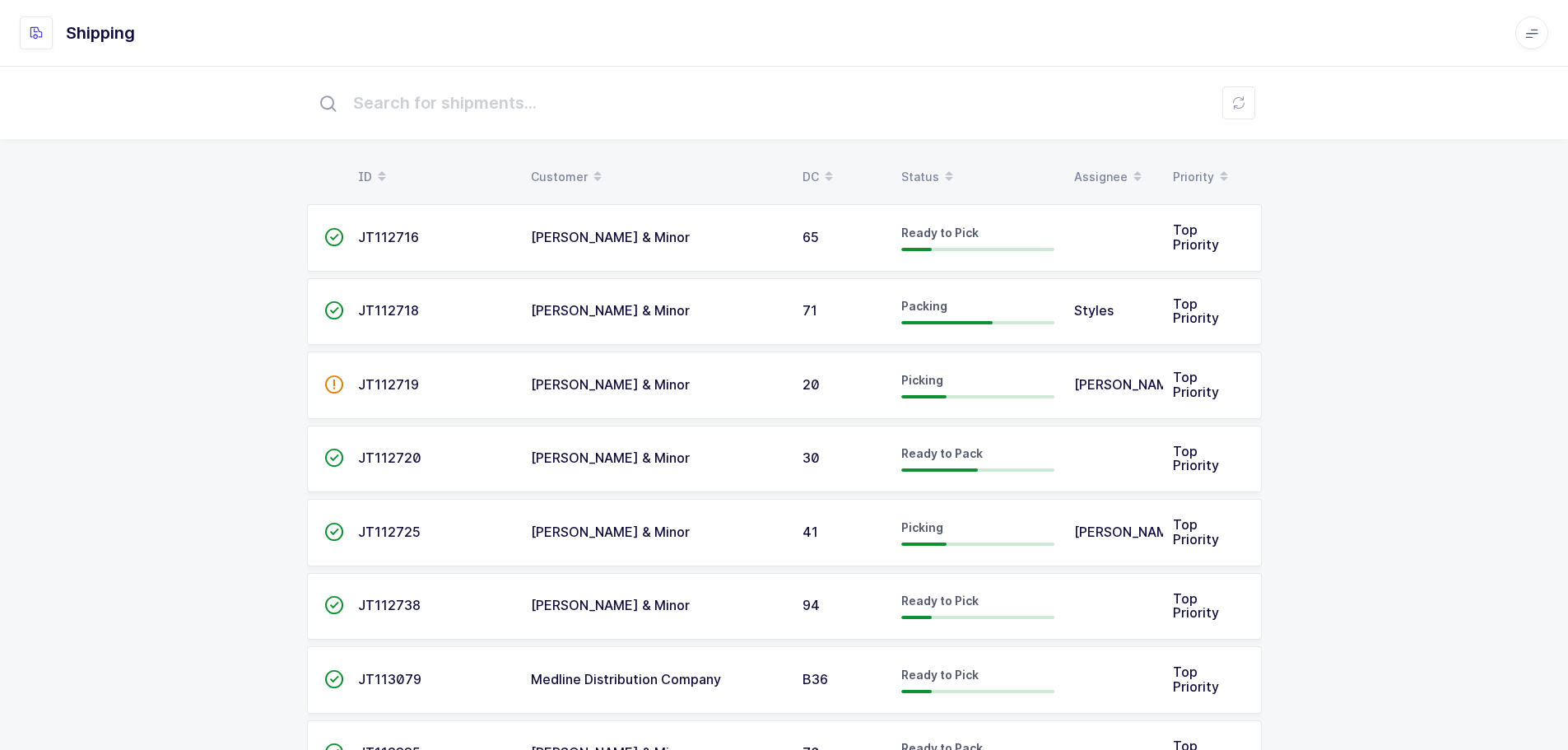
click at [922, 171] on div "Status" at bounding box center [978, 177] width 153 height 28
click at [914, 175] on div "Status" at bounding box center [978, 177] width 153 height 28
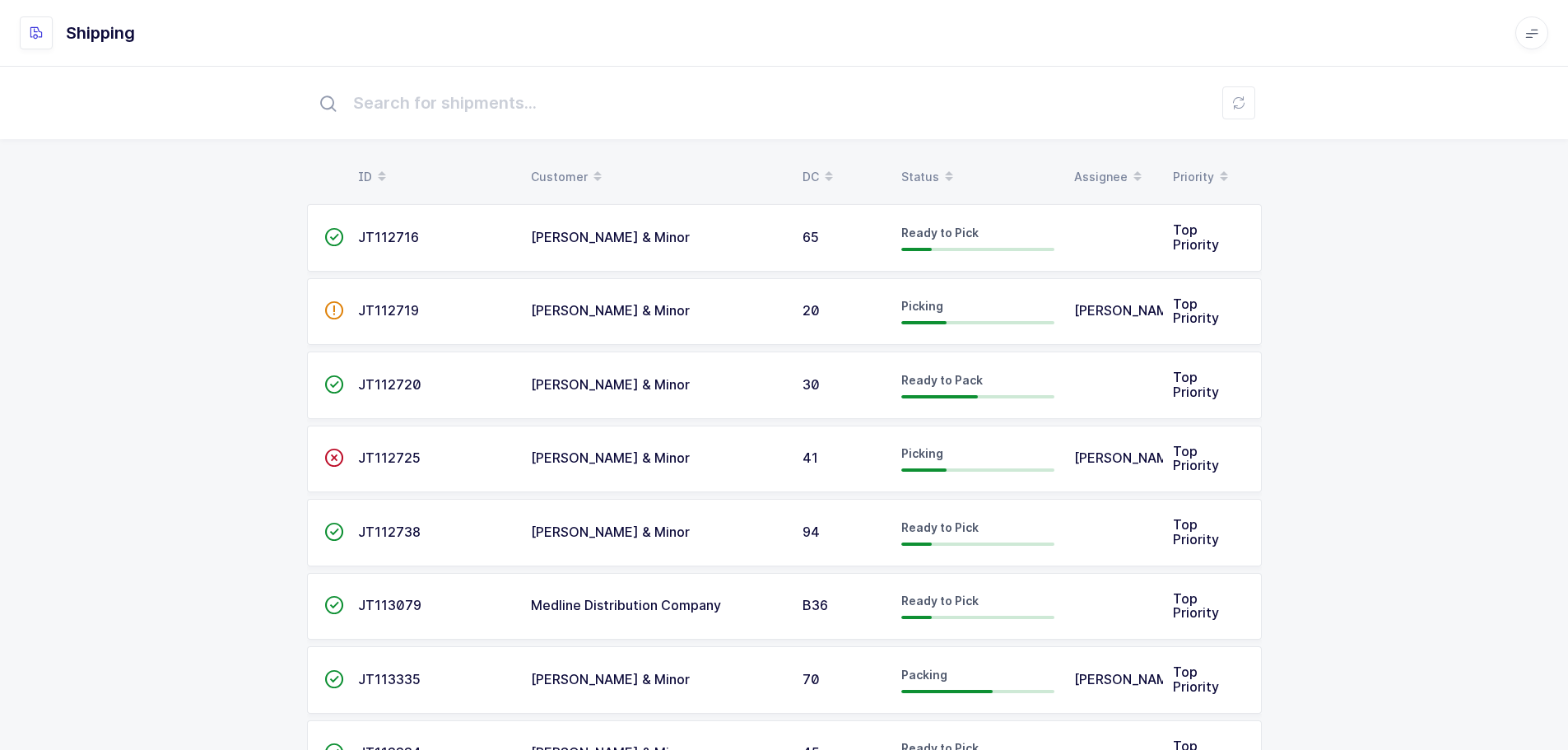
click at [926, 167] on div "Status" at bounding box center [978, 177] width 153 height 28
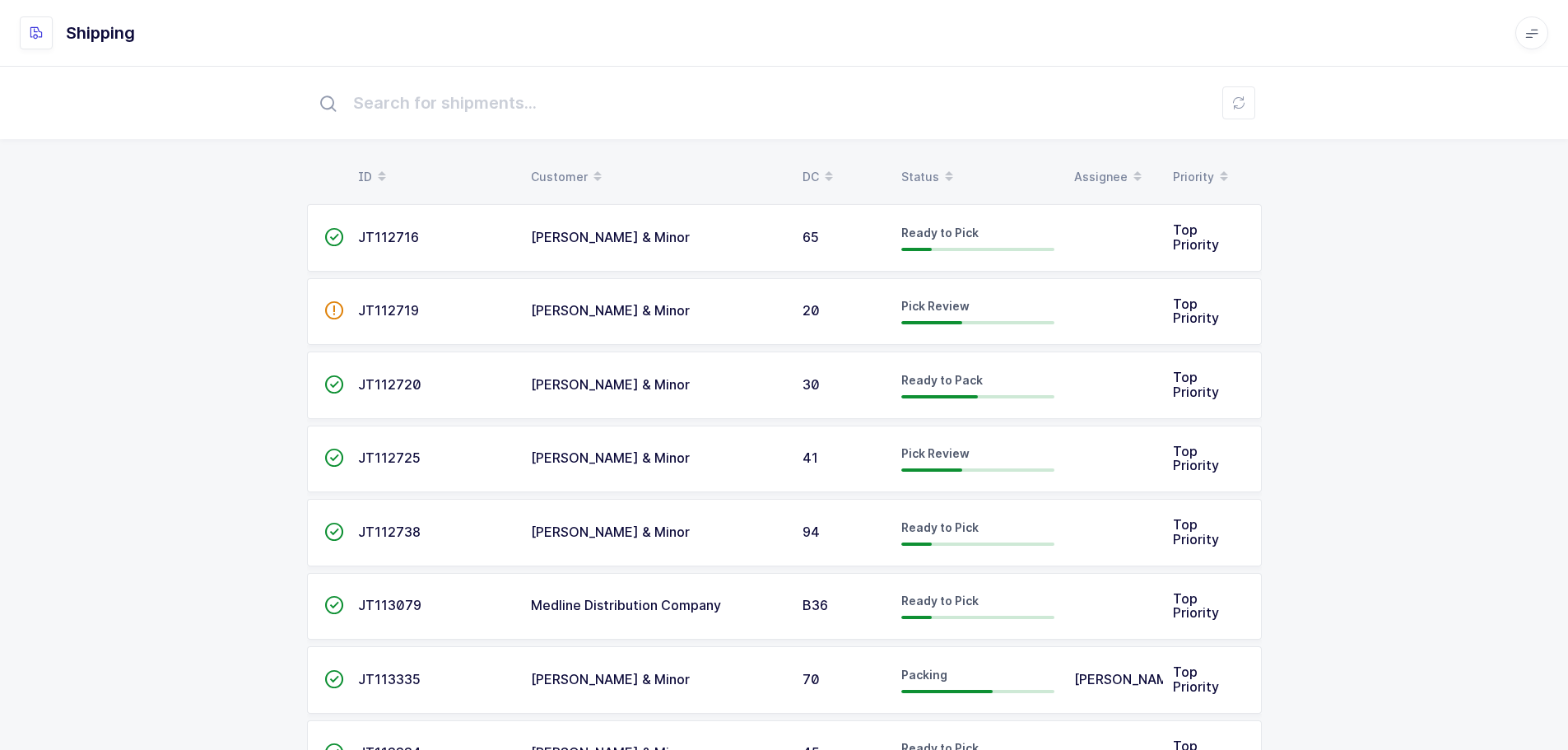
click at [907, 169] on div "Status" at bounding box center [978, 177] width 153 height 28
